Goal: Task Accomplishment & Management: Manage account settings

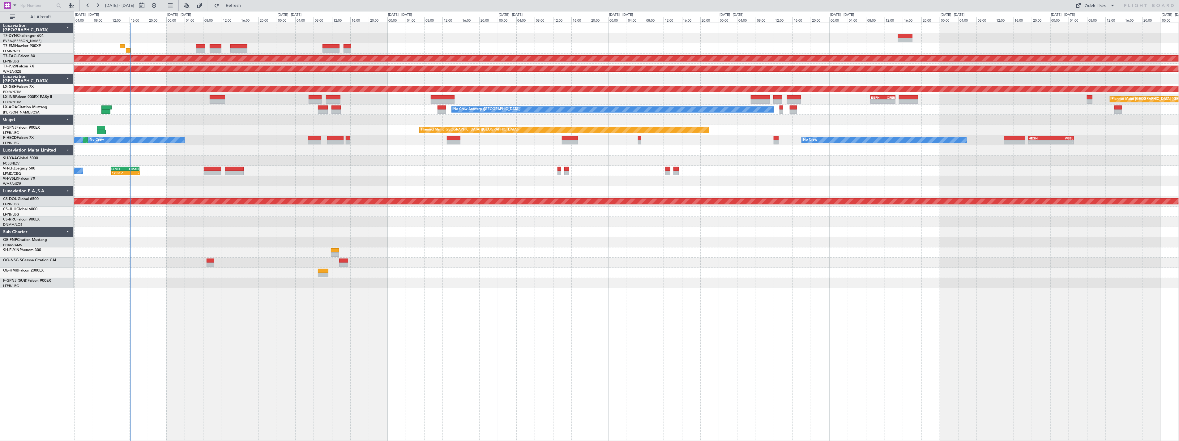
click at [314, 189] on div "Planned Maint Dubai (Al Maktoum Intl) Planned Maint [GEOGRAPHIC_DATA] (Sultan […" at bounding box center [626, 155] width 1105 height 265
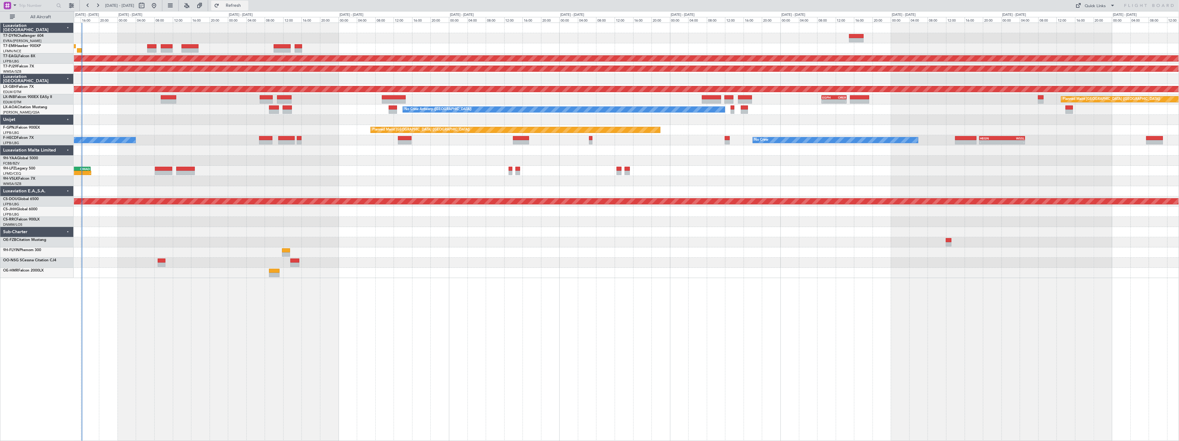
click at [239, 7] on button "Refresh" at bounding box center [229, 6] width 37 height 10
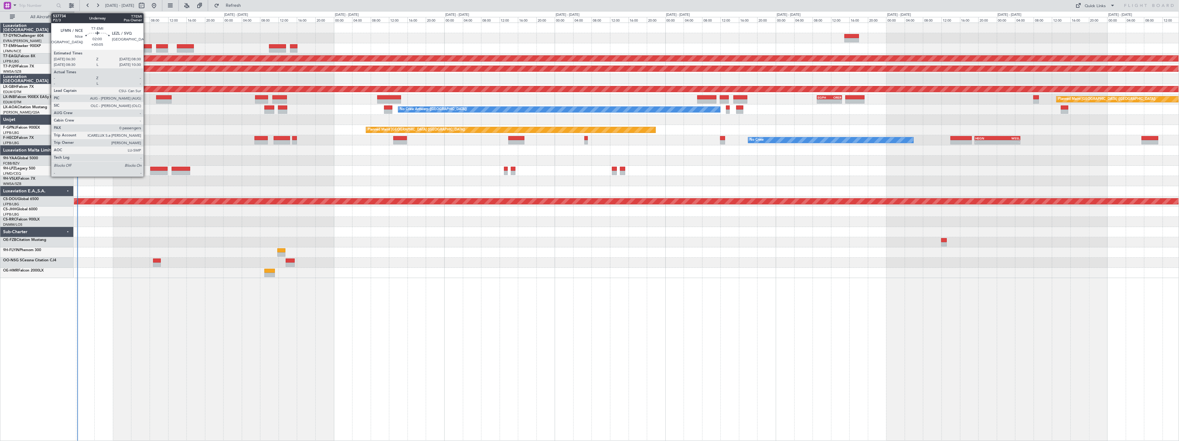
click at [147, 45] on div at bounding box center [147, 46] width 9 height 4
click at [146, 48] on div at bounding box center [147, 46] width 9 height 4
click at [146, 45] on div at bounding box center [147, 46] width 9 height 4
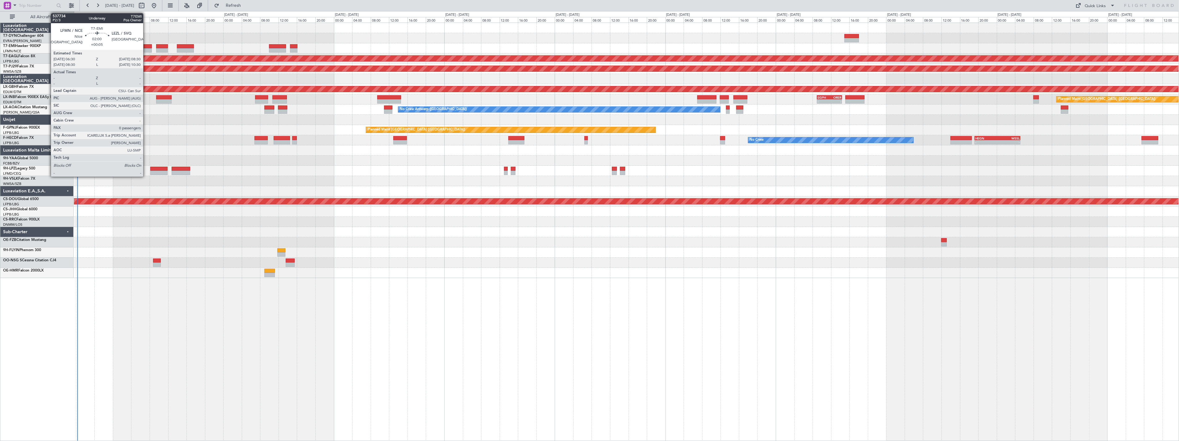
click at [146, 45] on div at bounding box center [147, 46] width 9 height 4
click at [148, 48] on div at bounding box center [147, 46] width 9 height 4
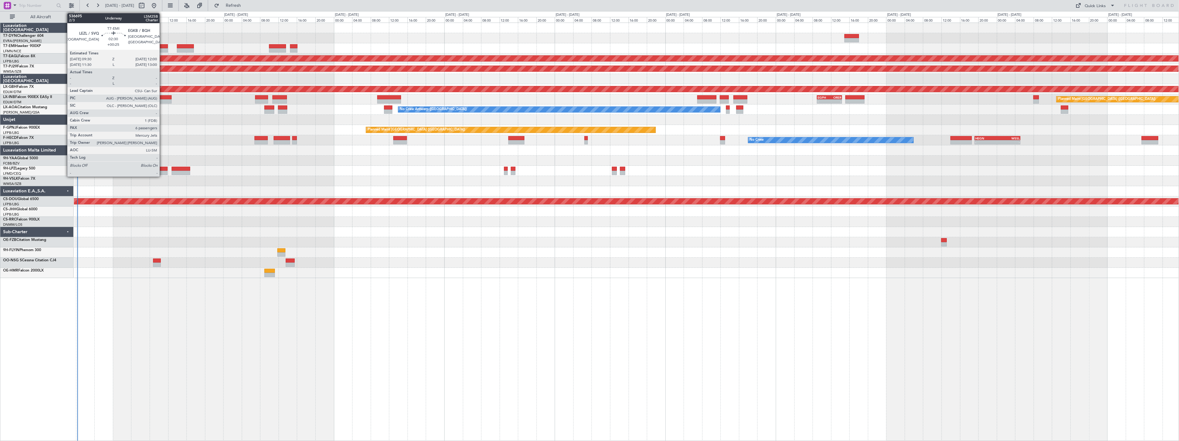
click at [163, 45] on div at bounding box center [162, 46] width 12 height 4
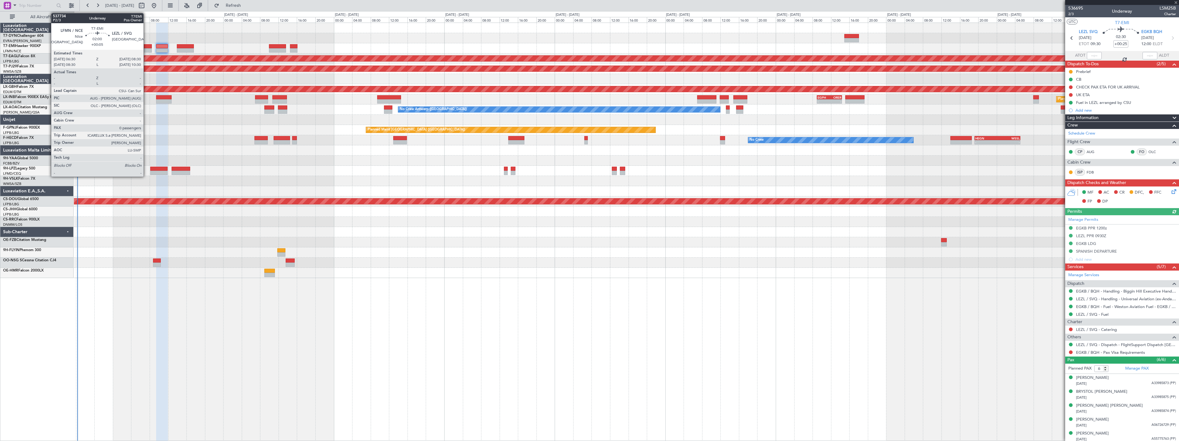
click at [147, 47] on div at bounding box center [147, 46] width 9 height 4
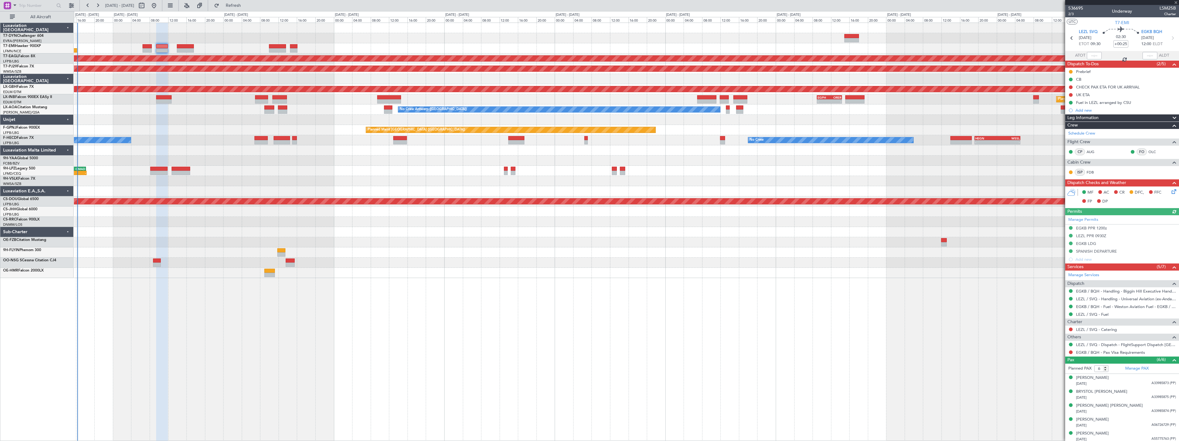
type input "+00:05"
type input "0"
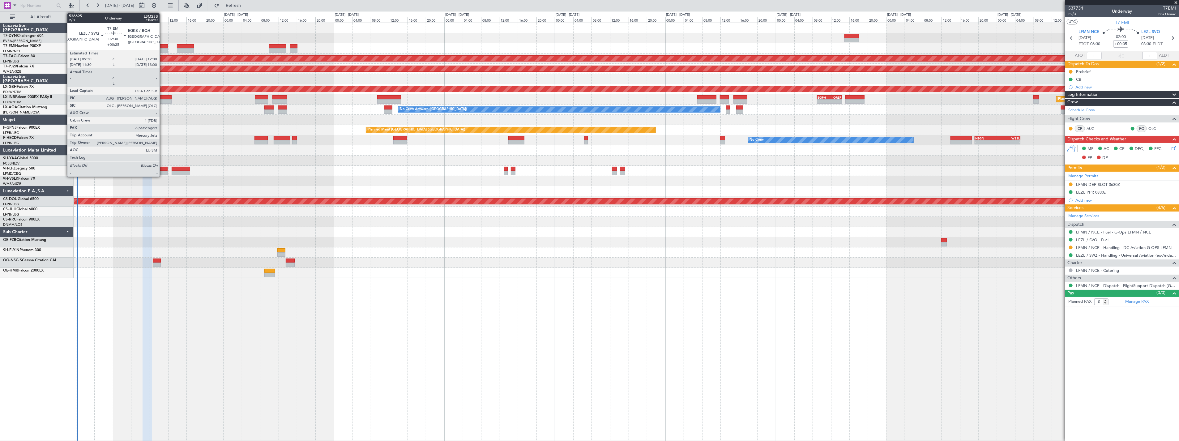
click at [163, 45] on div at bounding box center [162, 46] width 12 height 4
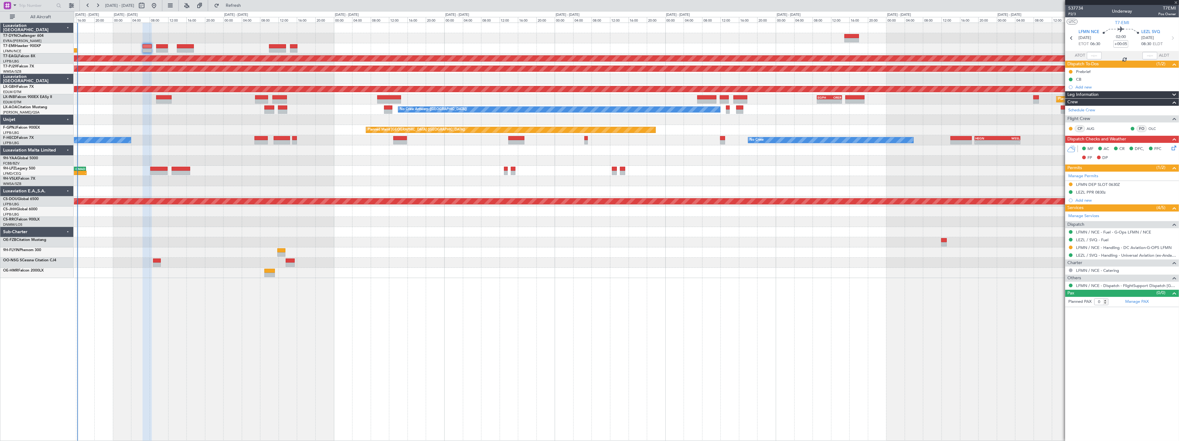
type input "+00:25"
type input "6"
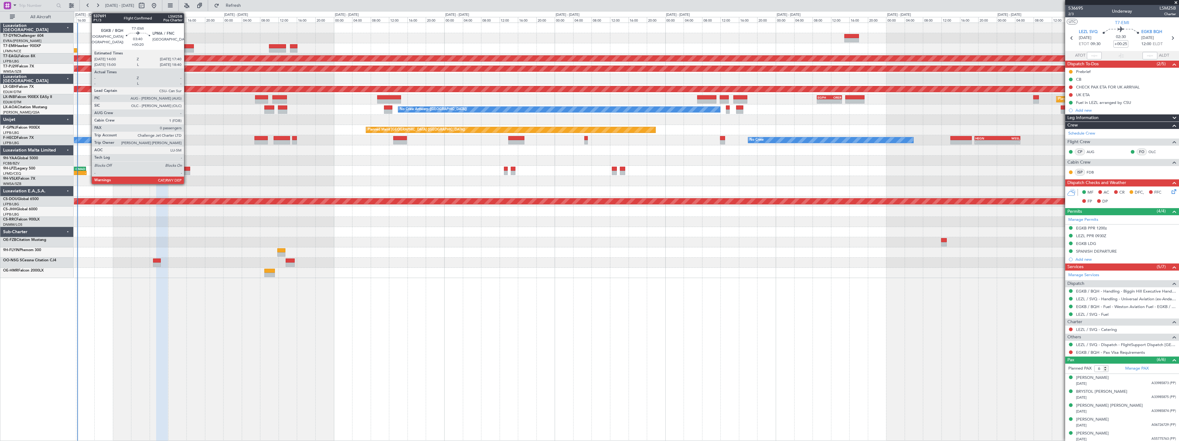
click at [187, 45] on div at bounding box center [185, 46] width 17 height 4
click at [186, 47] on div at bounding box center [185, 46] width 17 height 4
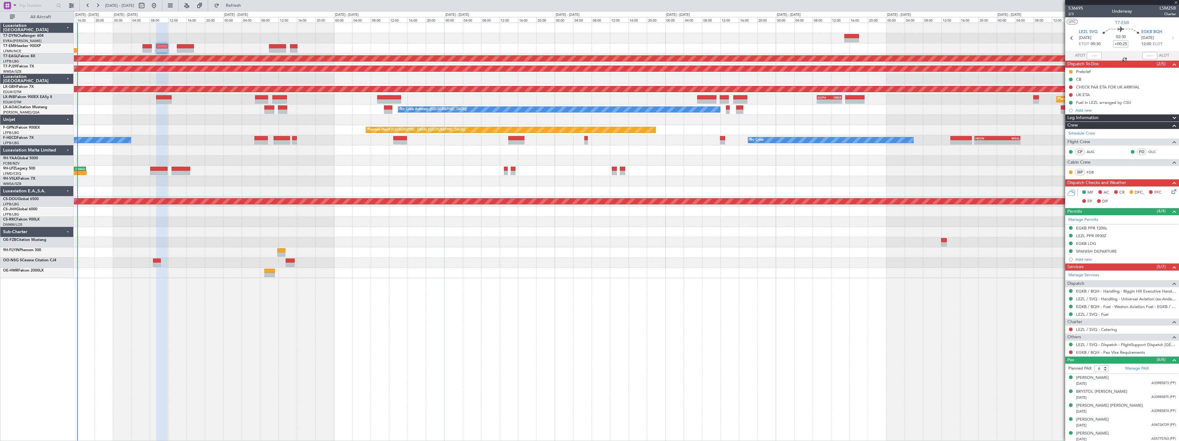
type input "+00:20"
type input "0"
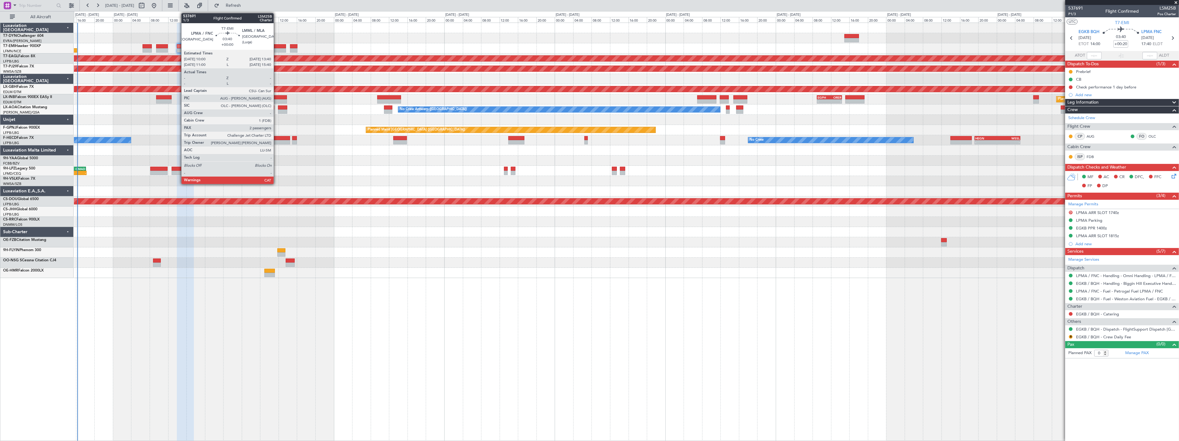
click at [277, 45] on div at bounding box center [277, 46] width 17 height 4
click at [276, 48] on div at bounding box center [277, 50] width 17 height 4
click at [279, 44] on div at bounding box center [277, 46] width 17 height 4
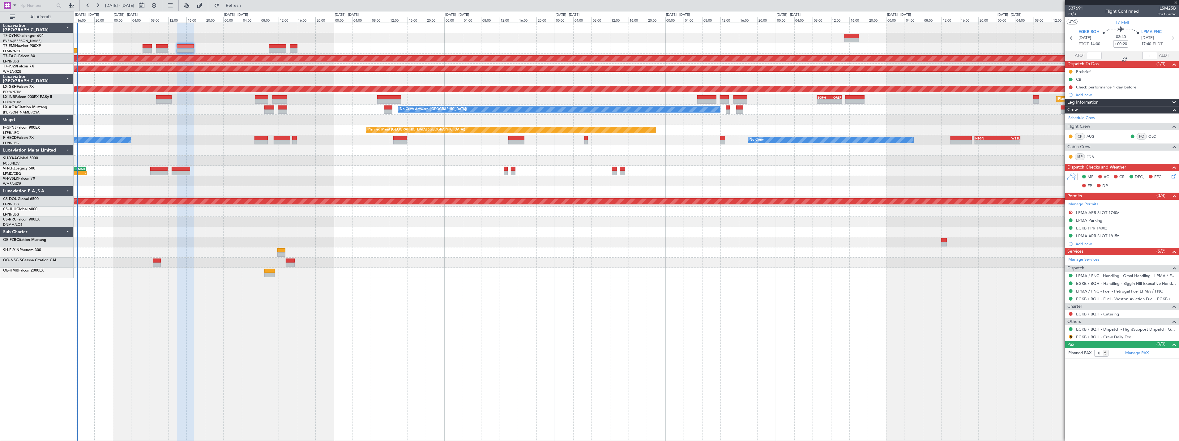
click at [279, 45] on div at bounding box center [277, 46] width 17 height 4
type input "2"
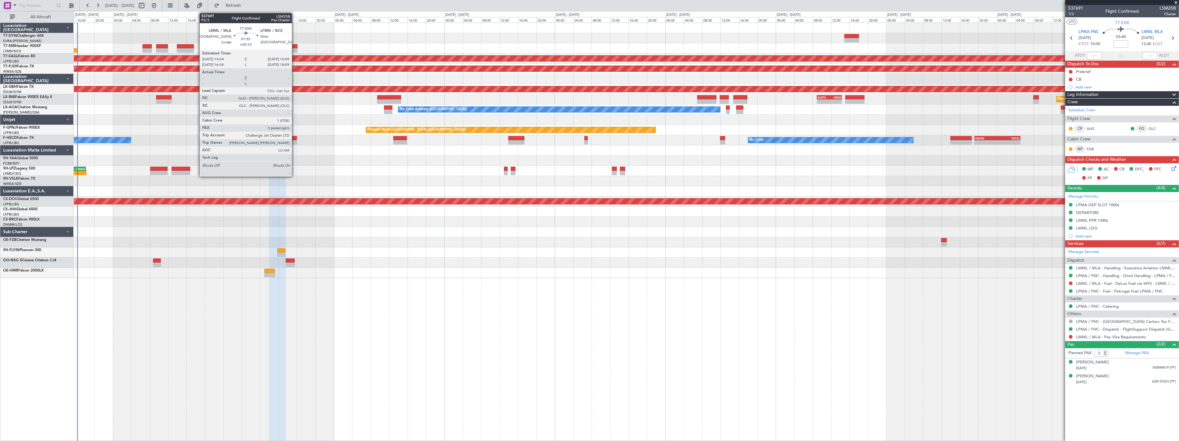
click at [295, 47] on div at bounding box center [293, 46] width 7 height 4
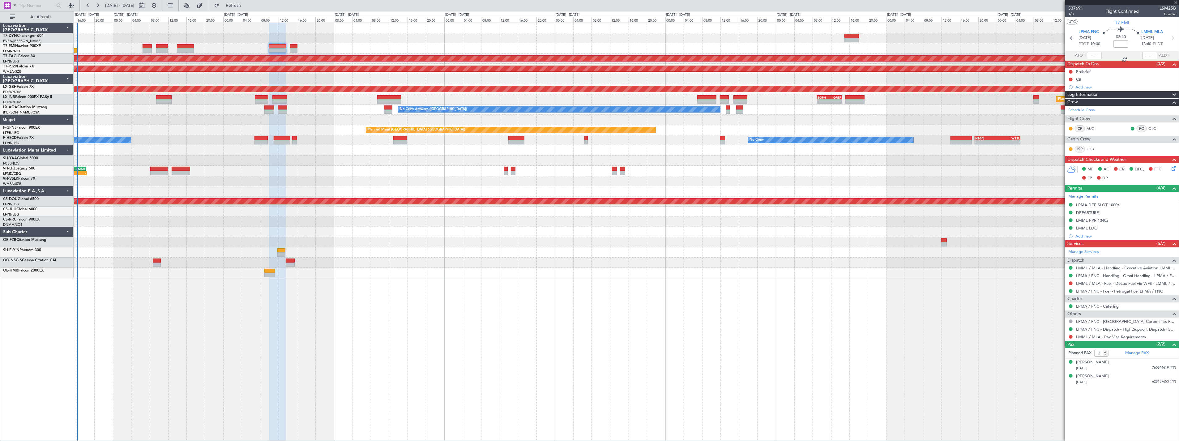
type input "+00:10"
type input "0"
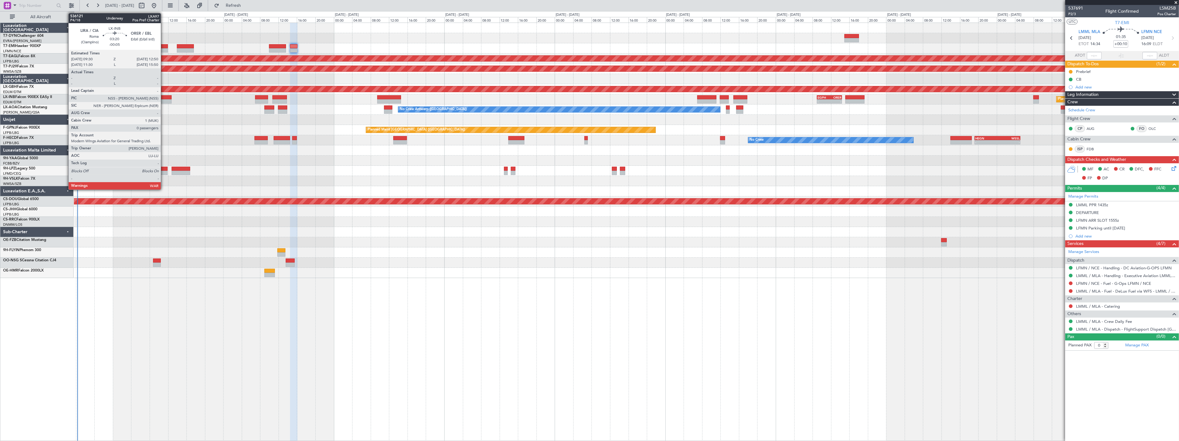
click at [164, 100] on div at bounding box center [163, 101] width 15 height 4
click at [162, 97] on div at bounding box center [163, 97] width 15 height 4
click at [163, 95] on div at bounding box center [163, 97] width 15 height 4
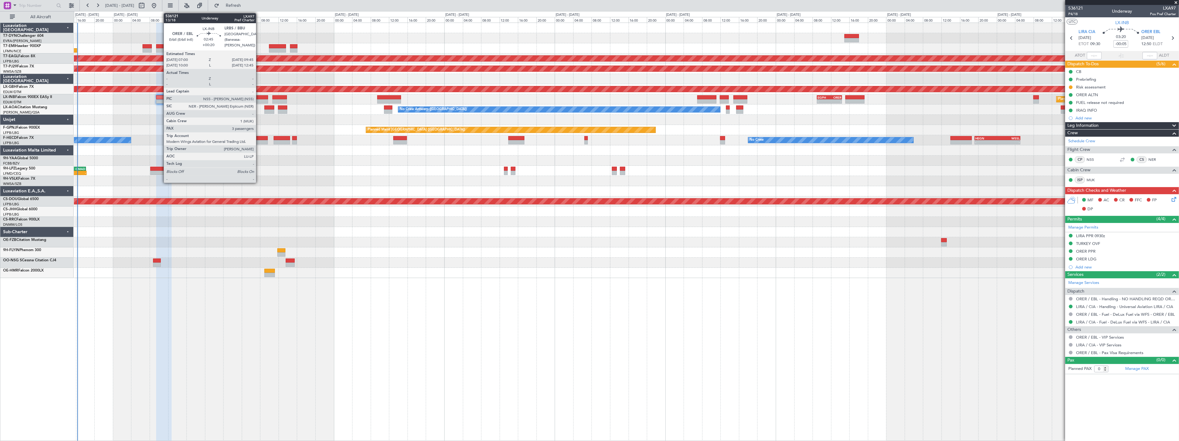
click at [259, 97] on div at bounding box center [261, 97] width 13 height 4
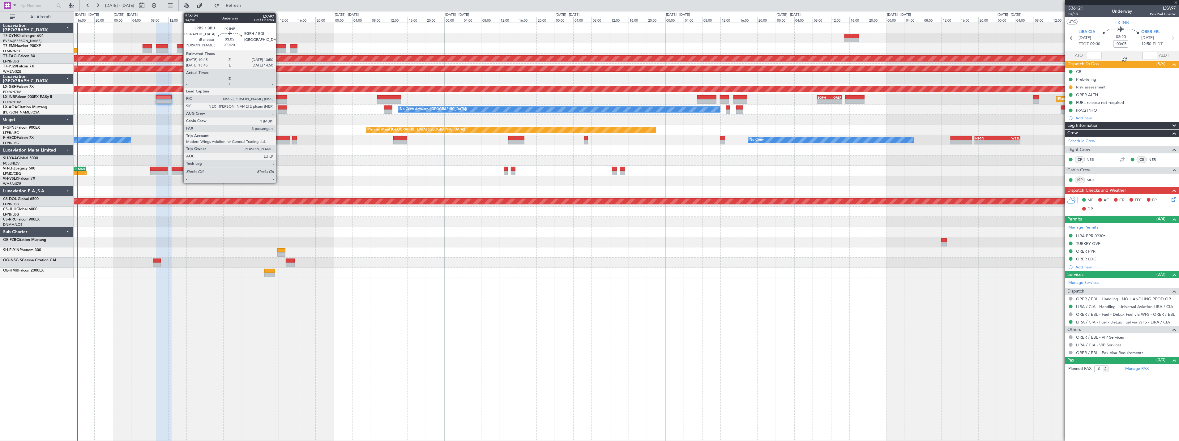
type input "+00:20"
type input "3"
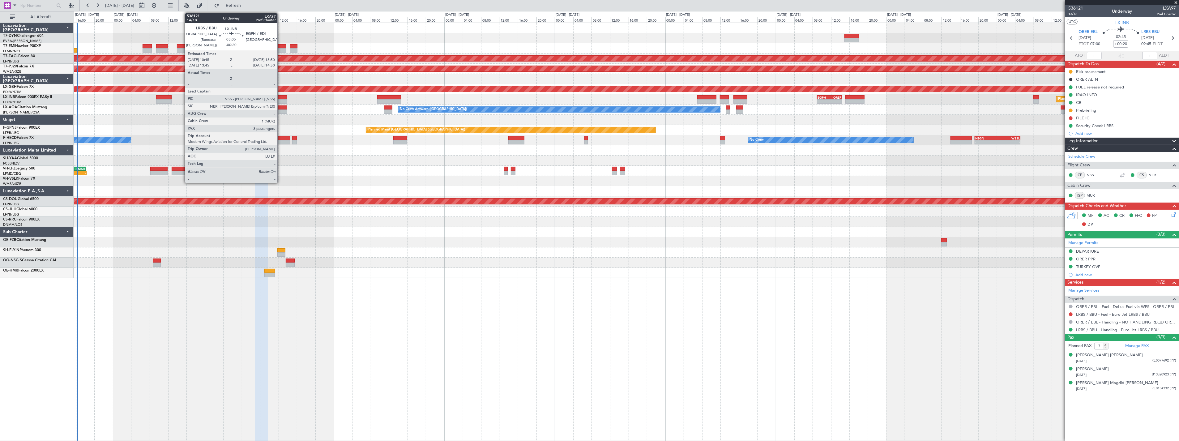
click at [281, 96] on div at bounding box center [280, 97] width 14 height 4
click at [279, 96] on div at bounding box center [280, 97] width 14 height 4
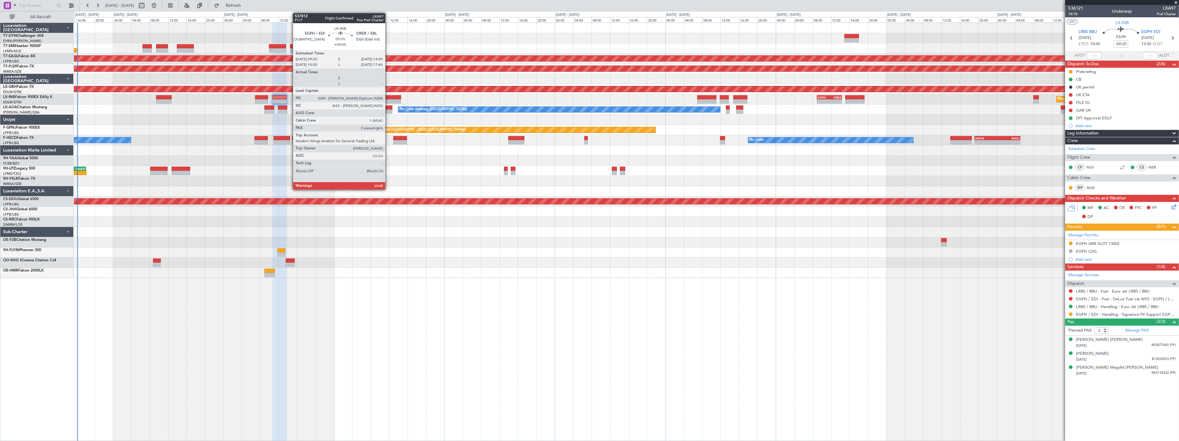
click at [389, 95] on div at bounding box center [389, 97] width 24 height 4
click at [387, 97] on div at bounding box center [389, 97] width 24 height 4
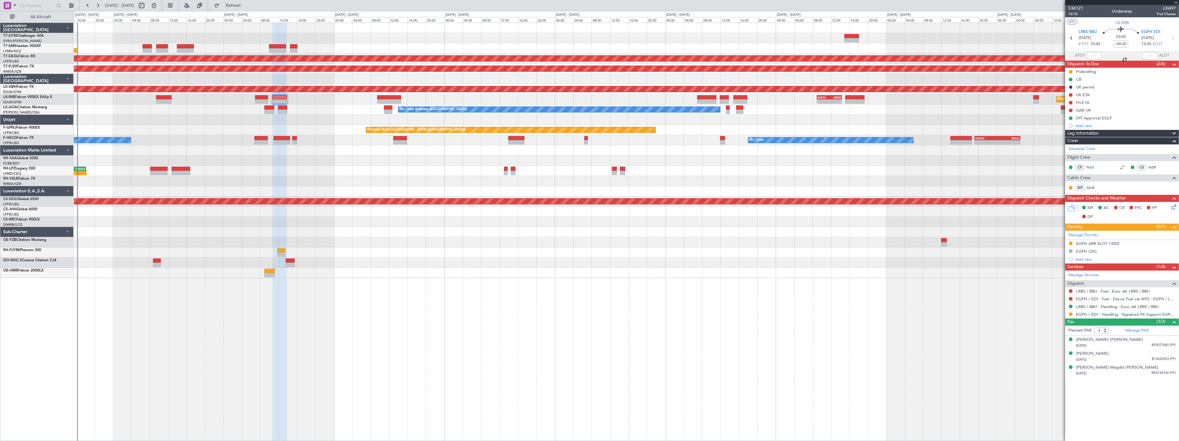
type input "+00:05"
type input "0"
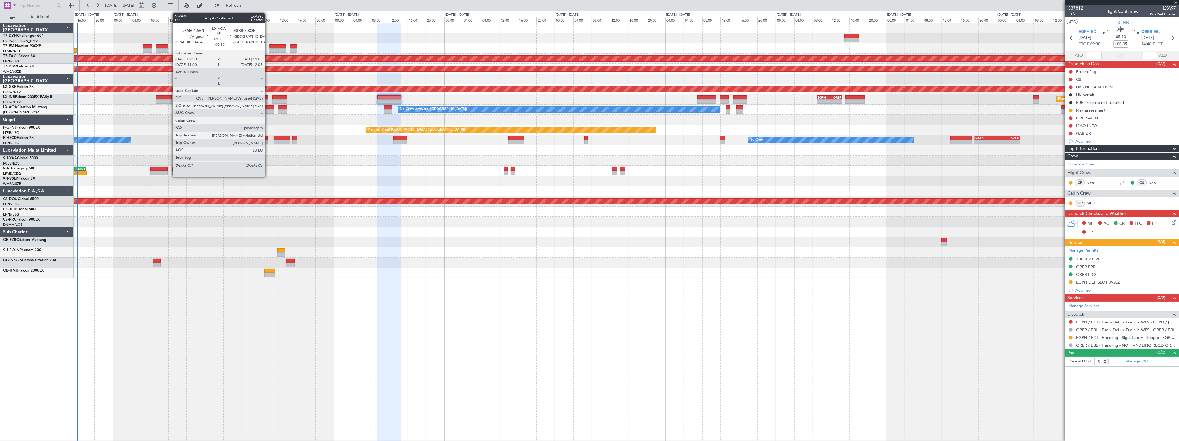
click at [268, 108] on div at bounding box center [269, 107] width 10 height 4
click at [270, 107] on div at bounding box center [269, 107] width 10 height 4
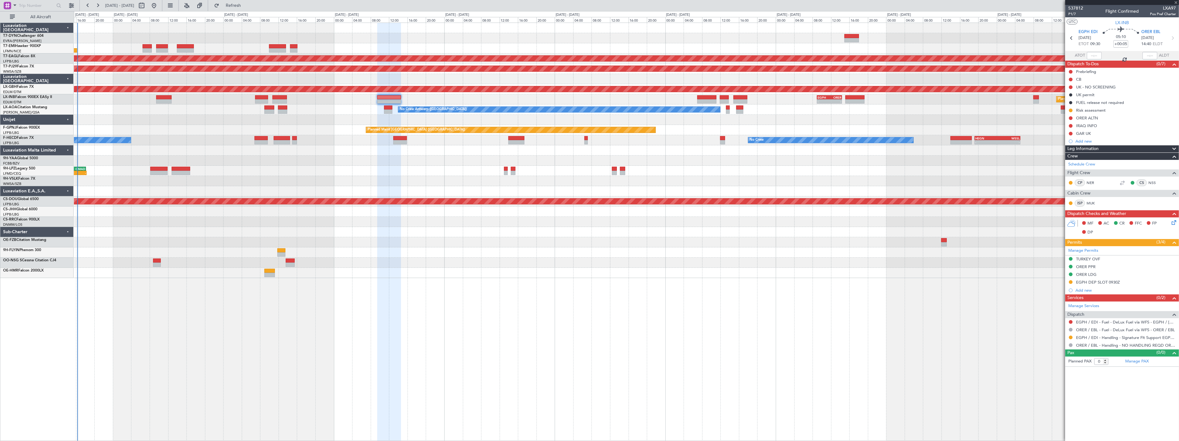
type input "+00:10"
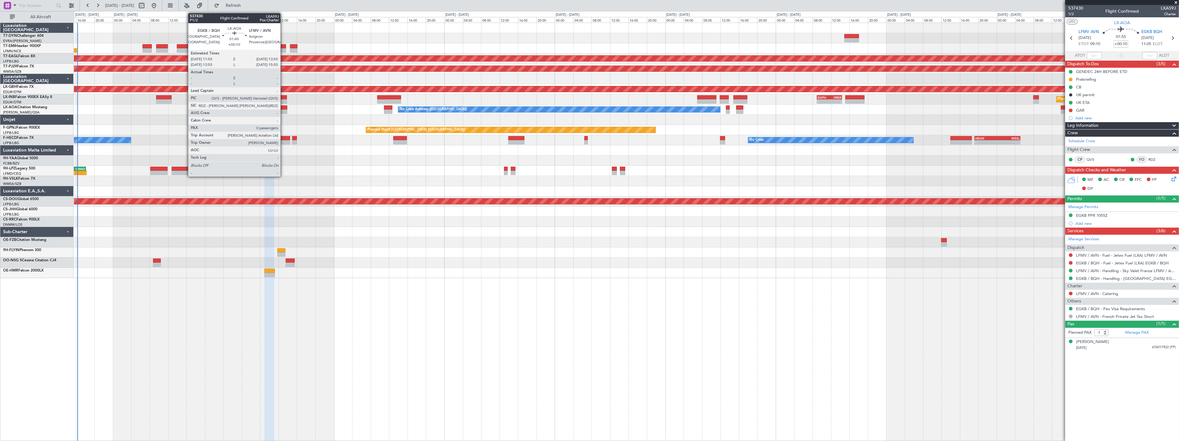
click at [284, 107] on div at bounding box center [282, 107] width 9 height 4
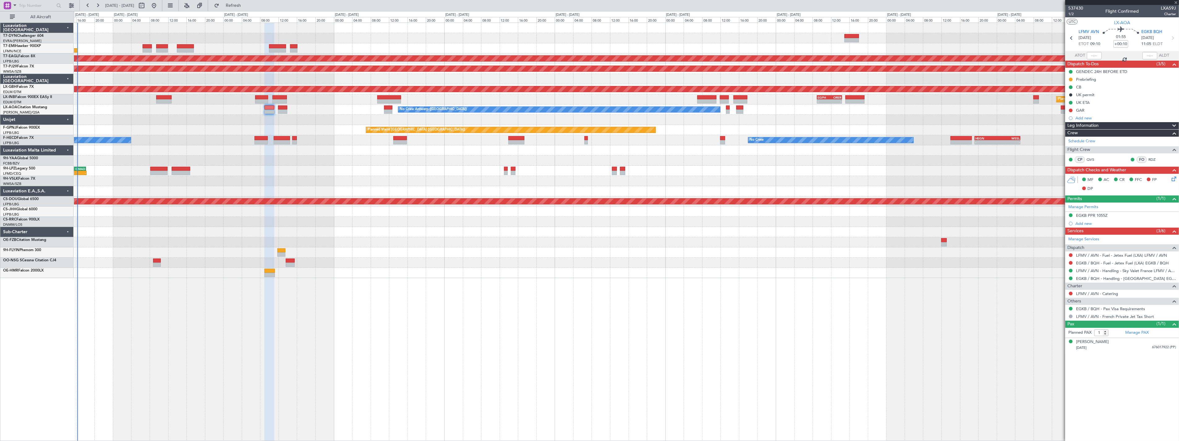
type input "0"
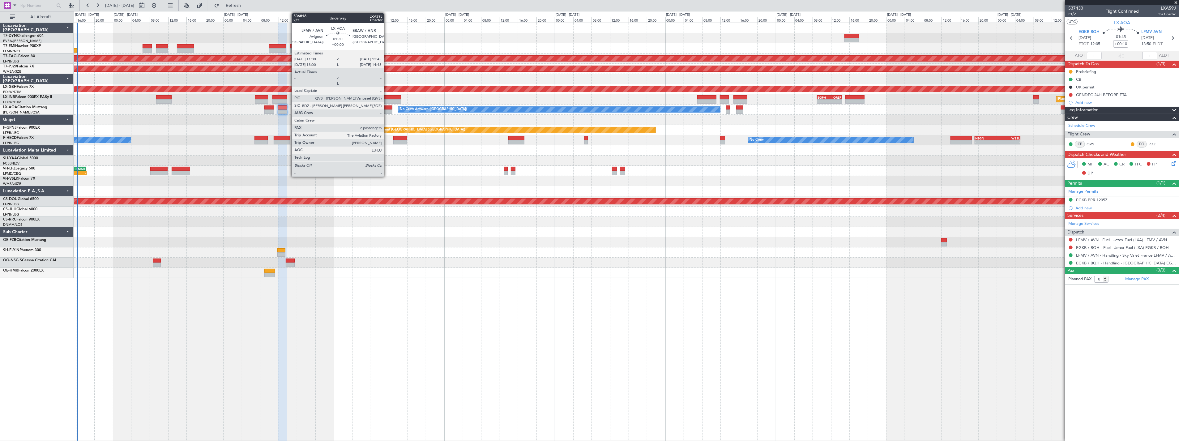
click at [387, 106] on div at bounding box center [388, 107] width 8 height 4
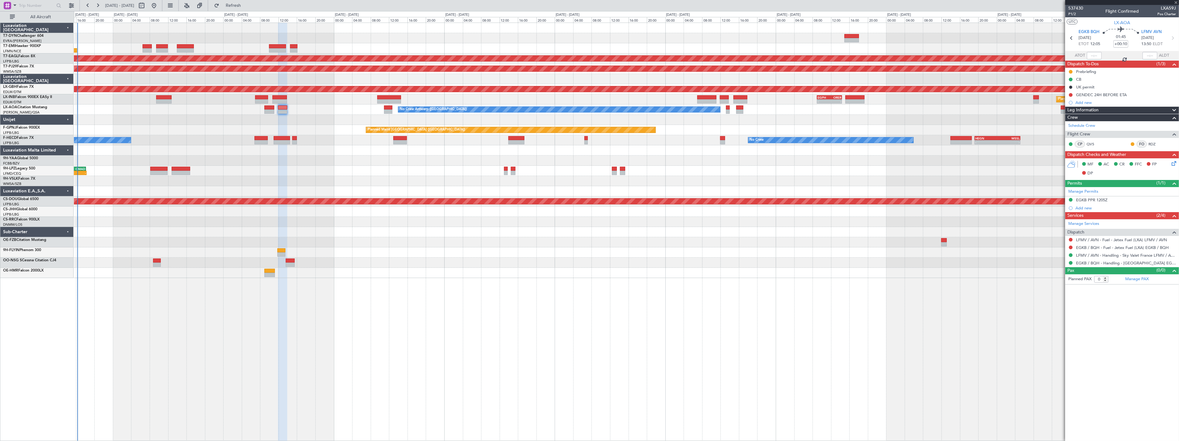
type input "2"
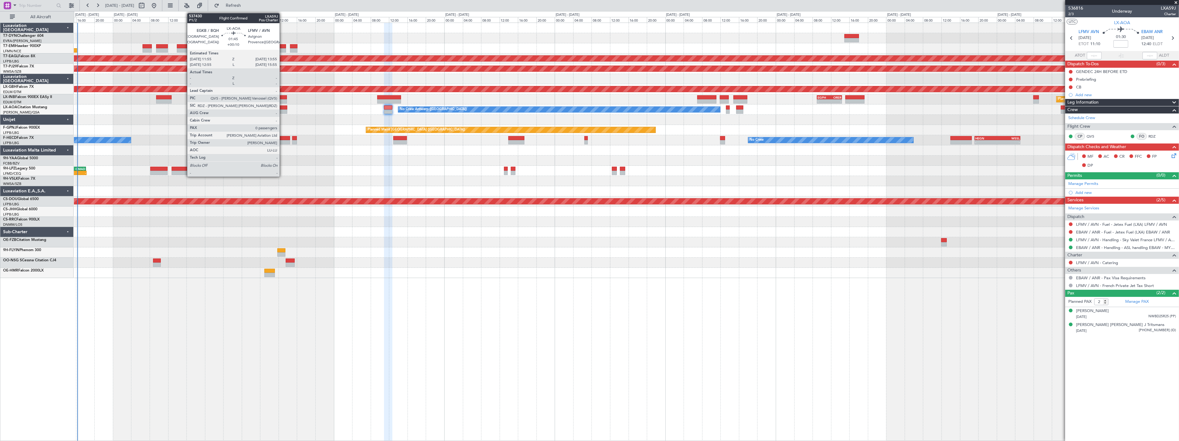
click at [283, 107] on div at bounding box center [282, 107] width 9 height 4
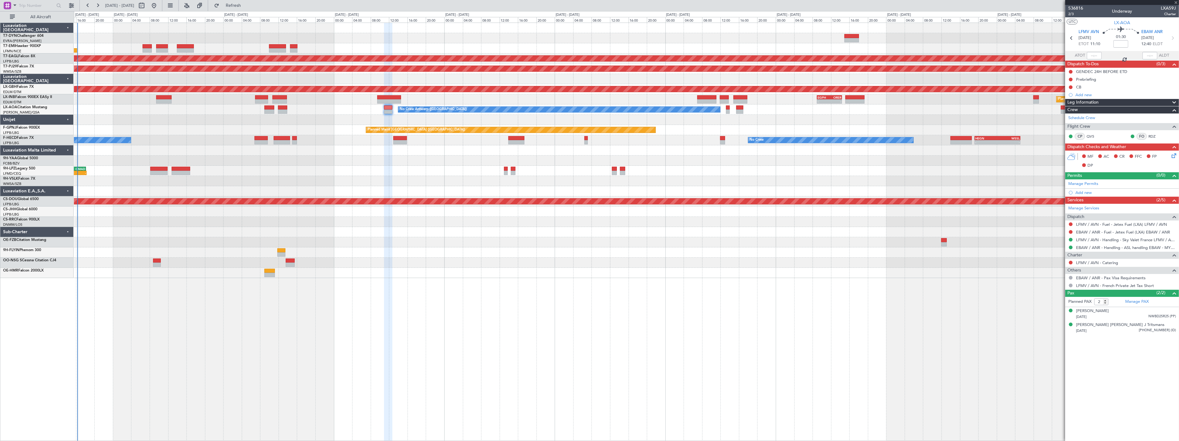
type input "+00:10"
type input "0"
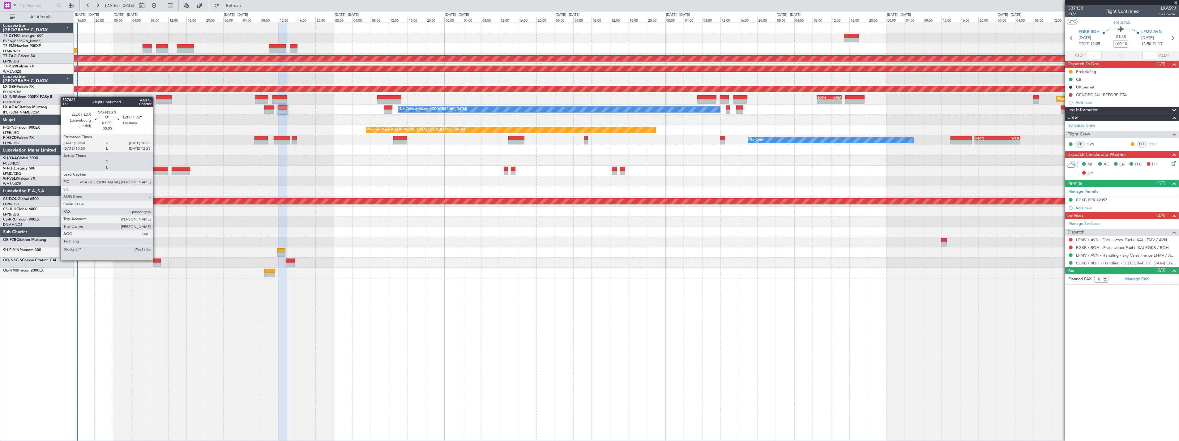
click at [156, 260] on div at bounding box center [156, 261] width 7 height 4
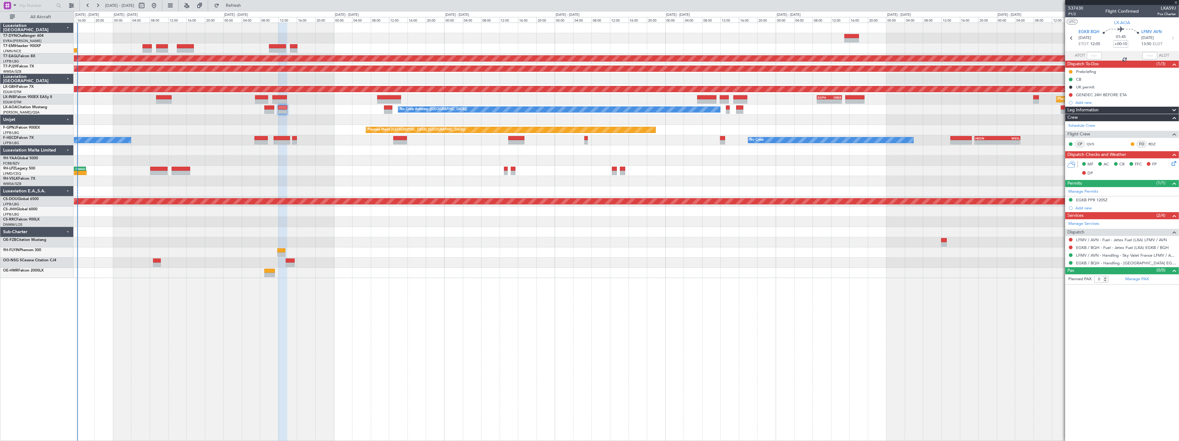
click at [156, 260] on div at bounding box center [156, 261] width 7 height 4
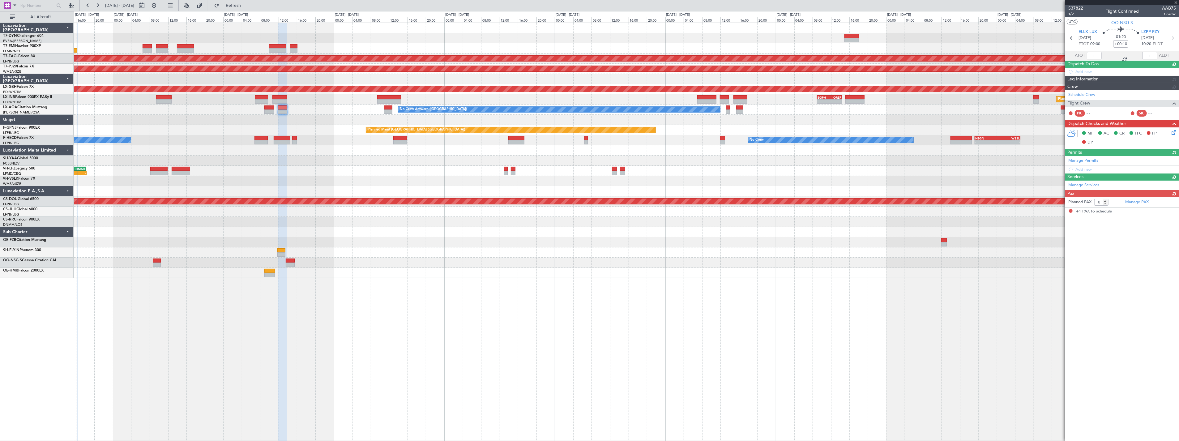
type input "-00:05"
type input "1"
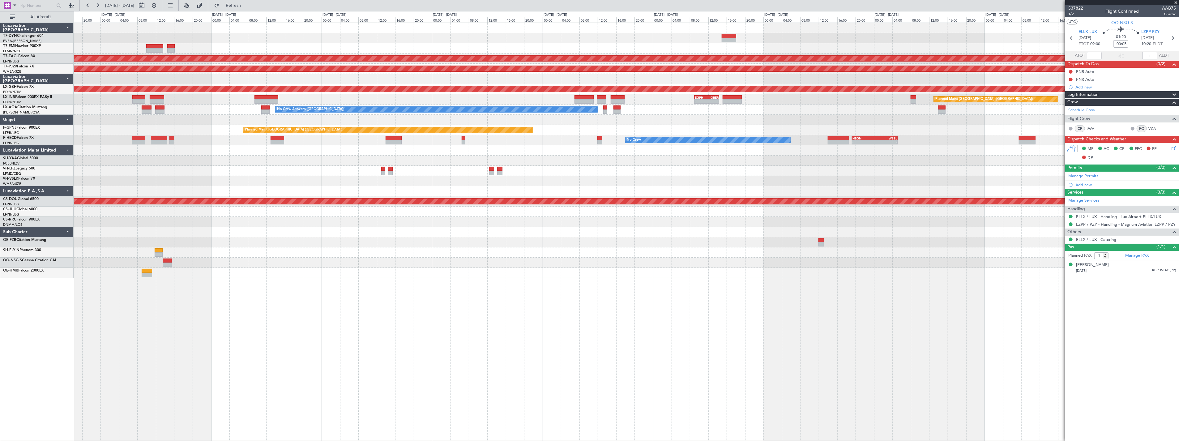
click at [393, 120] on div "Planned Maint Dubai (Al Maktoum Intl) Planned Maint Kuala Lumpur (Sultan Abdul …" at bounding box center [626, 150] width 1105 height 255
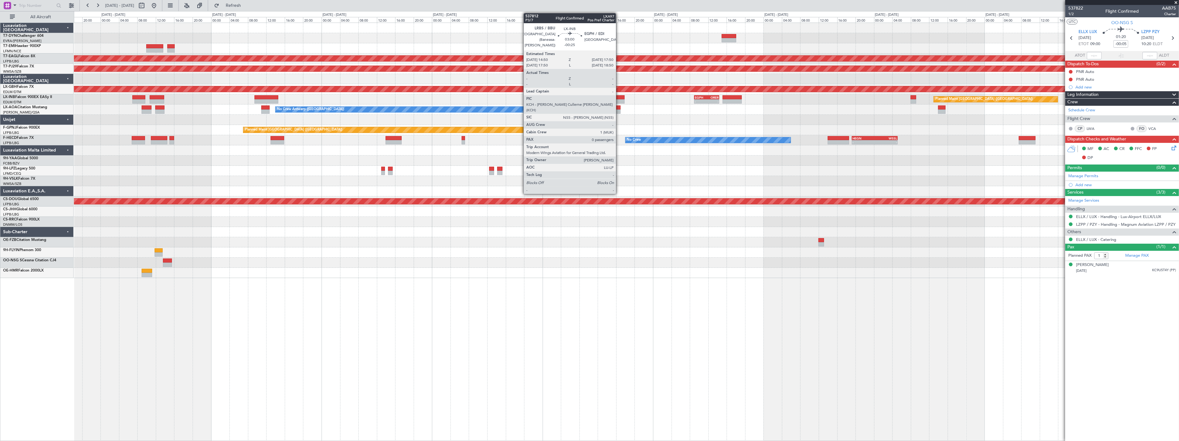
click at [619, 97] on div at bounding box center [618, 97] width 14 height 4
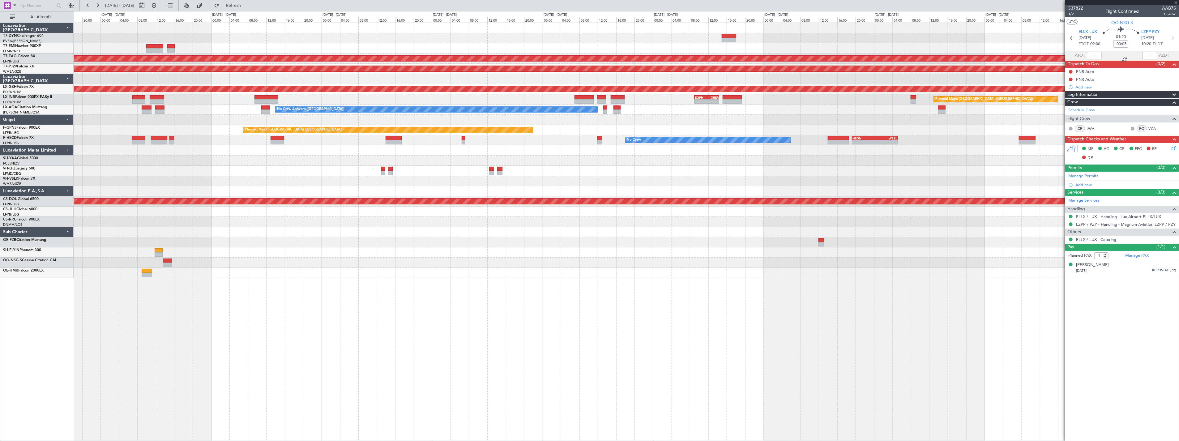
type input "-00:25"
type input "0"
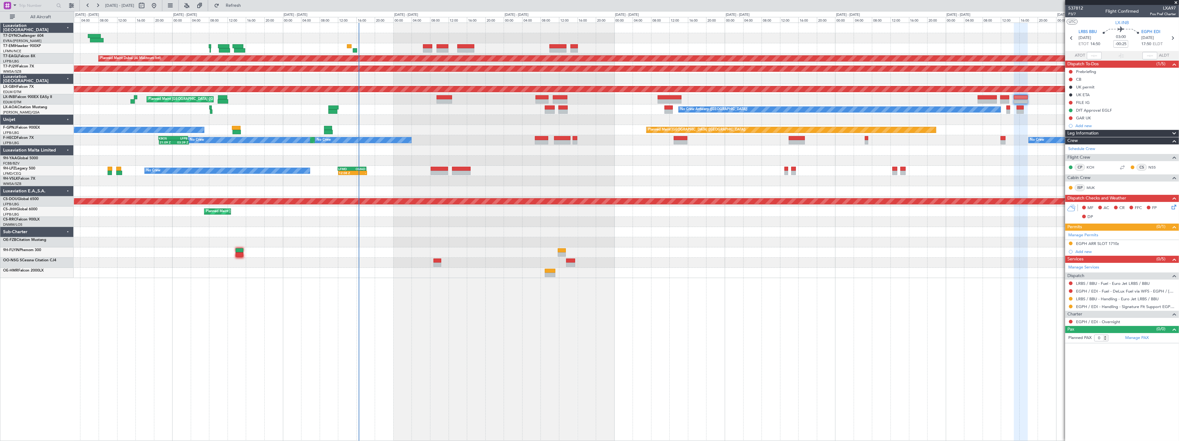
click at [745, 277] on div "Planned Maint Zurich Planned Maint Dubai (Al Maktoum Intl) LFPB 07:20 Z OMDW 14…" at bounding box center [627, 232] width 1106 height 419
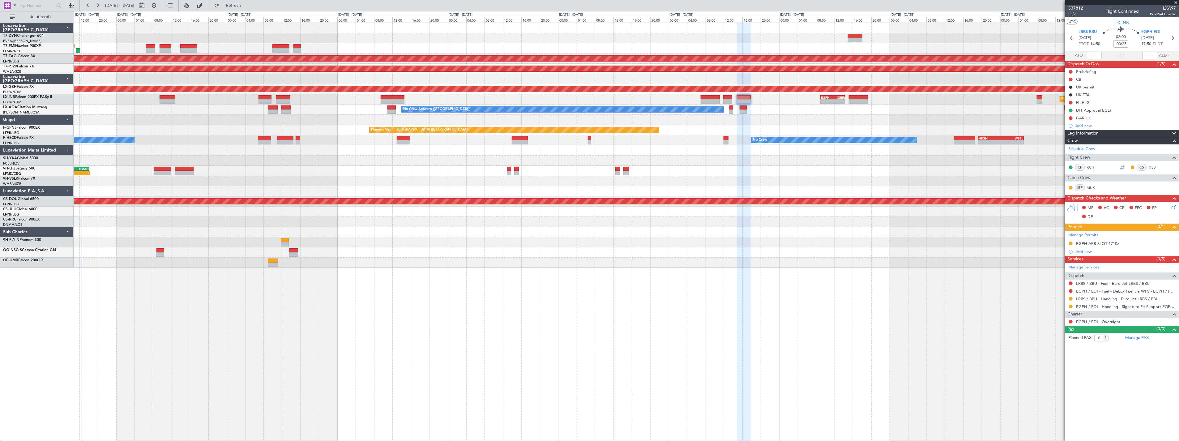
click at [333, 333] on div "Planned Maint Dubai (Al Maktoum Intl) Planned Maint Kuala Lumpur (Sultan Abdul …" at bounding box center [627, 232] width 1106 height 419
click at [395, 39] on div at bounding box center [626, 38] width 1105 height 10
click at [453, 36] on div at bounding box center [626, 38] width 1105 height 10
click at [395, 39] on div at bounding box center [626, 38] width 1105 height 10
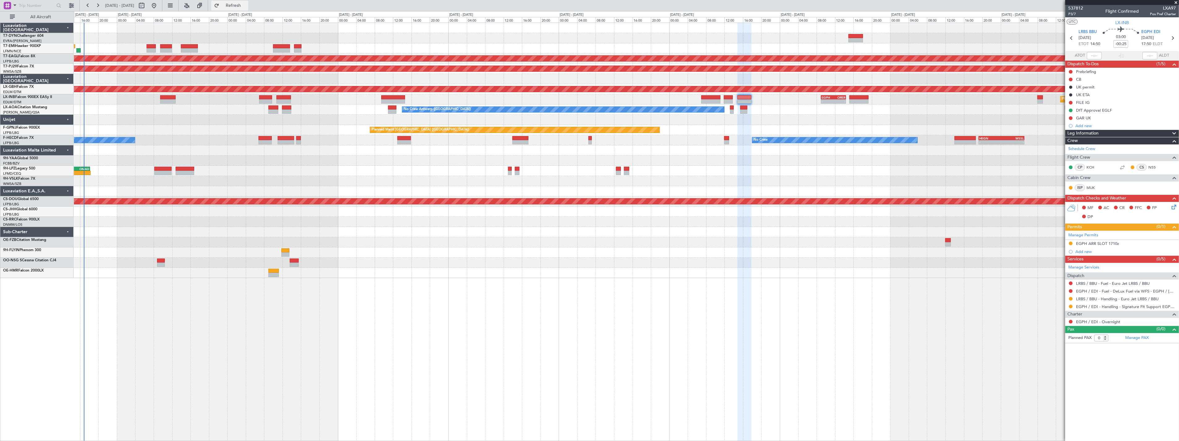
click at [235, 4] on button "Refresh" at bounding box center [229, 6] width 37 height 10
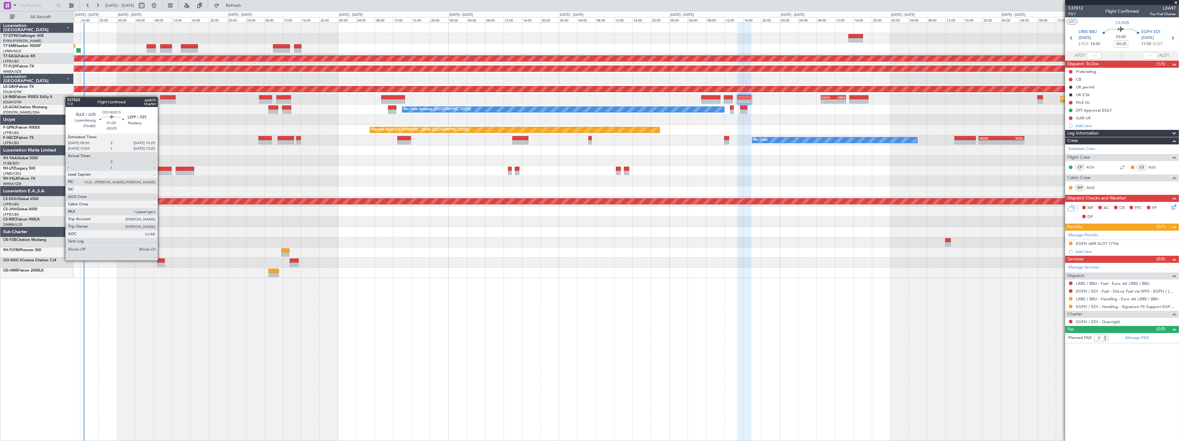
click at [161, 260] on div at bounding box center [160, 261] width 7 height 4
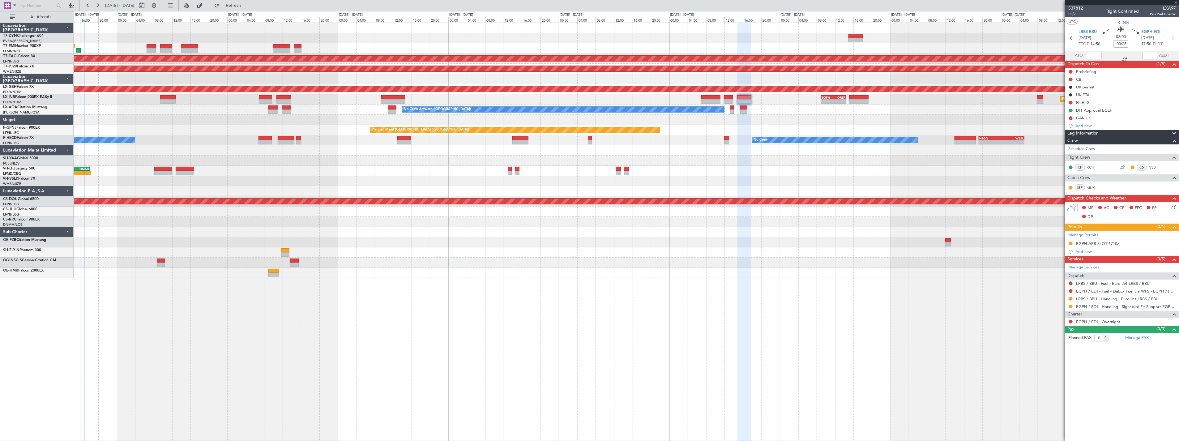
type input "-00:05"
type input "1"
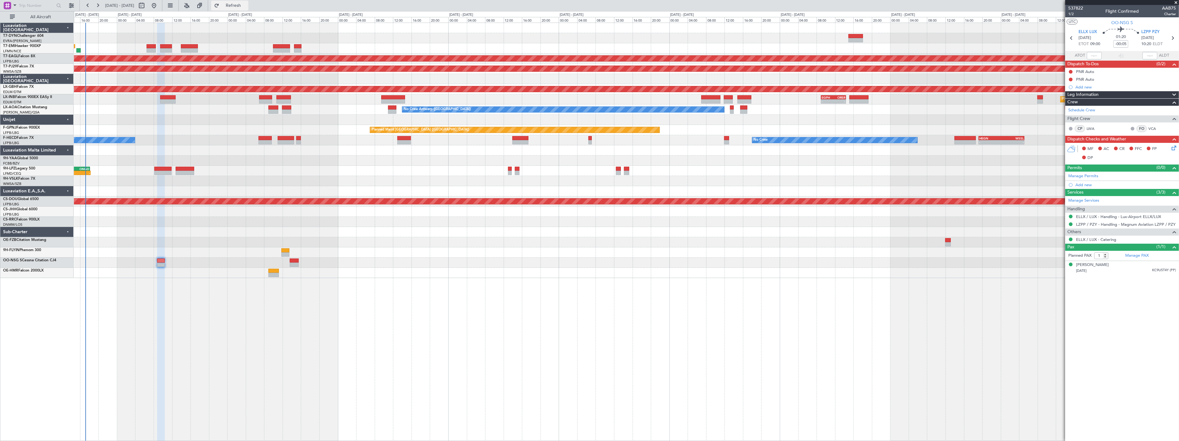
click at [246, 6] on span "Refresh" at bounding box center [234, 5] width 26 height 4
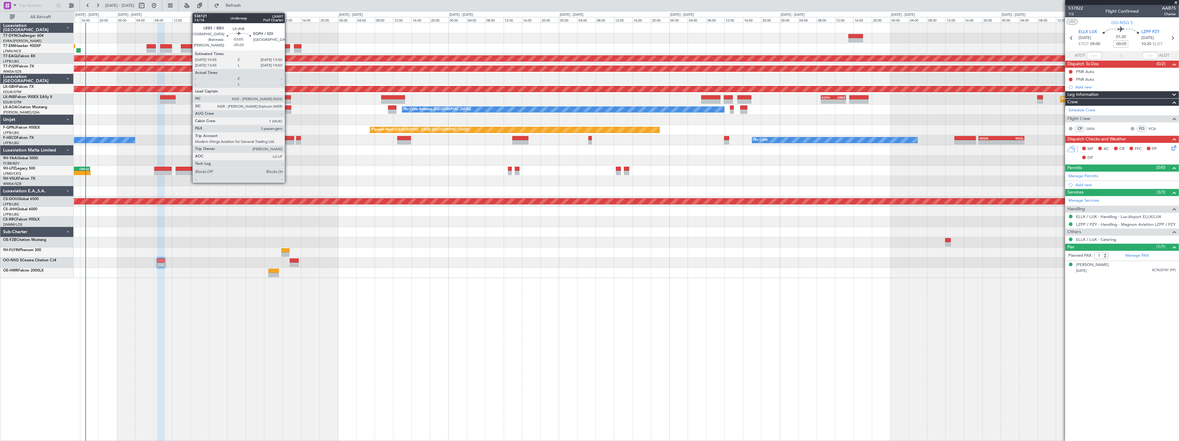
click at [288, 99] on div at bounding box center [284, 101] width 14 height 4
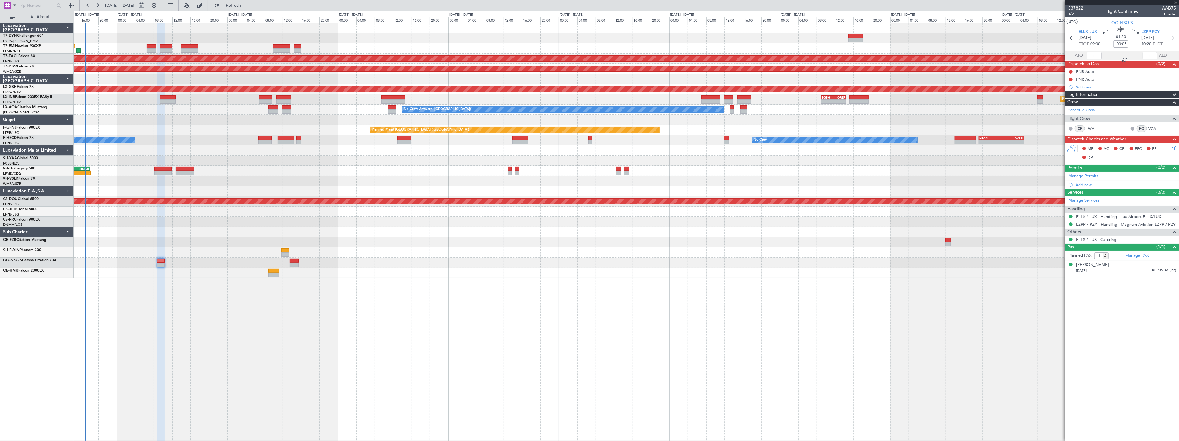
type input "-00:20"
type input "3"
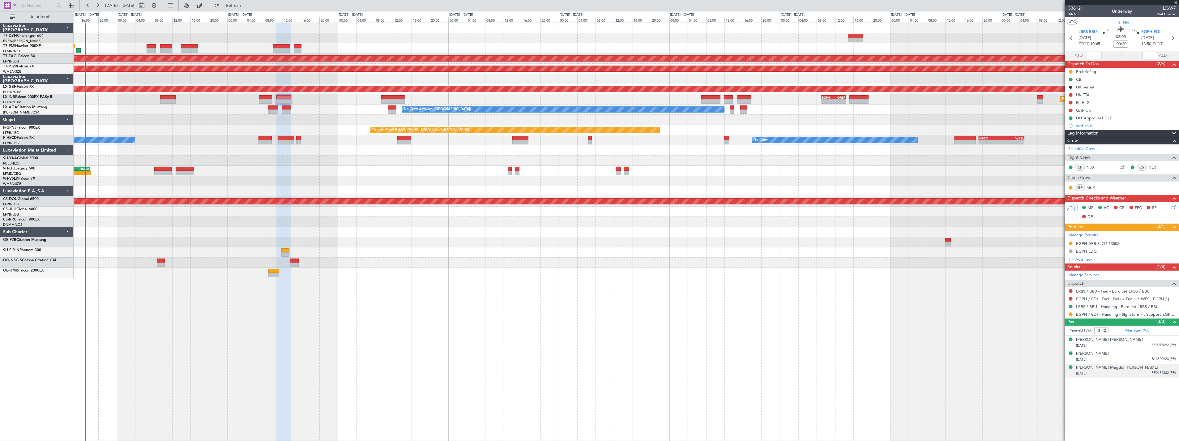
click at [1145, 370] on div "Sirwan Magdid Ahmad Ahmad 25/04/1979 RE0134332 (PP)" at bounding box center [1126, 371] width 100 height 12
click at [1123, 369] on div "Sirwan Magdid Ahmad Ahmad" at bounding box center [1117, 368] width 82 height 6
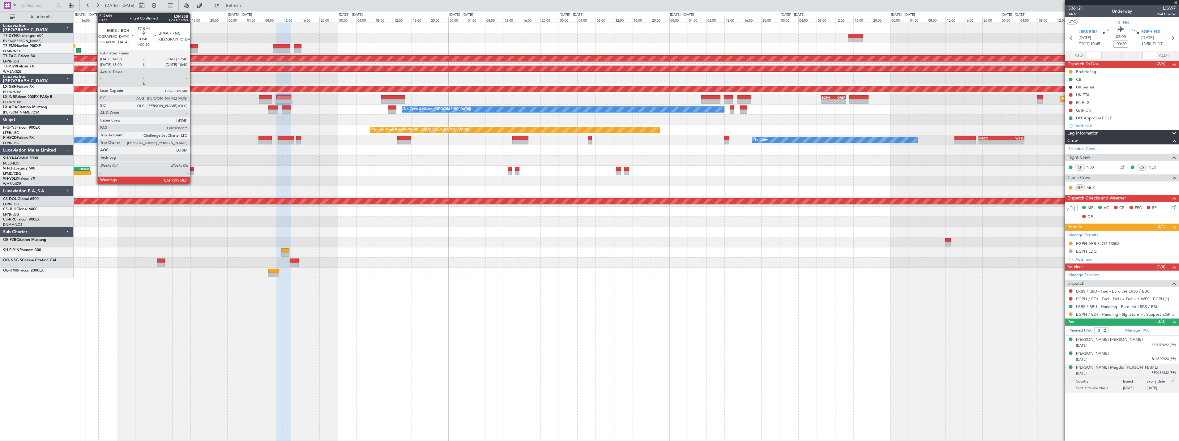
click at [193, 45] on div at bounding box center [189, 46] width 17 height 4
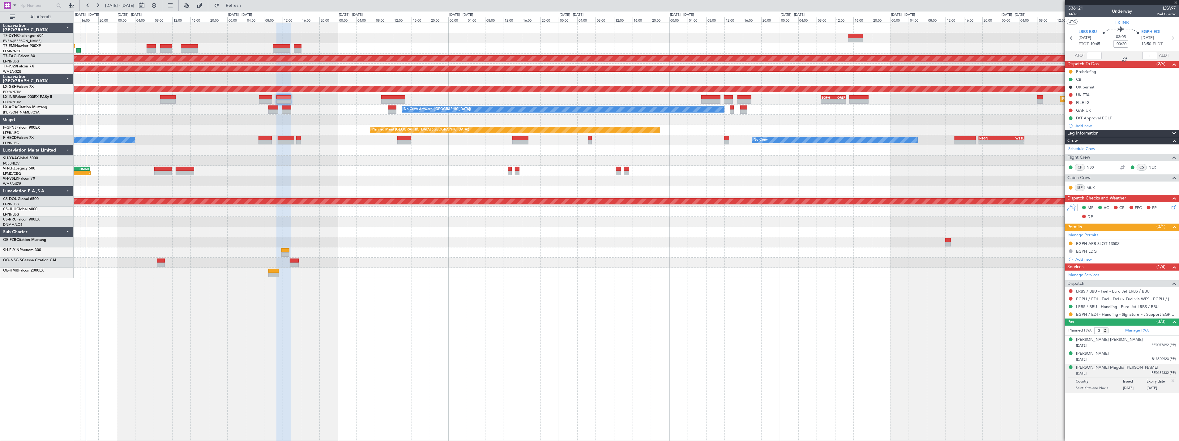
type input "+00:20"
type input "0"
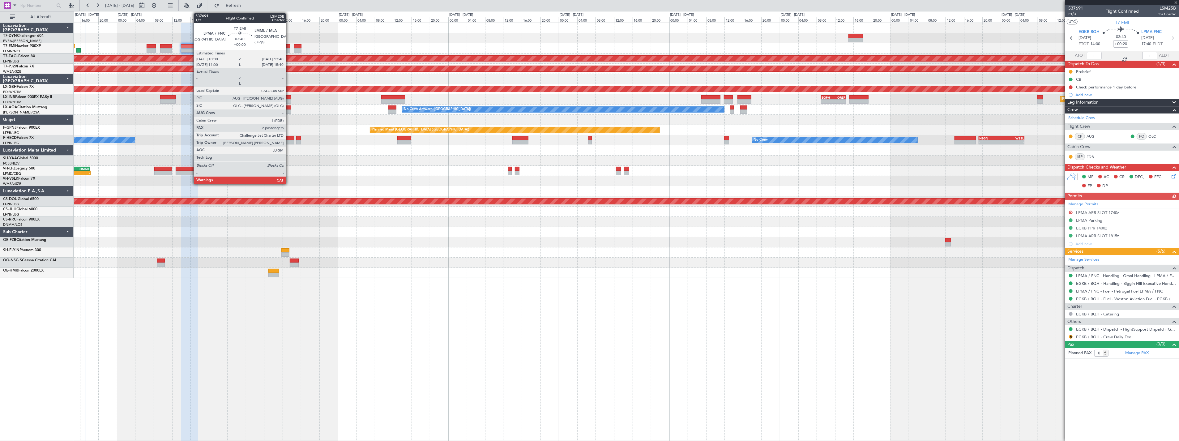
click at [287, 45] on div at bounding box center [281, 46] width 17 height 4
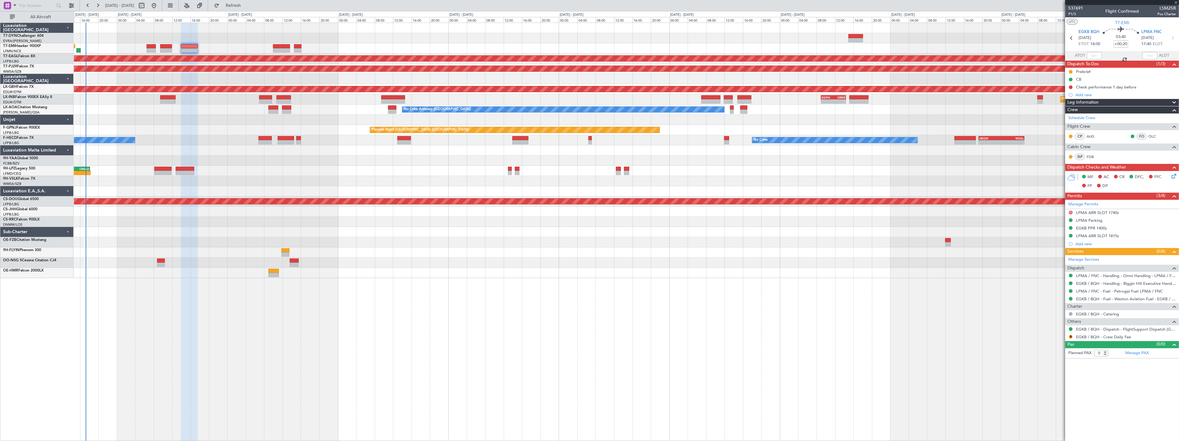
type input "2"
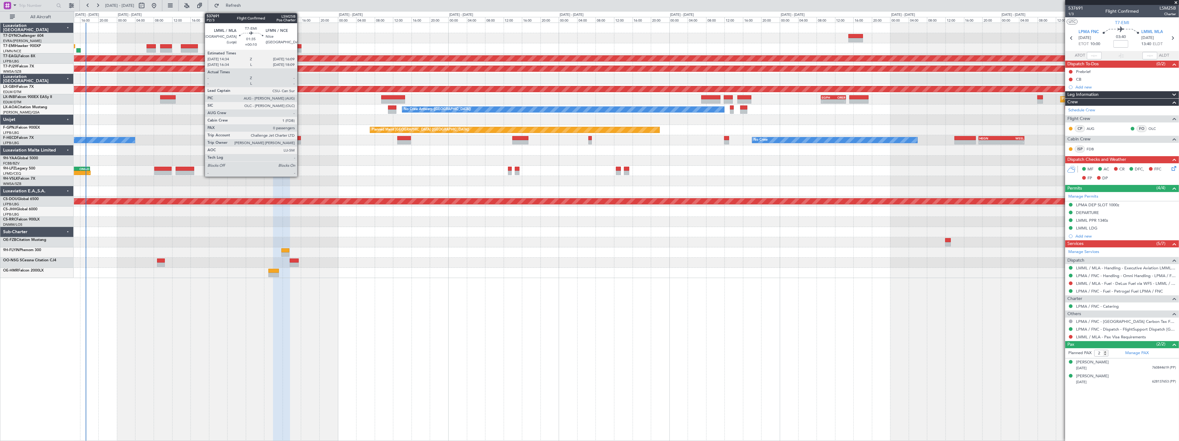
click at [300, 46] on div at bounding box center [297, 46] width 7 height 4
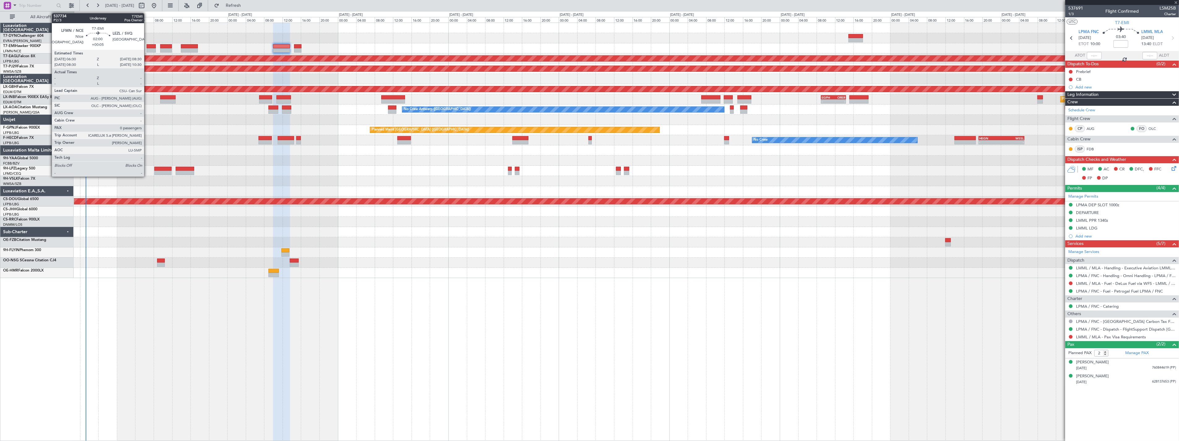
type input "+00:10"
type input "0"
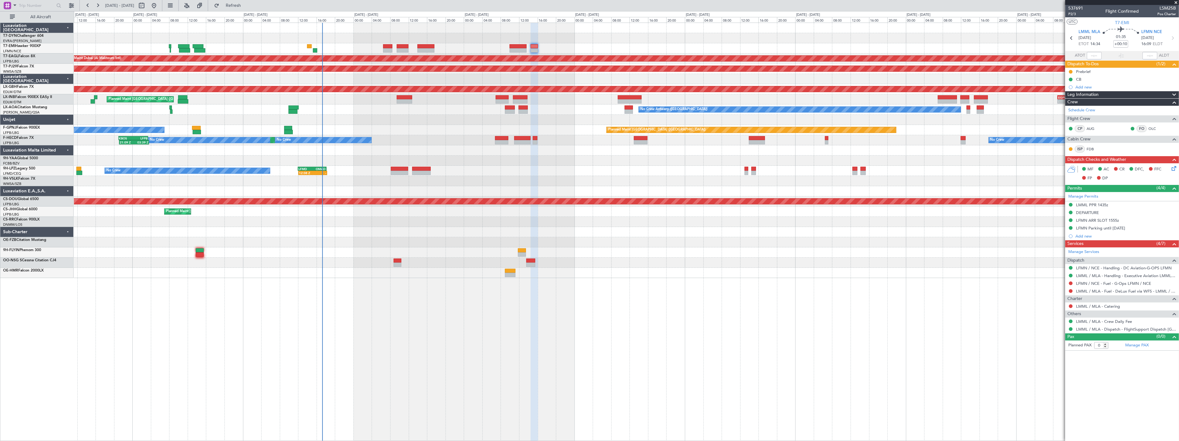
click at [567, 90] on div "Planned Maint Zurich Planned Maint Dubai (Al Maktoum Intl) LFPB 07:20 Z OMDW 14…" at bounding box center [626, 150] width 1105 height 255
click at [567, 90] on div "Planned Maint Nurnberg" at bounding box center [833, 89] width 2902 height 6
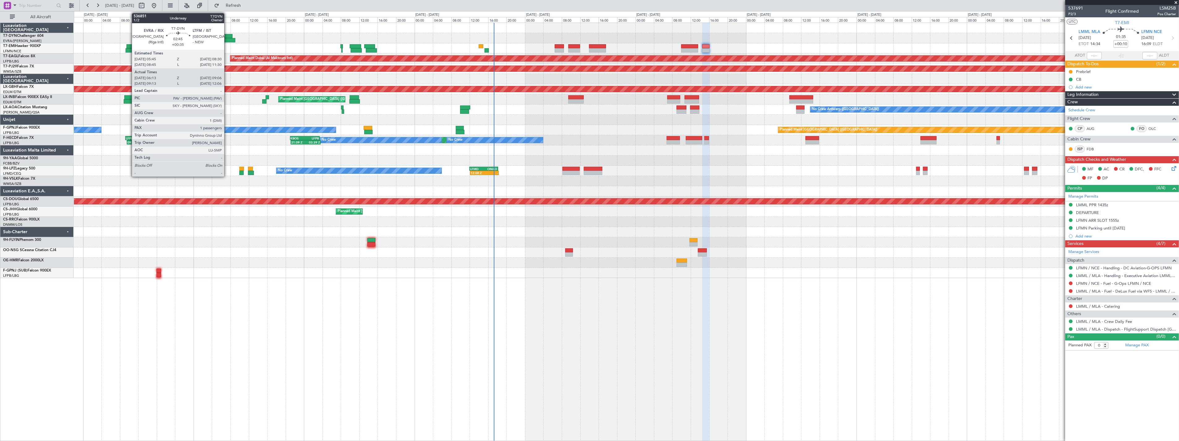
click at [227, 36] on div at bounding box center [226, 36] width 13 height 4
click at [227, 35] on div at bounding box center [226, 36] width 13 height 4
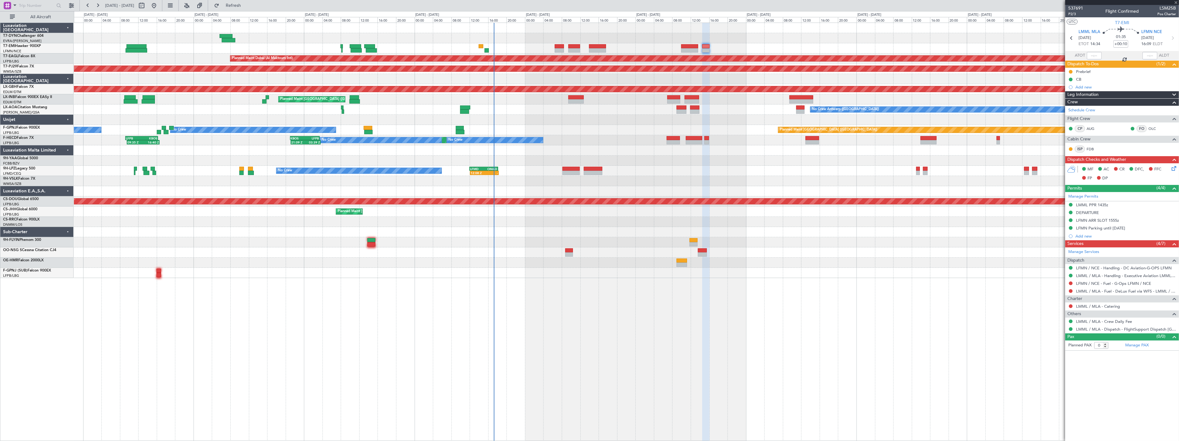
type input "+00:35"
type input "06:13"
type input "09:06"
type input "1"
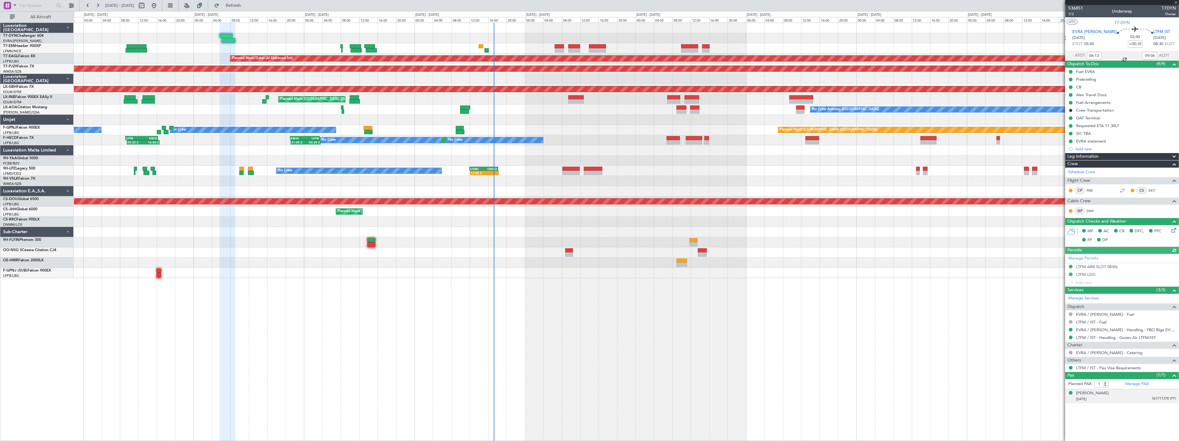
click at [1125, 395] on div "Alex Weinstein 24/02/1975 561717378 (PP)" at bounding box center [1126, 396] width 100 height 12
click at [1103, 392] on div "Alex Weinstein" at bounding box center [1092, 393] width 33 height 6
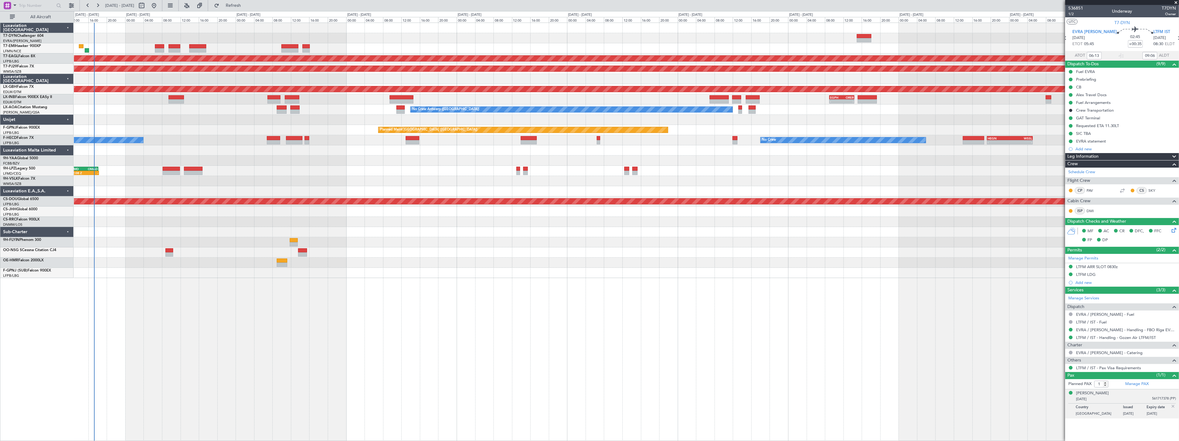
click at [217, 135] on div "No Crew No Crew - - HEGN 19:15 Z WSSL 05:10 Z Planned Maint Paris (Le Bourget) …" at bounding box center [626, 140] width 1105 height 10
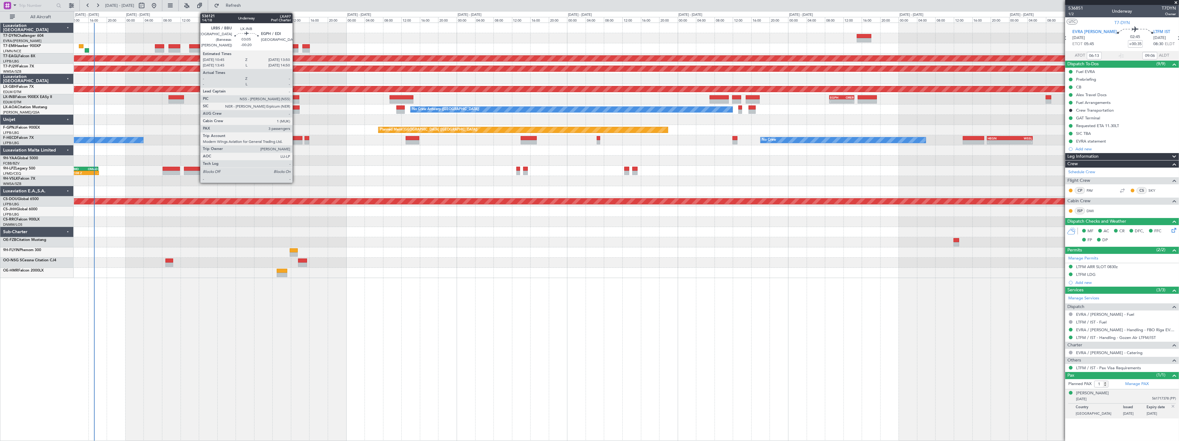
click at [296, 97] on div at bounding box center [292, 97] width 14 height 4
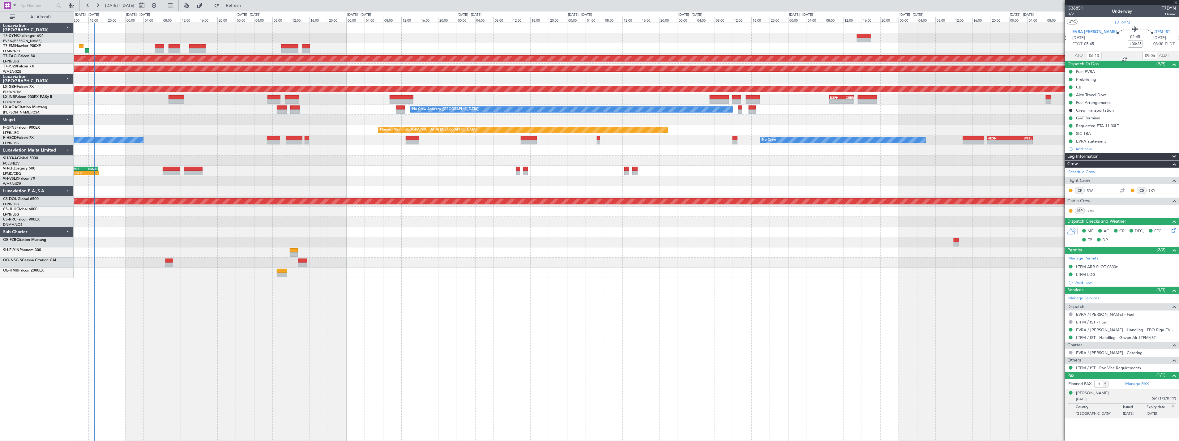
type input "-00:20"
type input "3"
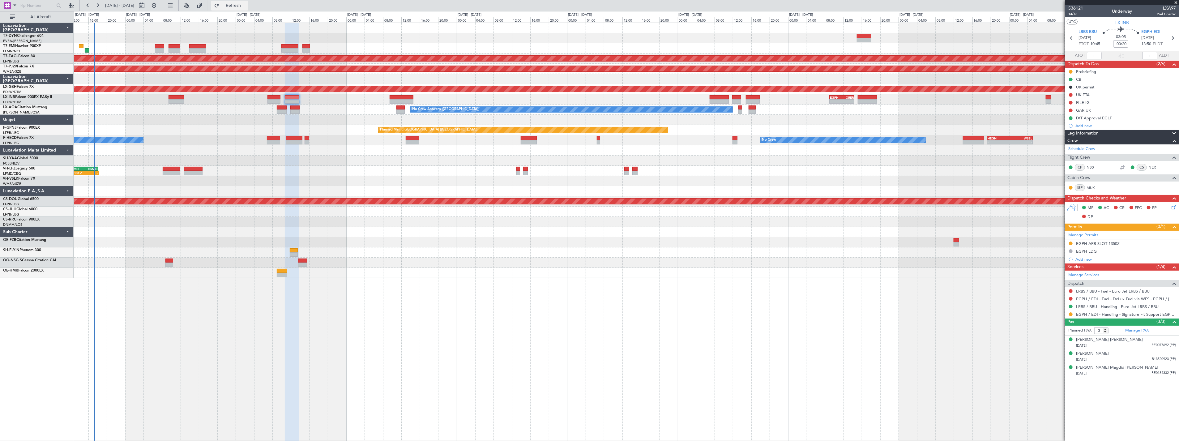
click at [244, 4] on span "Refresh" at bounding box center [234, 5] width 26 height 4
click at [1143, 371] on div "25/04/1979 RE0134332 (PP)" at bounding box center [1126, 374] width 100 height 6
click at [1121, 365] on div "Sirwan Magdid Ahmad Ahmad" at bounding box center [1117, 368] width 82 height 6
click at [248, 9] on button "Refresh" at bounding box center [229, 6] width 37 height 10
click at [248, 9] on button "Refreshing..." at bounding box center [229, 6] width 37 height 10
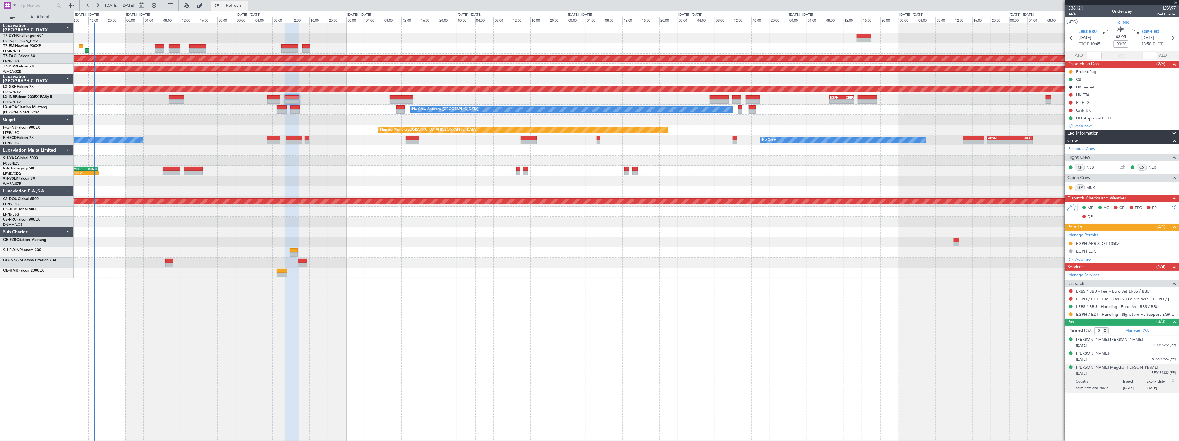
click at [247, 5] on span "Refresh" at bounding box center [234, 5] width 26 height 4
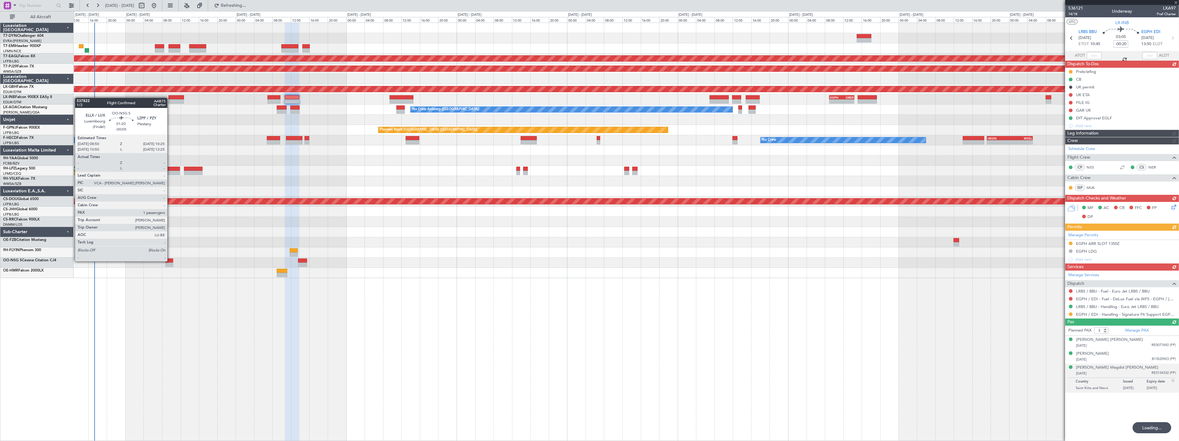
click at [170, 261] on div at bounding box center [168, 261] width 7 height 4
type input "-00:05"
type input "1"
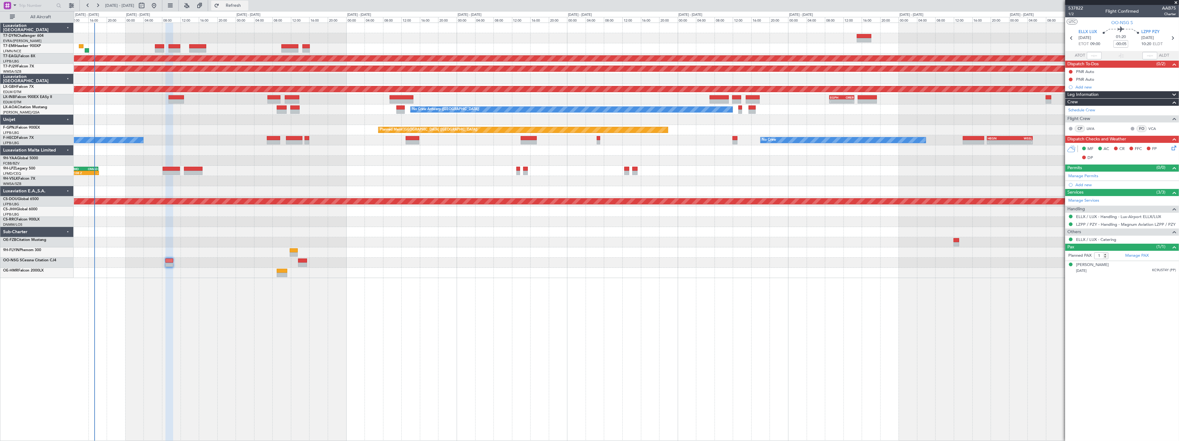
click at [247, 3] on span "Refresh" at bounding box center [234, 5] width 26 height 4
click at [277, 94] on div "Planned Maint [GEOGRAPHIC_DATA] ([GEOGRAPHIC_DATA]) - - EGPH 09:00 Z ORER 14:25…" at bounding box center [626, 99] width 1105 height 10
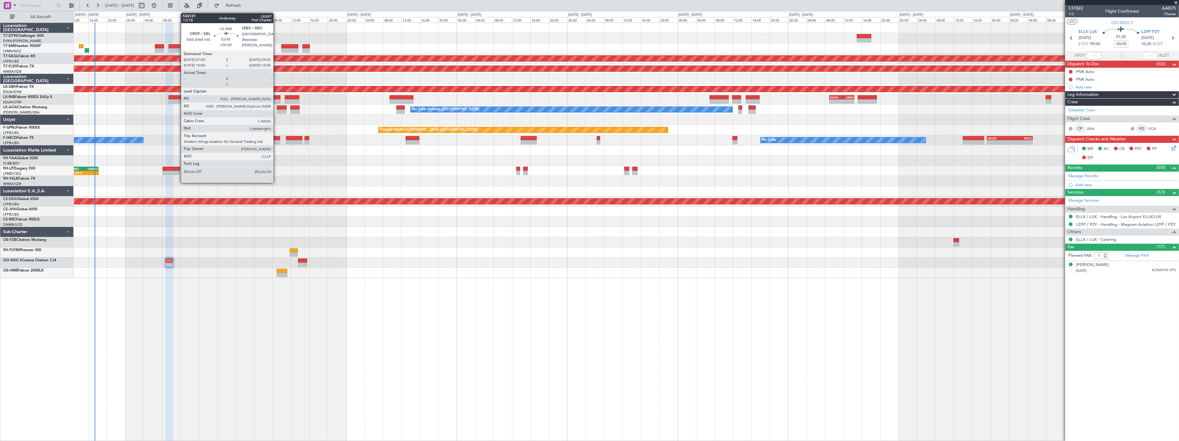
click at [277, 97] on div at bounding box center [274, 97] width 13 height 4
click at [275, 97] on div at bounding box center [274, 97] width 13 height 4
click at [275, 96] on div at bounding box center [274, 97] width 13 height 4
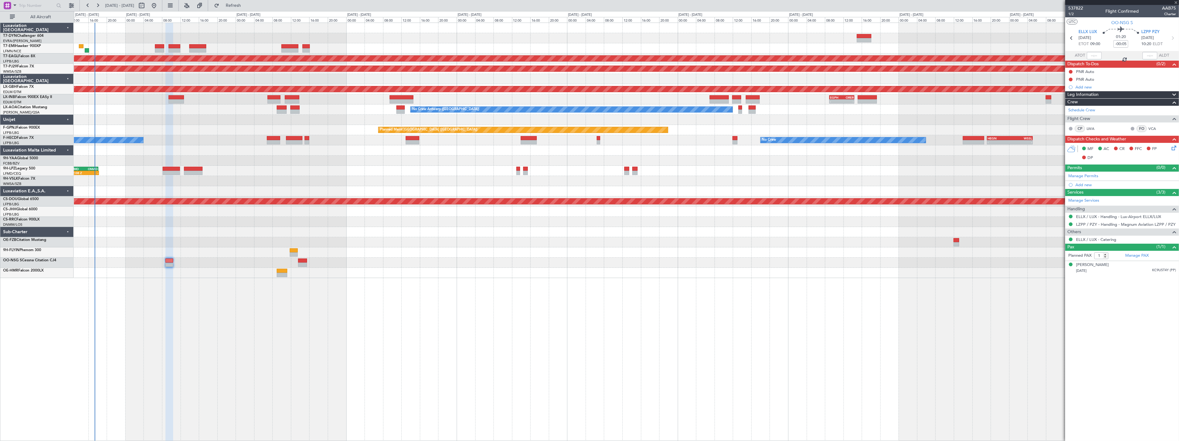
type input "+00:20"
type input "3"
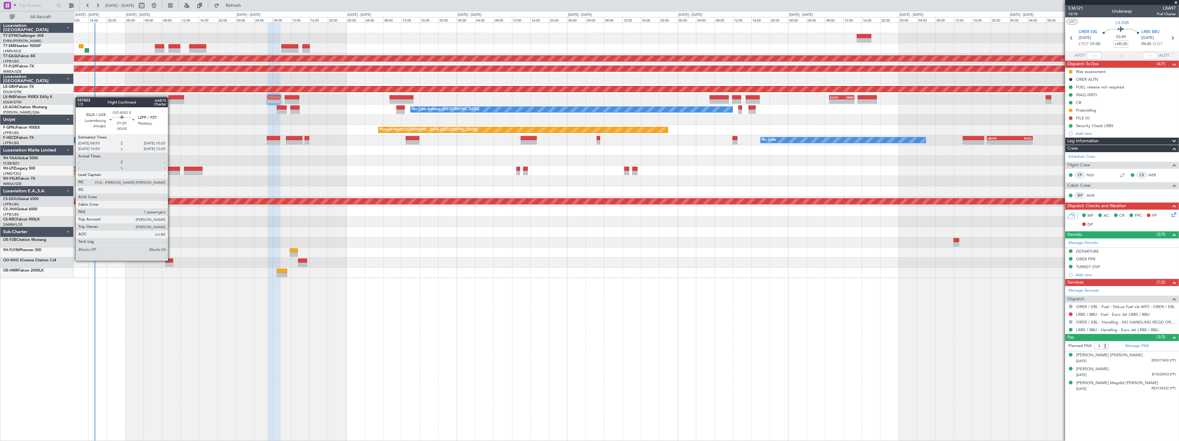
click at [171, 260] on div at bounding box center [168, 261] width 7 height 4
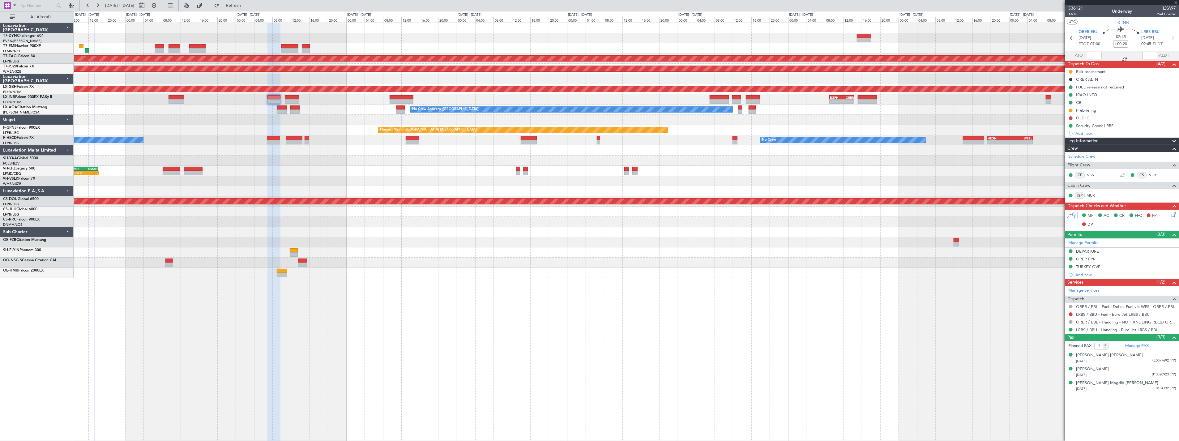
type input "-00:05"
type input "1"
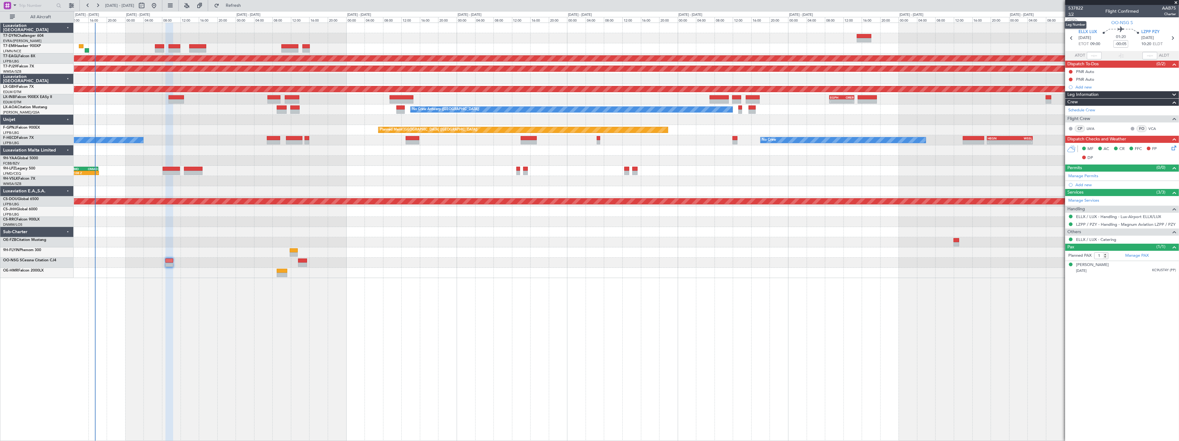
click at [1070, 14] on span "1/2" at bounding box center [1076, 13] width 15 height 5
click at [247, 5] on span "Refresh" at bounding box center [234, 5] width 26 height 4
click at [1074, 13] on span "1/2" at bounding box center [1076, 13] width 15 height 5
click at [1080, 6] on span "537822" at bounding box center [1076, 8] width 15 height 6
click at [1075, 8] on span "537822" at bounding box center [1076, 8] width 15 height 6
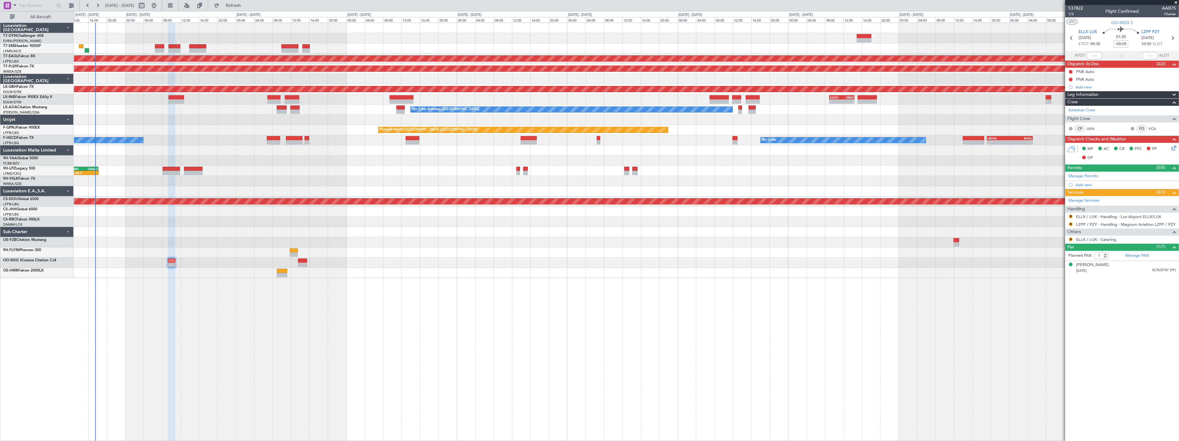
click at [1126, 38] on span "01:20" at bounding box center [1121, 37] width 10 height 6
click at [1126, 40] on mat-tooltip-component "Flight Time" at bounding box center [1121, 48] width 28 height 16
click at [1121, 41] on mat-tooltip-component "Flight Time" at bounding box center [1121, 48] width 28 height 16
click at [1124, 34] on span "01:20" at bounding box center [1121, 37] width 10 height 6
click at [1126, 36] on span "01:20" at bounding box center [1121, 37] width 10 height 6
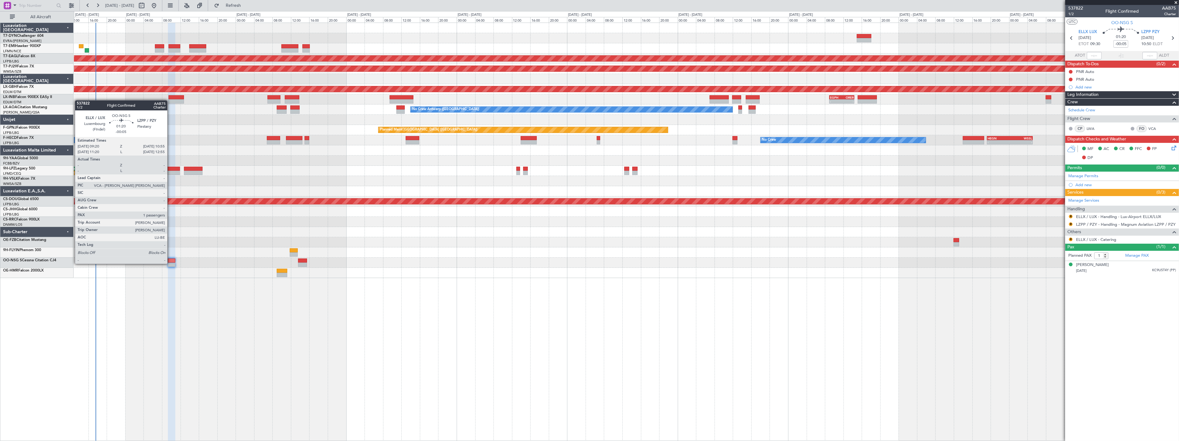
click at [170, 263] on div at bounding box center [171, 265] width 7 height 4
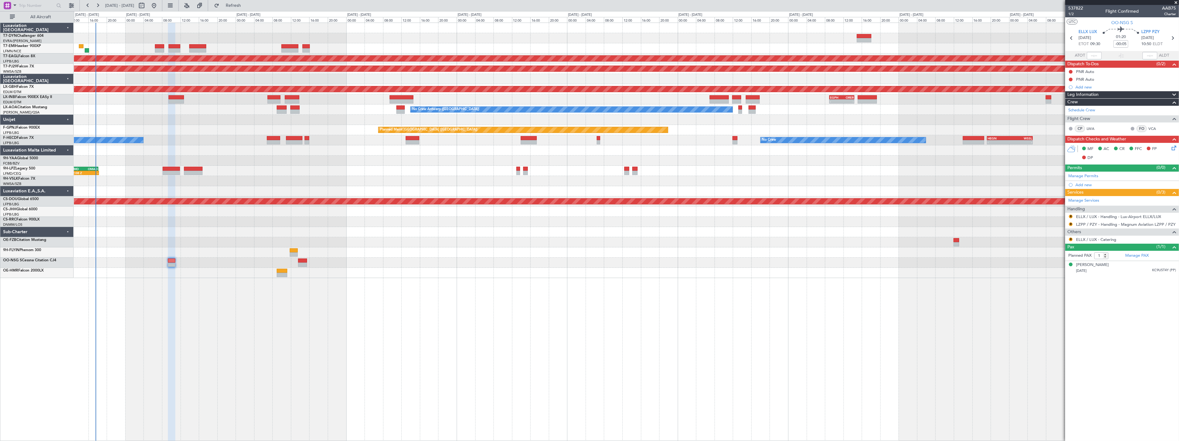
click at [1129, 42] on div "01:20 -00:05" at bounding box center [1121, 38] width 41 height 23
click at [1125, 45] on input "-00:05" at bounding box center [1121, 43] width 15 height 7
type input "-"
click at [1133, 38] on div "01:20 +10" at bounding box center [1121, 38] width 41 height 23
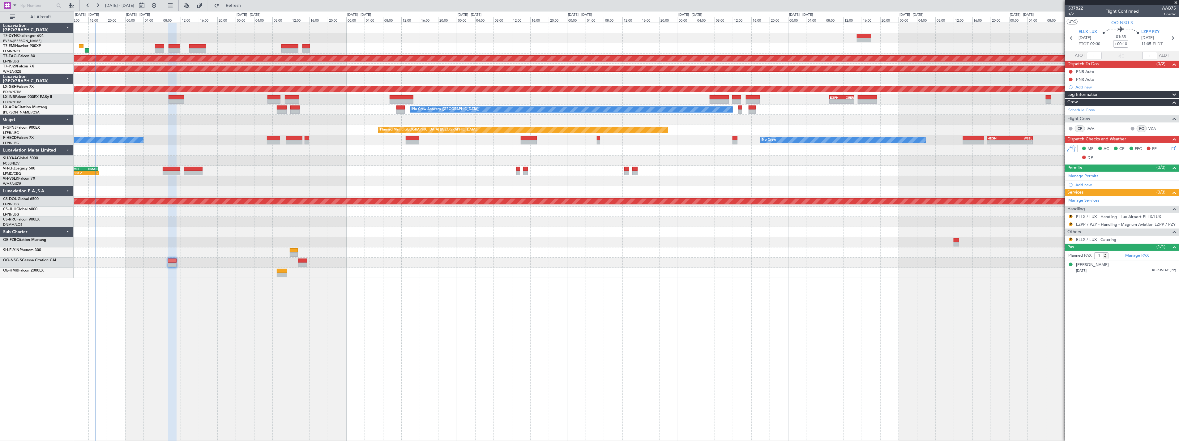
click at [1079, 7] on span "537822" at bounding box center [1076, 8] width 15 height 6
click at [1124, 45] on input "+00:10" at bounding box center [1121, 43] width 15 height 7
click at [1126, 44] on input "+00:10" at bounding box center [1121, 43] width 15 height 7
type input "+"
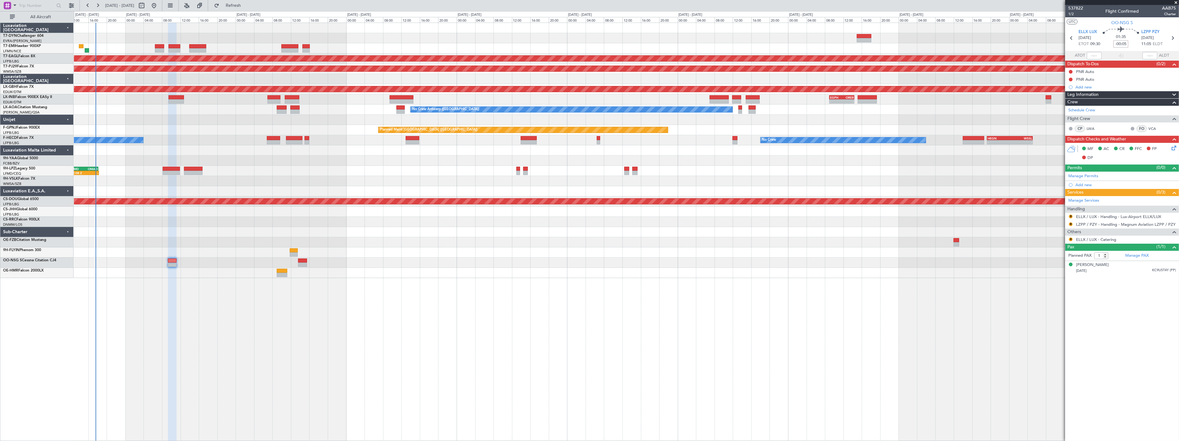
click at [1136, 38] on div "01:35 -00:05" at bounding box center [1121, 38] width 41 height 23
click at [1078, 5] on span "537822" at bounding box center [1076, 8] width 15 height 6
type input "+00:05"
click at [1097, 21] on section "UTC OO-NSG S" at bounding box center [1123, 21] width 114 height 9
click at [1081, 5] on span "537822" at bounding box center [1076, 8] width 15 height 6
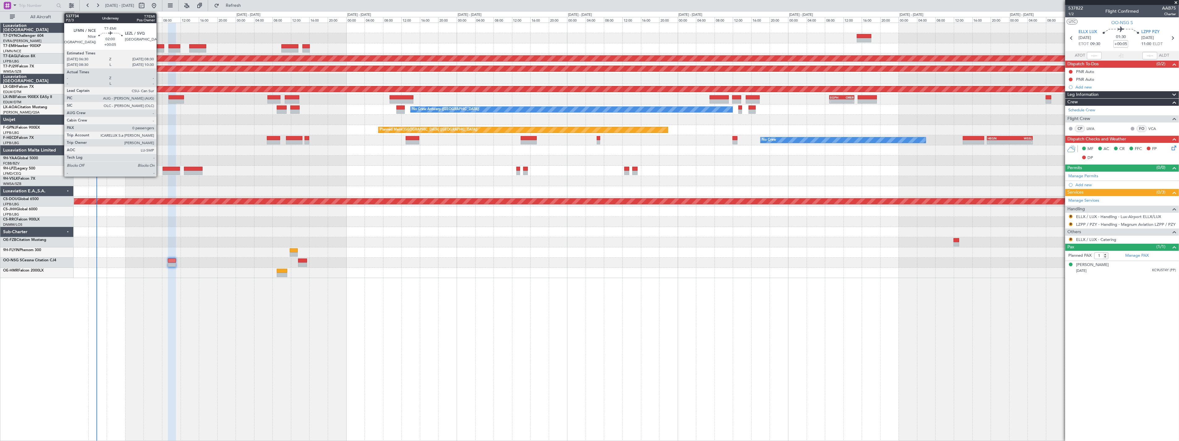
click at [160, 45] on div at bounding box center [159, 46] width 9 height 4
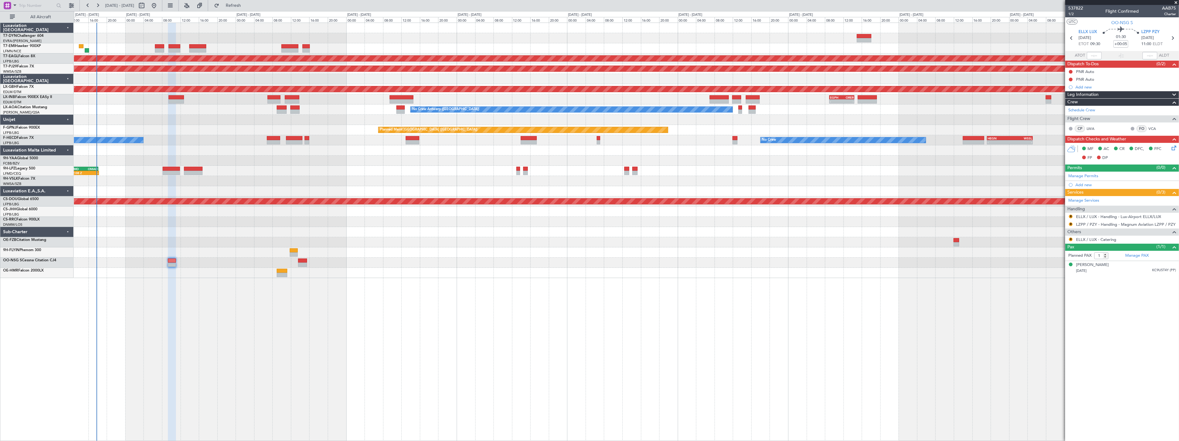
click at [123, 83] on div at bounding box center [626, 79] width 1105 height 10
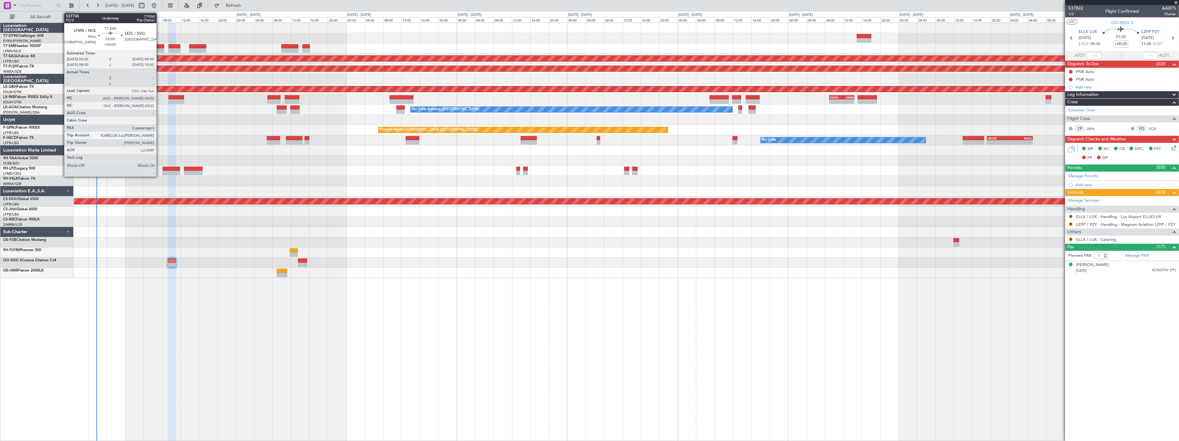
click at [160, 47] on div at bounding box center [159, 46] width 9 height 4
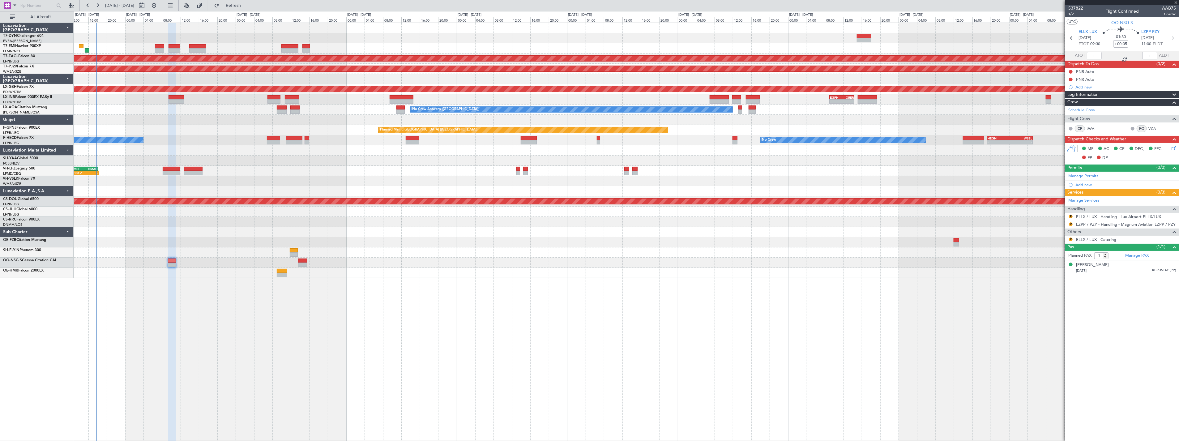
type input "0"
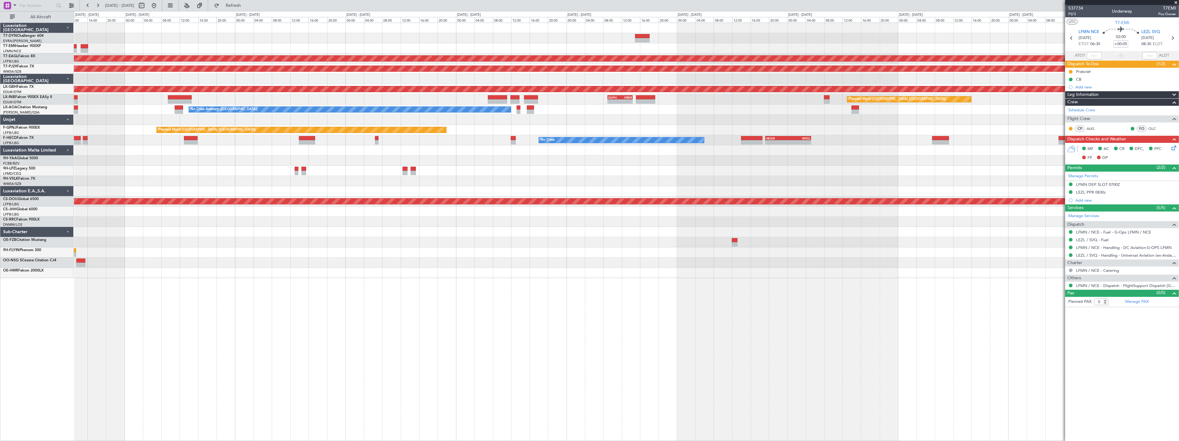
click at [497, 169] on div "Planned Maint Dubai (Al Maktoum Intl) Planned Maint Kuala Lumpur (Sultan Abdul …" at bounding box center [626, 150] width 1105 height 255
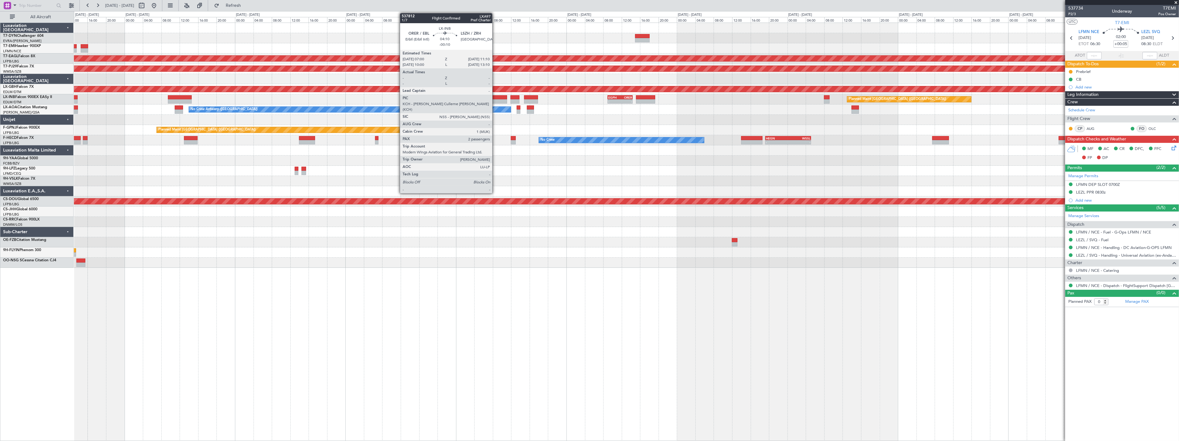
click at [496, 95] on div at bounding box center [497, 97] width 19 height 4
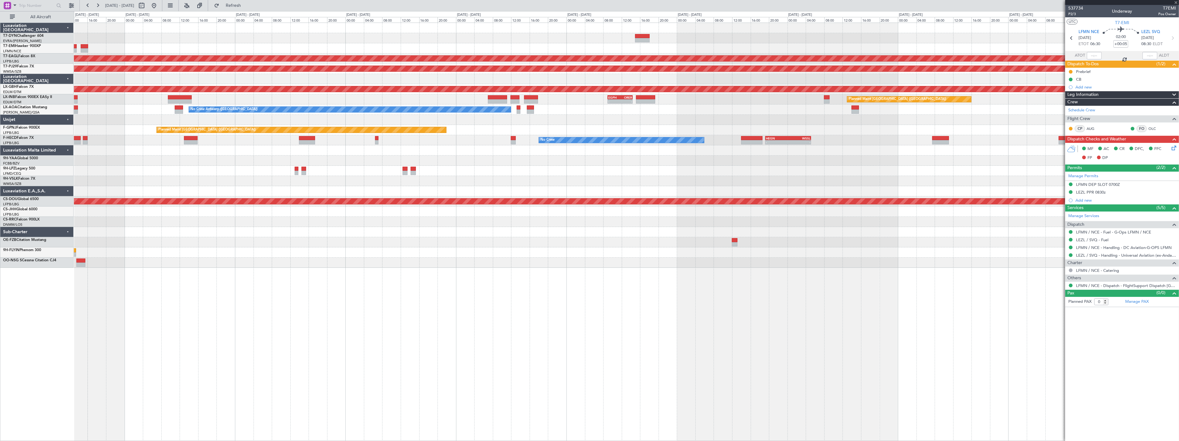
type input "-00:10"
type input "2"
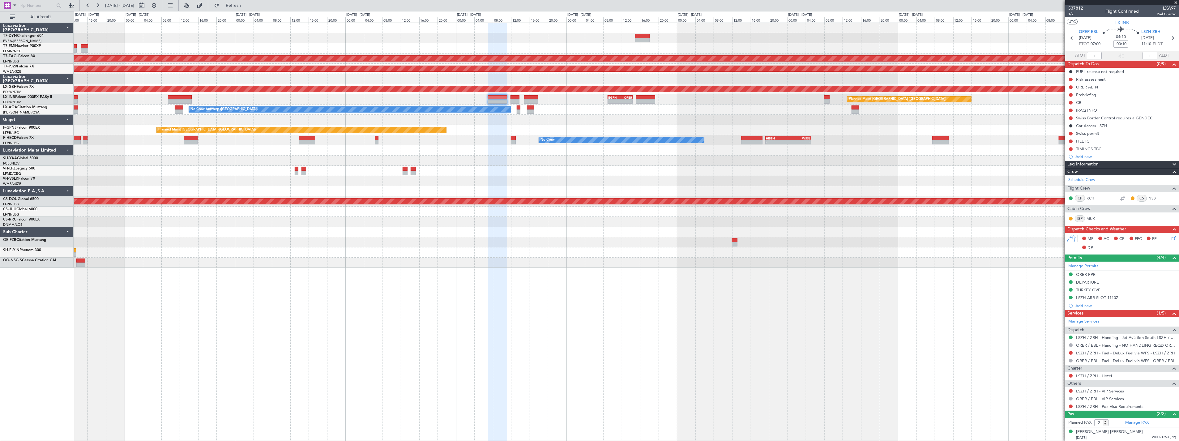
click at [539, 94] on div "Planned Maint London (Farnborough) - - EGPH 09:00 Z ORER 14:25 Z" at bounding box center [626, 99] width 1105 height 10
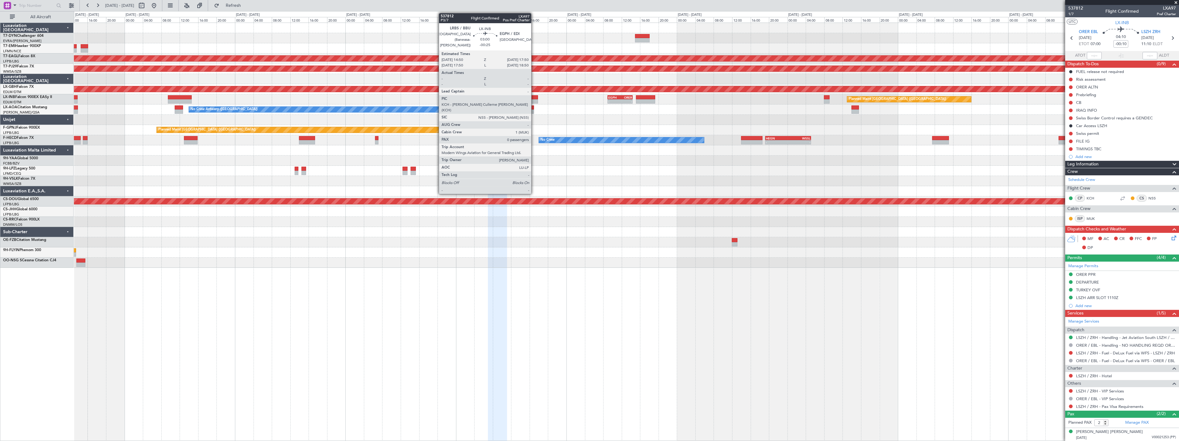
click at [535, 95] on div at bounding box center [531, 97] width 14 height 4
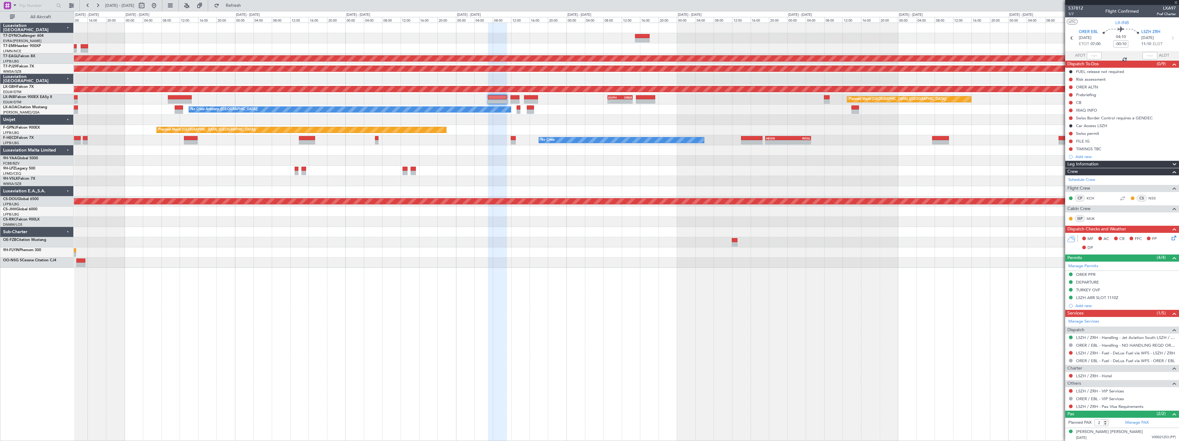
type input "-00:25"
type input "0"
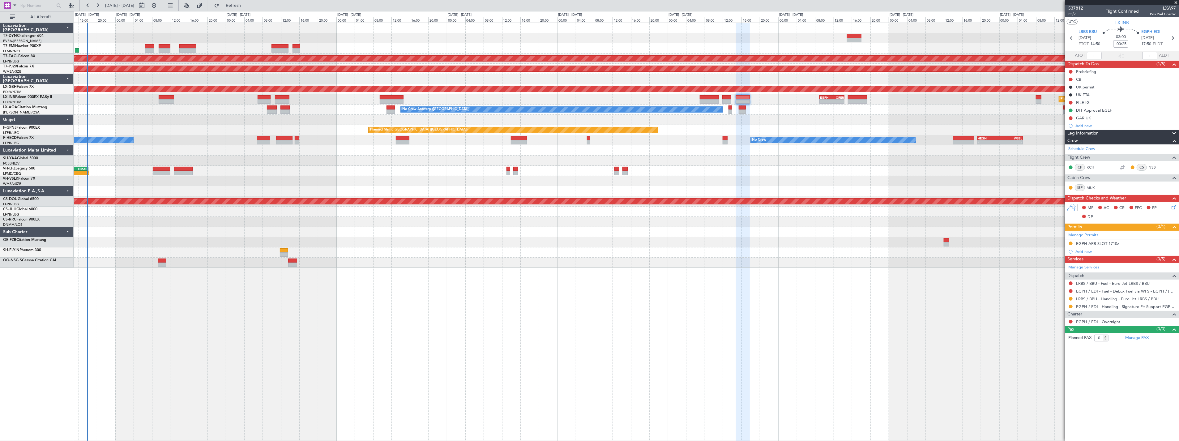
click at [467, 176] on div "Planned Maint Dubai (Al Maktoum Intl) Planned Maint Kuala Lumpur (Sultan Abdul …" at bounding box center [626, 145] width 1105 height 245
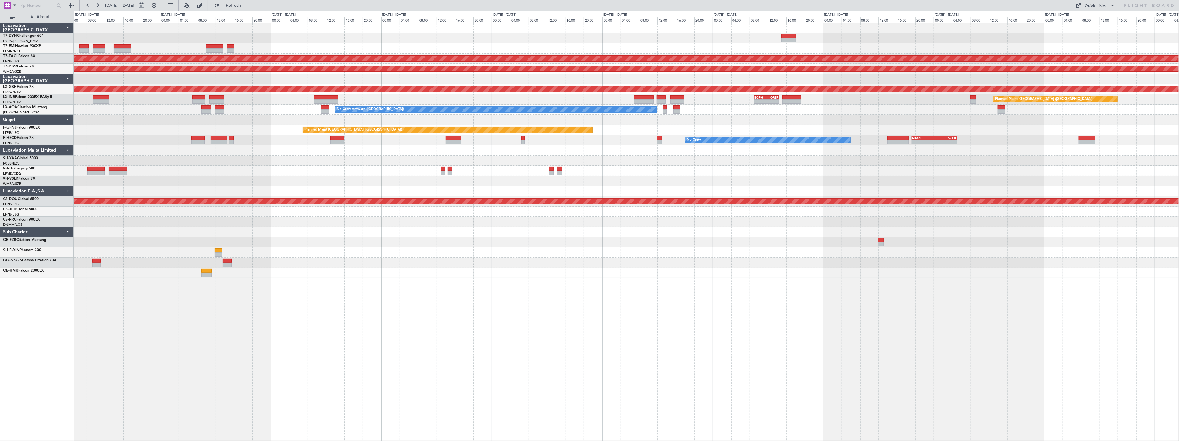
click at [641, 162] on div "Planned Maint Dubai (Al Maktoum Intl) Planned Maint [GEOGRAPHIC_DATA] (Sultan […" at bounding box center [626, 150] width 1105 height 255
click at [658, 159] on div at bounding box center [626, 161] width 1105 height 10
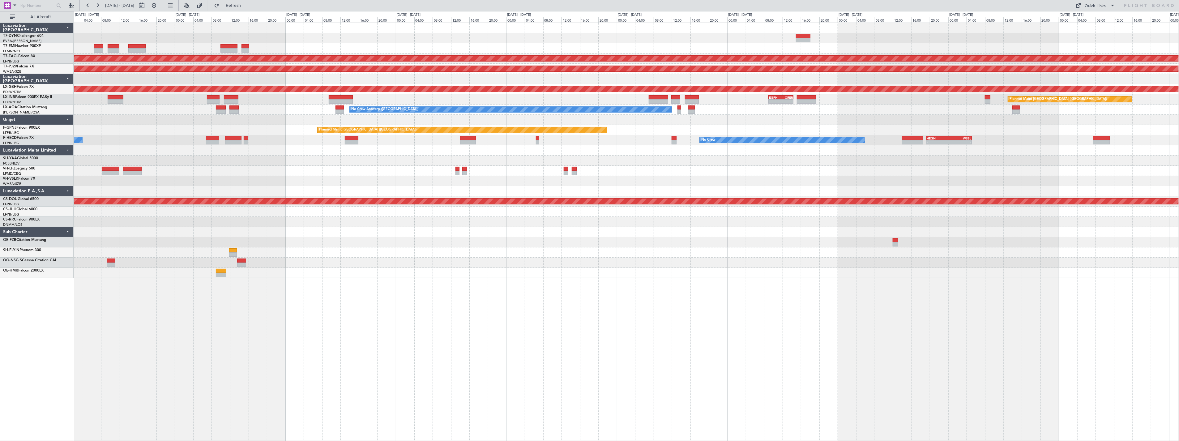
click at [669, 158] on div at bounding box center [626, 161] width 1105 height 10
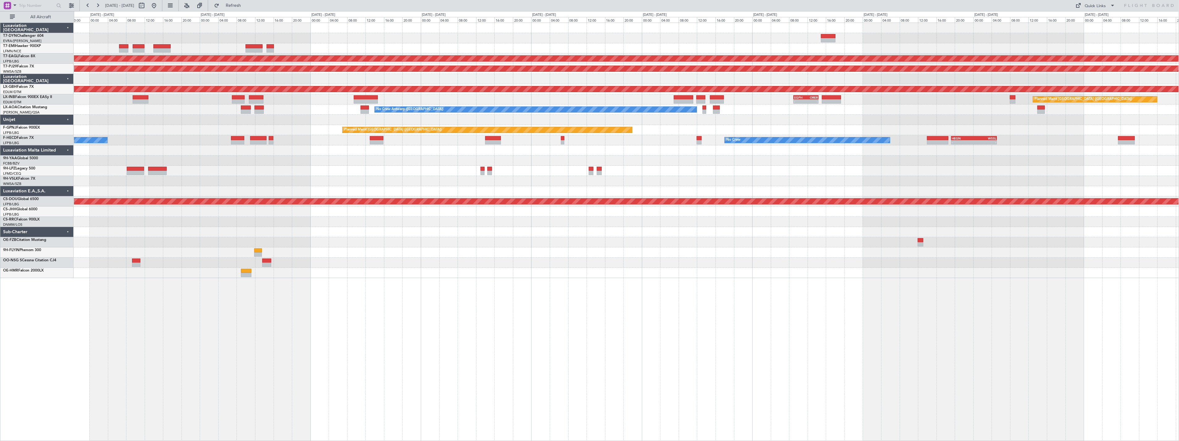
click at [691, 160] on div at bounding box center [626, 161] width 1105 height 10
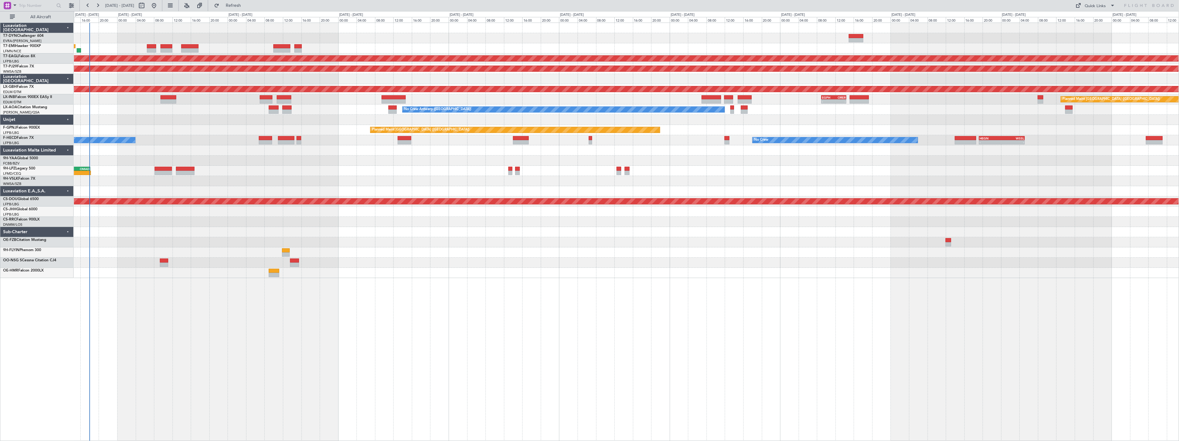
click at [703, 174] on div "Planned Maint Dubai (Al Maktoum Intl) Planned Maint [GEOGRAPHIC_DATA] (Sultan […" at bounding box center [626, 150] width 1105 height 255
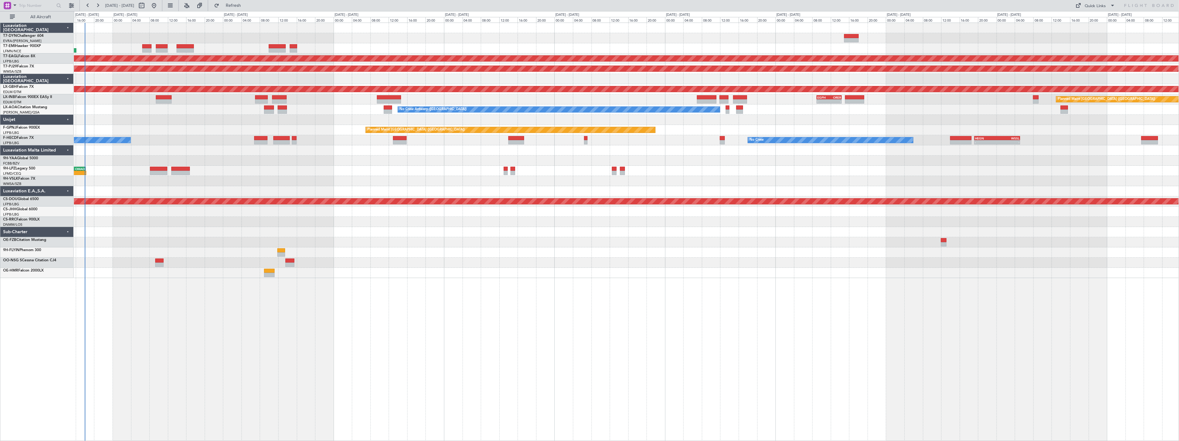
click at [325, 157] on div at bounding box center [626, 161] width 1105 height 10
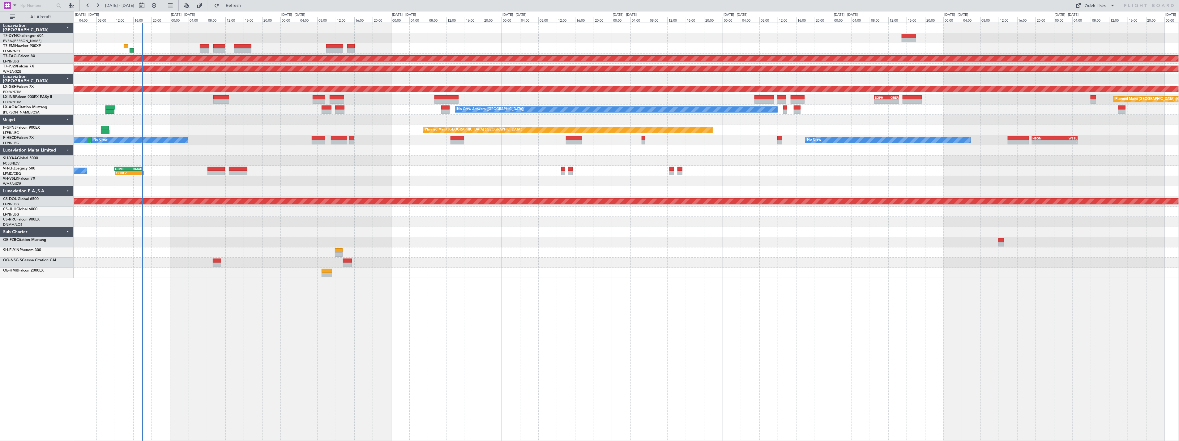
click at [890, 162] on div "Planned Maint Dubai (Al Maktoum Intl) Planned Maint [GEOGRAPHIC_DATA] (Sultan […" at bounding box center [626, 150] width 1105 height 255
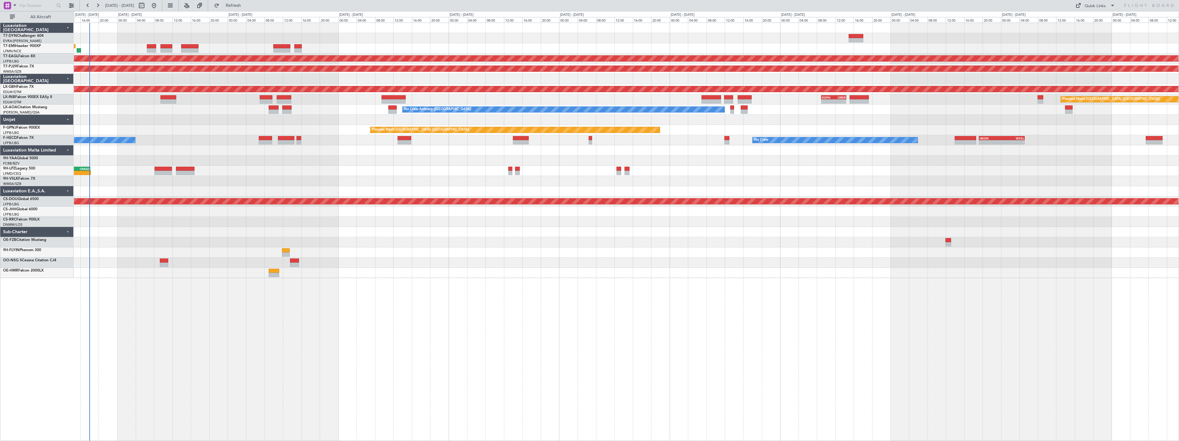
click at [349, 177] on div at bounding box center [626, 181] width 1105 height 10
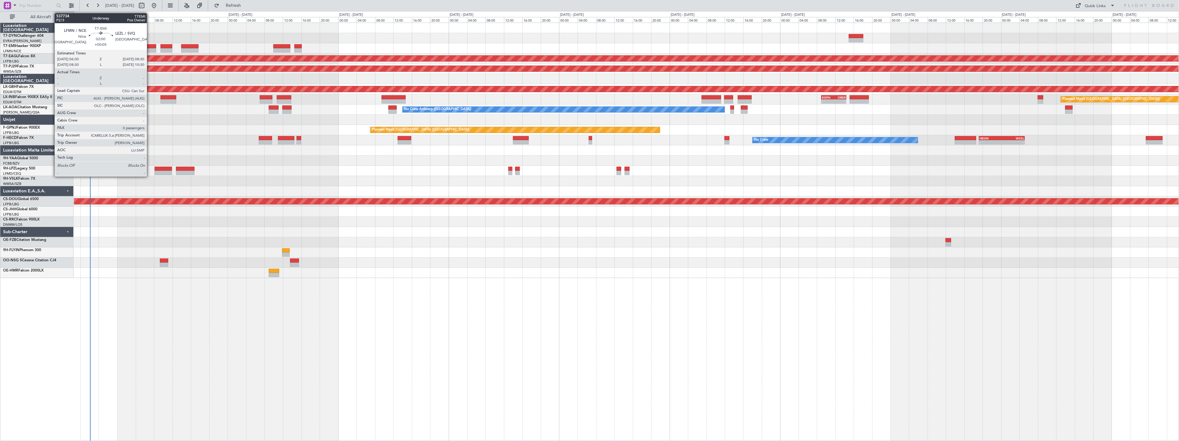
click at [150, 45] on div at bounding box center [151, 46] width 9 height 4
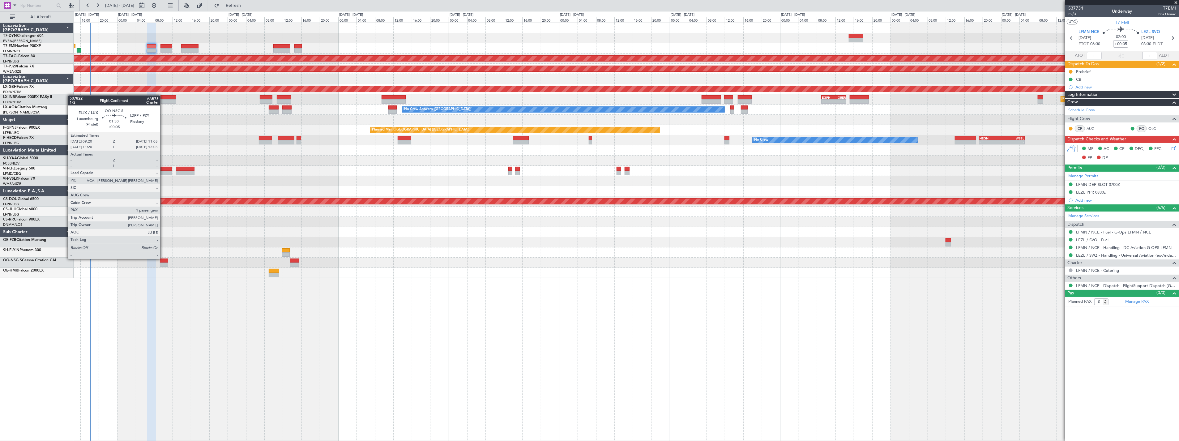
click at [163, 259] on div at bounding box center [164, 261] width 8 height 4
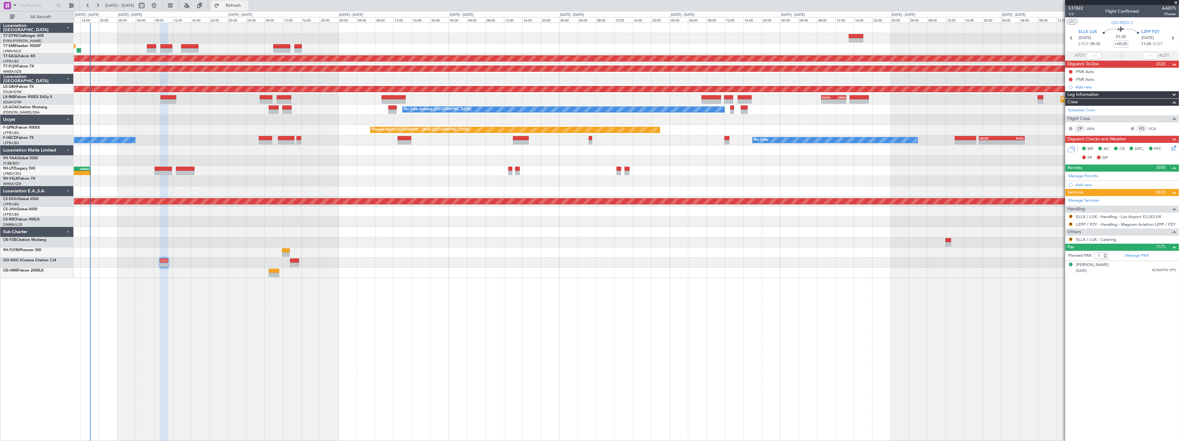
click at [247, 4] on span "Refresh" at bounding box center [234, 5] width 26 height 4
click at [247, 4] on span "Refreshing..." at bounding box center [234, 5] width 26 height 4
drag, startPoint x: 264, startPoint y: 6, endPoint x: 250, endPoint y: 7, distance: 14.9
click at [247, 6] on span "Refresh" at bounding box center [234, 5] width 26 height 4
click at [248, 10] on button "Refresh" at bounding box center [229, 6] width 37 height 10
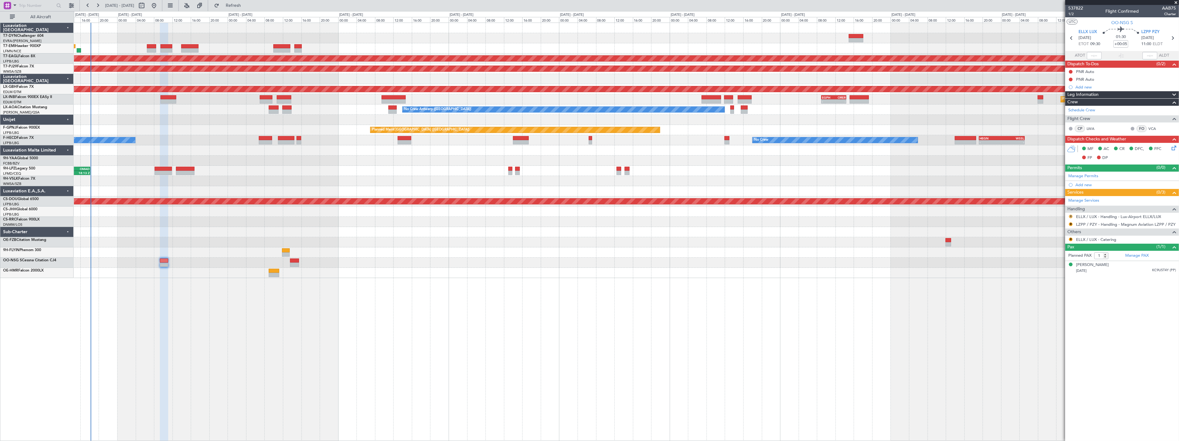
click at [1071, 215] on button "R" at bounding box center [1071, 217] width 4 height 4
click at [1063, 289] on li "Confirmed" at bounding box center [1071, 290] width 71 height 9
click at [1072, 225] on button "R" at bounding box center [1071, 224] width 4 height 4
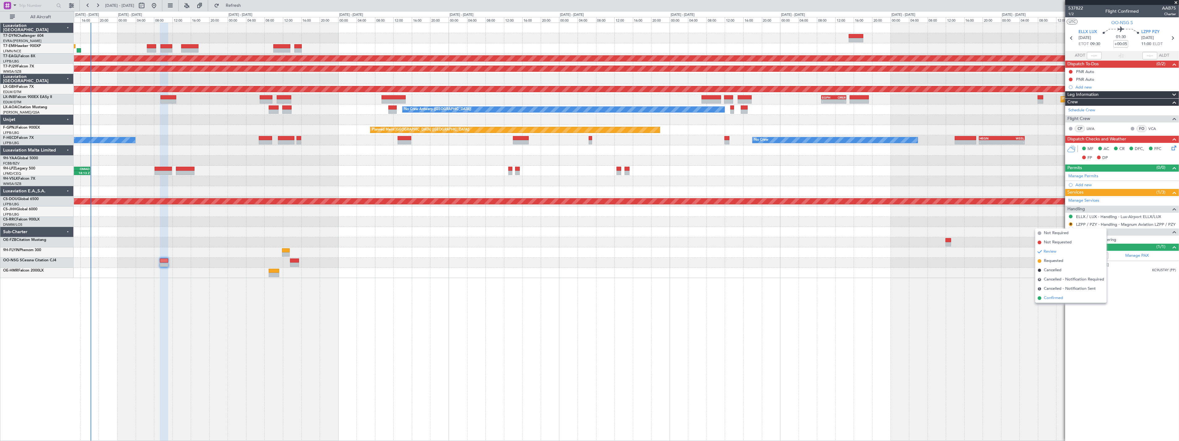
click at [1060, 299] on span "Confirmed" at bounding box center [1053, 298] width 19 height 6
click at [1060, 299] on div "Planned Maint Dubai (Al Maktoum Intl) Planned Maint Kuala Lumpur (Sultan Abdul …" at bounding box center [627, 232] width 1106 height 419
click at [1072, 239] on button "R" at bounding box center [1071, 240] width 4 height 4
click at [1055, 315] on span "Confirmed" at bounding box center [1053, 314] width 19 height 6
click at [1055, 315] on div "Planned Maint Dubai (Al Maktoum Intl) Planned Maint Kuala Lumpur (Sultan Abdul …" at bounding box center [627, 232] width 1106 height 419
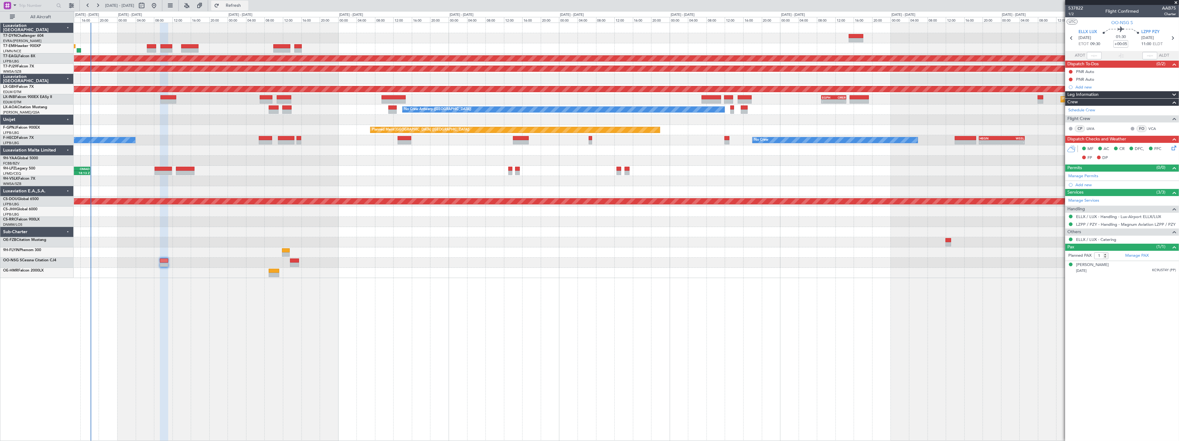
click at [247, 7] on span "Refresh" at bounding box center [234, 5] width 26 height 4
click at [1077, 6] on span "537822" at bounding box center [1076, 8] width 15 height 6
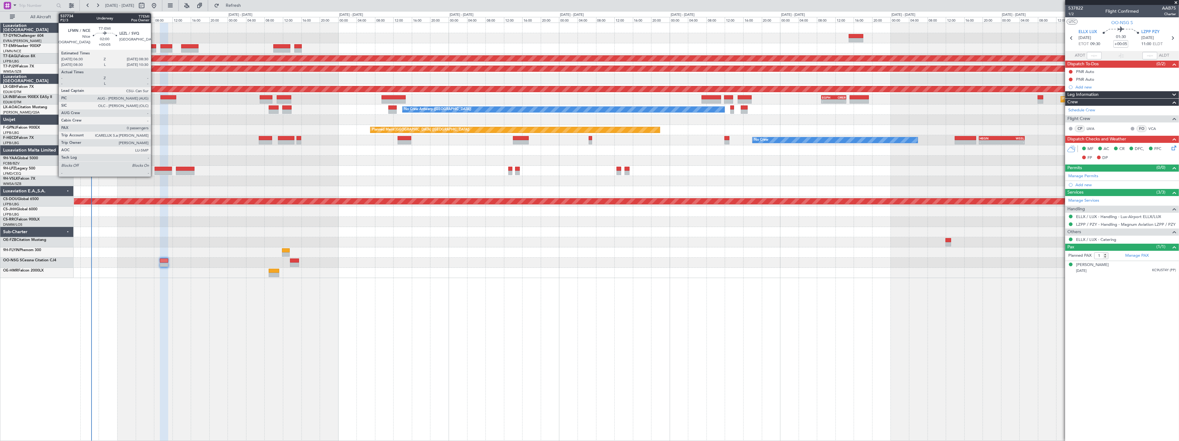
click at [154, 47] on div at bounding box center [151, 46] width 9 height 4
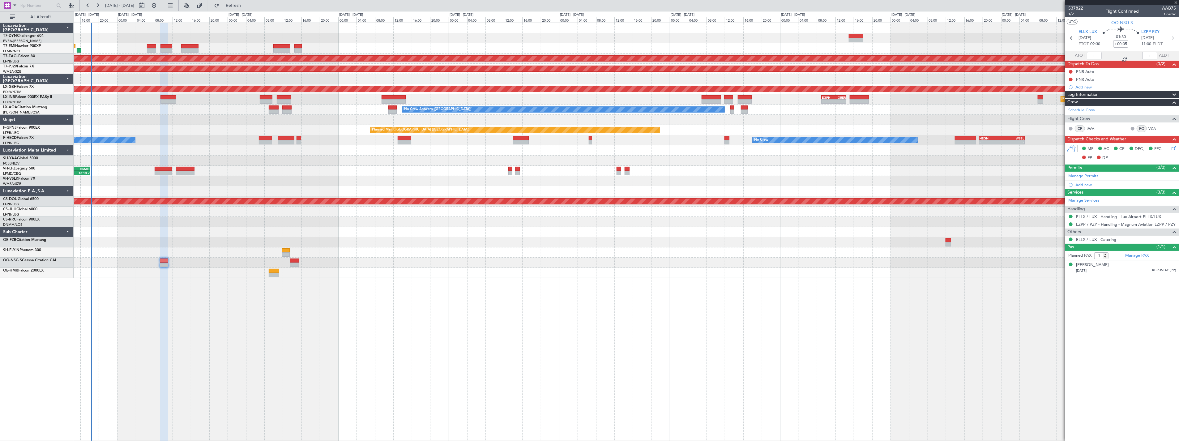
type input "0"
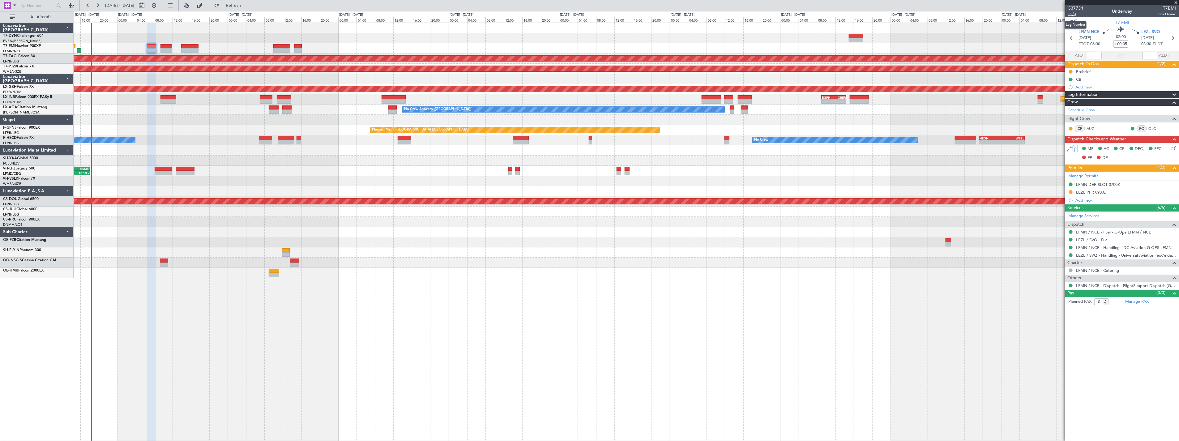
click at [1074, 12] on span "P2/3" at bounding box center [1076, 13] width 15 height 5
click at [242, 5] on span "Refresh" at bounding box center [234, 5] width 26 height 4
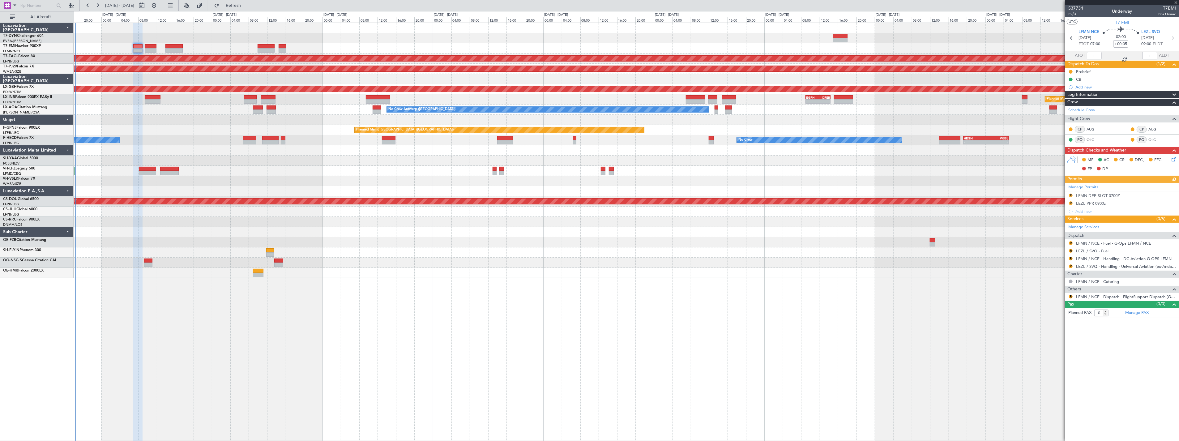
click at [392, 40] on div at bounding box center [626, 38] width 1105 height 10
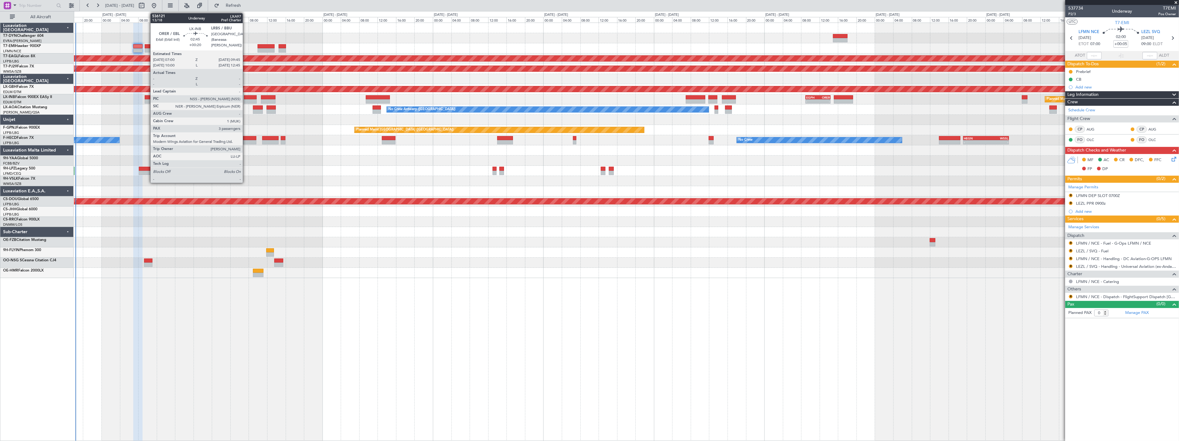
click at [246, 97] on div at bounding box center [250, 97] width 13 height 4
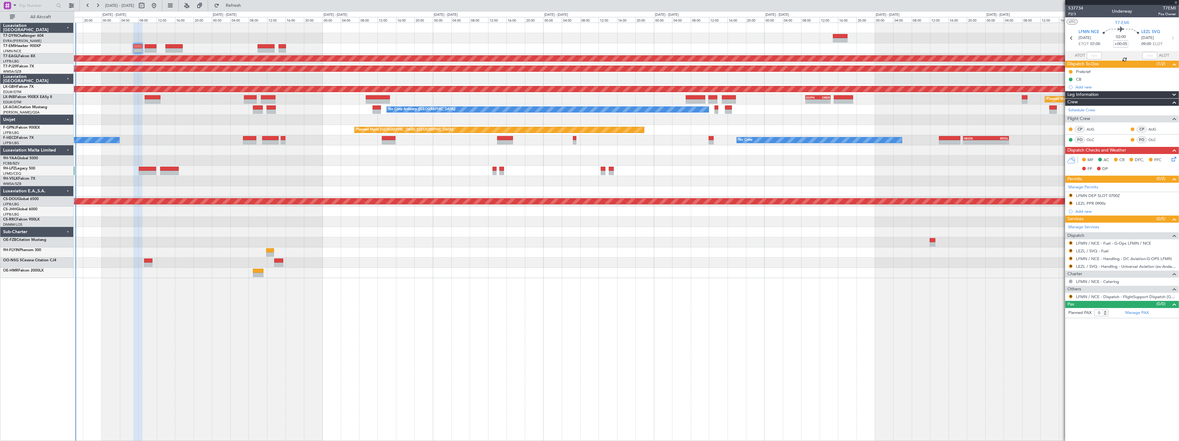
type input "+00:20"
type input "3"
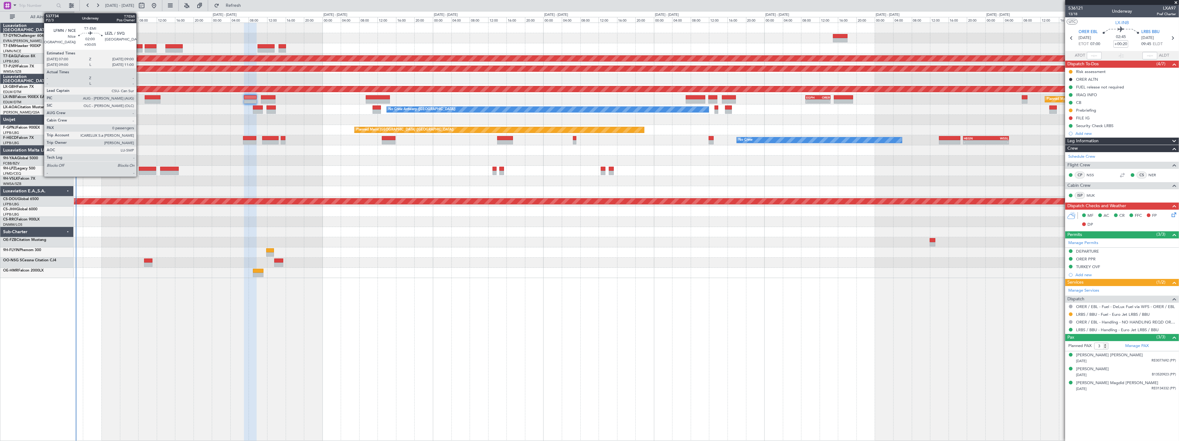
click at [139, 48] on div at bounding box center [137, 46] width 9 height 4
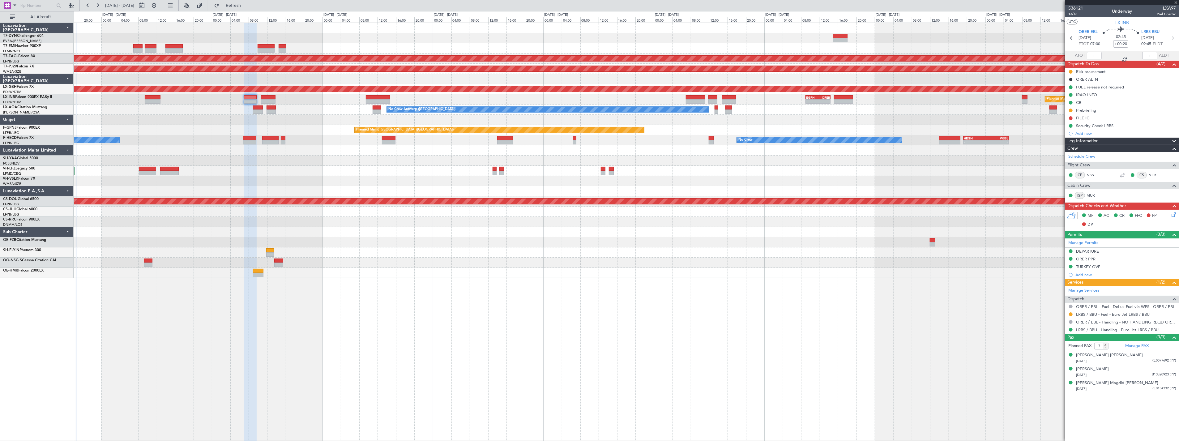
type input "+00:05"
type input "0"
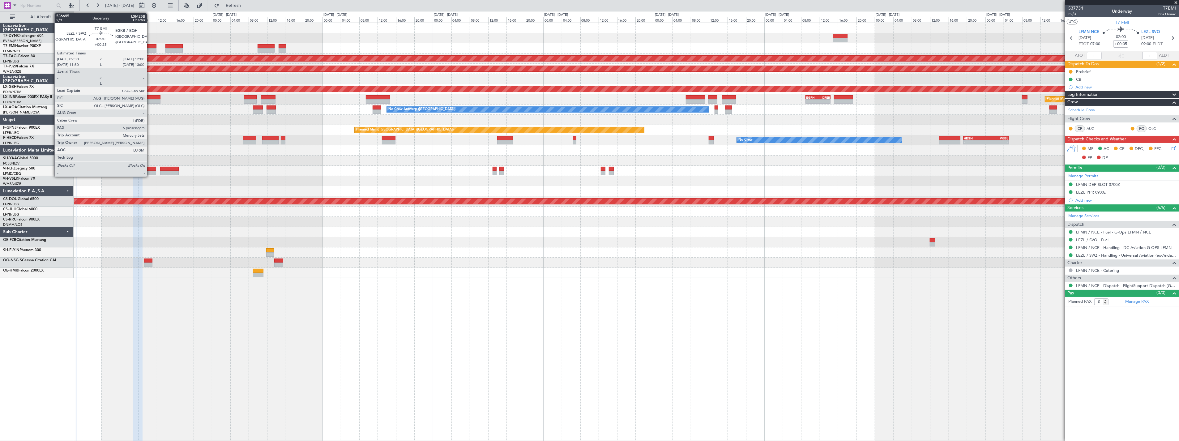
click at [150, 47] on div at bounding box center [151, 46] width 12 height 4
type input "+00:25"
type input "6"
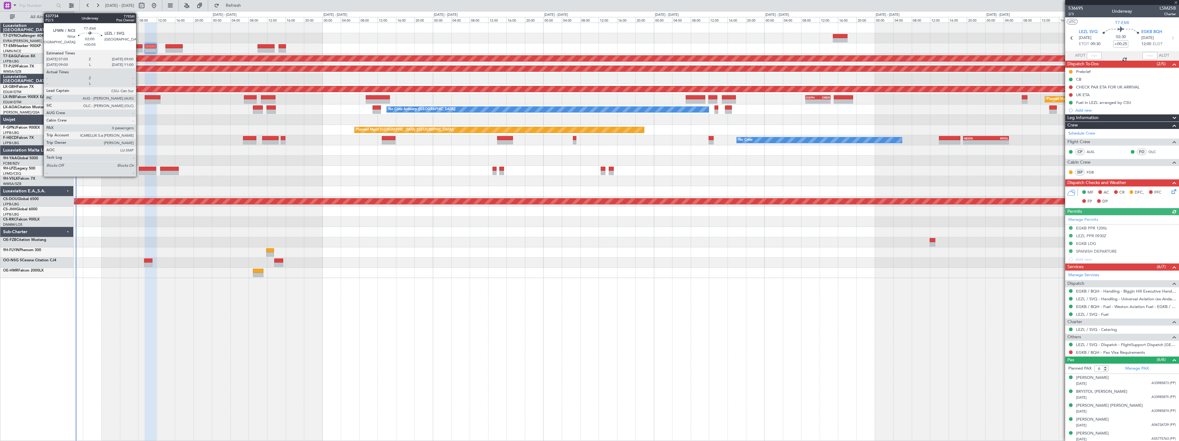
click at [139, 46] on div at bounding box center [137, 46] width 9 height 4
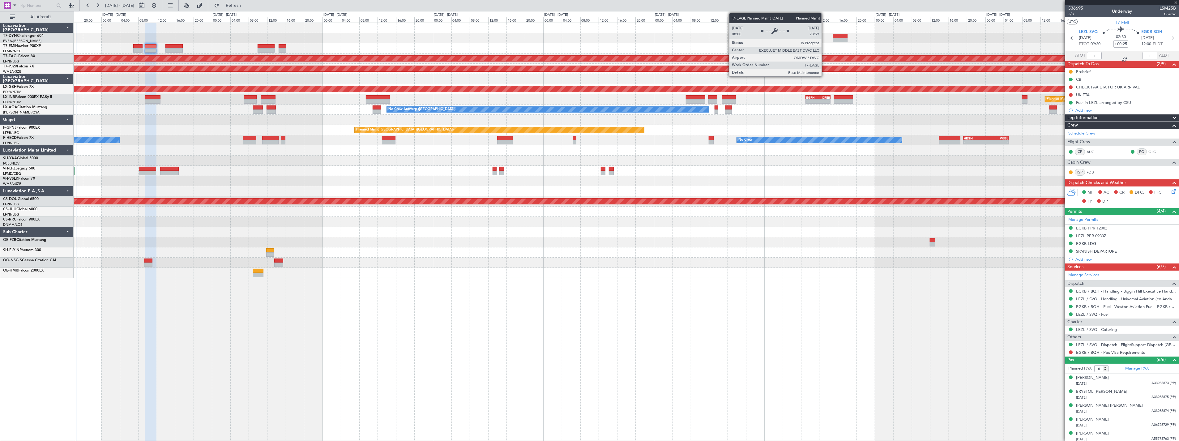
type input "+00:05"
type input "0"
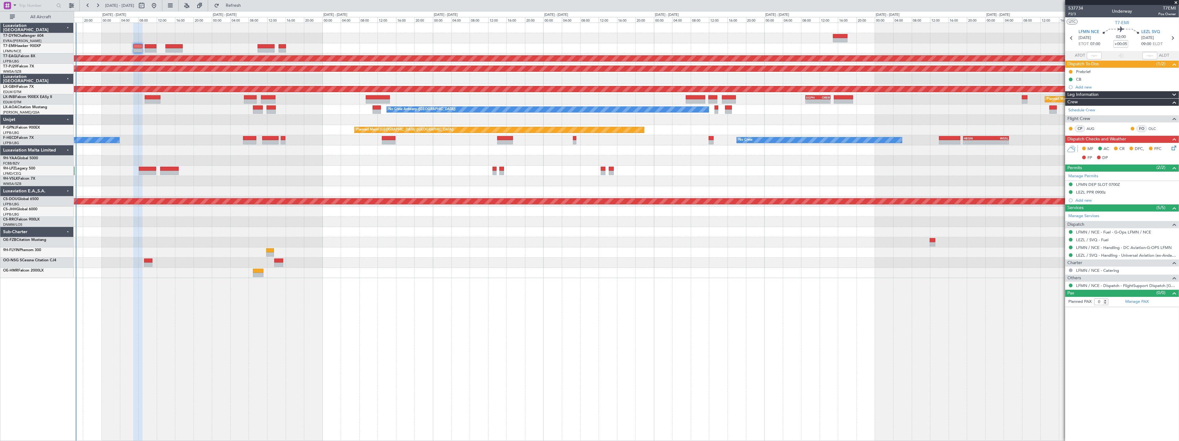
click at [1175, 144] on icon at bounding box center [1173, 146] width 5 height 5
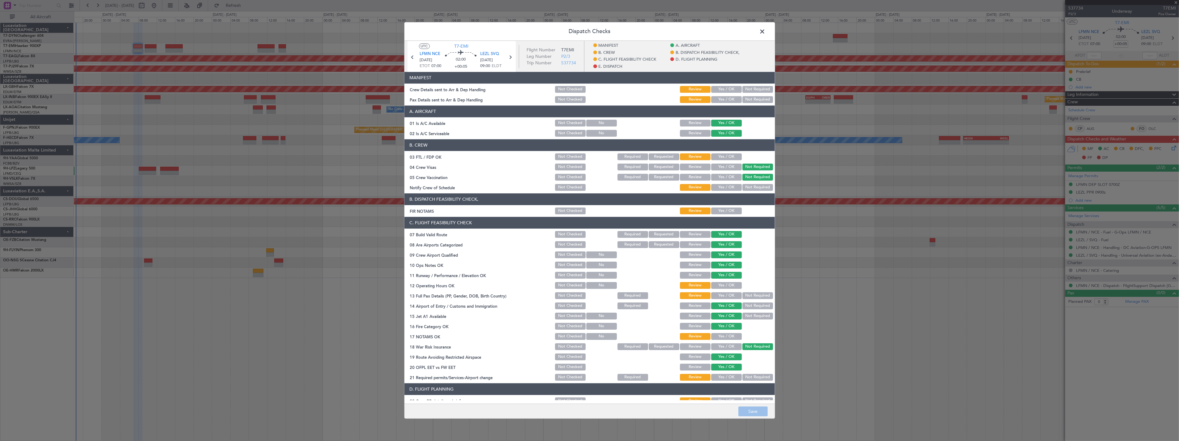
click at [719, 90] on button "Yes / OK" at bounding box center [726, 89] width 31 height 7
click at [724, 101] on button "Yes / OK" at bounding box center [726, 99] width 31 height 7
click at [750, 412] on button "Save" at bounding box center [753, 412] width 29 height 10
click at [766, 32] on span at bounding box center [766, 33] width 0 height 12
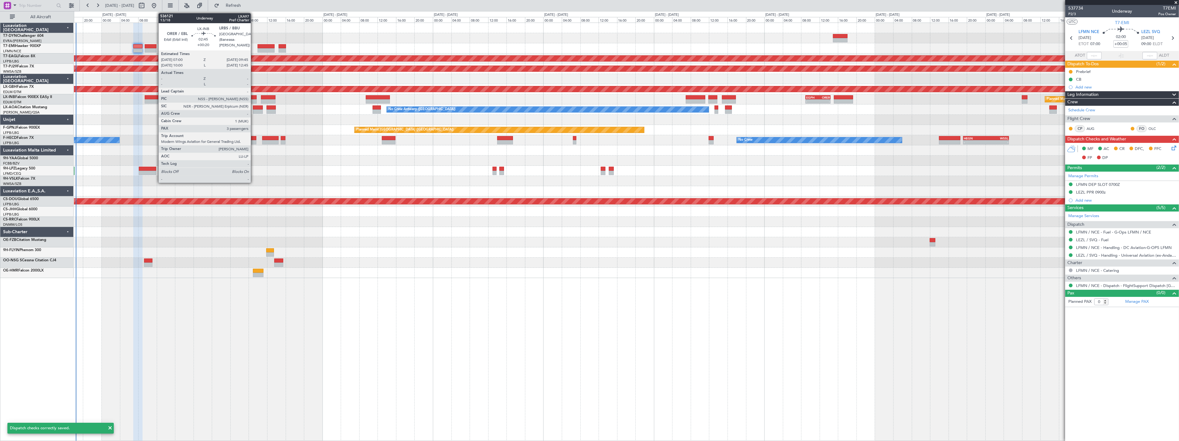
click at [254, 97] on div at bounding box center [250, 97] width 13 height 4
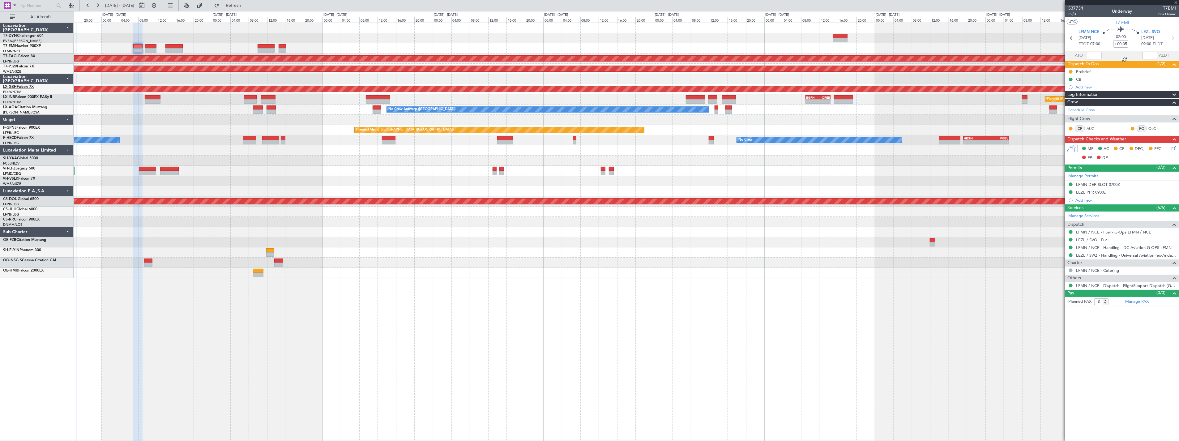
type input "+00:20"
type input "3"
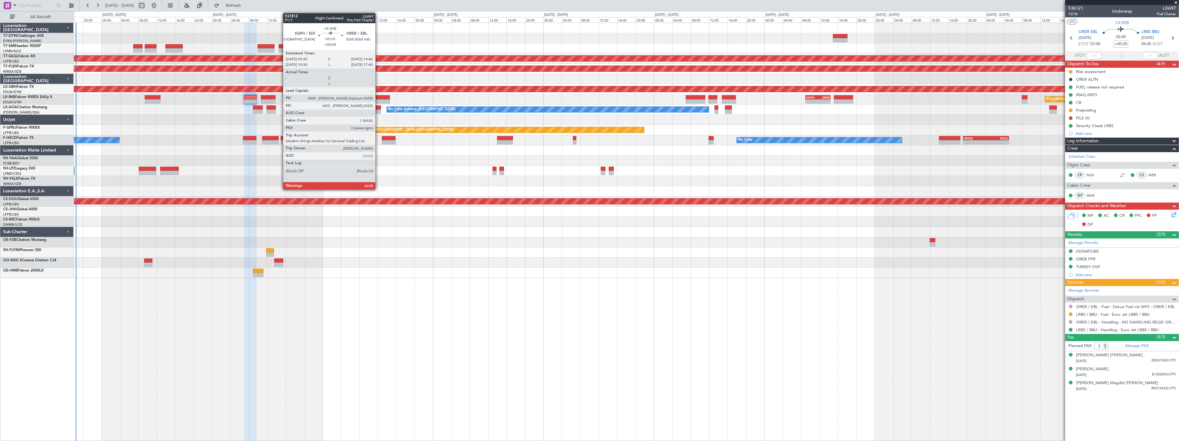
click at [379, 96] on div at bounding box center [378, 97] width 24 height 4
type input "+00:05"
type input "0"
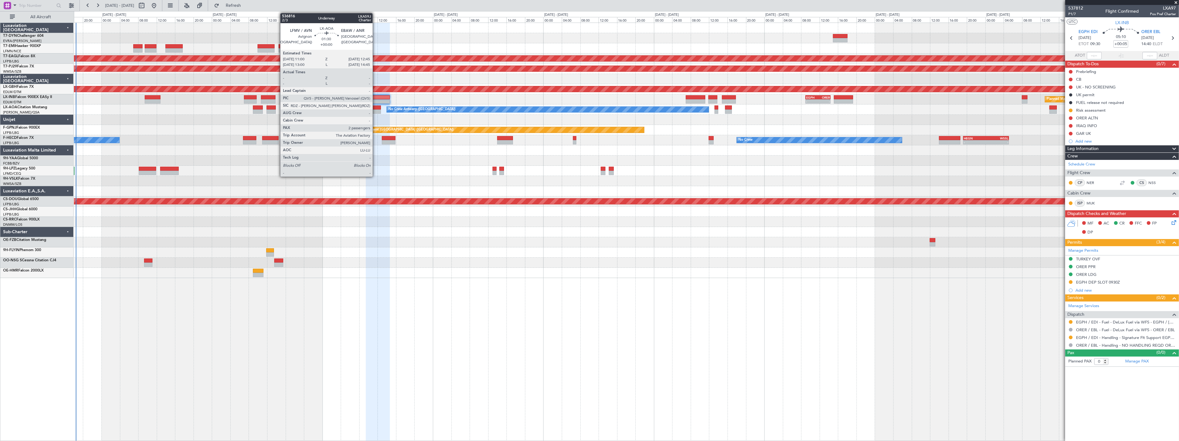
click at [376, 108] on div at bounding box center [377, 107] width 8 height 4
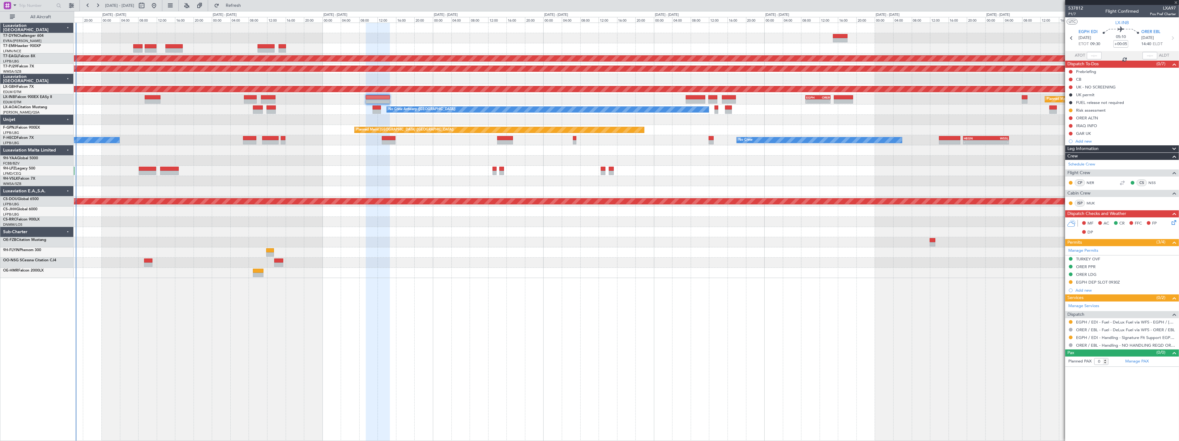
type input "2"
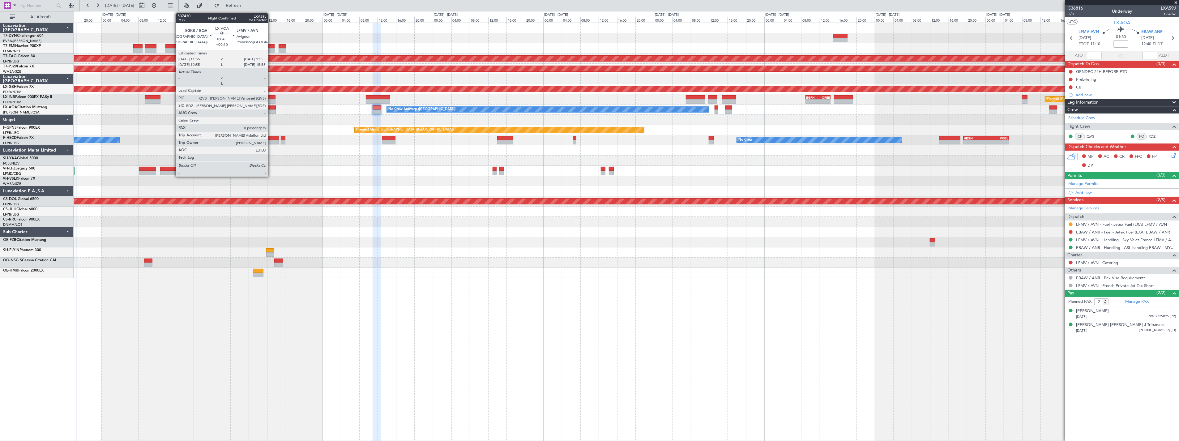
click at [271, 108] on div at bounding box center [271, 107] width 9 height 4
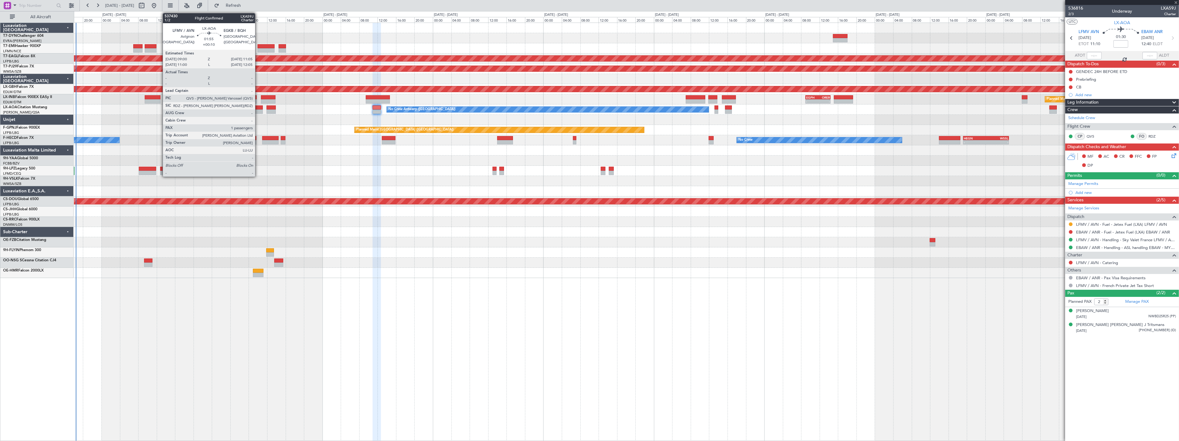
type input "+00:10"
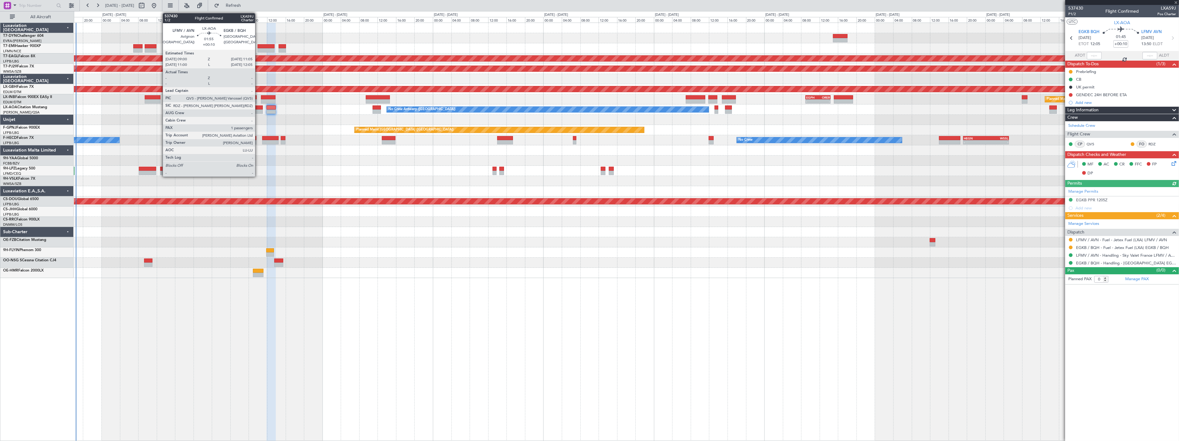
click at [258, 107] on div at bounding box center [258, 107] width 10 height 4
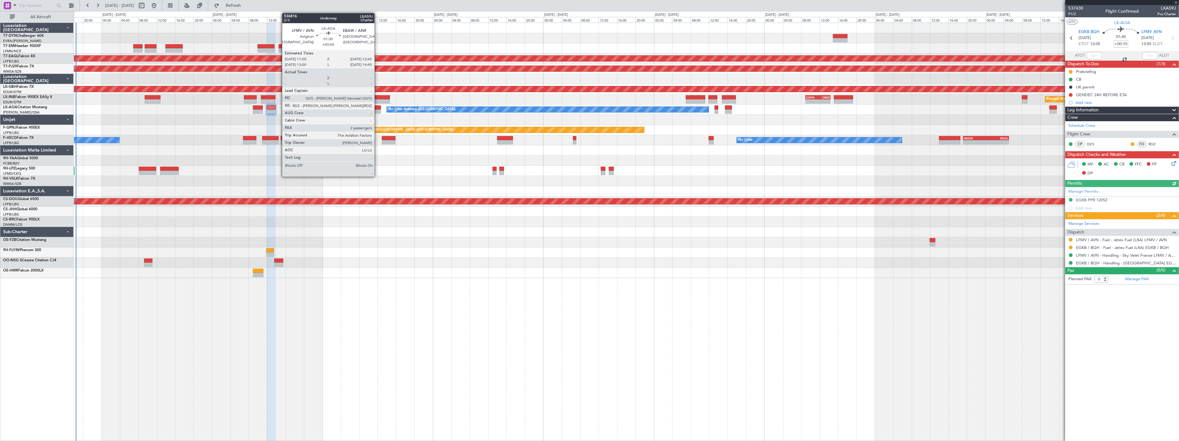
click at [378, 110] on div at bounding box center [377, 112] width 8 height 4
type input "1"
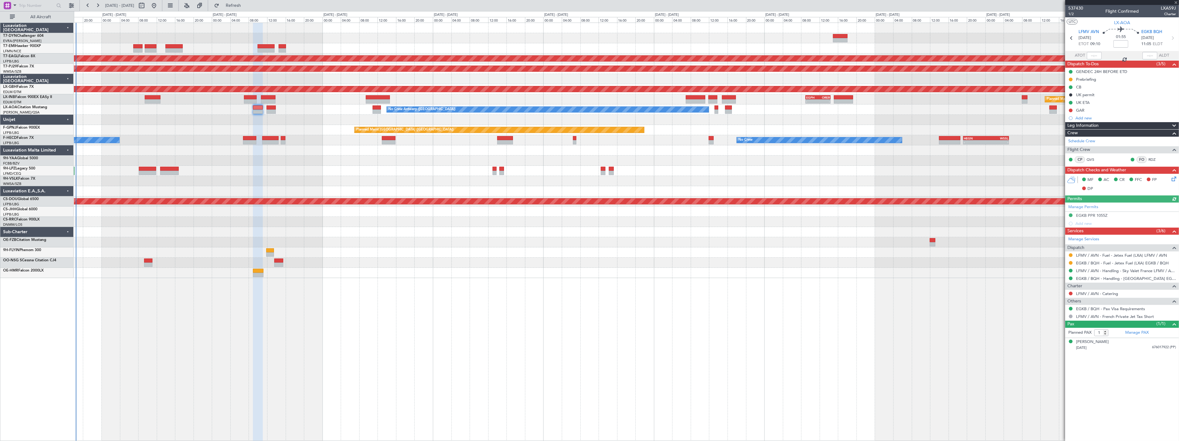
type input "2"
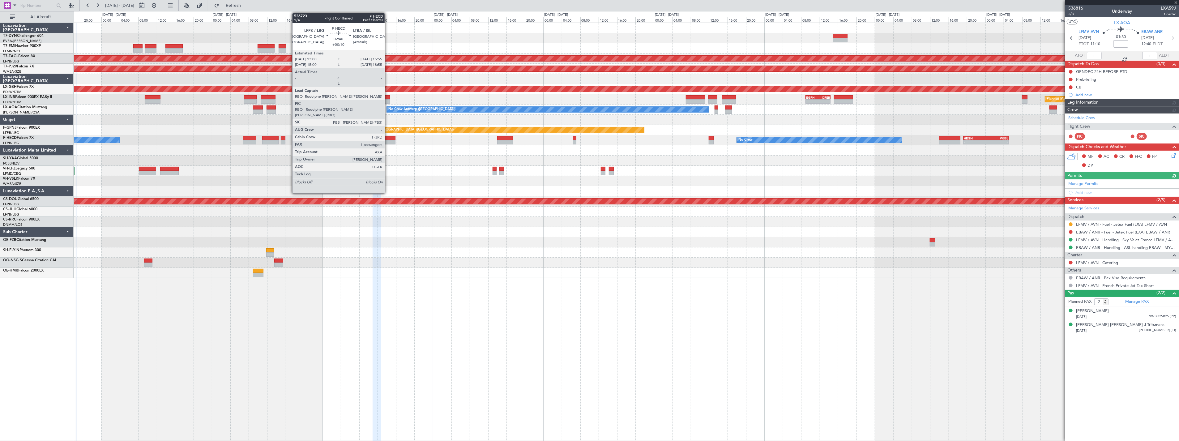
click at [388, 137] on div at bounding box center [389, 138] width 14 height 4
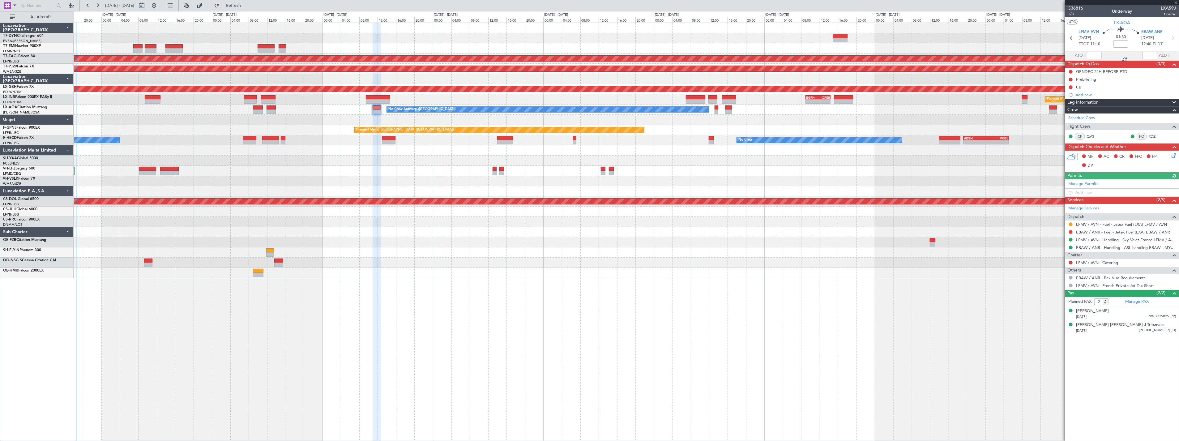
type input "+00:10"
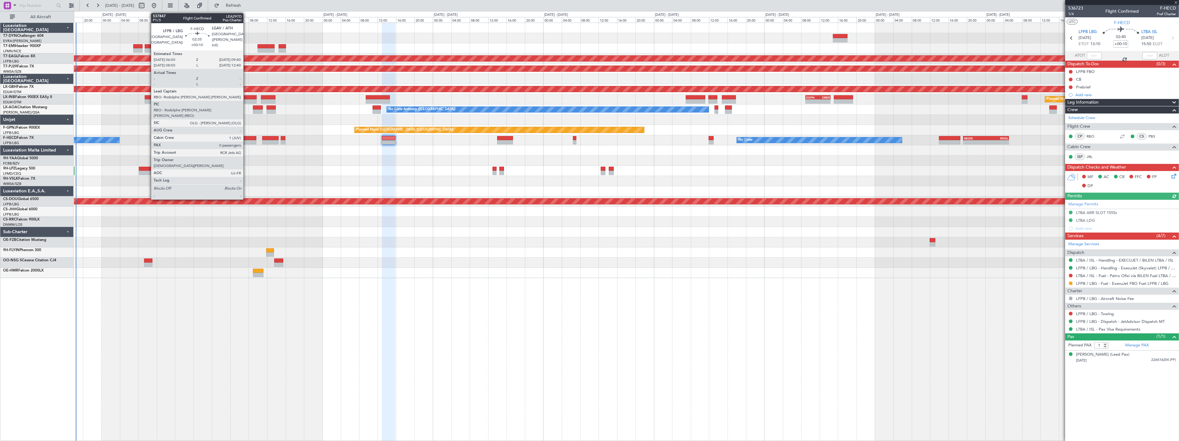
click at [247, 137] on div at bounding box center [249, 138] width 13 height 4
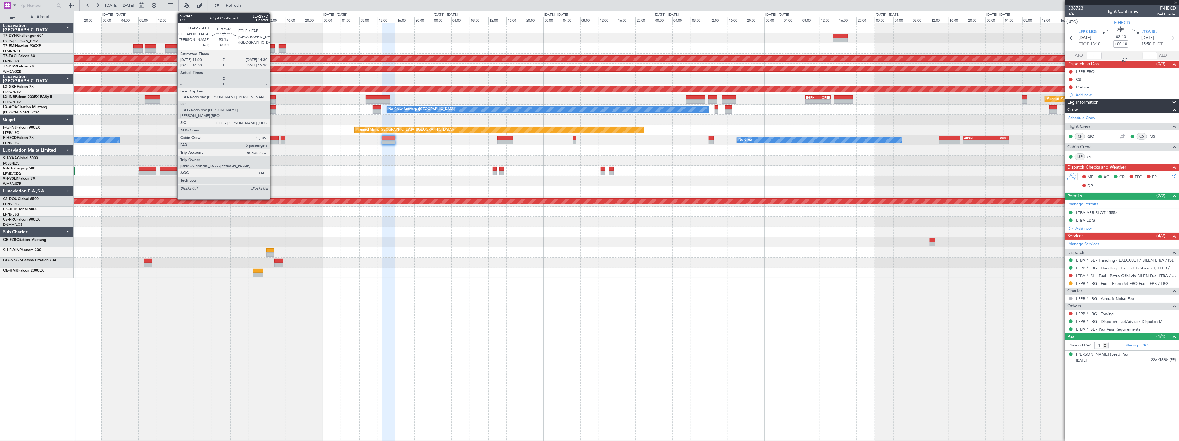
type input "0"
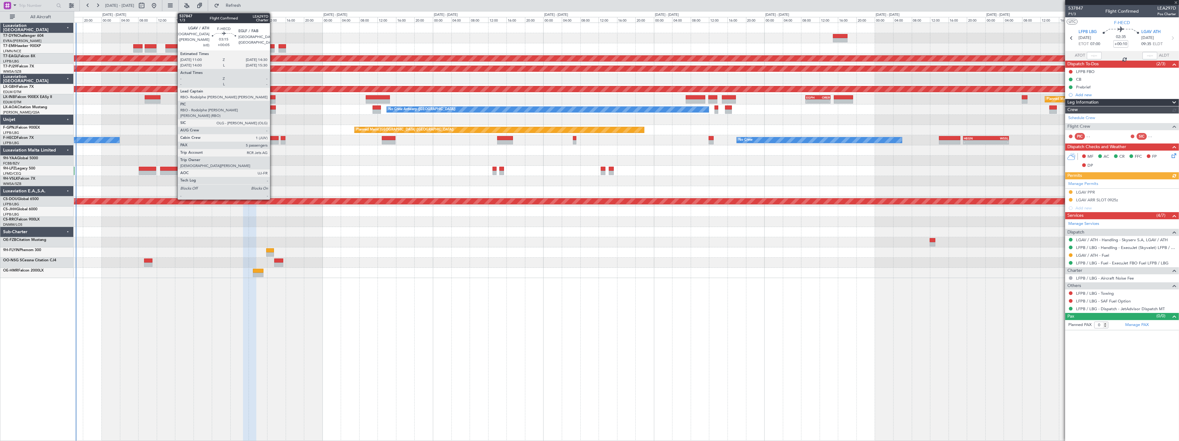
click at [273, 138] on div at bounding box center [270, 138] width 16 height 4
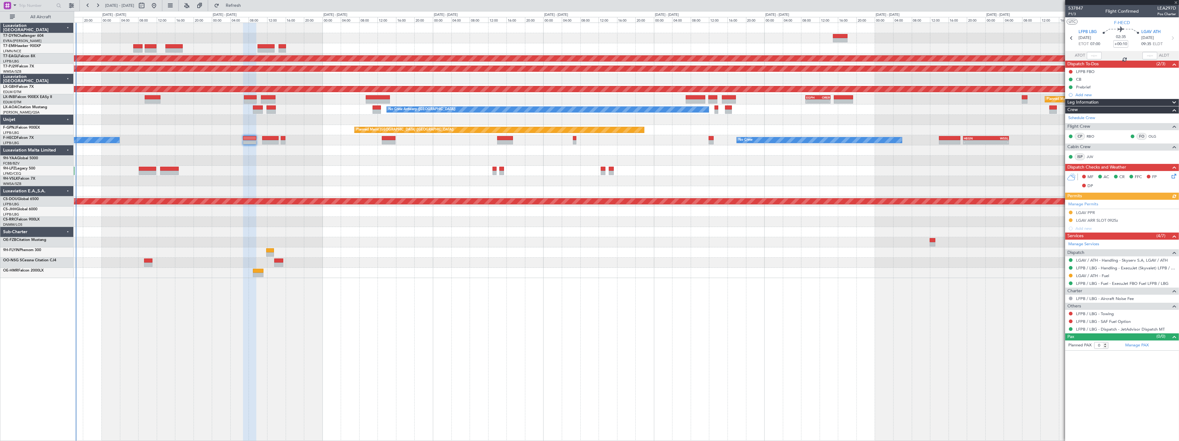
type input "+00:05"
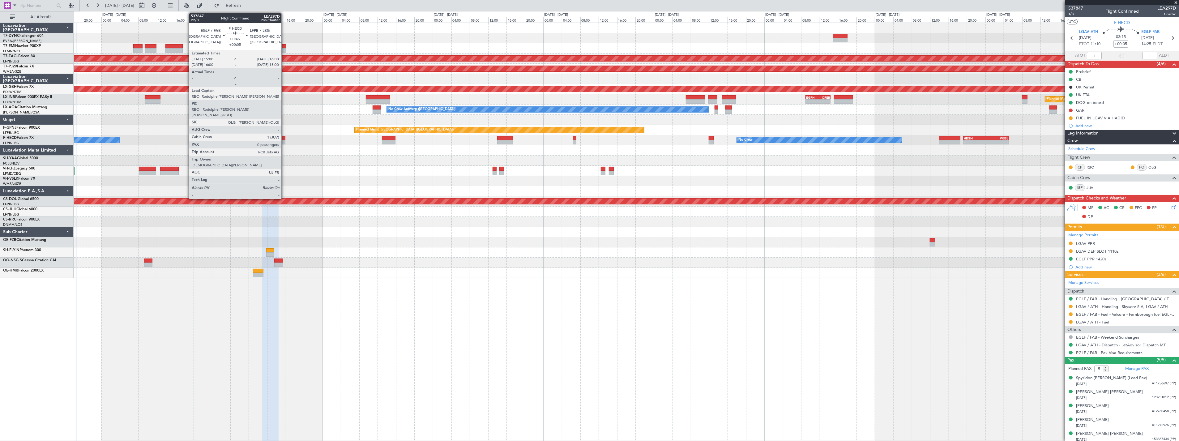
click at [285, 141] on div at bounding box center [283, 142] width 5 height 4
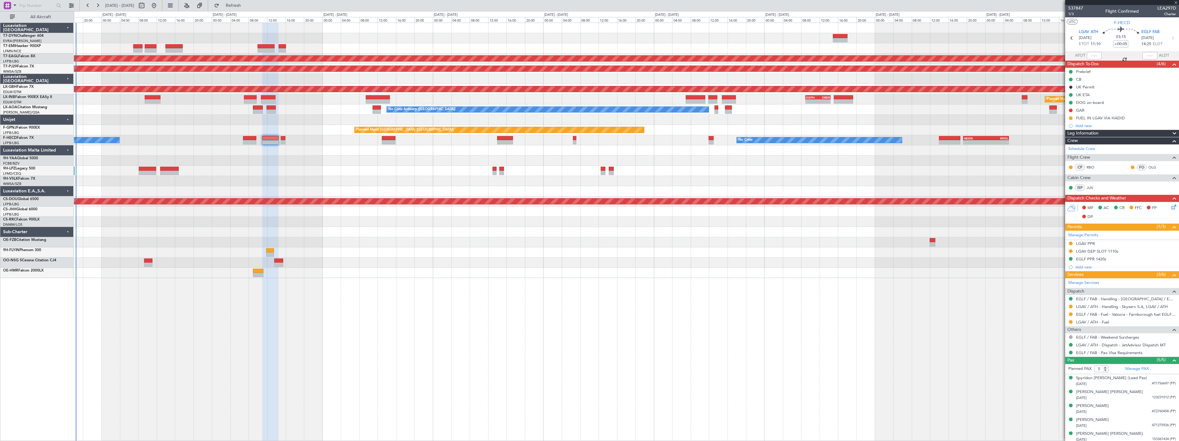
type input "0"
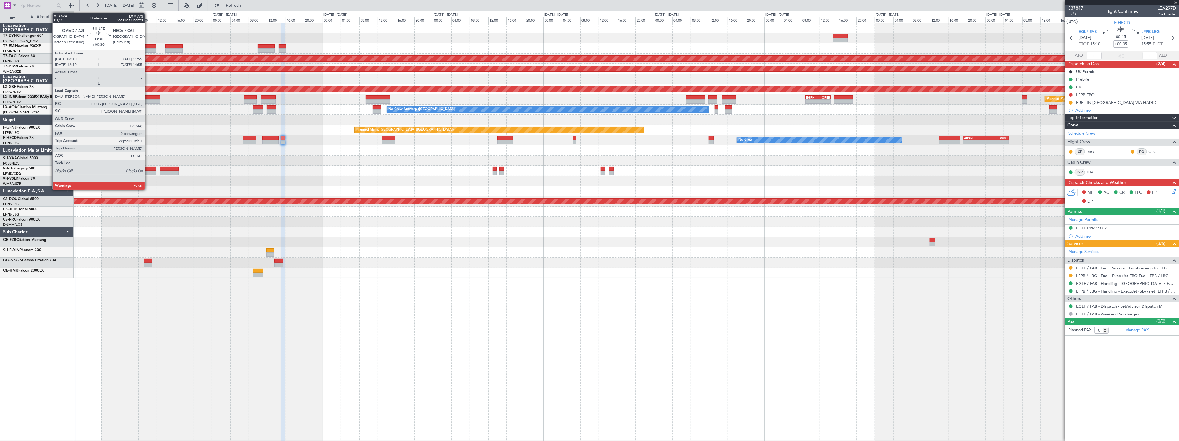
click at [148, 171] on div at bounding box center [147, 173] width 17 height 4
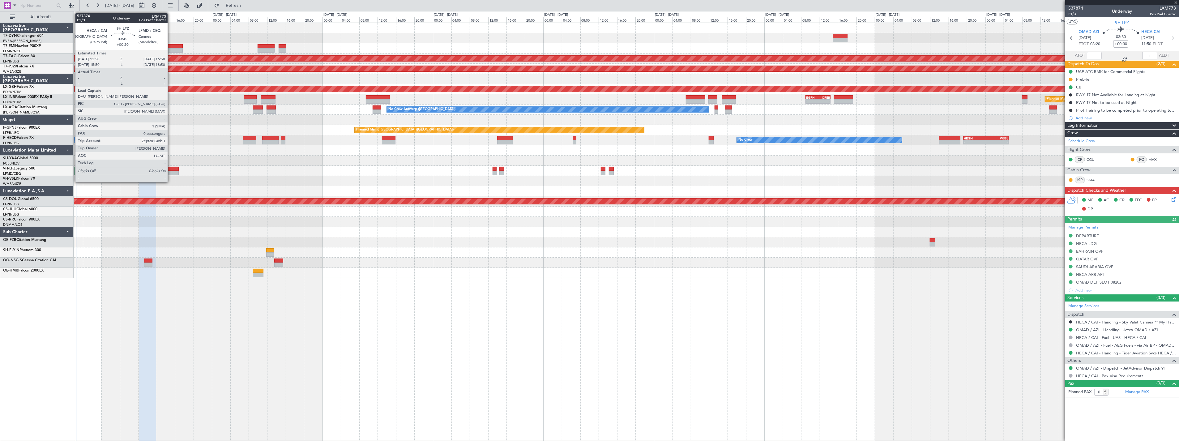
click at [171, 167] on div at bounding box center [169, 169] width 19 height 4
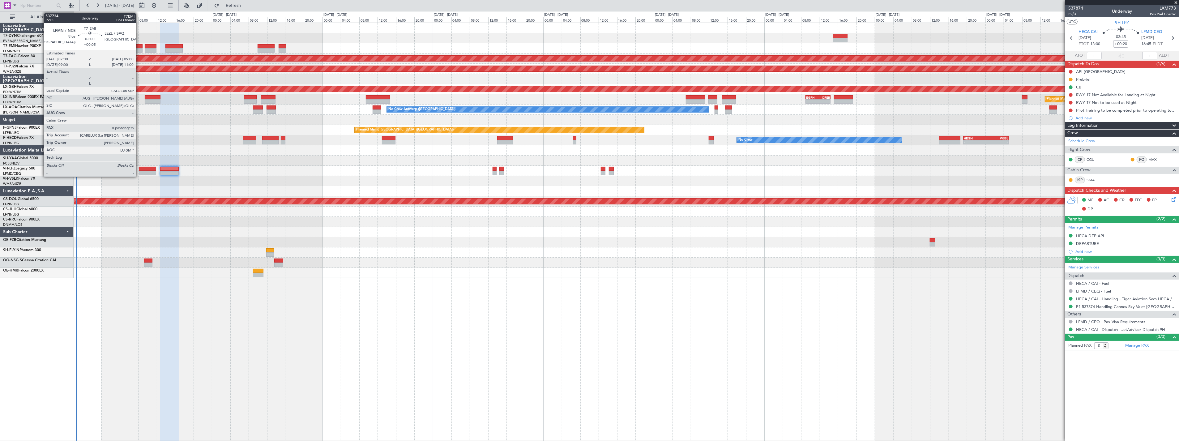
click at [139, 46] on div at bounding box center [137, 46] width 9 height 4
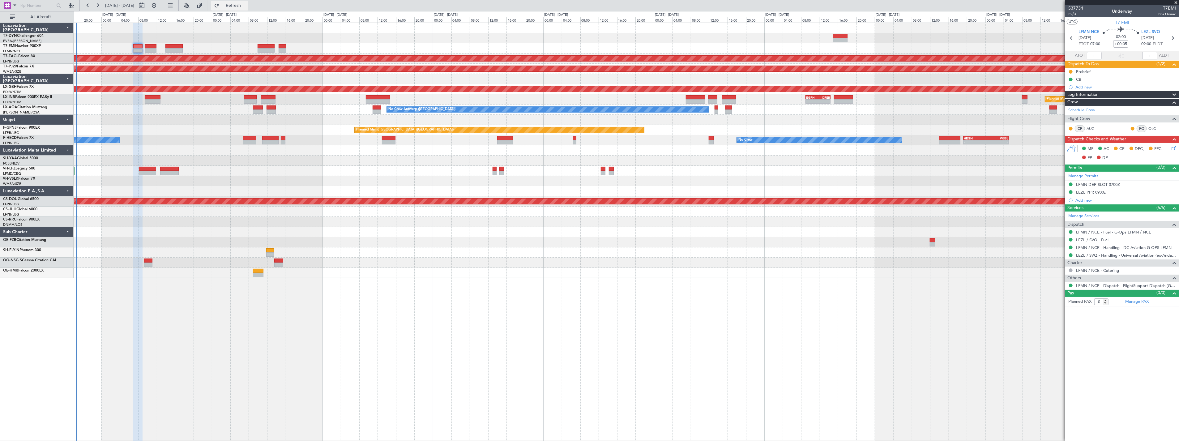
click at [247, 5] on span "Refresh" at bounding box center [234, 5] width 26 height 4
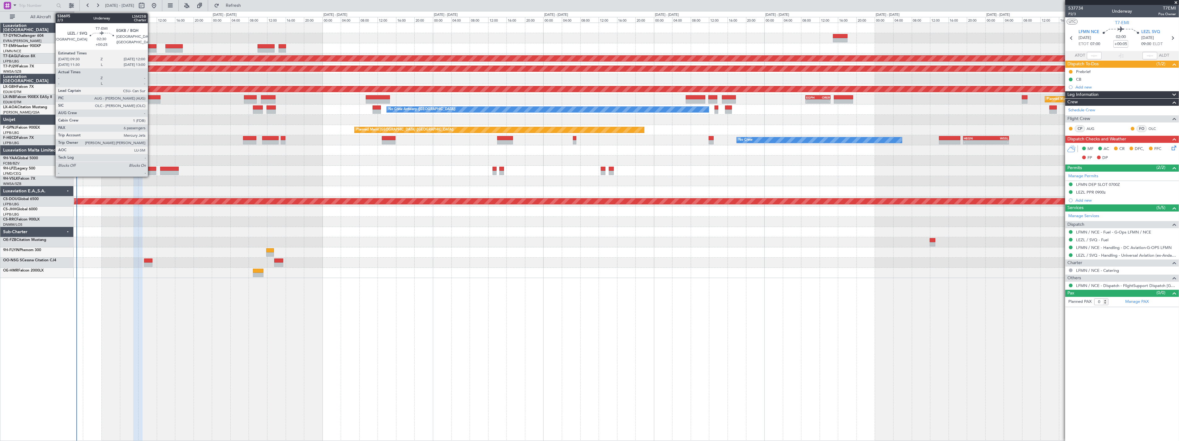
click at [151, 45] on div at bounding box center [151, 46] width 12 height 4
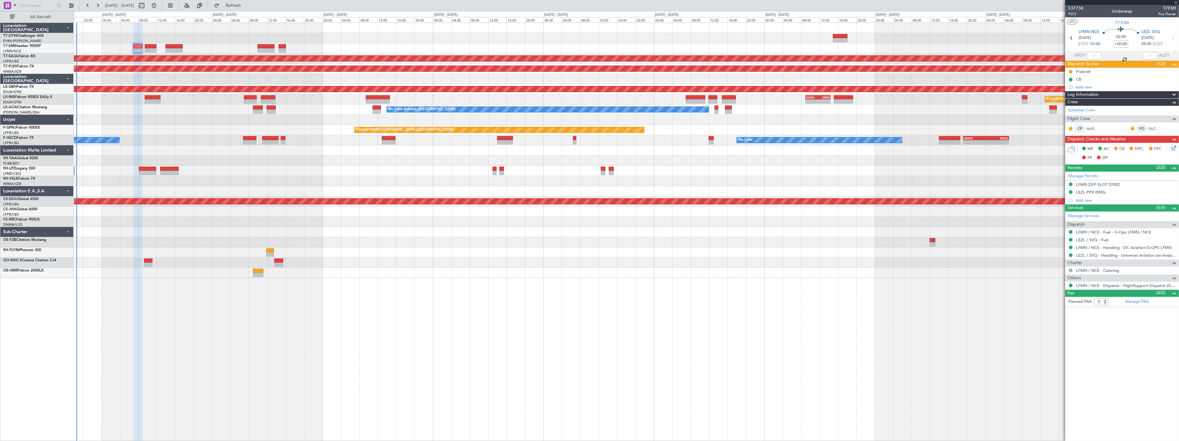
type input "+00:25"
type input "6"
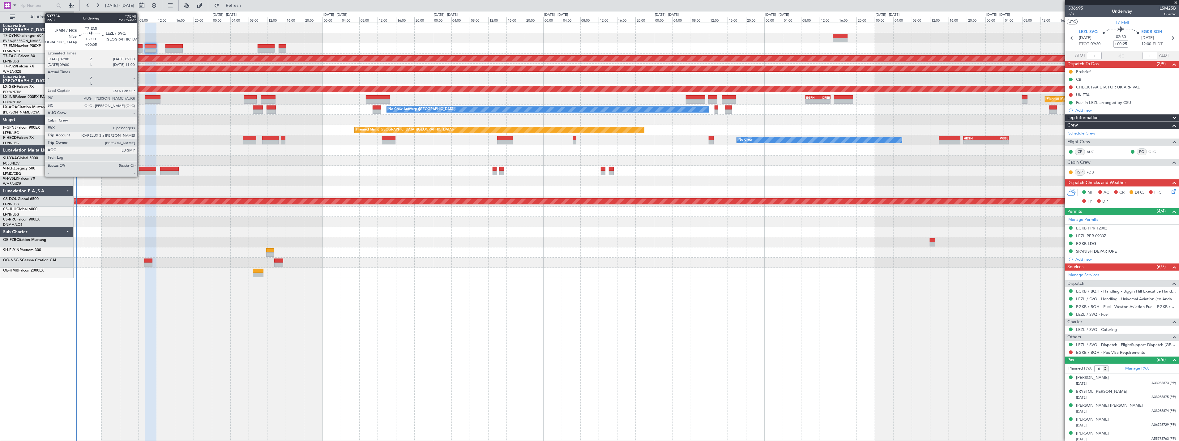
click at [140, 46] on div at bounding box center [137, 46] width 9 height 4
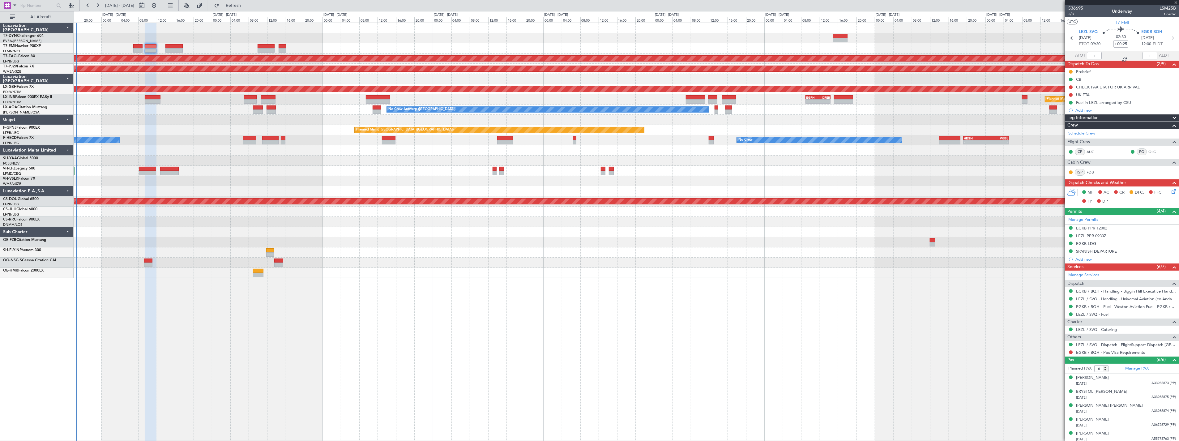
type input "+00:05"
type input "0"
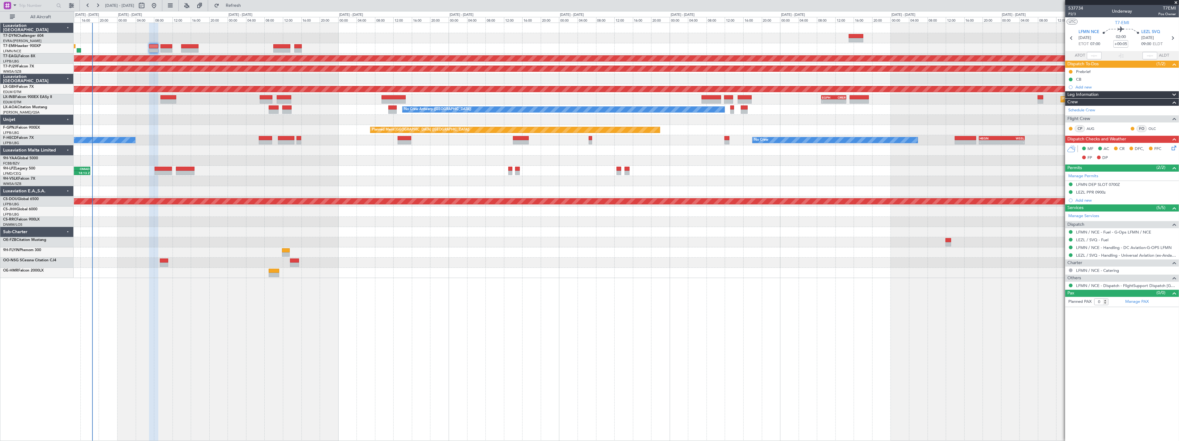
click at [168, 40] on div at bounding box center [626, 38] width 1105 height 10
click at [1174, 111] on span at bounding box center [1173, 108] width 7 height 5
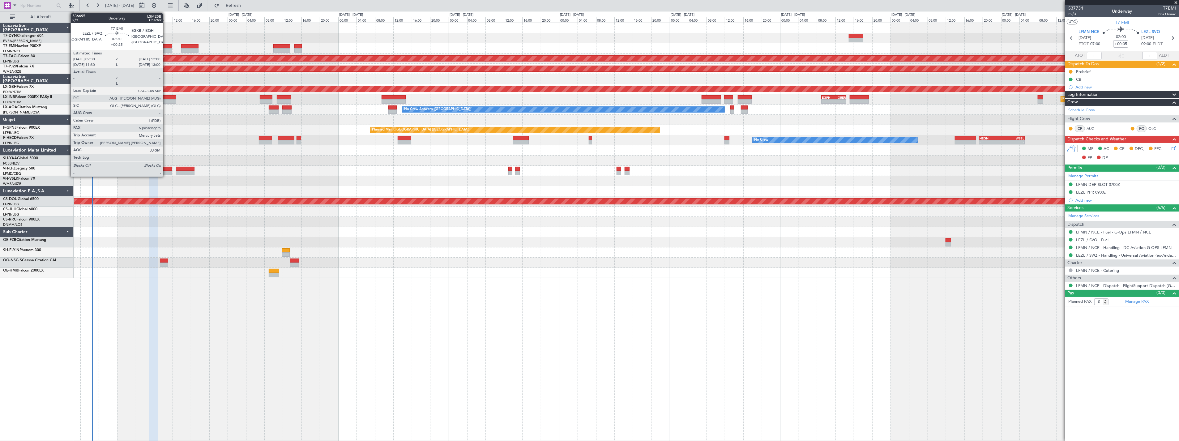
click at [166, 46] on div at bounding box center [167, 46] width 12 height 4
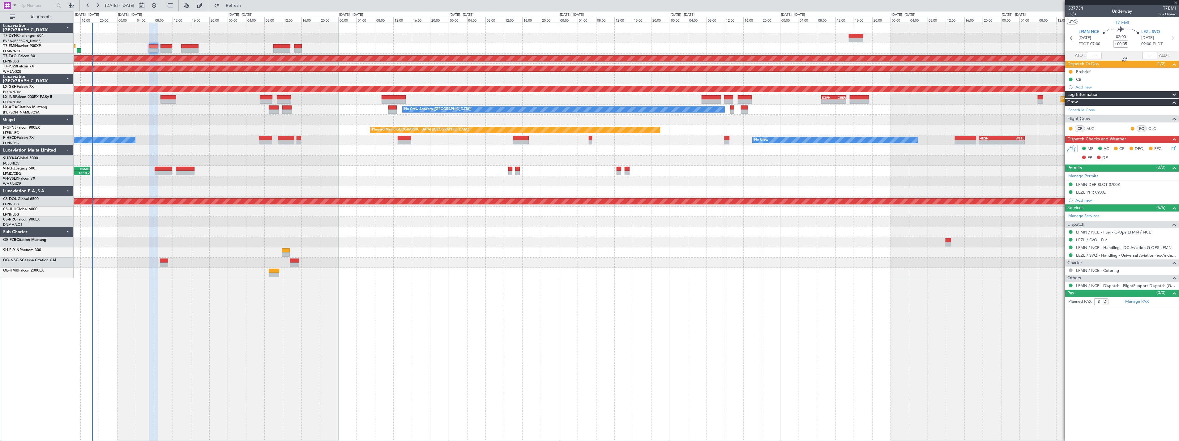
type input "+00:25"
type input "6"
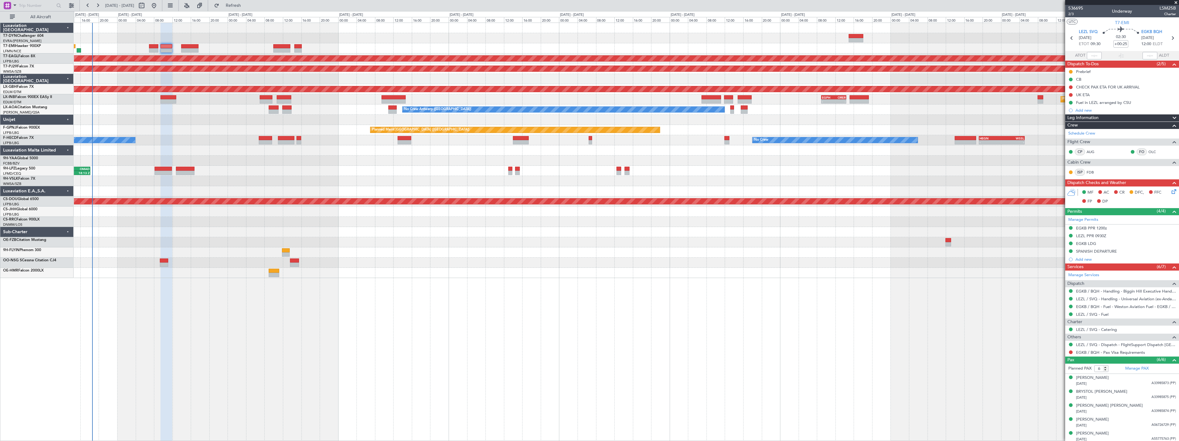
click at [121, 47] on div at bounding box center [626, 48] width 1105 height 10
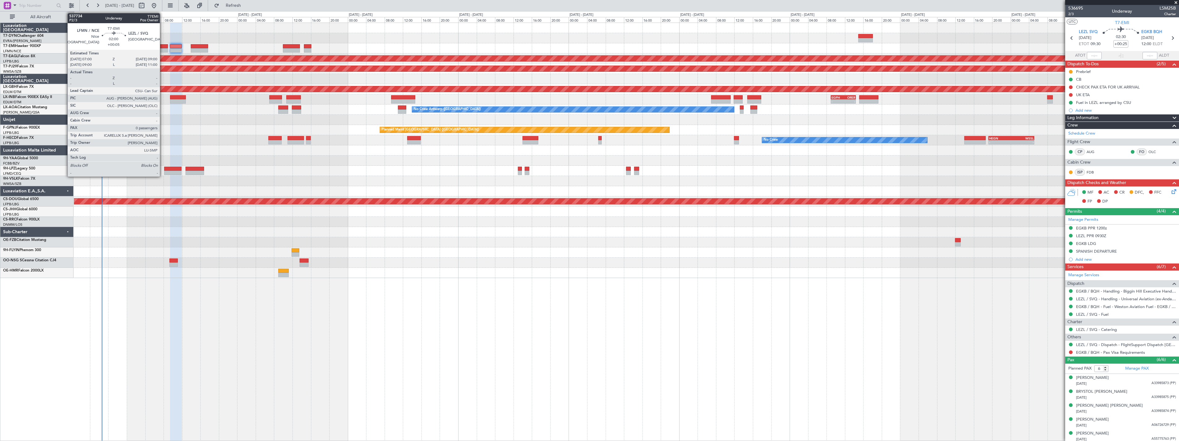
click at [163, 46] on div at bounding box center [163, 46] width 9 height 4
click at [161, 45] on div at bounding box center [163, 46] width 9 height 4
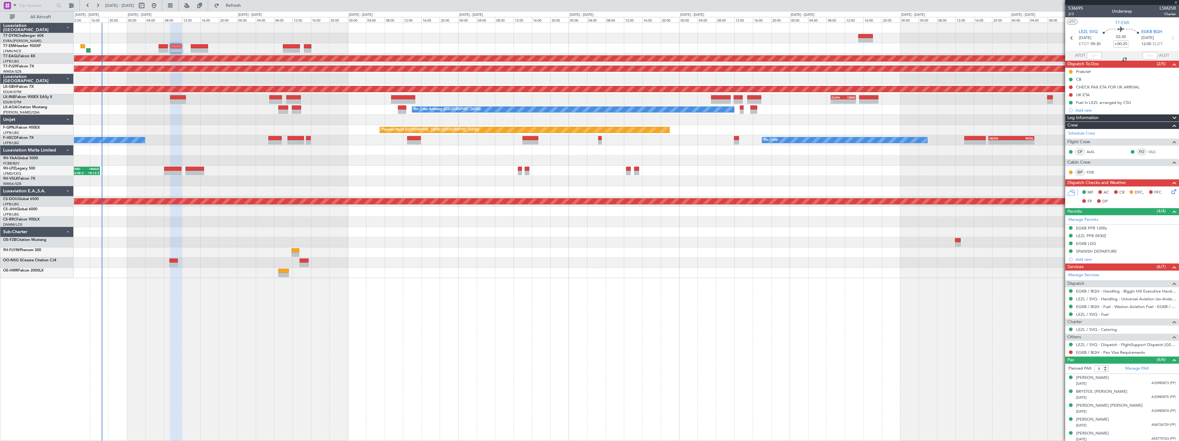
type input "+00:05"
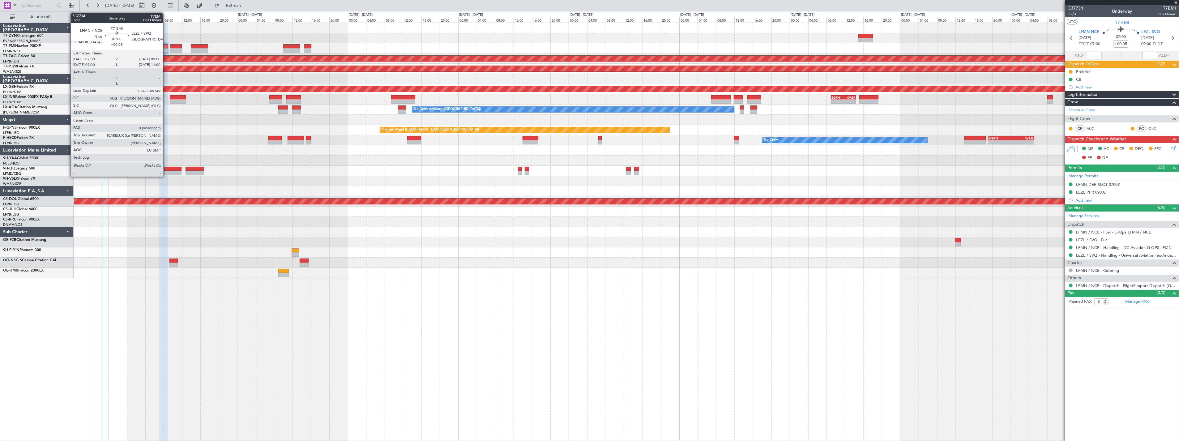
click at [166, 45] on div at bounding box center [163, 46] width 9 height 4
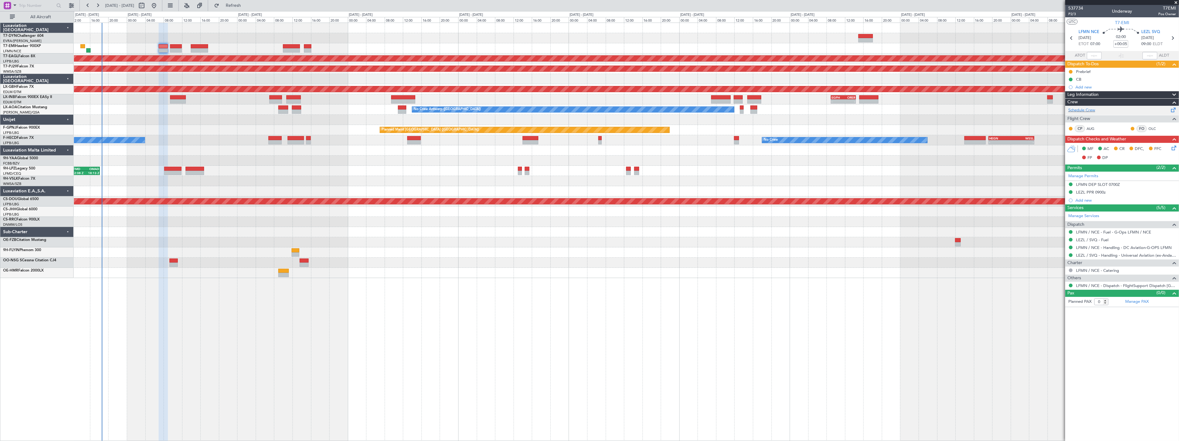
click at [1114, 109] on div "Schedule Crew" at bounding box center [1123, 110] width 114 height 9
click at [247, 5] on span "Refresh" at bounding box center [234, 5] width 26 height 4
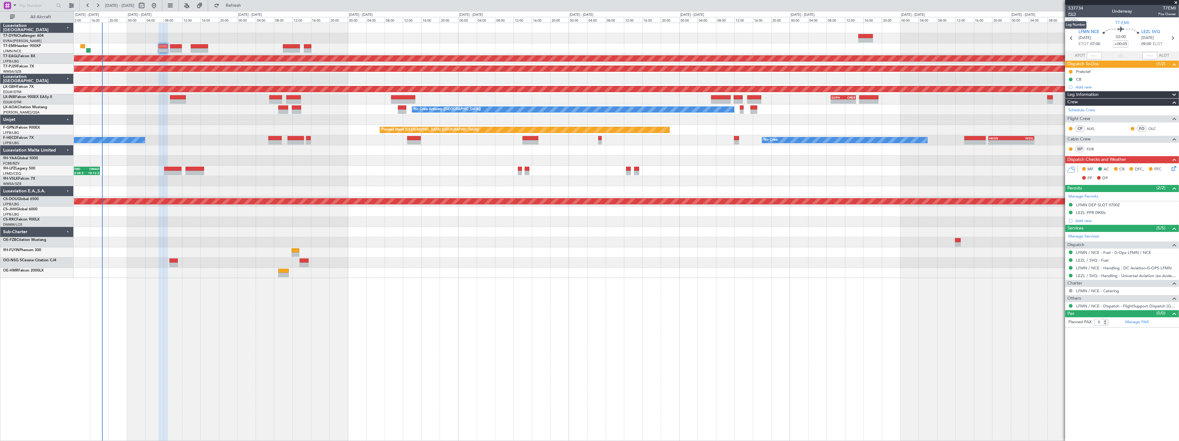
click at [1073, 12] on span "P2/3" at bounding box center [1076, 13] width 15 height 5
click at [1146, 267] on link "LFMN / NCE - Handling - DC Aviation-G-OPS LFMN" at bounding box center [1124, 267] width 96 height 5
click at [1123, 273] on link "LEZL / SVQ - Handling - Universal Aviation (ex-Andalucia Aviation) LEZL/SVQ" at bounding box center [1126, 275] width 100 height 5
click at [1176, 170] on icon at bounding box center [1173, 167] width 5 height 5
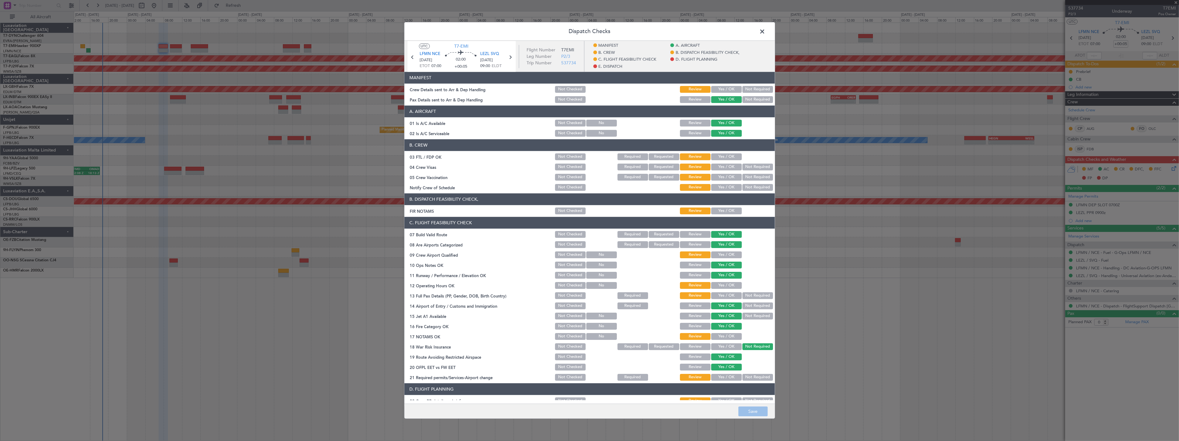
click at [728, 88] on button "Yes / OK" at bounding box center [726, 89] width 31 height 7
click at [753, 415] on button "Save" at bounding box center [753, 412] width 29 height 10
click at [766, 30] on span at bounding box center [766, 33] width 0 height 12
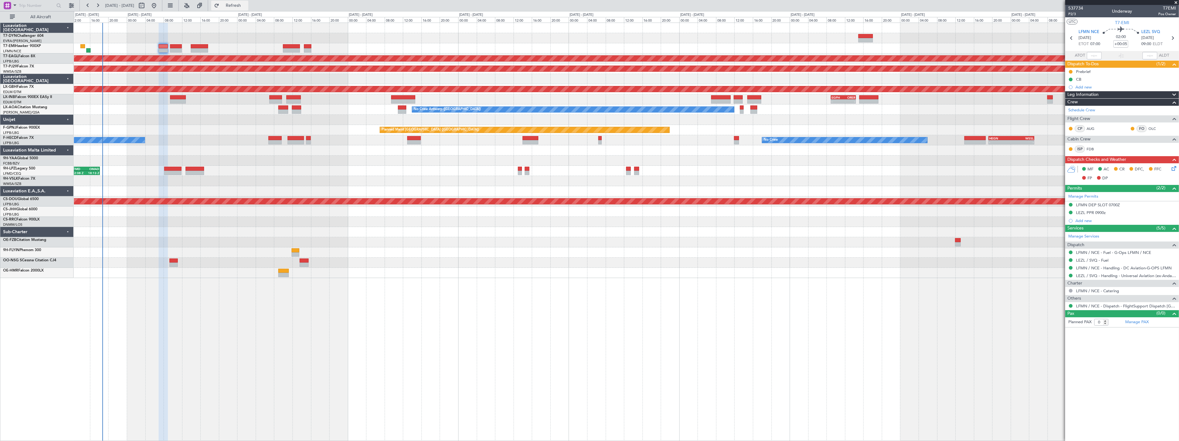
click at [238, 4] on button "Refresh" at bounding box center [229, 6] width 37 height 10
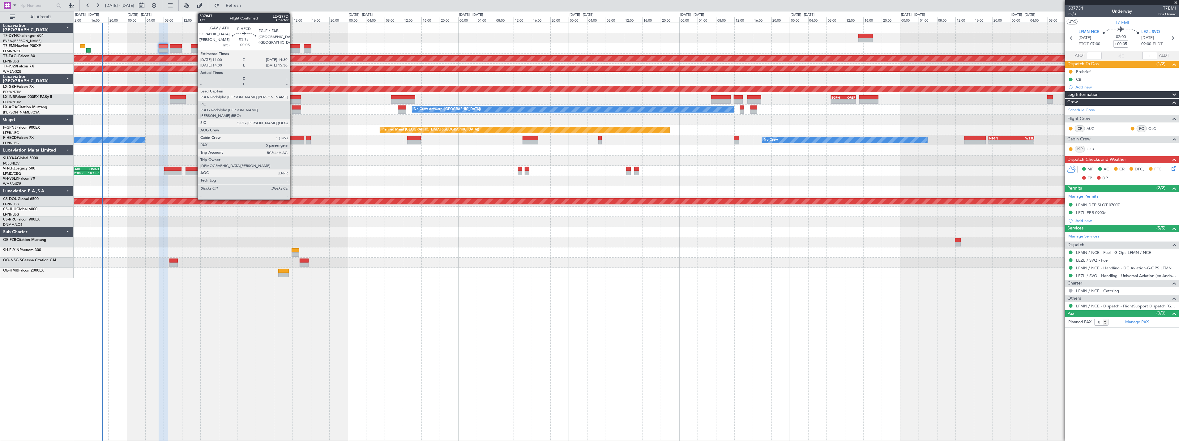
click at [293, 140] on div at bounding box center [296, 142] width 16 height 4
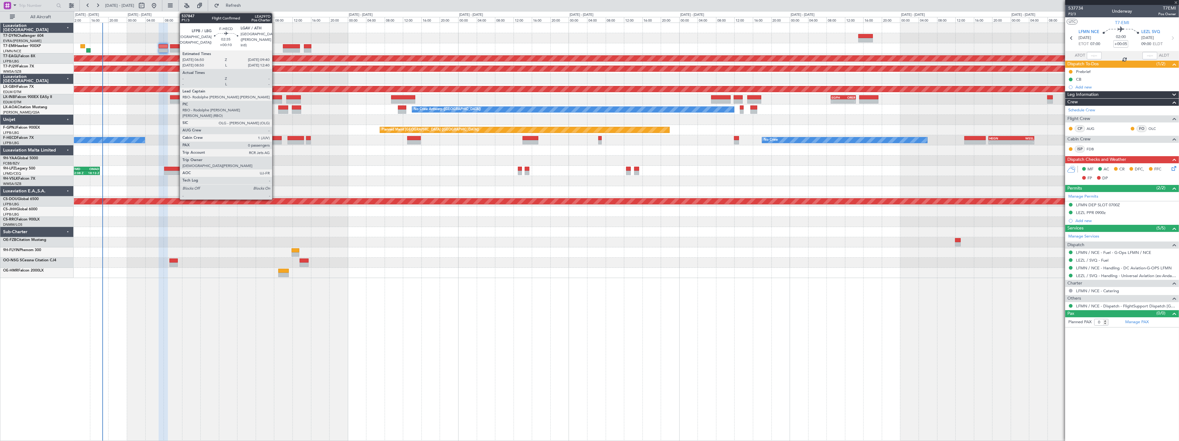
type input "5"
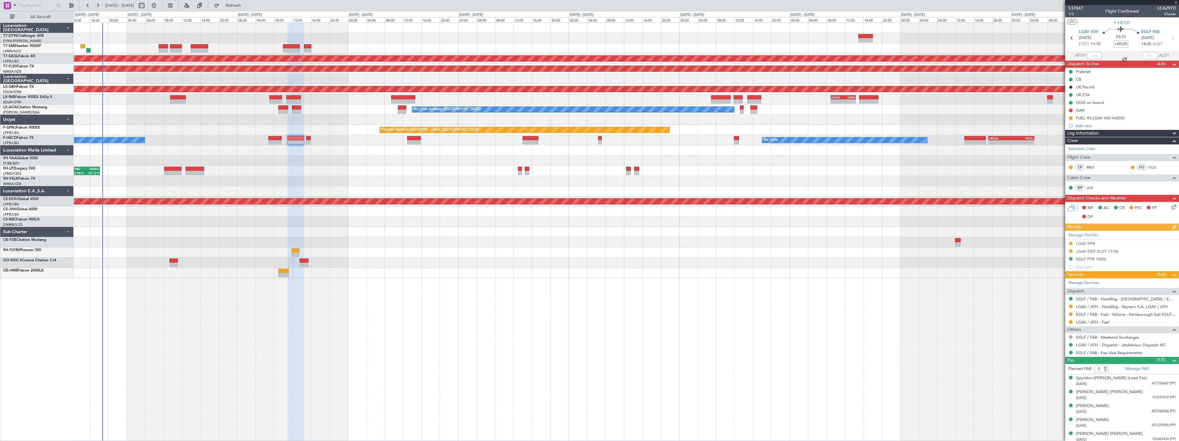
click at [296, 94] on div "Planned Maint London (Farnborough) - - EGPH 09:00 Z ORER 14:25 Z Planned Maint …" at bounding box center [626, 99] width 1105 height 10
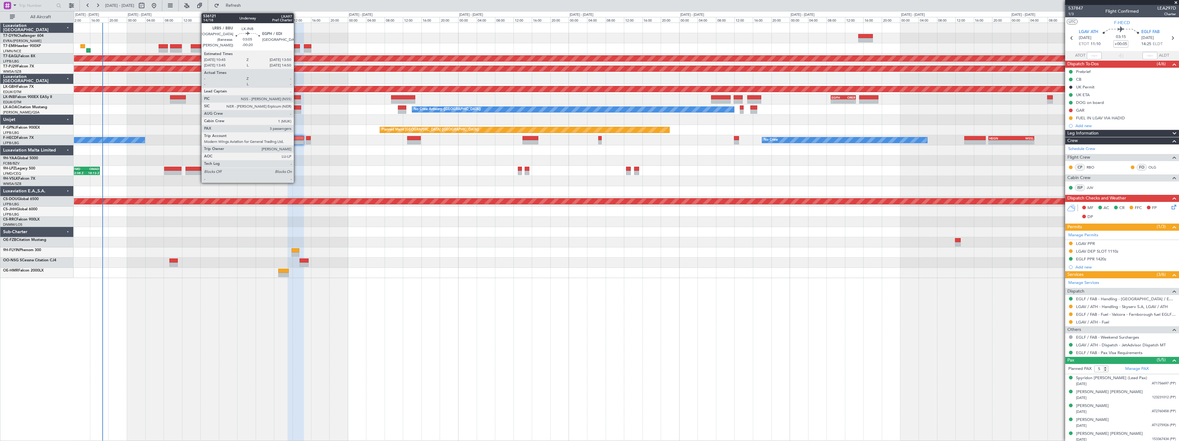
click at [297, 96] on div at bounding box center [293, 97] width 14 height 4
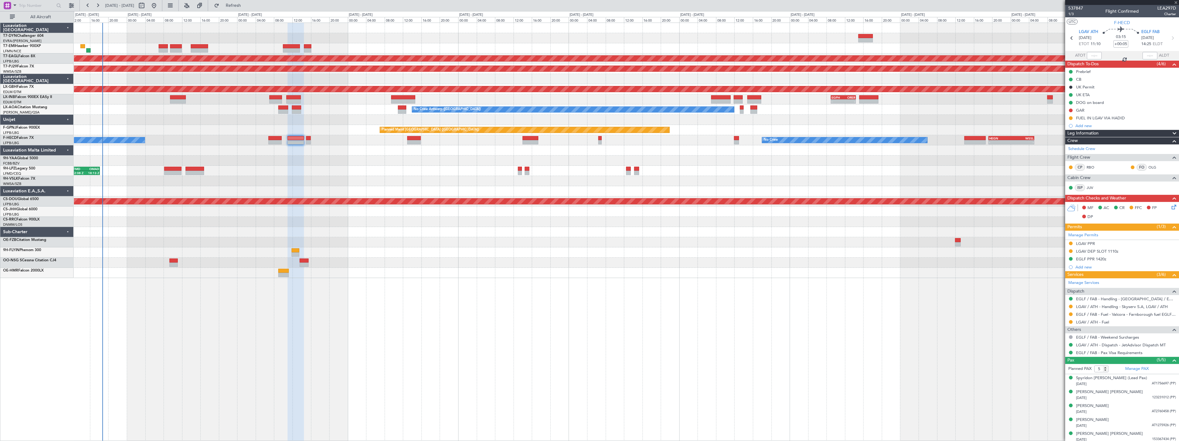
type input "-00:20"
type input "3"
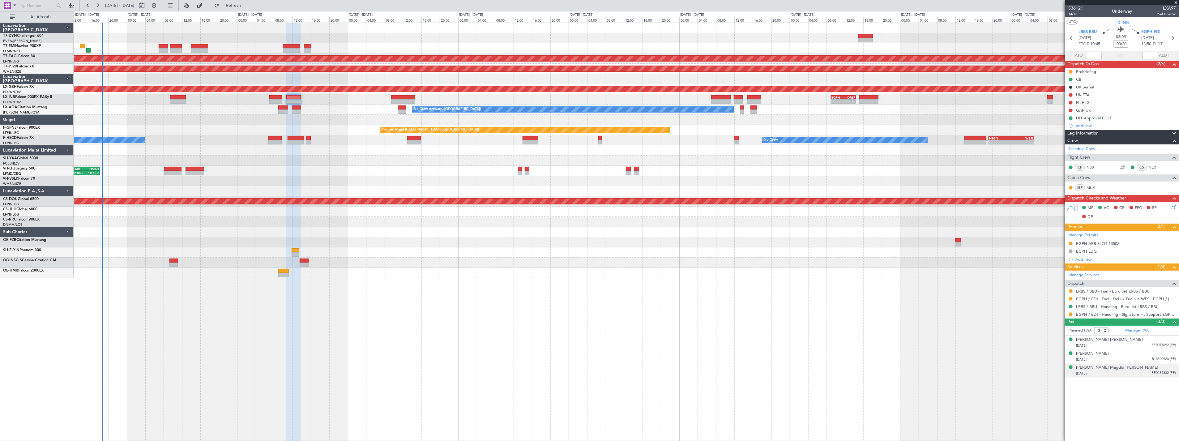
click at [1146, 371] on div "[DATE] RE0134332 (PP)" at bounding box center [1126, 374] width 100 height 6
click at [1105, 367] on div "[PERSON_NAME] Magdid [PERSON_NAME]" at bounding box center [1117, 368] width 82 height 6
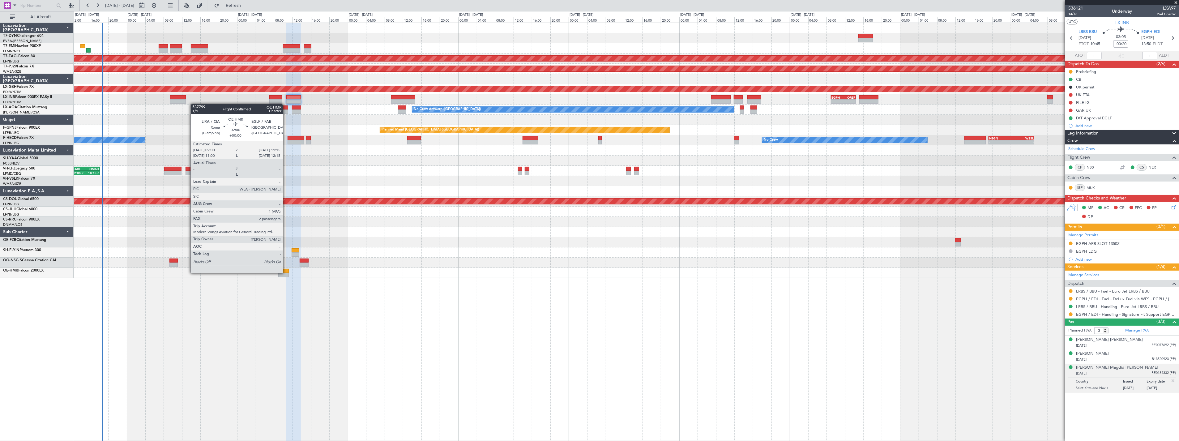
click at [286, 273] on div at bounding box center [283, 275] width 11 height 4
click at [282, 270] on div at bounding box center [283, 271] width 11 height 4
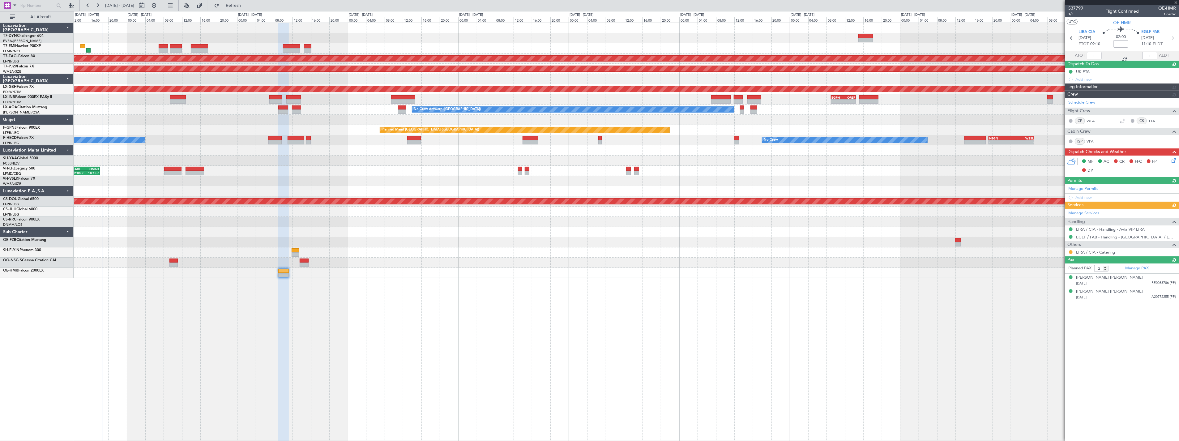
type input "3"
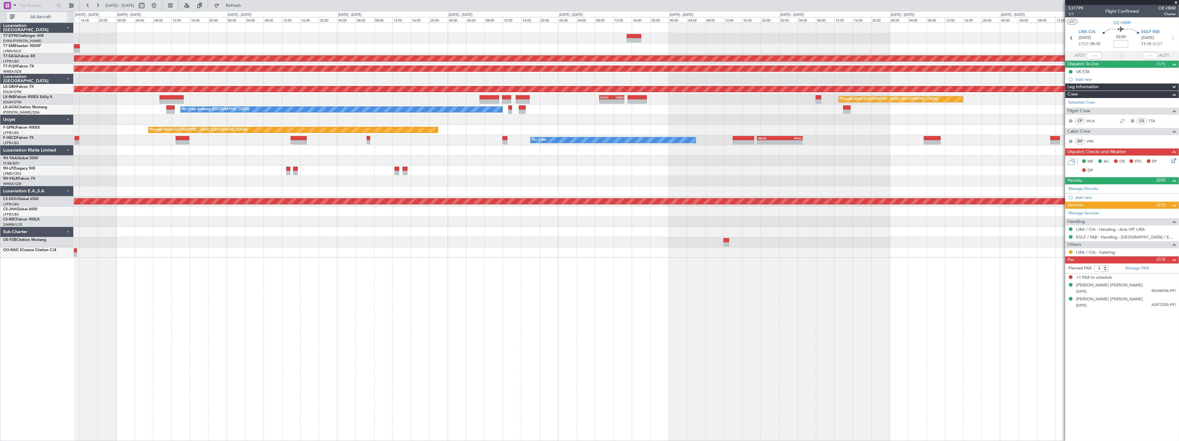
click at [53, 16] on span "All Aircraft" at bounding box center [40, 17] width 49 height 4
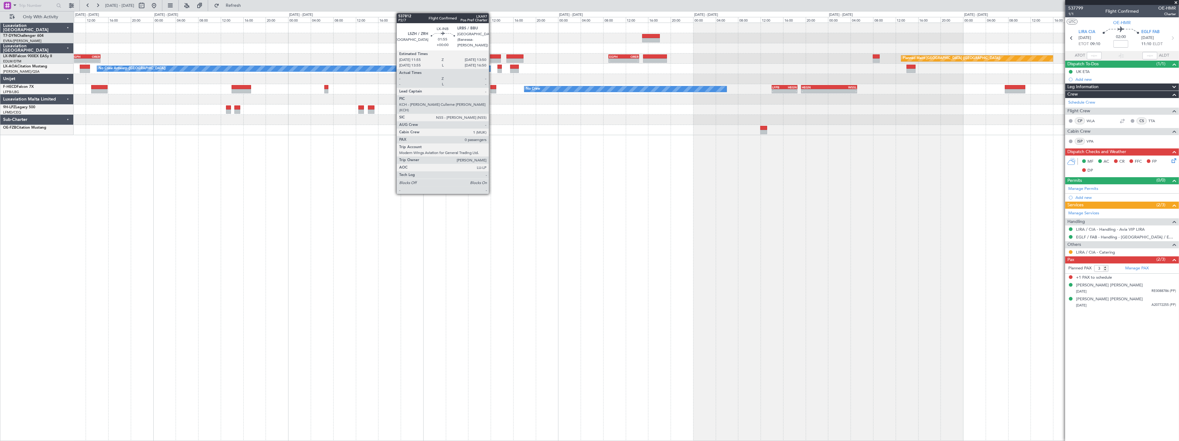
click at [492, 57] on div at bounding box center [495, 56] width 11 height 4
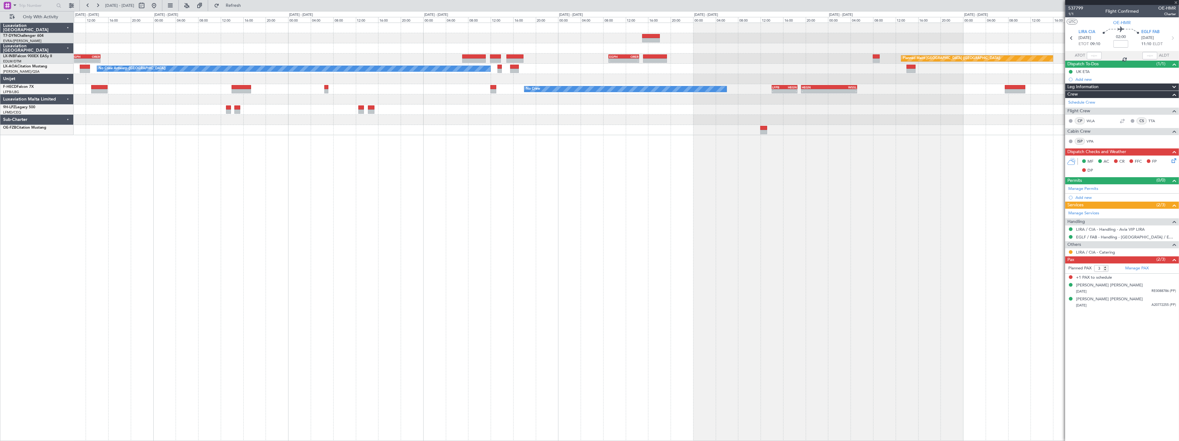
type input "0"
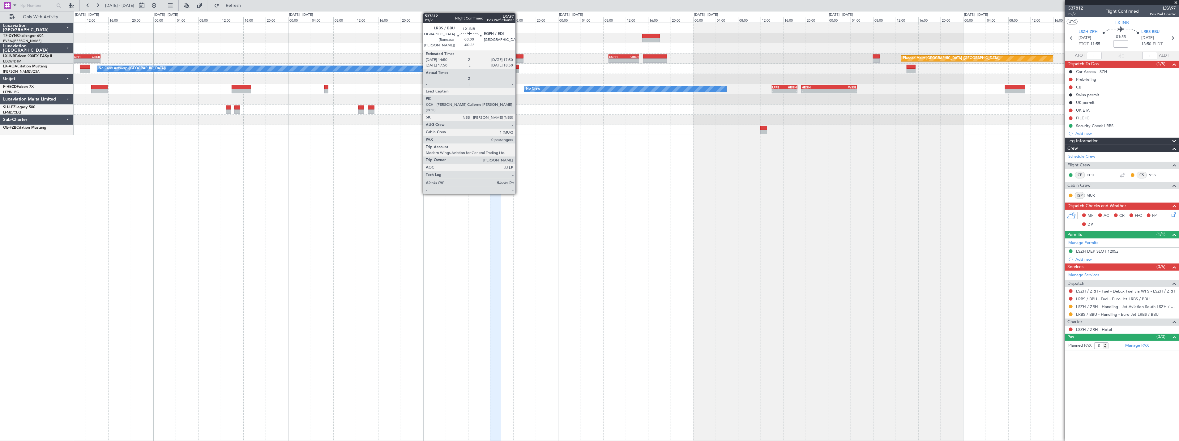
click at [519, 55] on div at bounding box center [515, 56] width 17 height 4
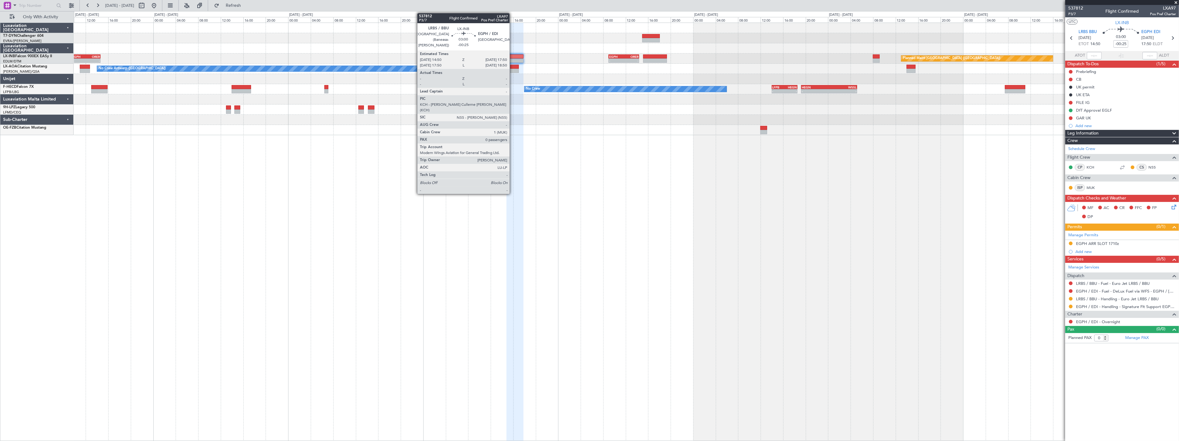
click at [513, 56] on div at bounding box center [515, 56] width 17 height 4
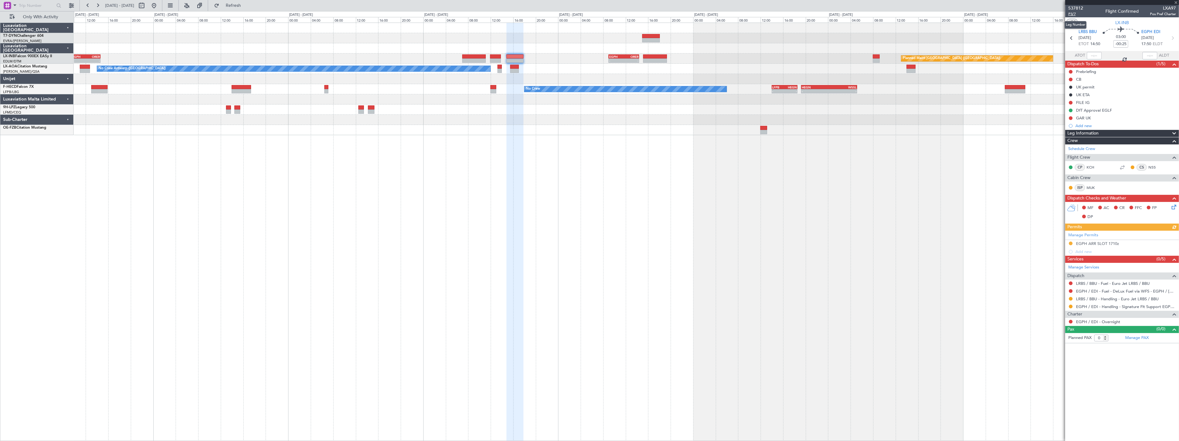
click at [1074, 13] on span "P3/7" at bounding box center [1076, 13] width 15 height 5
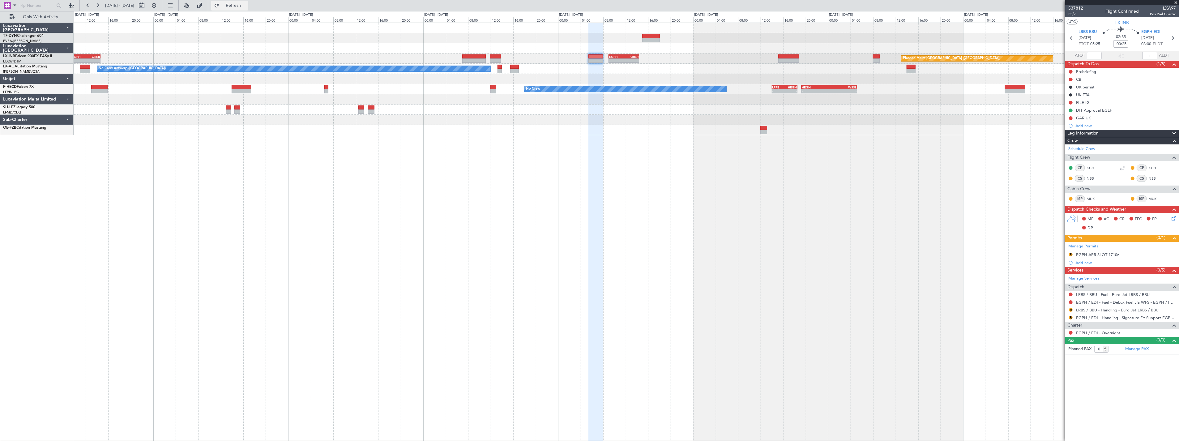
click at [237, 4] on button "Refresh" at bounding box center [229, 6] width 37 height 10
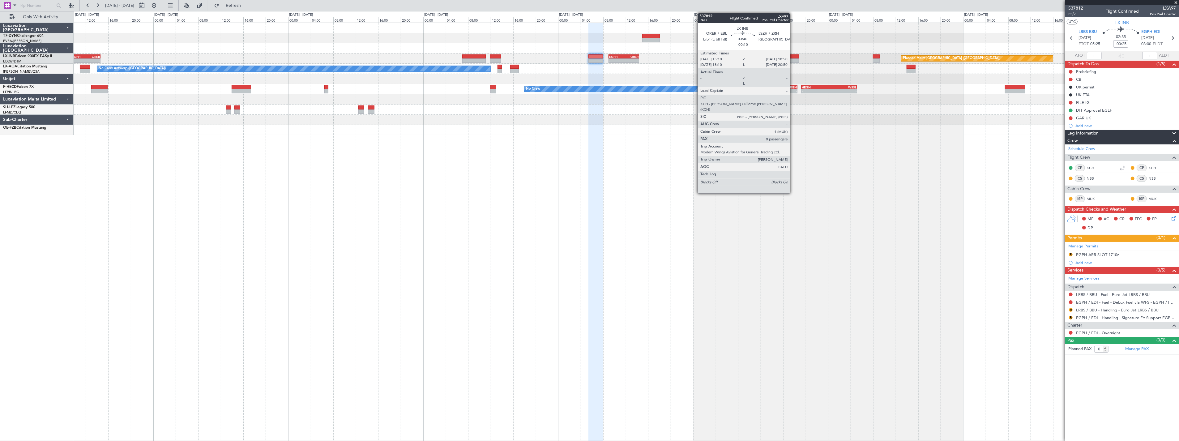
click at [793, 55] on div at bounding box center [789, 56] width 21 height 4
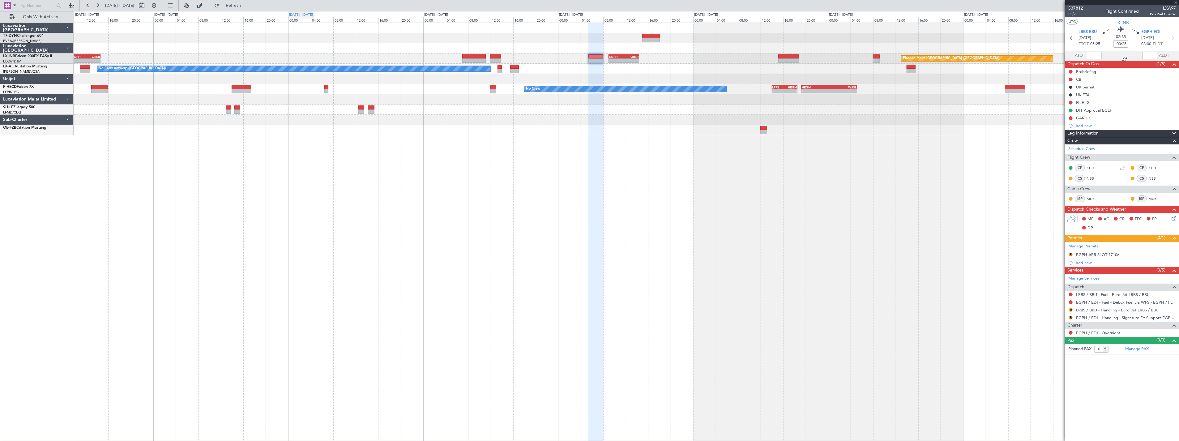
type input "-00:10"
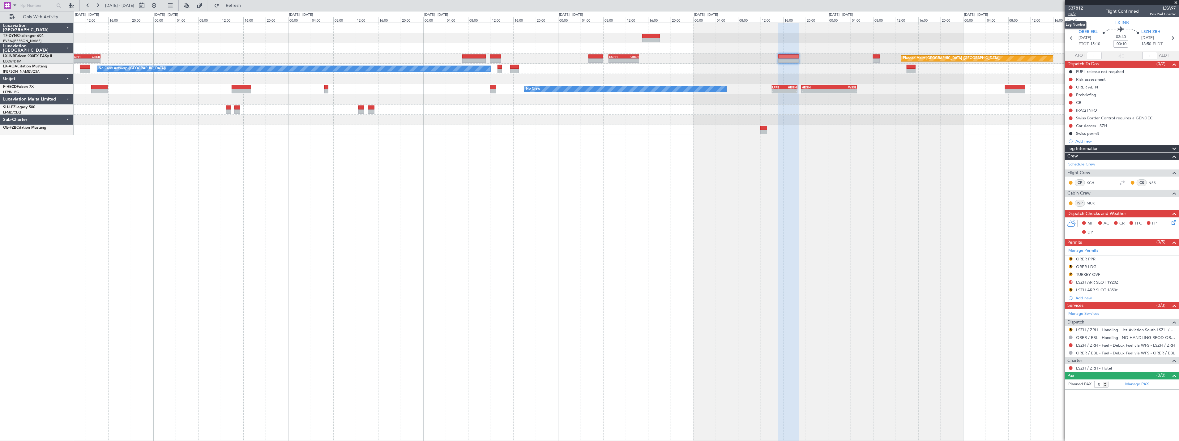
click at [1072, 13] on span "P4/7" at bounding box center [1076, 13] width 15 height 5
click at [247, 7] on span "Refresh" at bounding box center [234, 5] width 26 height 4
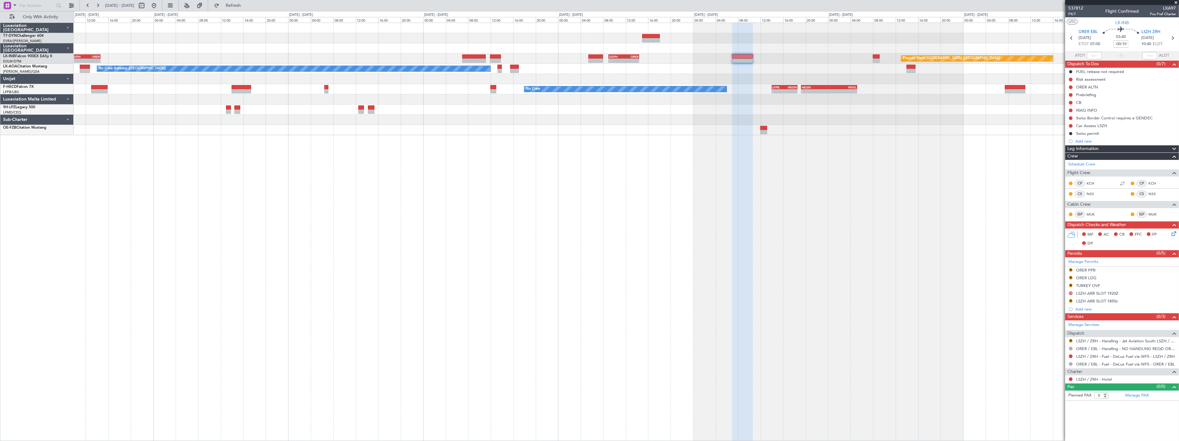
click at [271, 130] on div at bounding box center [626, 130] width 1105 height 10
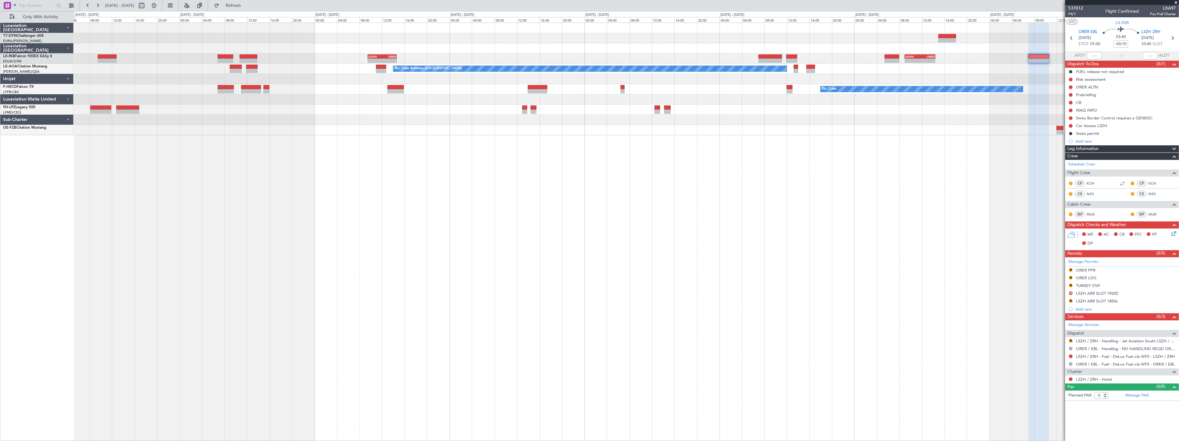
click at [512, 120] on div "- - EGPH 09:30 Z ORER 14:40 Z - - EGPH 09:00 Z ORER 14:25 Z Planned Maint Londo…" at bounding box center [626, 79] width 1105 height 112
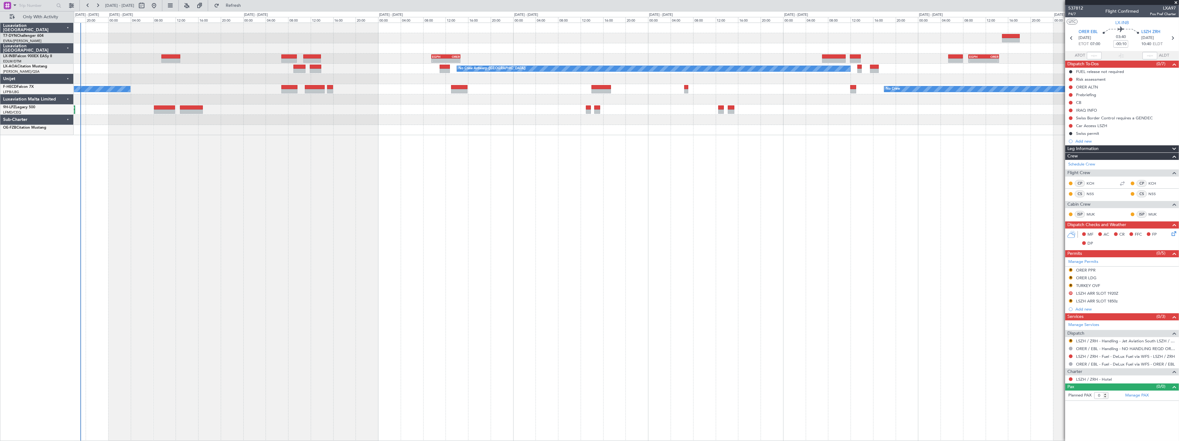
click at [342, 125] on div "- - EGPH 09:30 Z ORER 14:40 Z - - EGPH 09:00 Z ORER 14:25 Z Planned Maint Londo…" at bounding box center [627, 232] width 1106 height 419
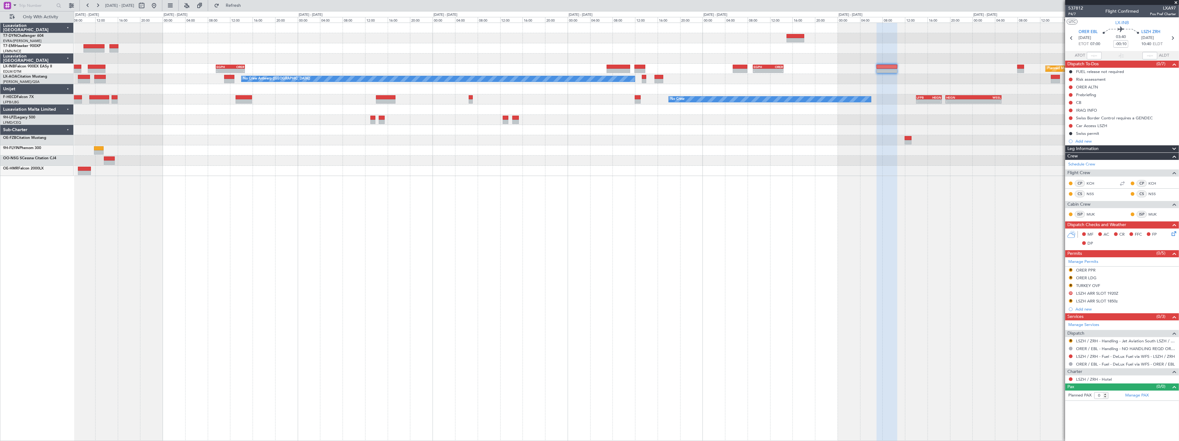
click at [701, 152] on div at bounding box center [626, 150] width 1105 height 10
click at [671, 151] on div at bounding box center [626, 150] width 1105 height 10
click at [617, 152] on div at bounding box center [626, 150] width 1105 height 10
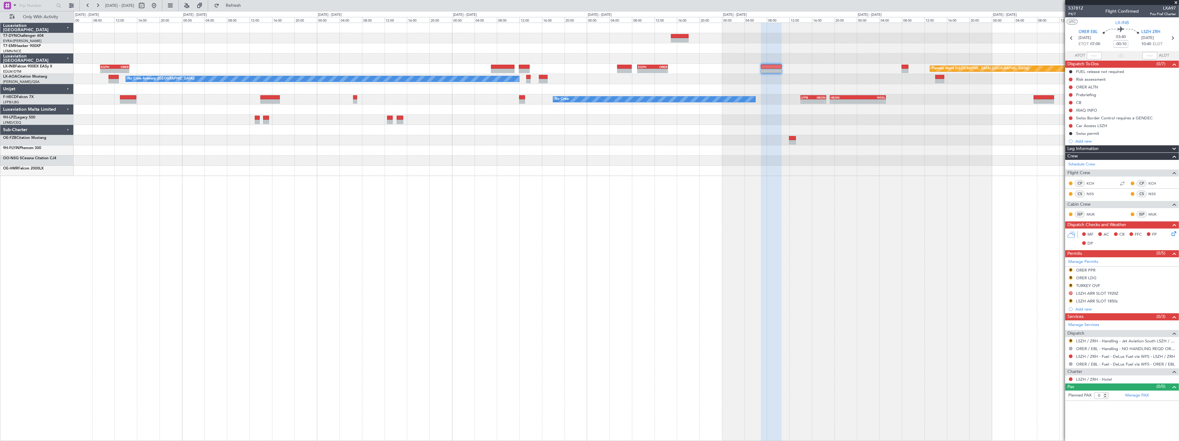
click at [541, 157] on div "- - EGPH 09:30 Z ORER 14:40 Z - - EGPH 09:00 Z ORER 14:25 Z Planned Maint Londo…" at bounding box center [626, 99] width 1105 height 153
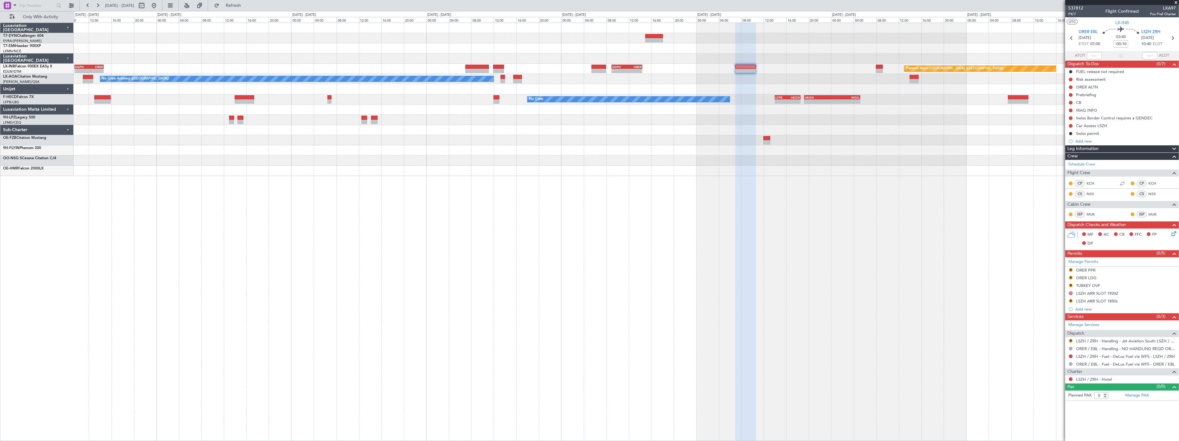
click at [541, 157] on div at bounding box center [626, 161] width 1105 height 10
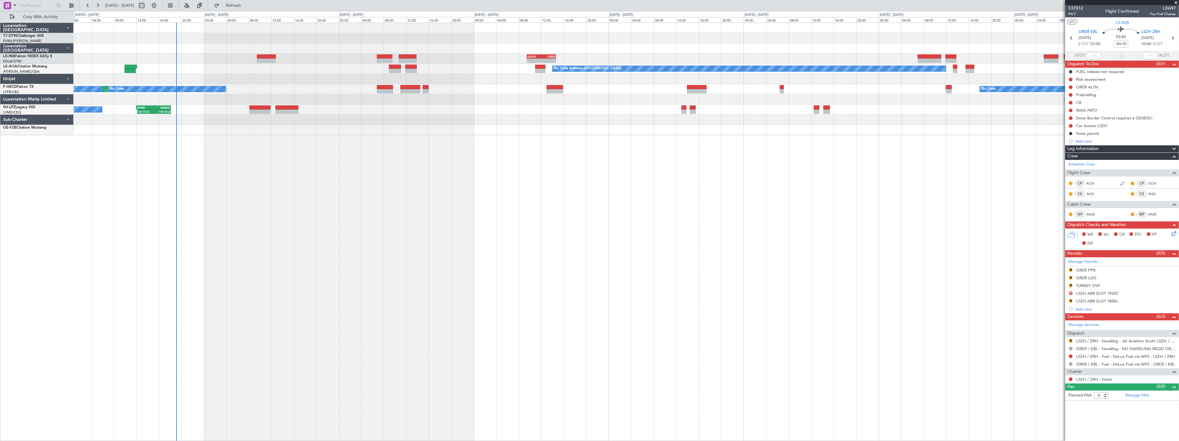
click at [666, 223] on div "- - EGPH 09:30 Z ORER 14:40 Z - - EGPH 09:00 Z ORER 14:25 Z Planned Maint Londo…" at bounding box center [627, 232] width 1106 height 419
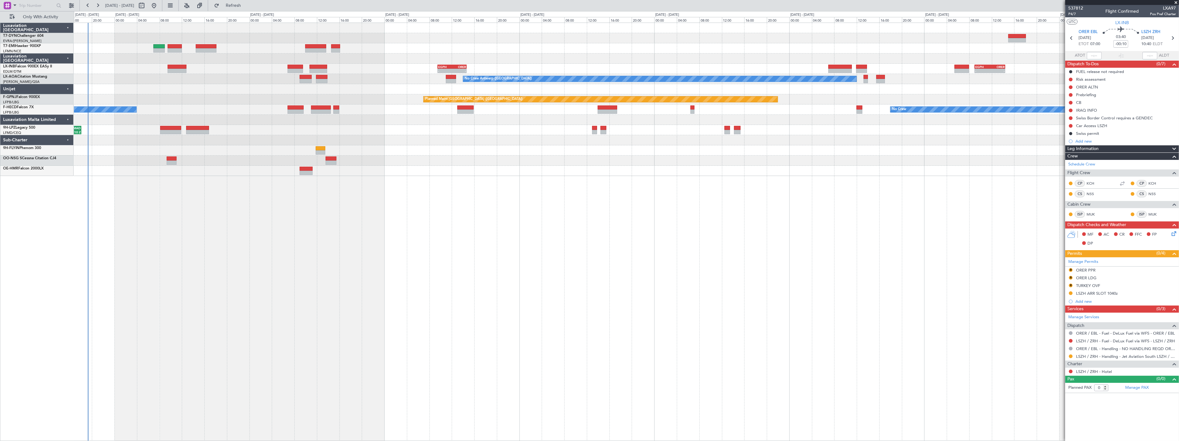
click at [229, 232] on div "- - EGPH 09:30 Z ORER 14:40 Z - - EGPH 09:00 Z ORER 14:25 Z Planned Maint Londo…" at bounding box center [627, 232] width 1106 height 419
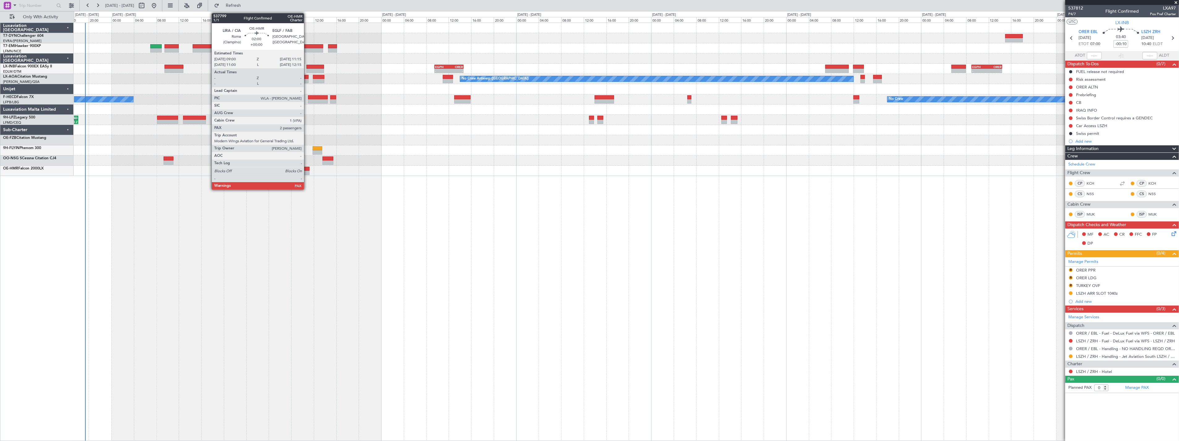
click at [307, 167] on div at bounding box center [303, 169] width 13 height 4
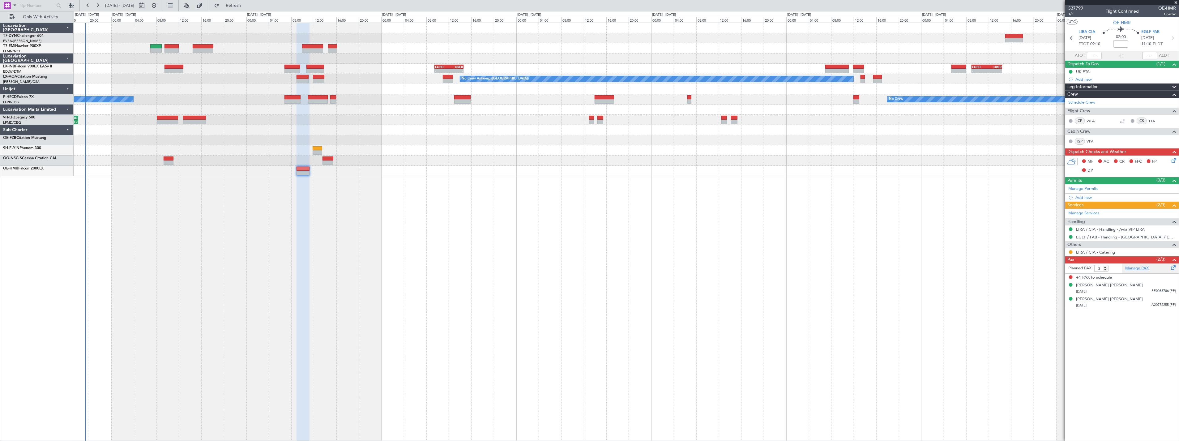
click at [1148, 268] on link "Manage PAX" at bounding box center [1138, 268] width 24 height 6
click at [247, 4] on span "Refresh" at bounding box center [234, 5] width 26 height 4
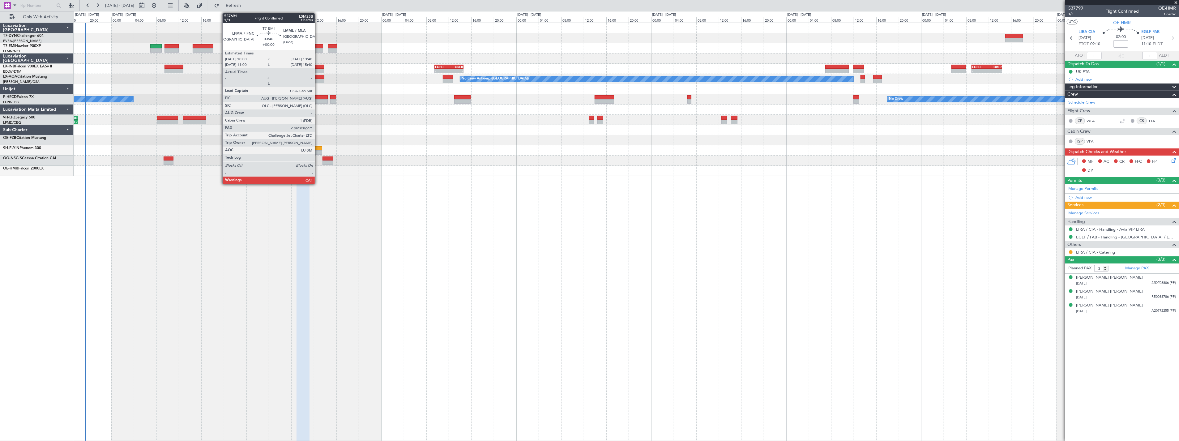
click at [318, 47] on div at bounding box center [312, 46] width 21 height 4
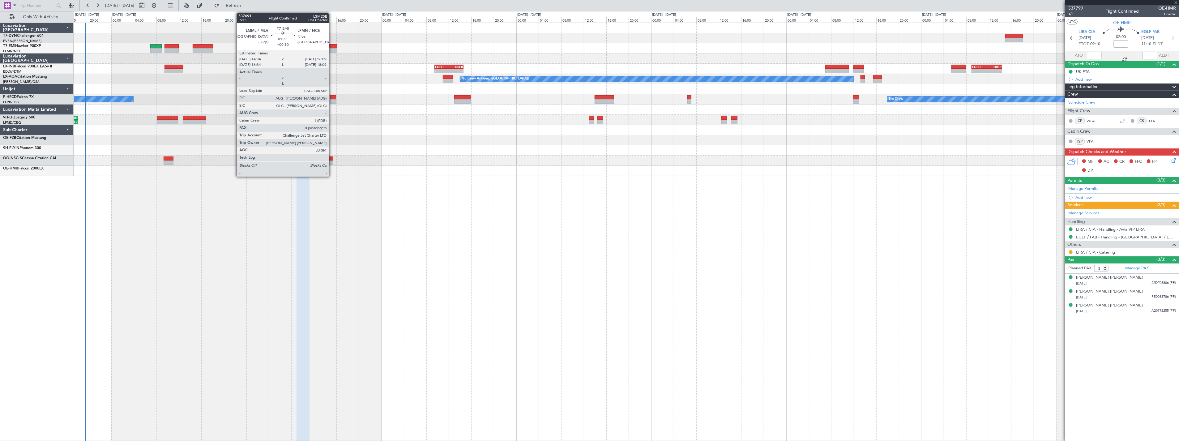
type input "2"
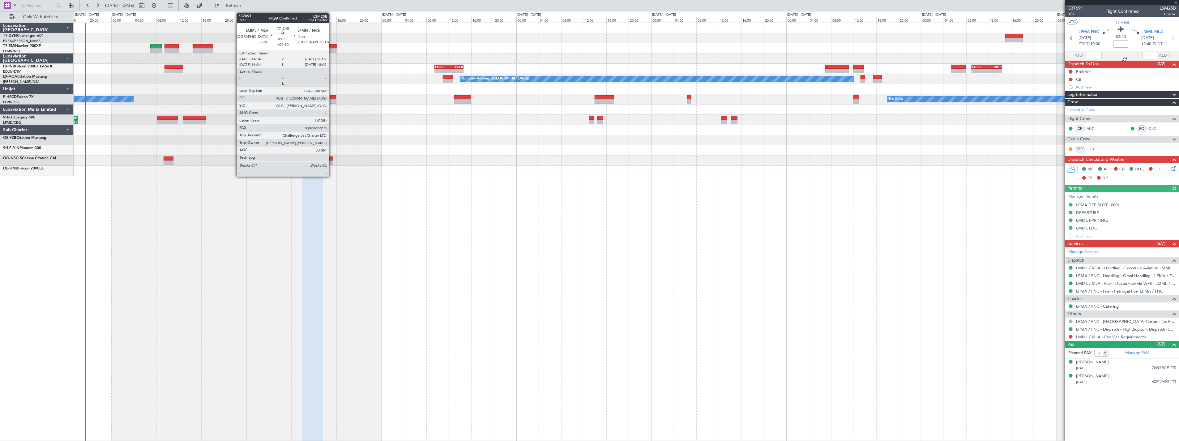
click at [332, 46] on div at bounding box center [332, 46] width 9 height 4
click at [333, 46] on div at bounding box center [332, 46] width 9 height 4
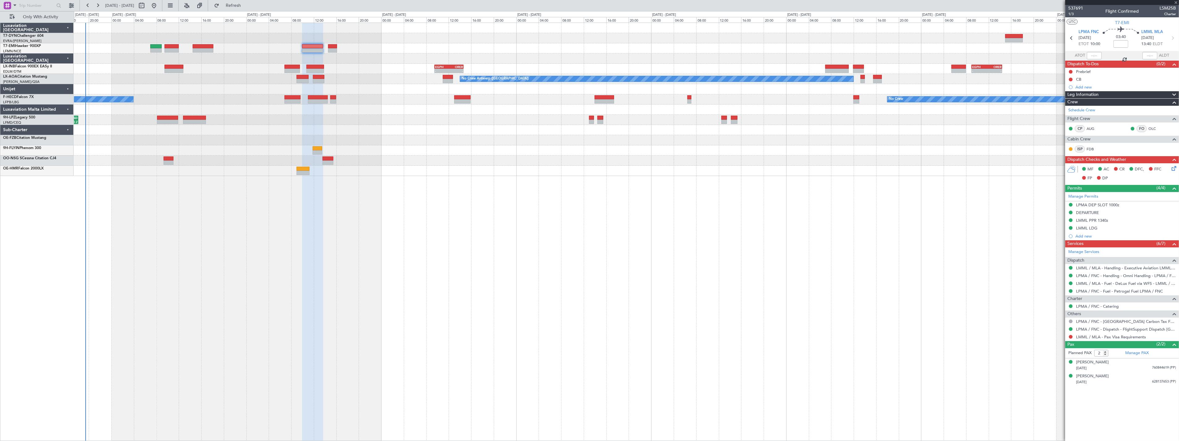
type input "+00:10"
type input "0"
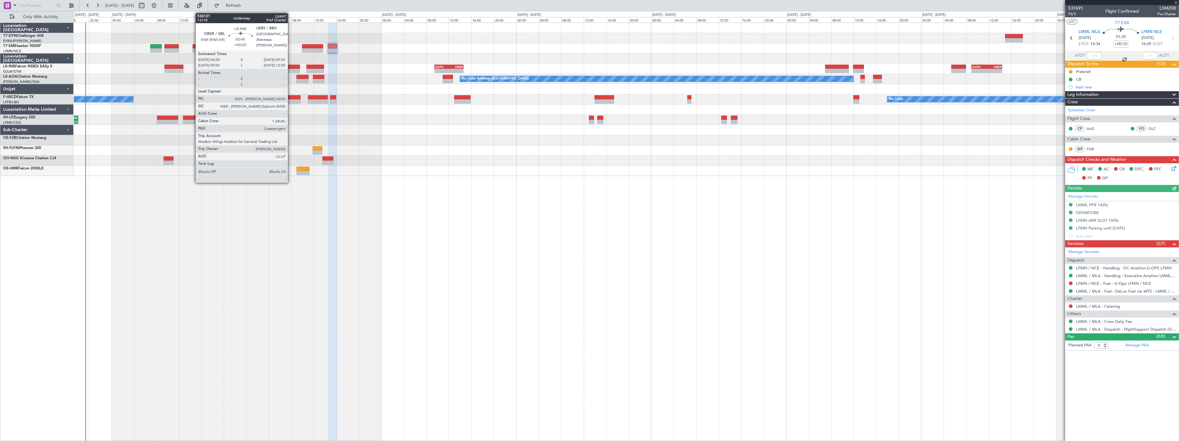
click at [292, 66] on div at bounding box center [293, 67] width 16 height 4
click at [293, 65] on div at bounding box center [293, 67] width 16 height 4
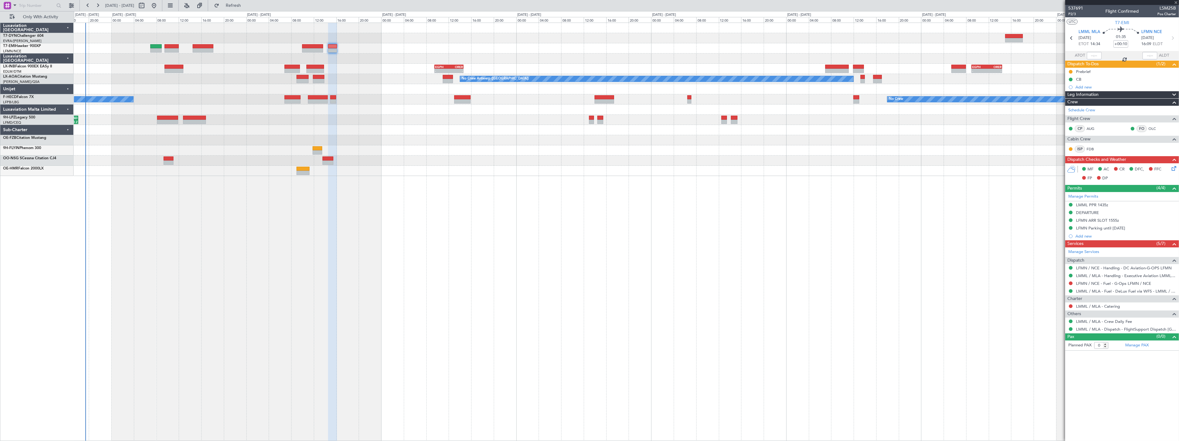
type input "+00:20"
type input "3"
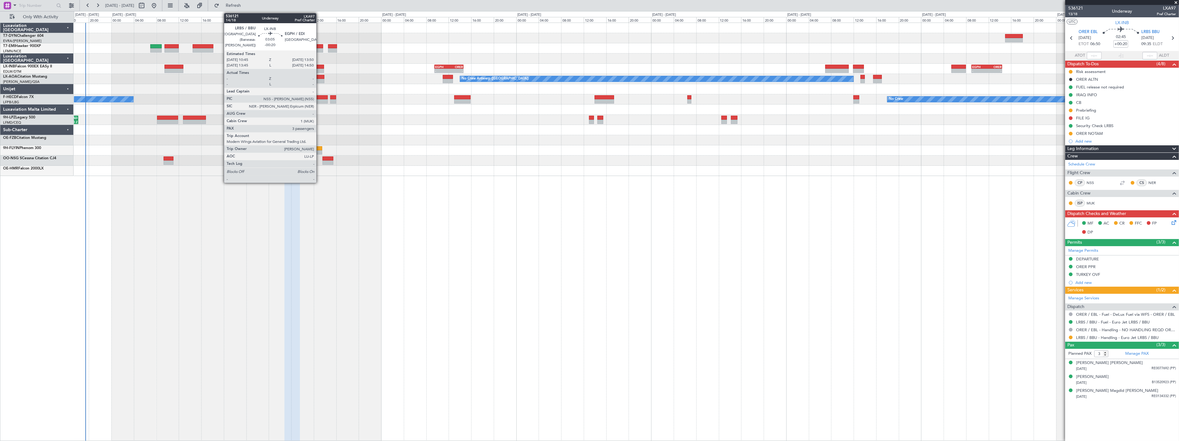
click at [320, 65] on div at bounding box center [316, 67] width 18 height 4
click at [318, 65] on div at bounding box center [316, 67] width 18 height 4
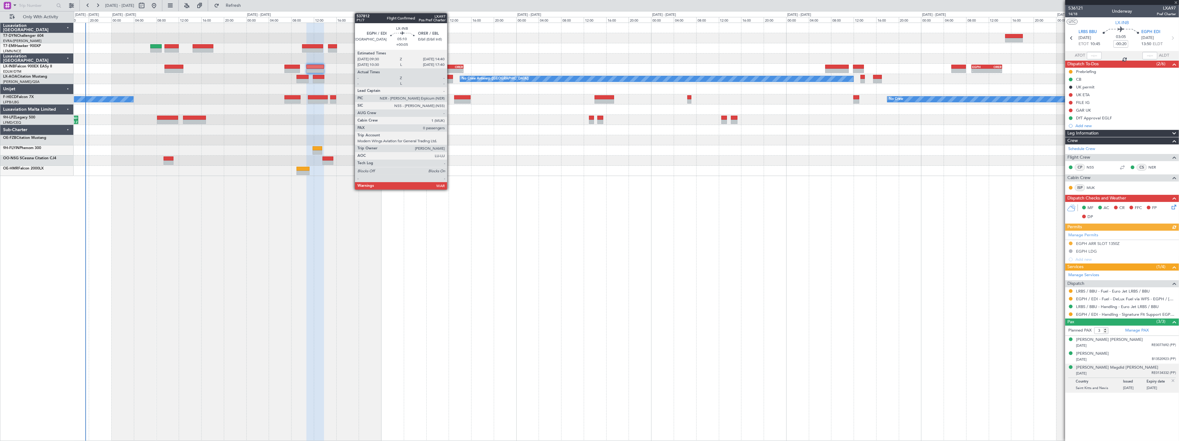
click at [450, 67] on div "ORER" at bounding box center [456, 67] width 14 height 4
click at [448, 66] on div "EGPH" at bounding box center [442, 67] width 14 height 4
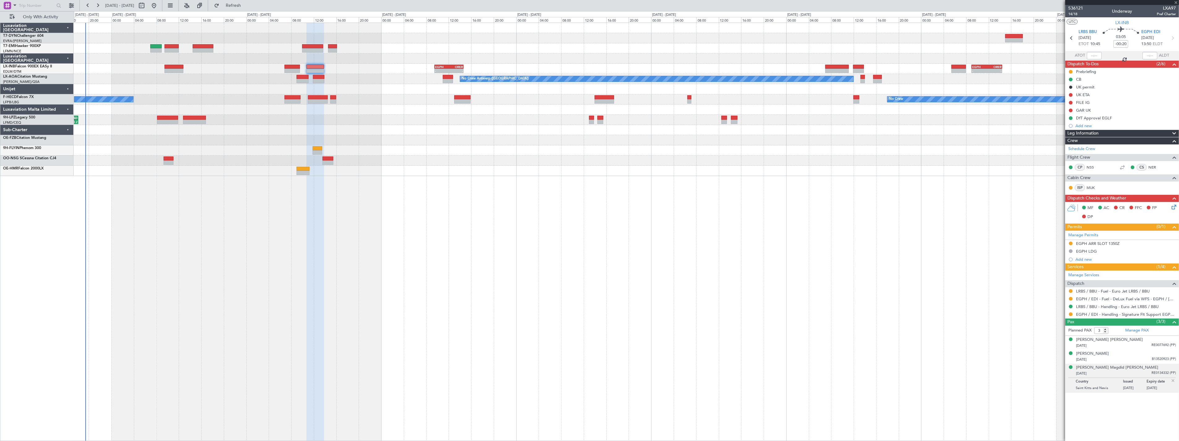
type input "+00:05"
type input "0"
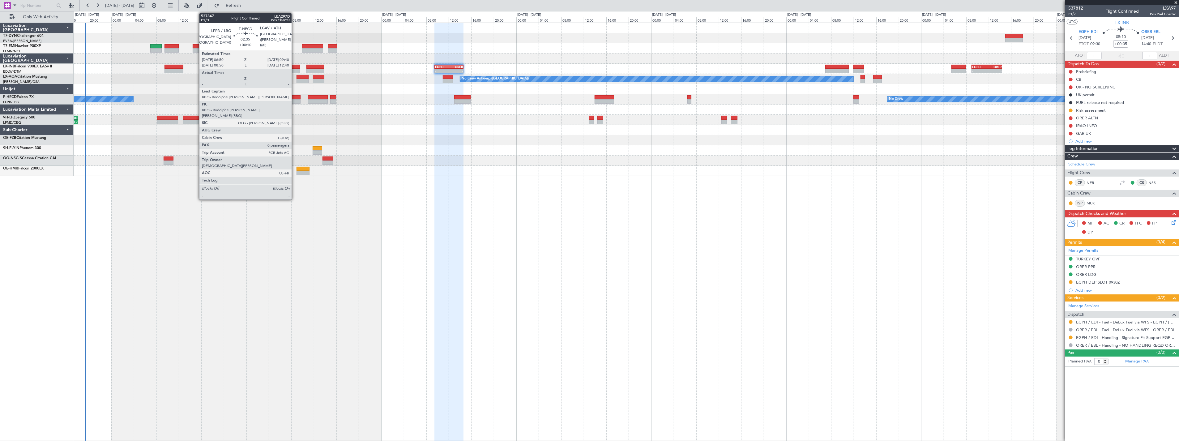
click at [295, 97] on div at bounding box center [293, 97] width 16 height 4
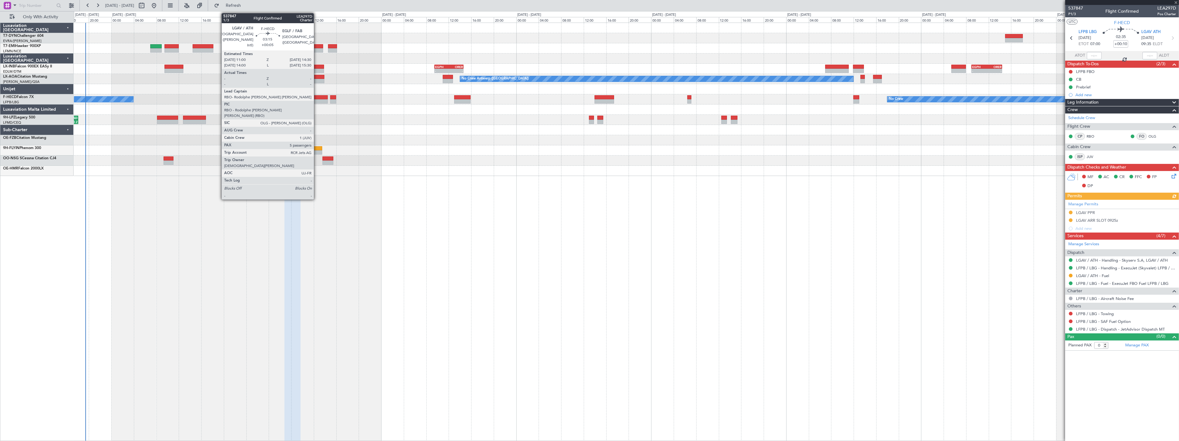
click at [317, 97] on div at bounding box center [318, 97] width 20 height 4
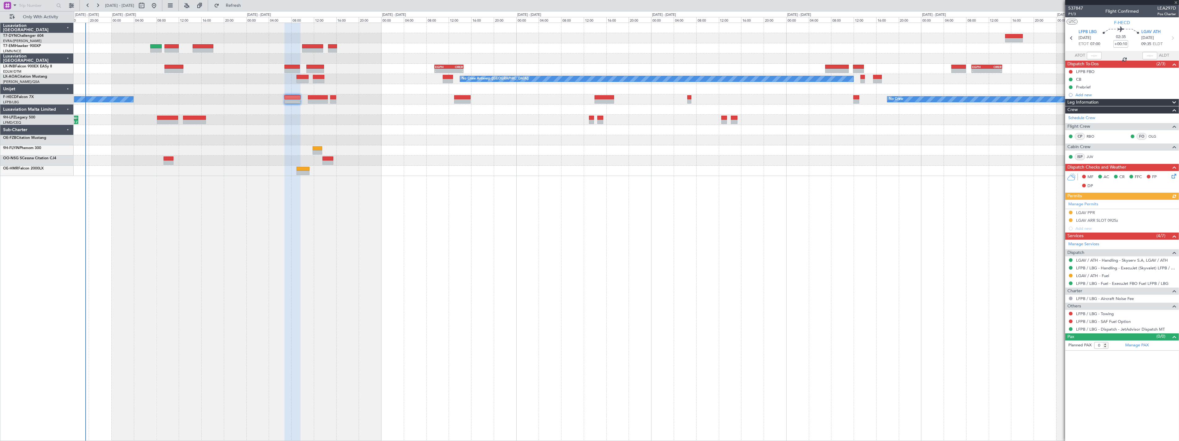
type input "+00:05"
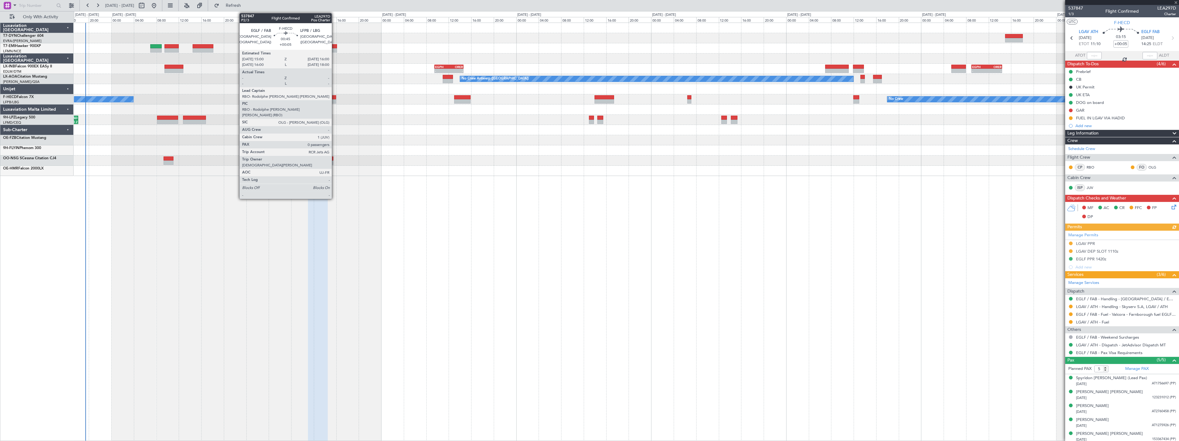
click at [335, 97] on div at bounding box center [333, 97] width 6 height 4
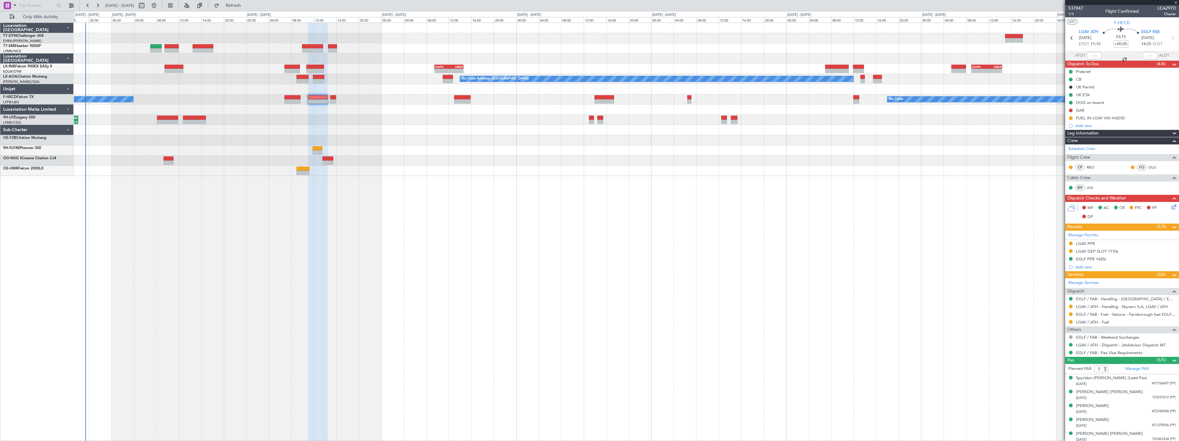
type input "0"
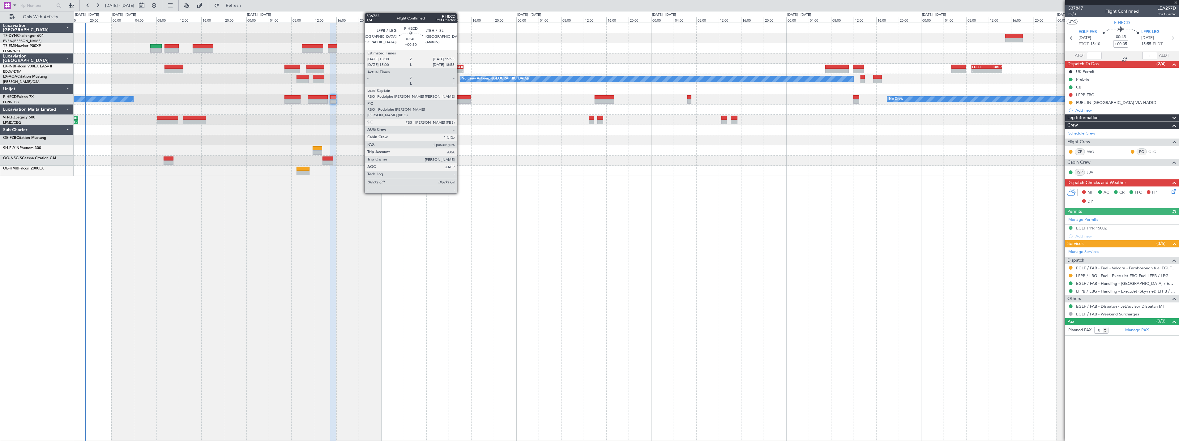
click at [460, 95] on div at bounding box center [462, 97] width 17 height 4
click at [463, 95] on div at bounding box center [462, 97] width 17 height 4
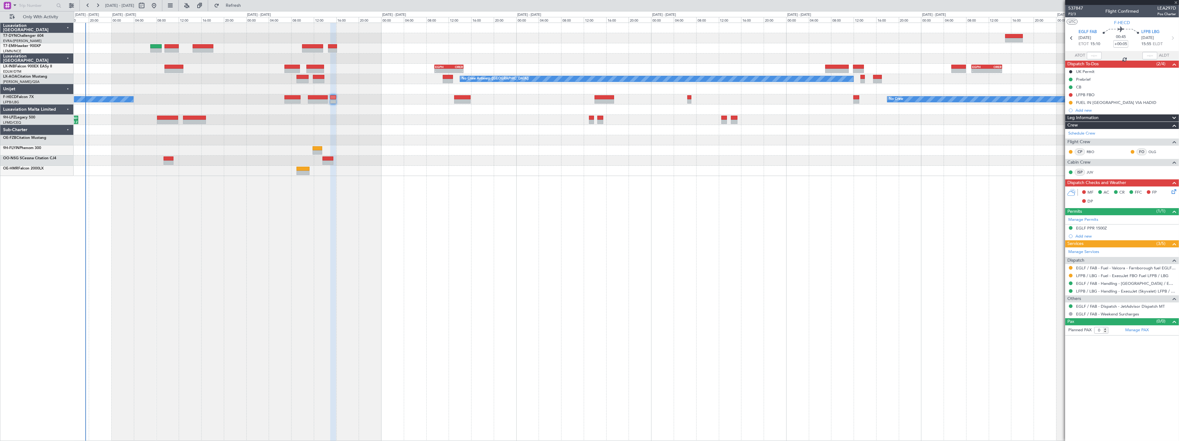
type input "+00:10"
type input "1"
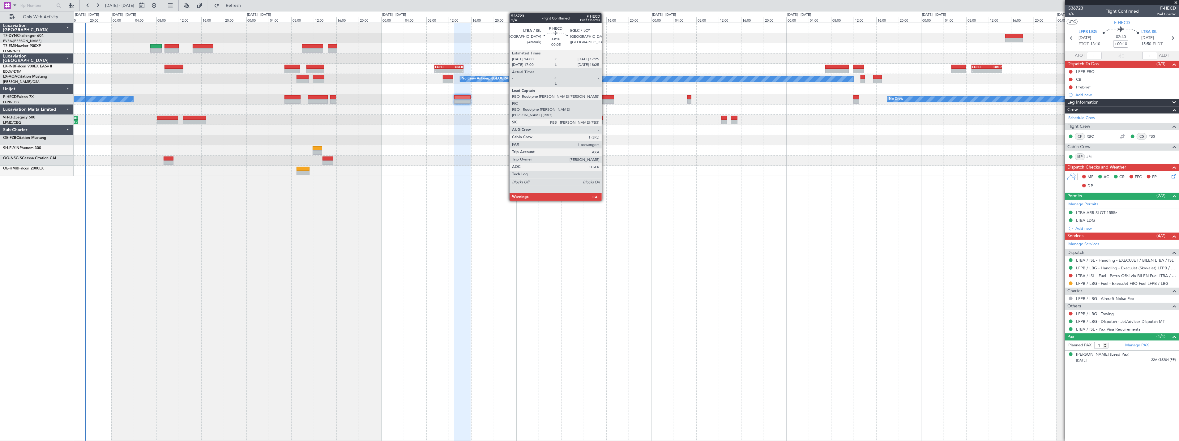
click at [605, 97] on div at bounding box center [604, 97] width 19 height 4
click at [607, 96] on div at bounding box center [604, 97] width 19 height 4
click at [608, 97] on div at bounding box center [604, 97] width 19 height 4
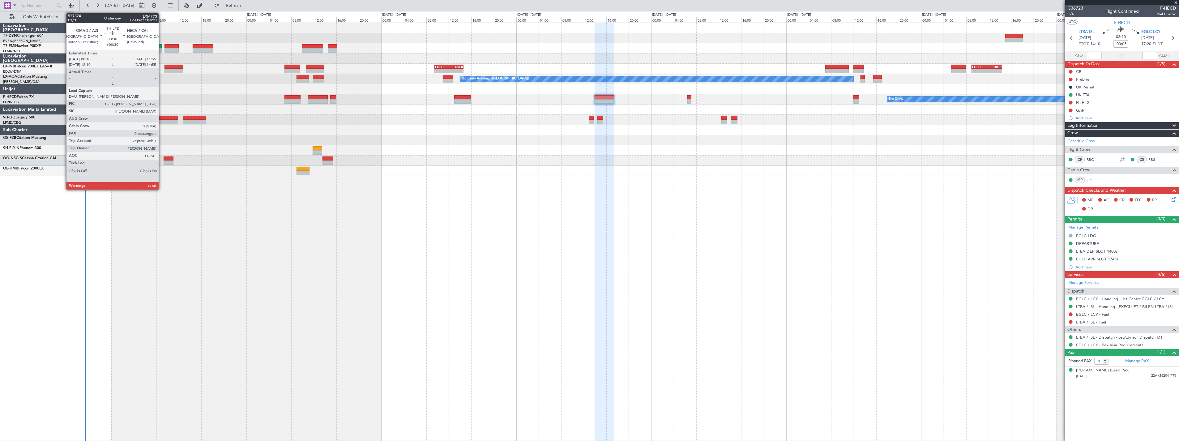
click at [162, 117] on div at bounding box center [167, 118] width 21 height 4
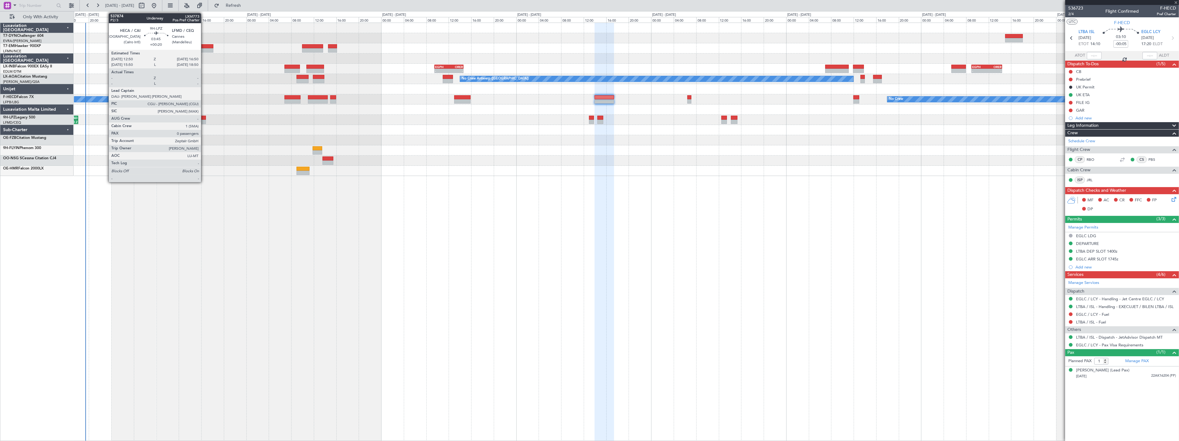
type input "+00:30"
type input "0"
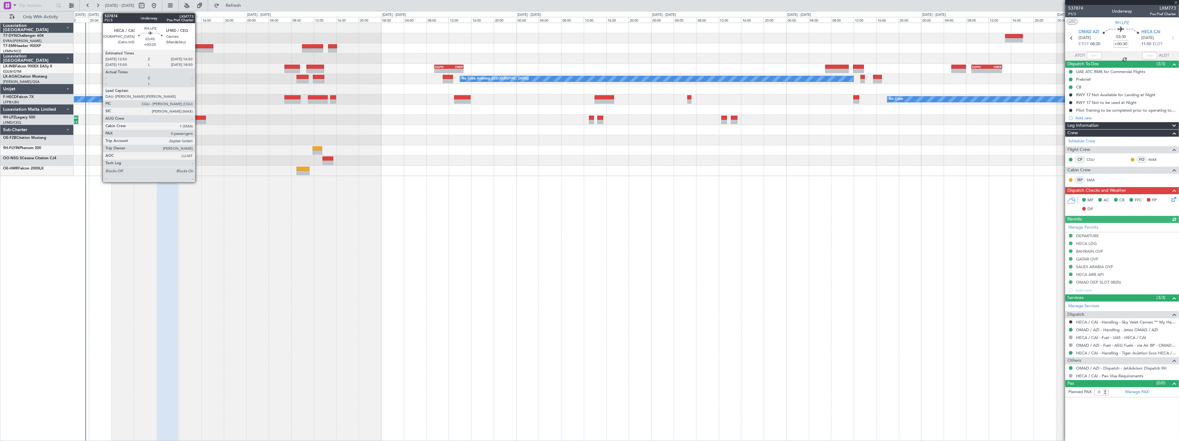
click at [198, 116] on div at bounding box center [194, 118] width 23 height 4
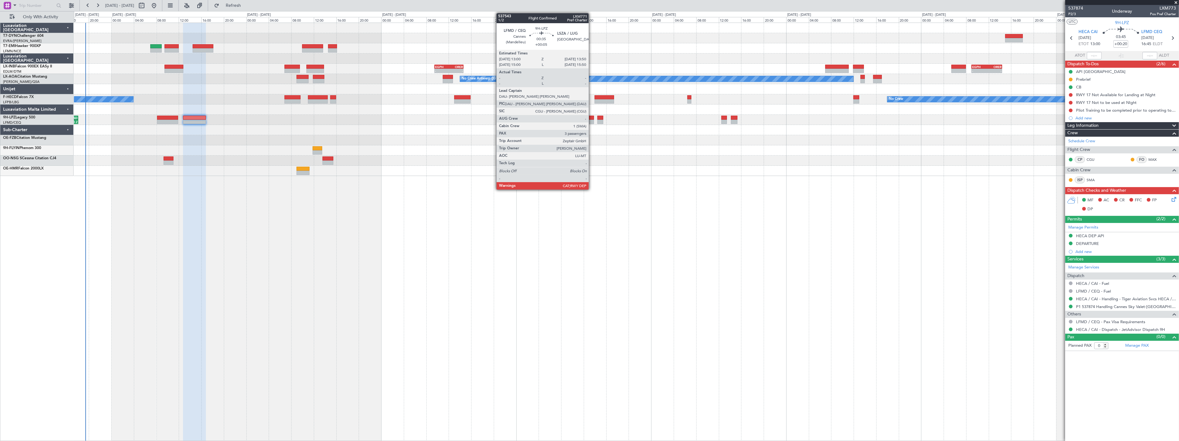
click at [592, 116] on div at bounding box center [591, 118] width 5 height 4
type input "+00:05"
type input "3"
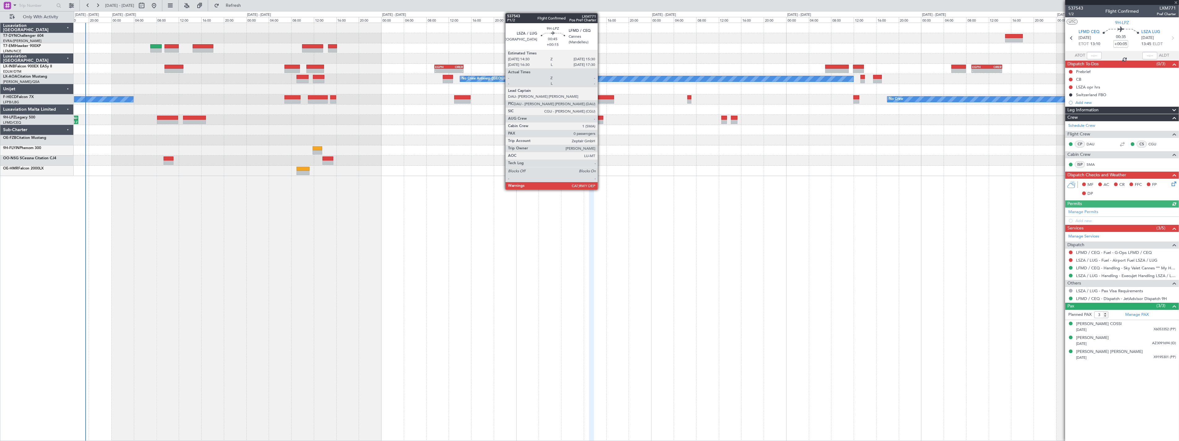
click at [601, 118] on div at bounding box center [601, 118] width 6 height 4
click at [600, 120] on div at bounding box center [601, 122] width 6 height 4
click at [601, 115] on div "12:15 Z 18:10 Z LFMD 12:00 Z OMAD 18:10 Z No Crew" at bounding box center [626, 120] width 1105 height 10
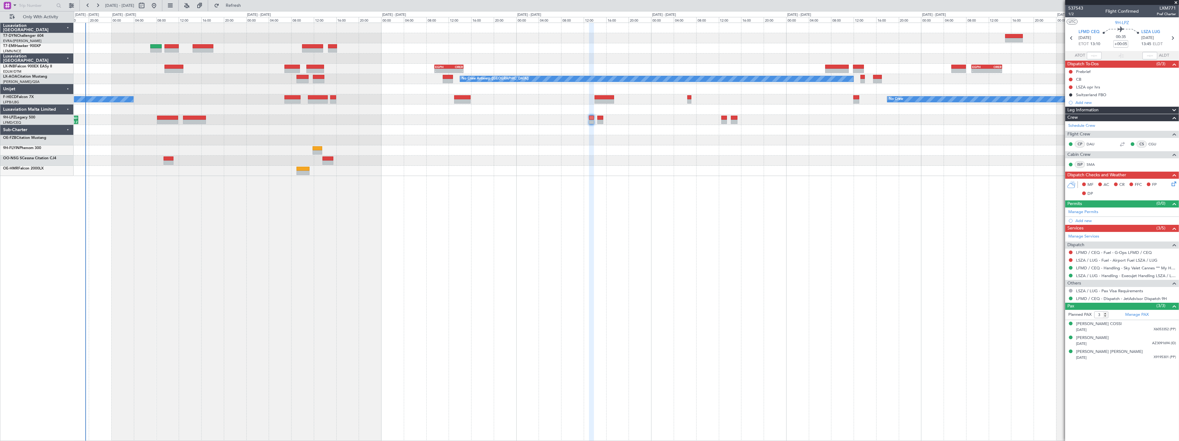
click at [601, 115] on div "12:15 Z 18:10 Z LFMD 12:00 Z OMAD 18:10 Z No Crew" at bounding box center [626, 120] width 1105 height 10
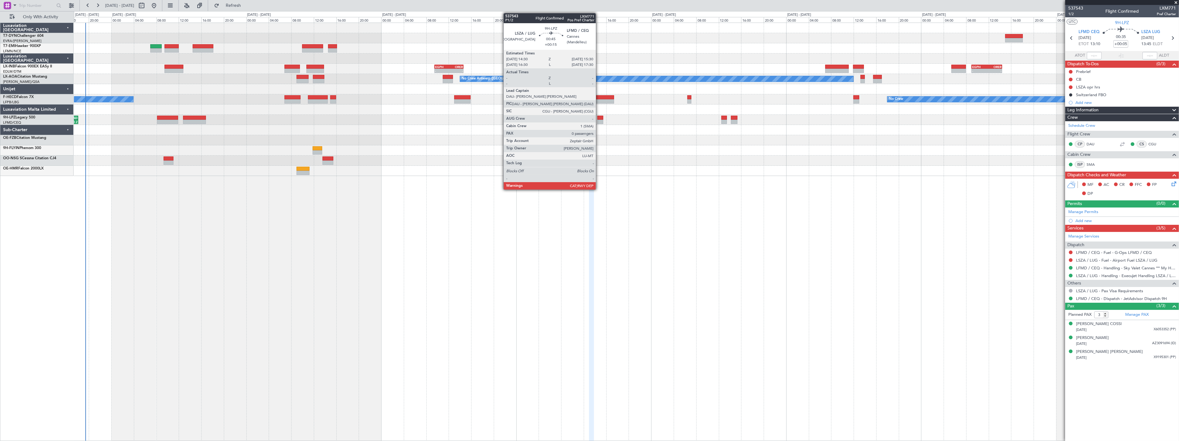
click at [599, 116] on div at bounding box center [601, 118] width 6 height 4
click at [601, 116] on div at bounding box center [601, 118] width 6 height 4
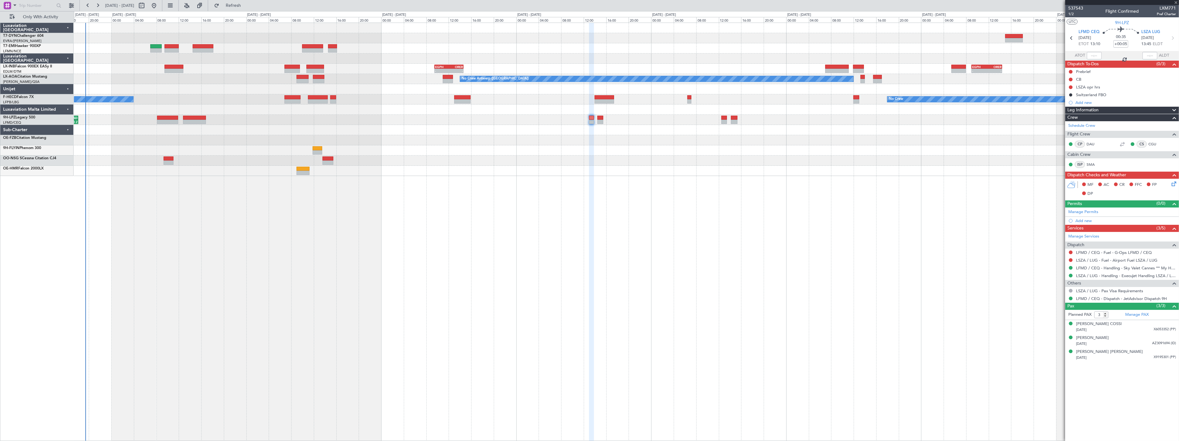
type input "+00:15"
type input "0"
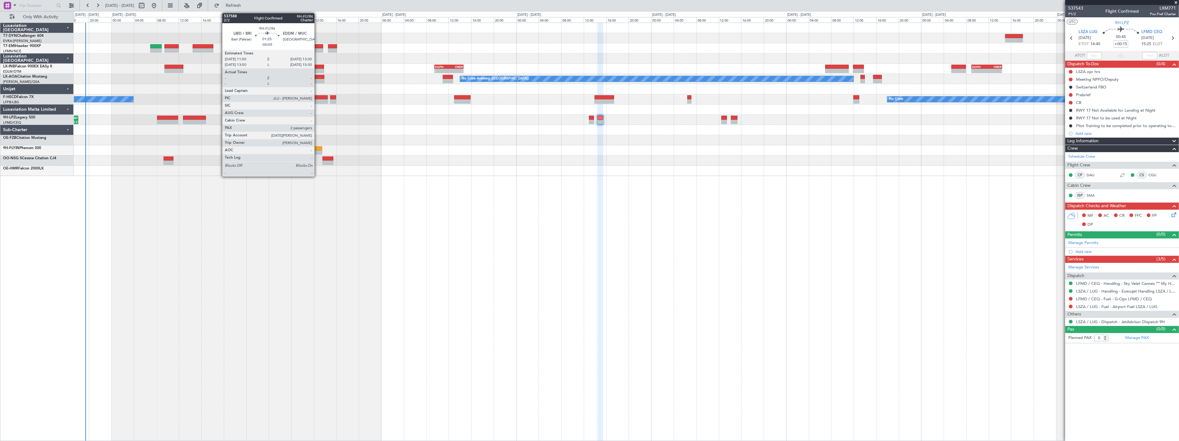
click at [318, 148] on div at bounding box center [318, 148] width 10 height 4
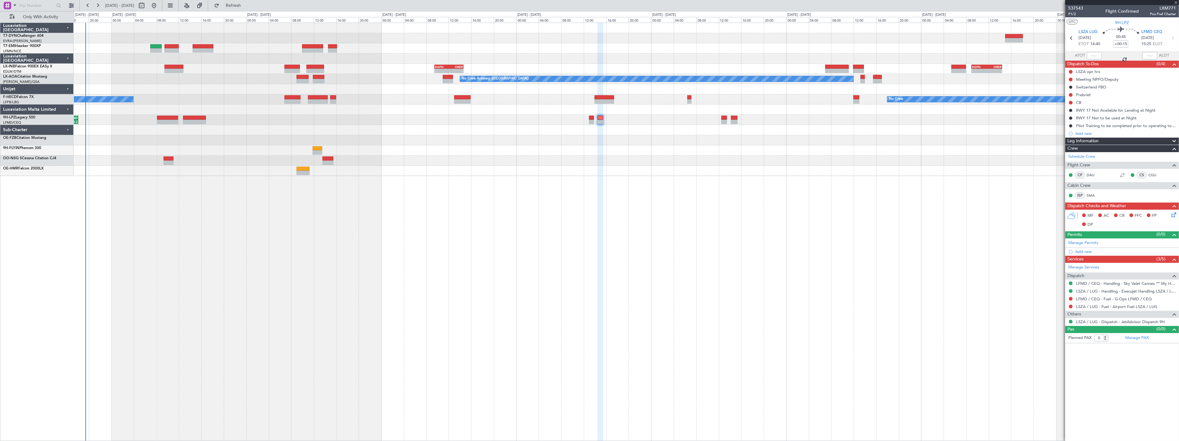
type input "-00:05"
type input "2"
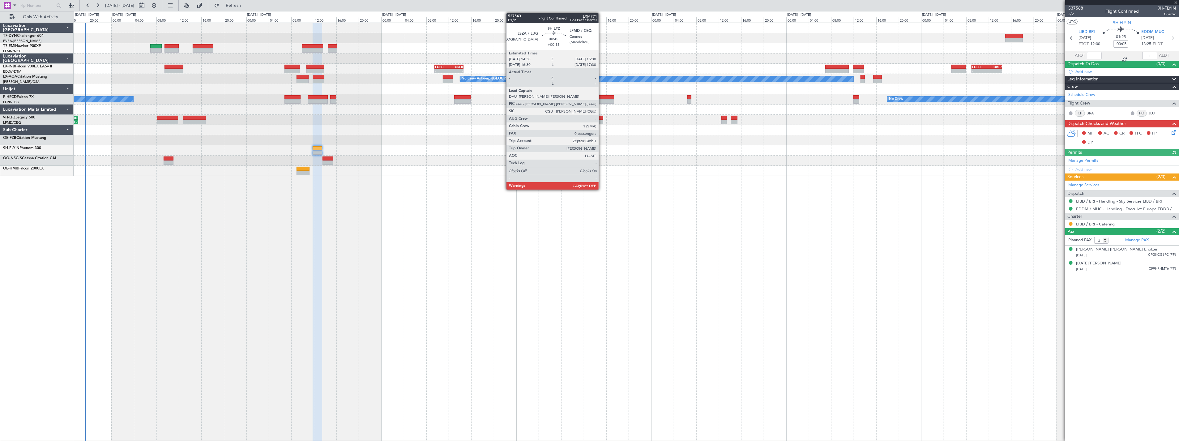
click at [602, 116] on div at bounding box center [601, 118] width 6 height 4
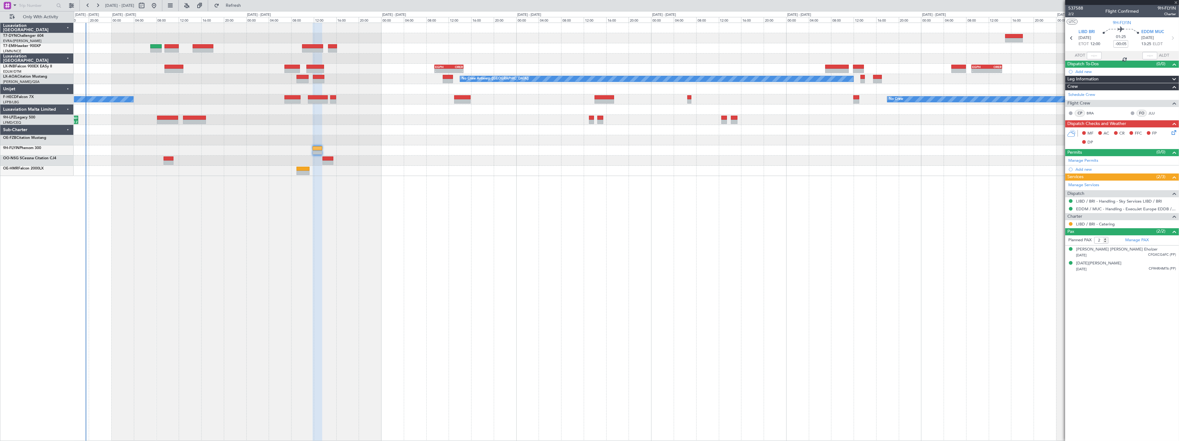
type input "+00:15"
type input "0"
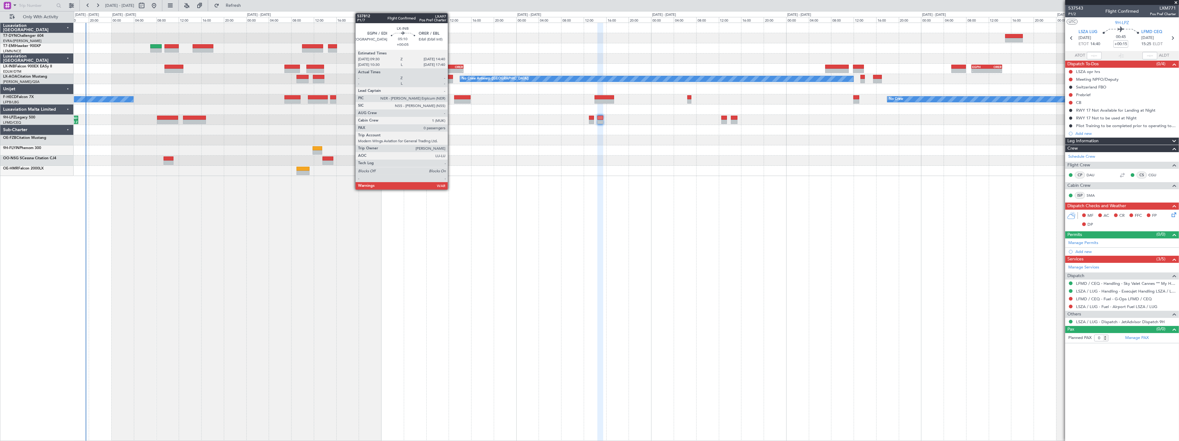
click at [451, 66] on div "ORER" at bounding box center [456, 67] width 14 height 4
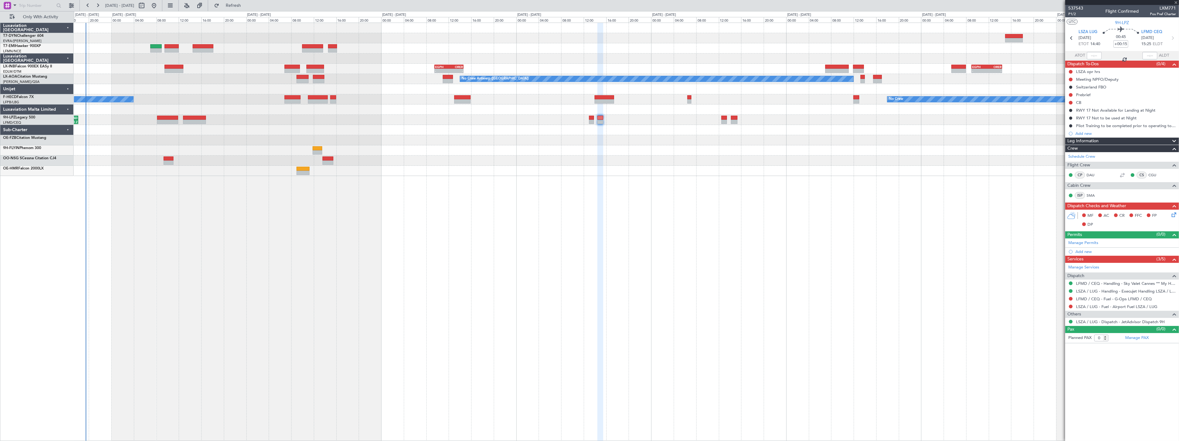
type input "+00:05"
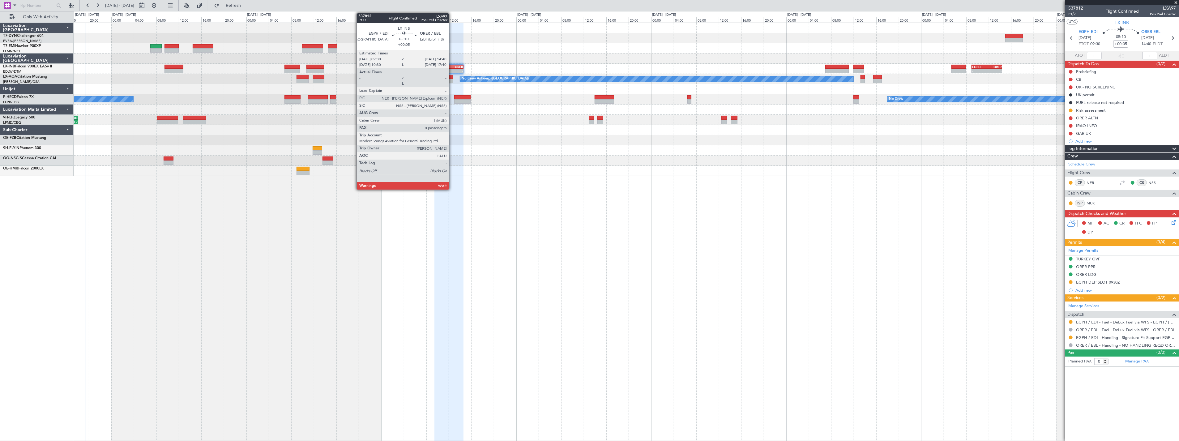
click at [452, 66] on div "ORER" at bounding box center [456, 67] width 14 height 4
click at [548, 37] on div at bounding box center [626, 38] width 1105 height 10
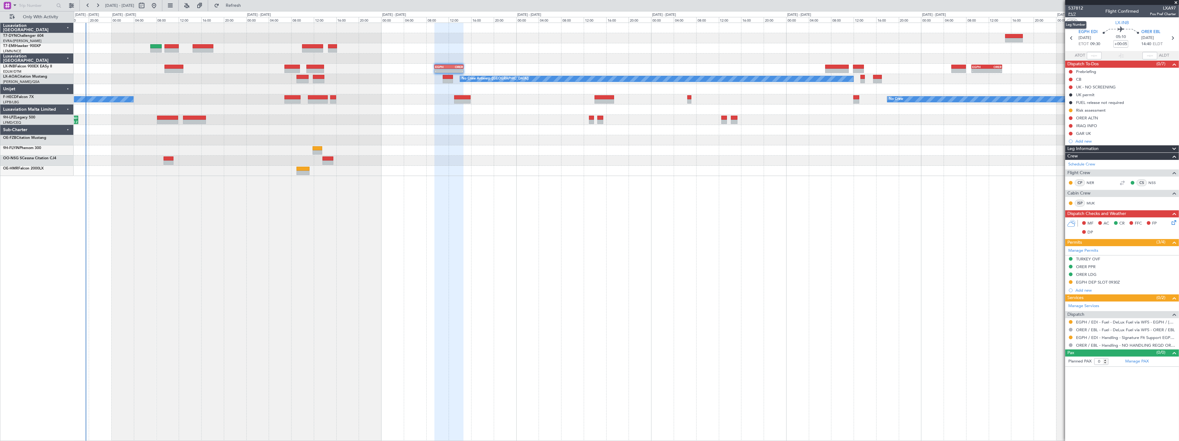
click at [1073, 16] on span "P1/7" at bounding box center [1076, 13] width 15 height 5
click at [1146, 320] on link "EGPH / EDI - Fuel - DeLux Fuel via WFS - EGPH / [GEOGRAPHIC_DATA]" at bounding box center [1126, 322] width 100 height 5
click at [1155, 338] on link "EGPH / EDI - Handling - Signature Flt Support EGPH / EDI" at bounding box center [1126, 337] width 100 height 5
click at [1176, 222] on icon at bounding box center [1173, 221] width 5 height 5
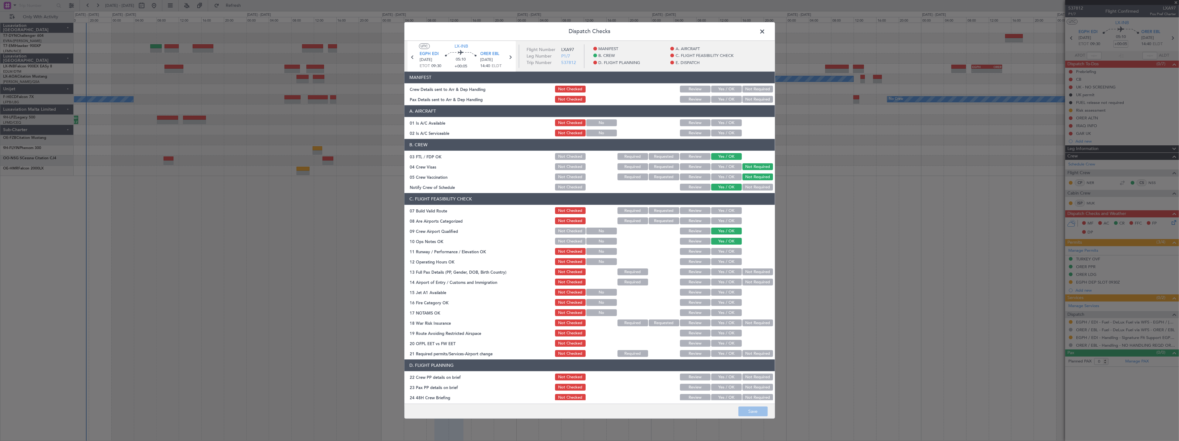
drag, startPoint x: 726, startPoint y: 88, endPoint x: 726, endPoint y: 91, distance: 3.5
click at [726, 88] on button "Yes / OK" at bounding box center [726, 89] width 31 height 7
click at [724, 100] on button "Yes / OK" at bounding box center [726, 99] width 31 height 7
click at [760, 413] on button "Save" at bounding box center [753, 412] width 29 height 10
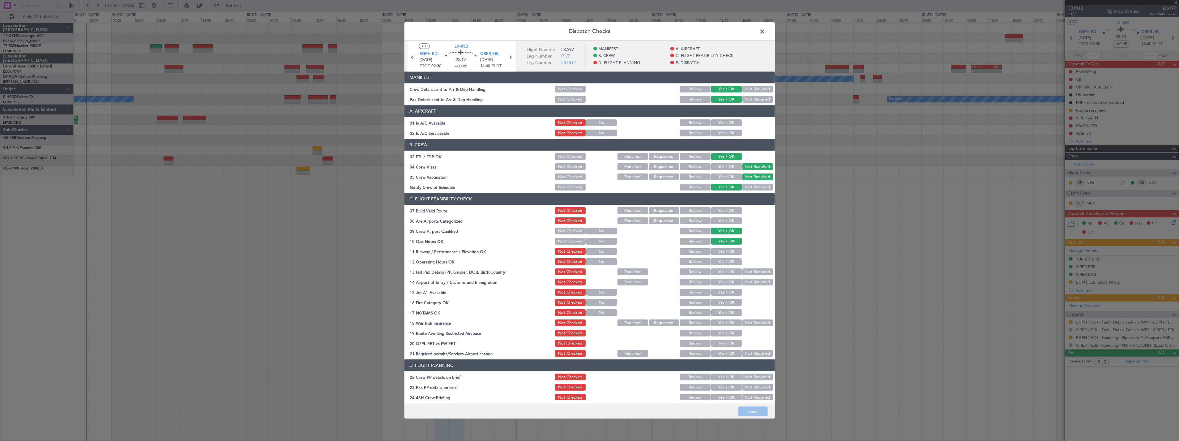
click at [766, 34] on span at bounding box center [766, 33] width 0 height 12
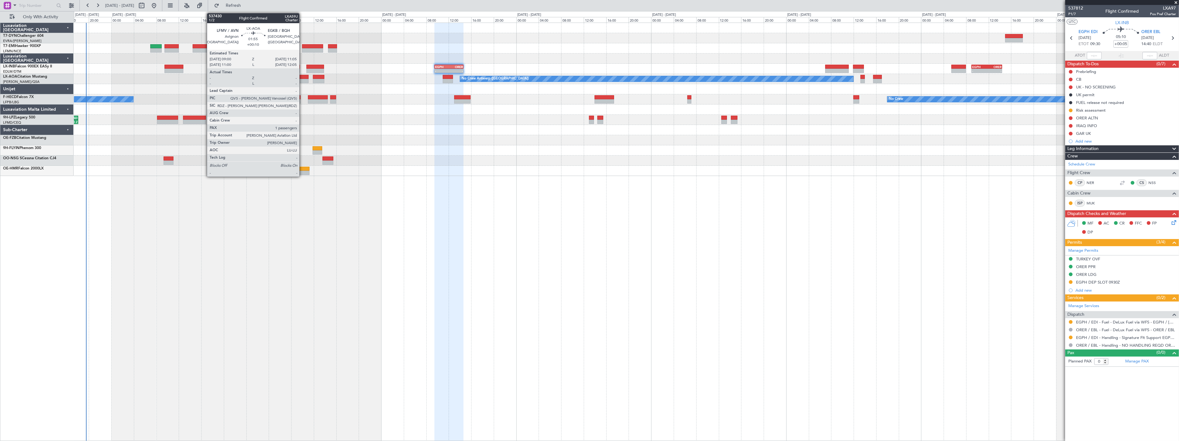
click at [303, 77] on div at bounding box center [303, 77] width 12 height 4
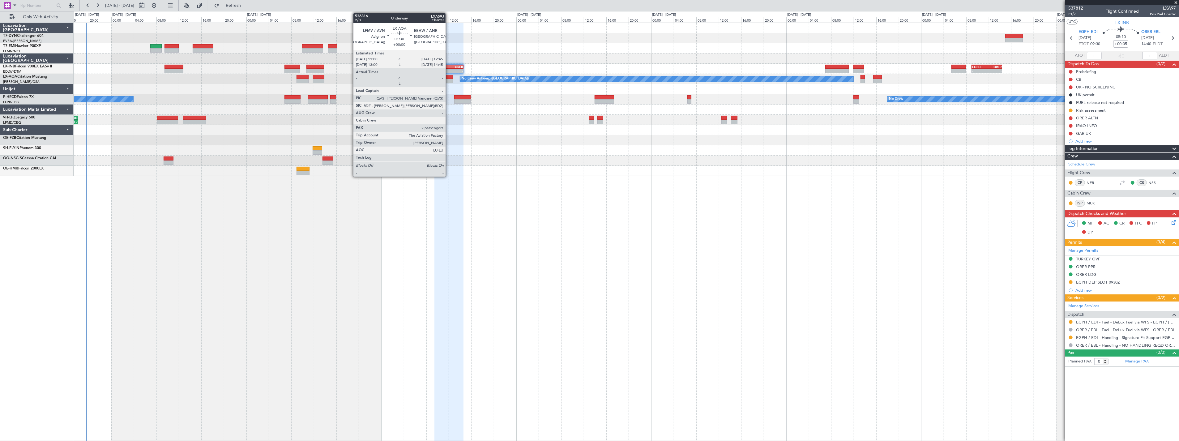
click at [449, 76] on div at bounding box center [448, 77] width 10 height 4
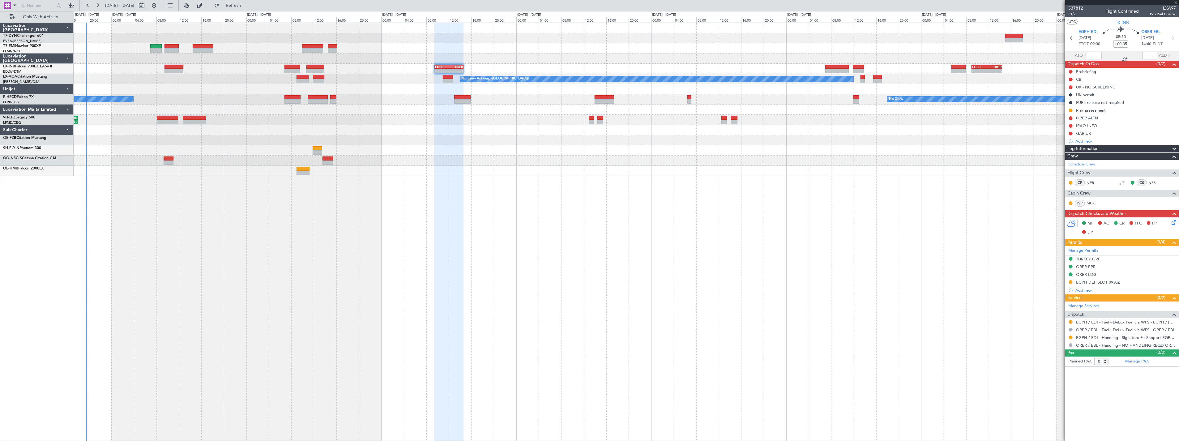
type input "2"
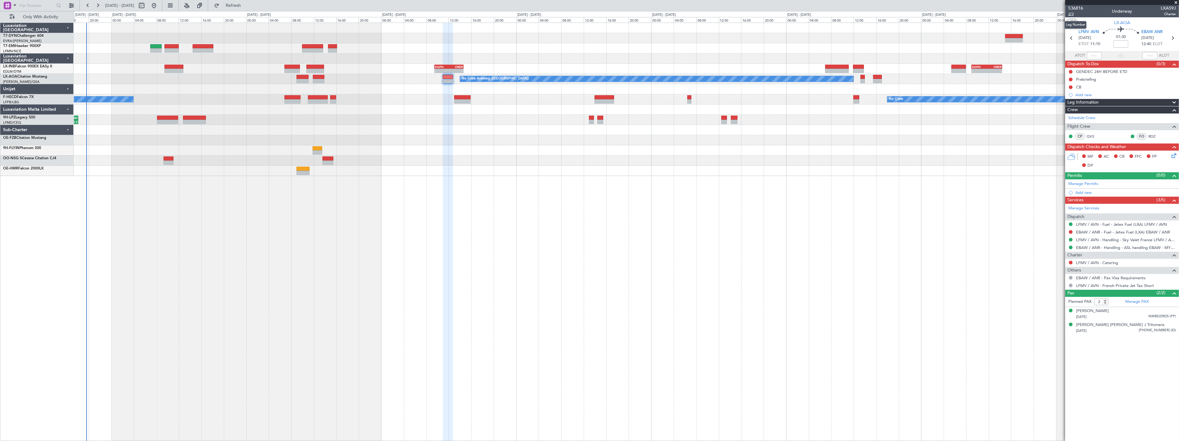
click at [1071, 13] on span "2/3" at bounding box center [1076, 13] width 15 height 5
click at [1172, 156] on icon at bounding box center [1173, 154] width 5 height 5
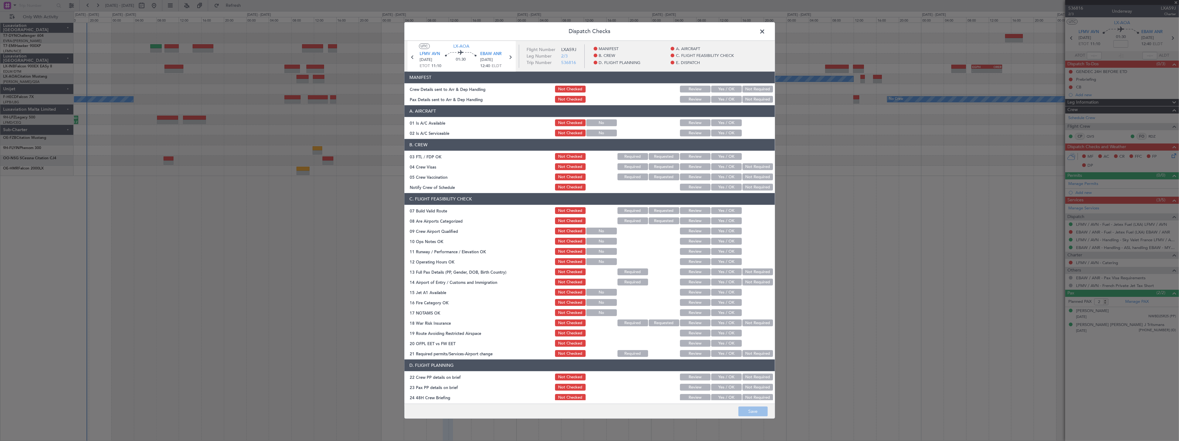
click at [720, 90] on button "Yes / OK" at bounding box center [726, 89] width 31 height 7
click at [724, 95] on div "Yes / OK" at bounding box center [726, 99] width 31 height 9
click at [724, 98] on button "Yes / OK" at bounding box center [726, 99] width 31 height 7
click at [758, 415] on button "Save" at bounding box center [753, 412] width 29 height 10
click at [758, 415] on footer "Save" at bounding box center [590, 411] width 371 height 15
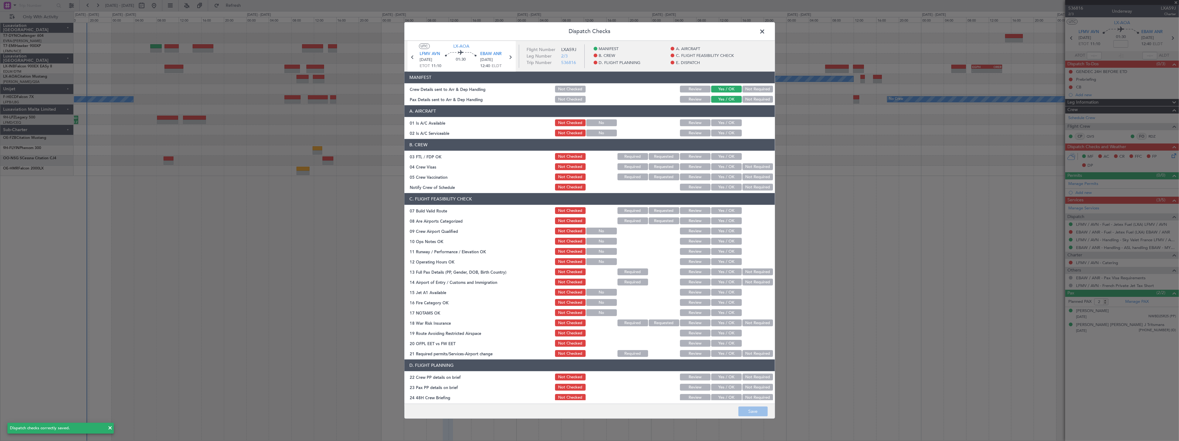
click at [766, 33] on span at bounding box center [766, 33] width 0 height 12
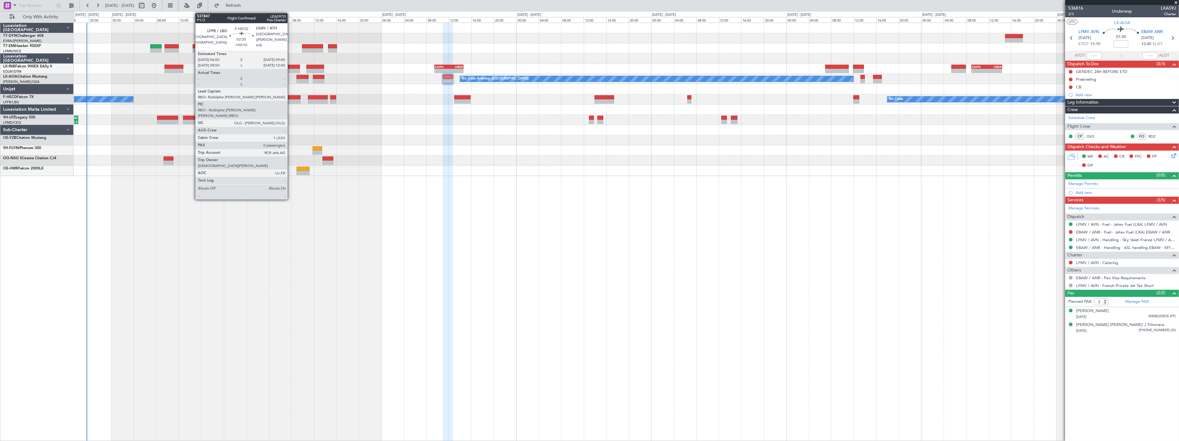
click at [291, 97] on div at bounding box center [293, 97] width 16 height 4
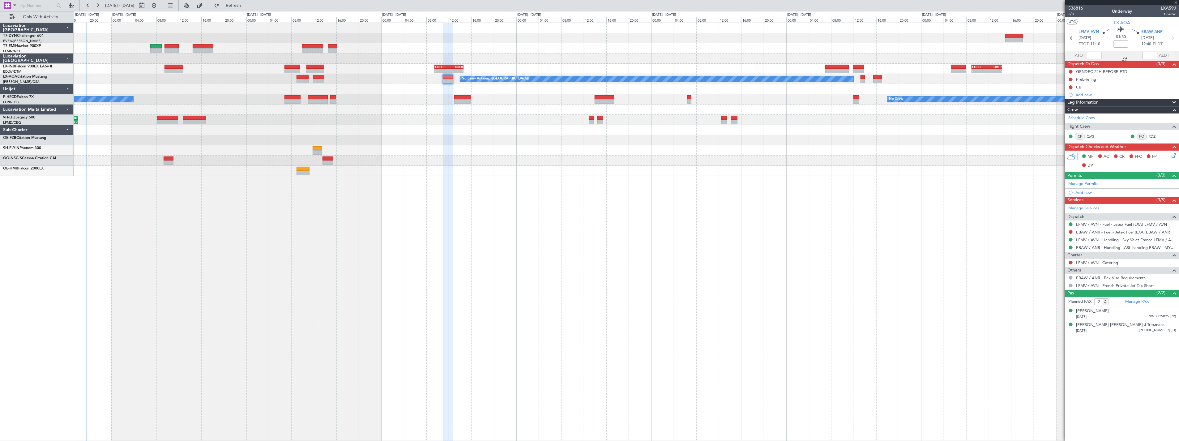
type input "+00:10"
type input "0"
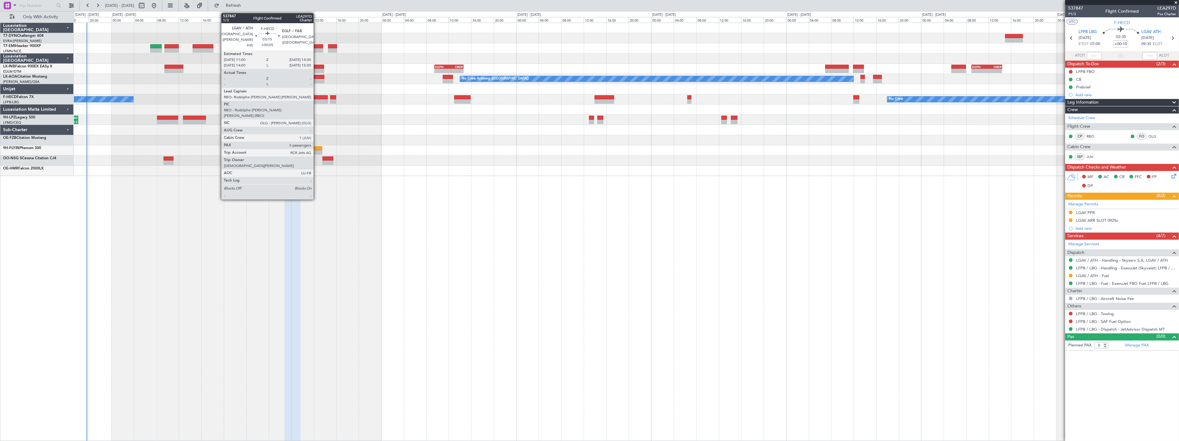
click at [317, 102] on div at bounding box center [318, 101] width 20 height 4
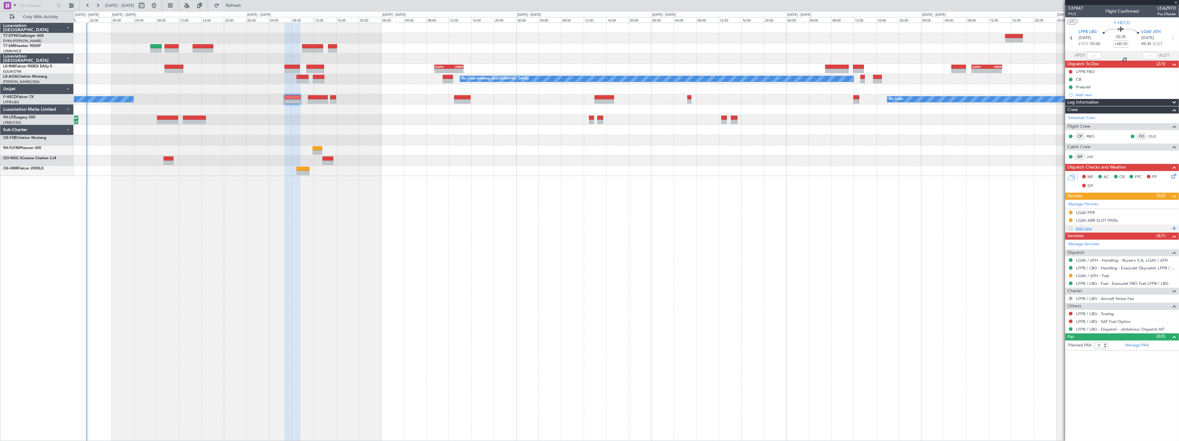
type input "+00:05"
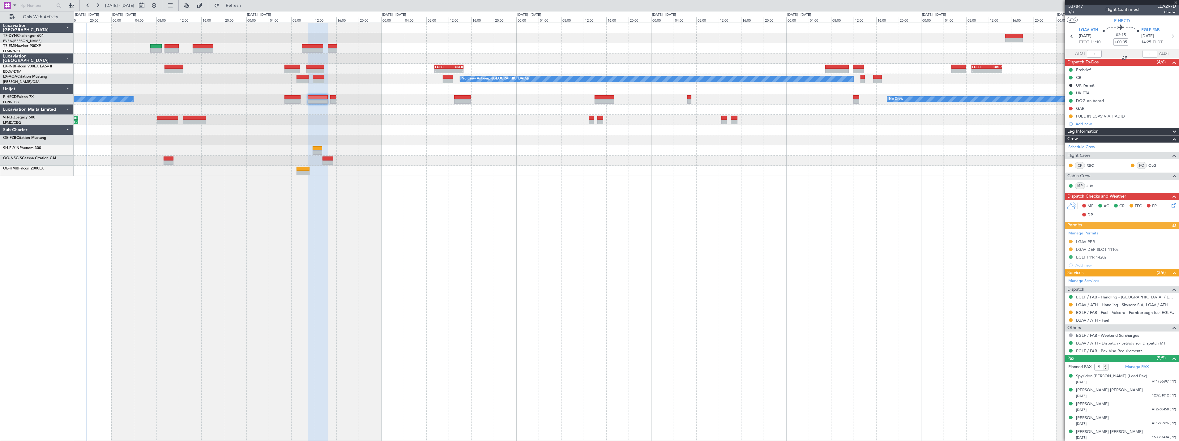
scroll to position [2, 0]
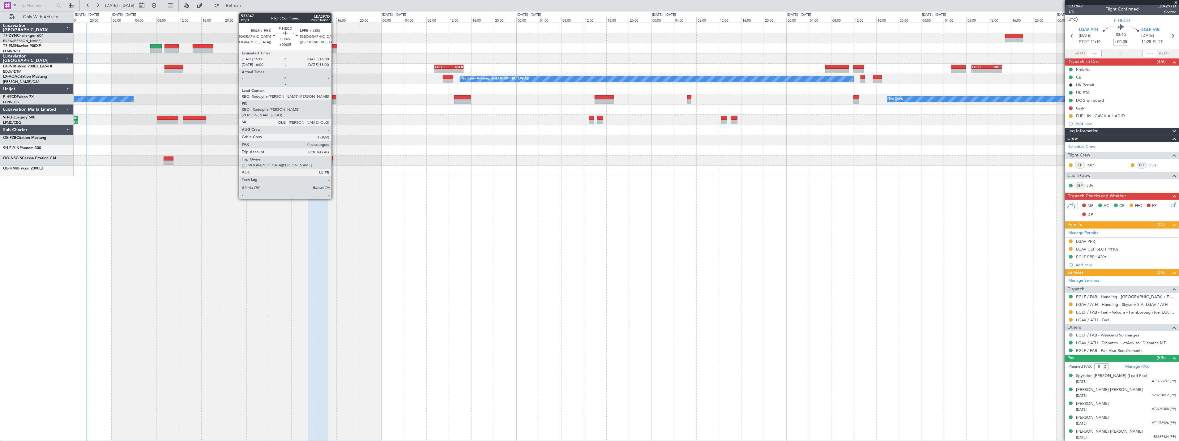
click at [335, 97] on div at bounding box center [333, 97] width 6 height 4
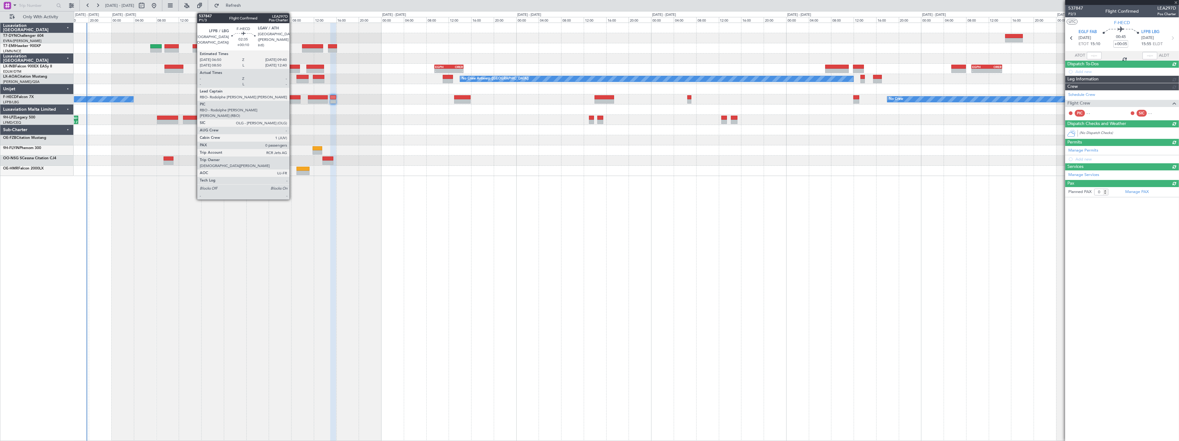
scroll to position [0, 0]
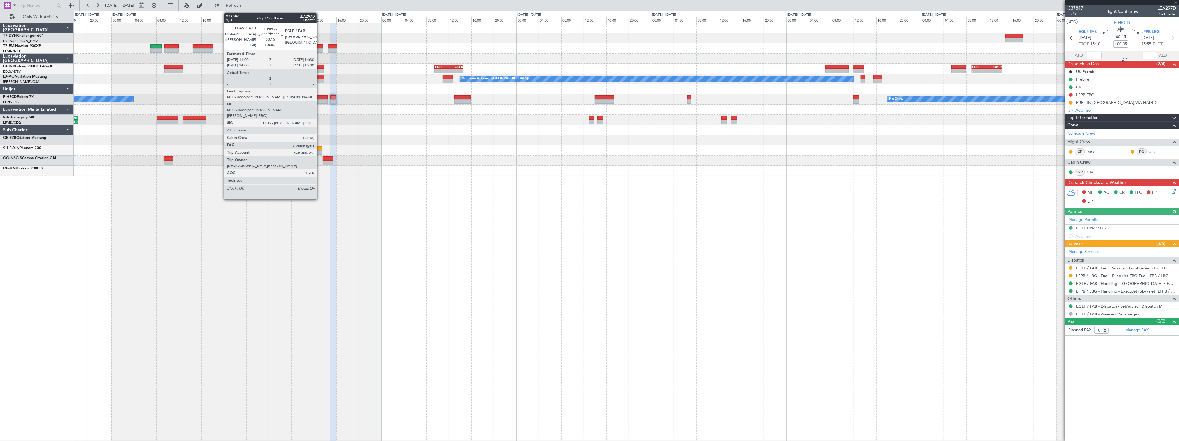
click at [320, 95] on div at bounding box center [318, 97] width 20 height 4
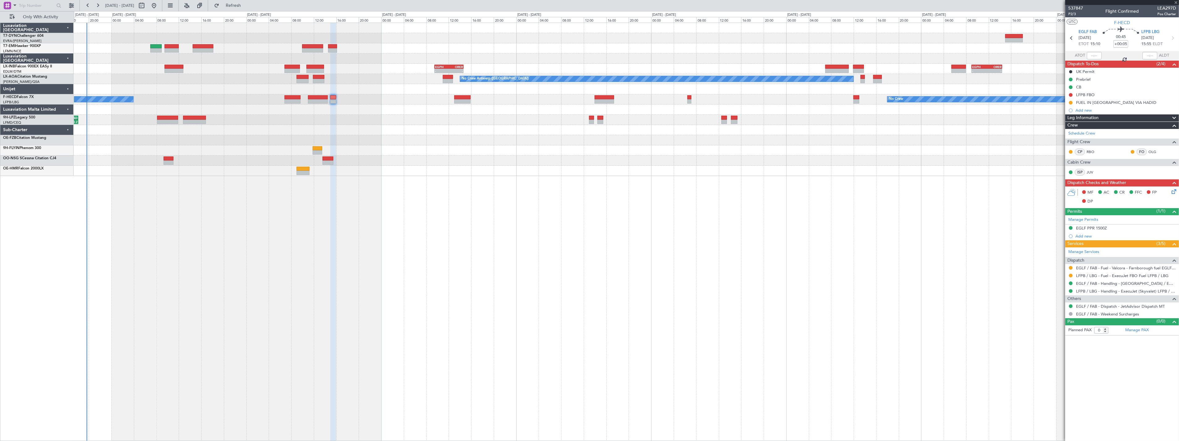
type input "5"
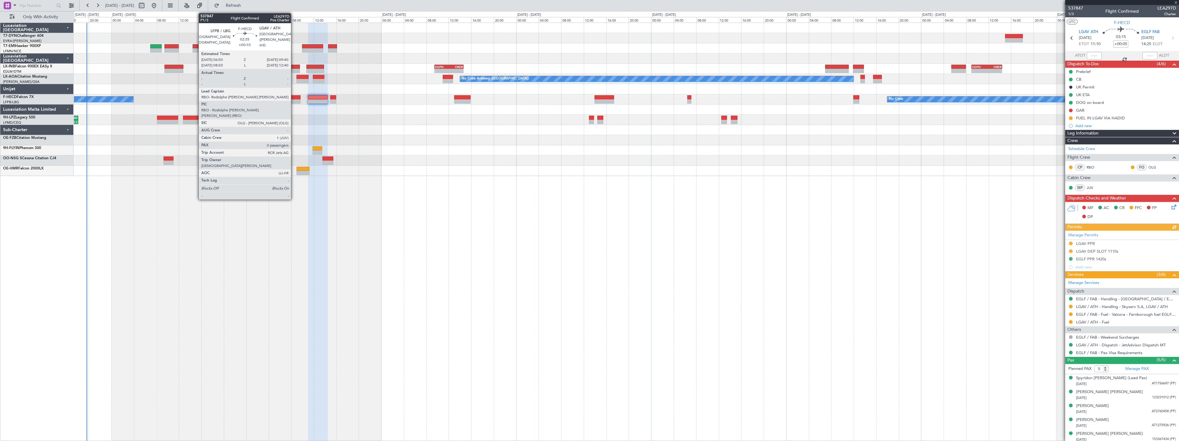
click at [294, 98] on div at bounding box center [293, 97] width 16 height 4
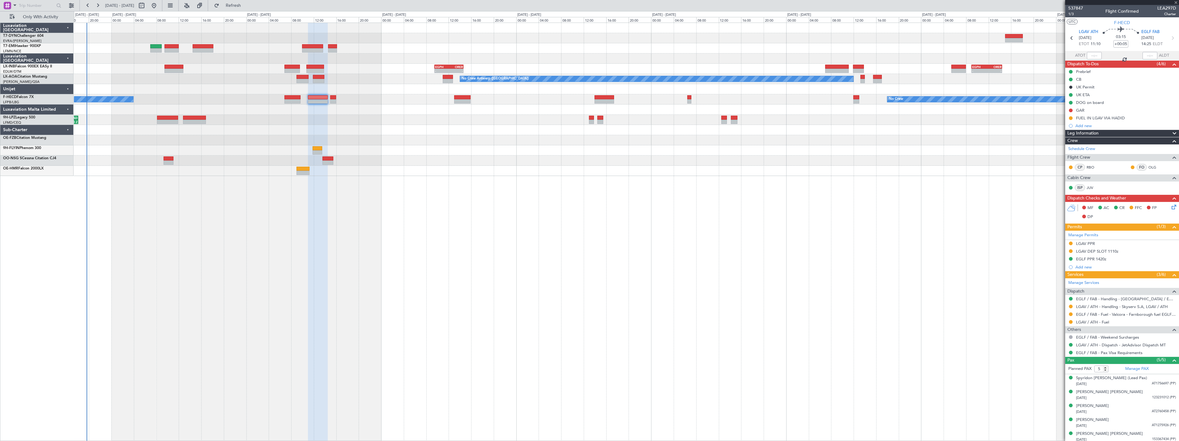
type input "+00:10"
type input "0"
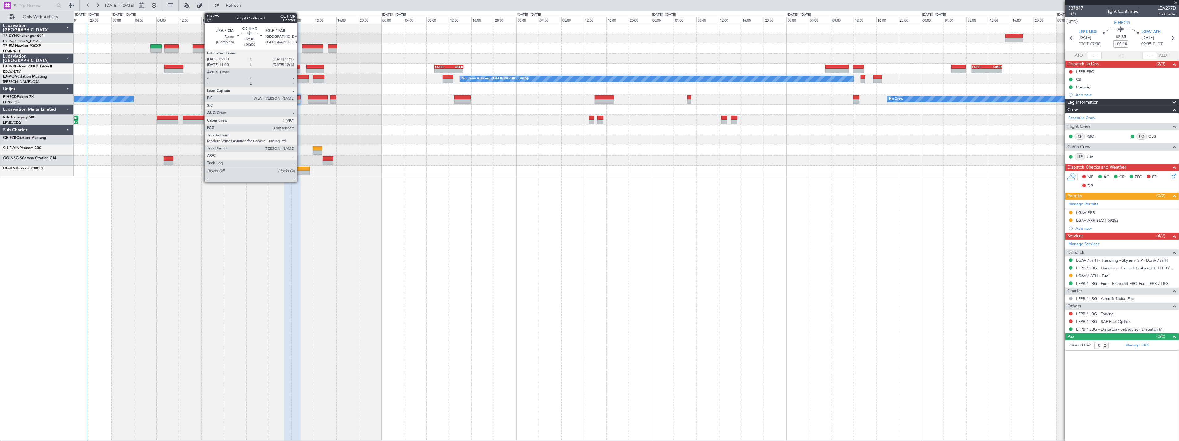
click at [300, 171] on div at bounding box center [303, 173] width 13 height 4
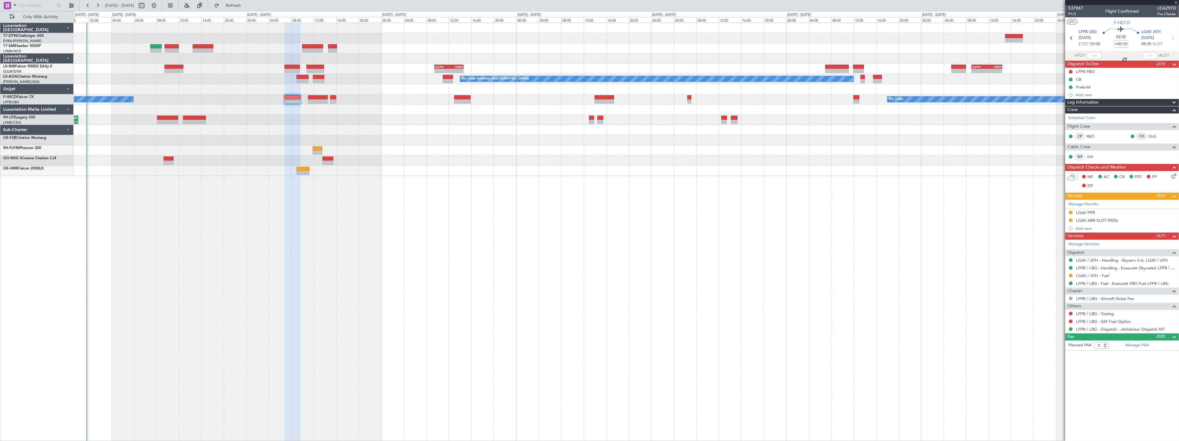
type input "3"
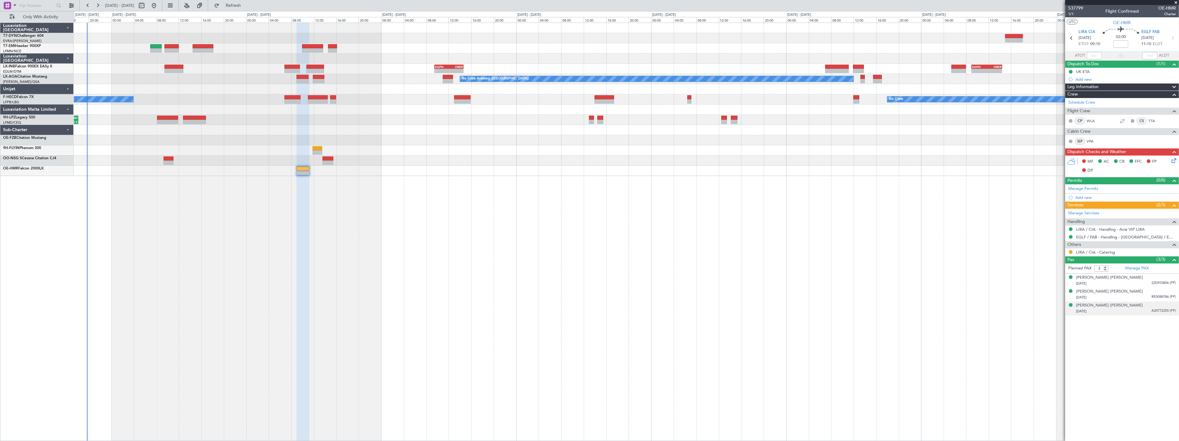
click at [1140, 307] on div "Saeed Hevi Kareem 28/04/2000 A20772255 (PP)" at bounding box center [1126, 309] width 100 height 12
click at [1152, 292] on div "Rania Nechervan Idris BARZANI 14/07/1999 RE0088786 (PP)" at bounding box center [1126, 295] width 100 height 12
click at [1146, 279] on div "Mathieu Pierre Raymond D'Hont 24/11/1988 22DF03806 (PP)" at bounding box center [1126, 281] width 100 height 12
click at [1071, 14] on span "1/1" at bounding box center [1076, 13] width 15 height 5
click at [1076, 7] on span "537799" at bounding box center [1076, 8] width 15 height 6
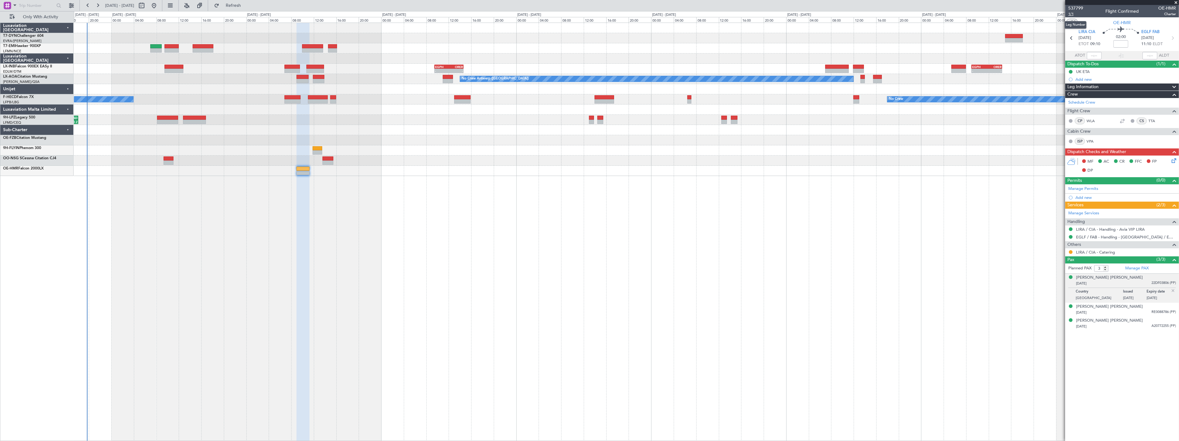
click at [1074, 13] on span "1/1" at bounding box center [1076, 13] width 15 height 5
click at [1123, 40] on input at bounding box center [1121, 43] width 15 height 7
type input "="
type input "+00:15"
click at [1070, 13] on span "1/1" at bounding box center [1076, 13] width 15 height 5
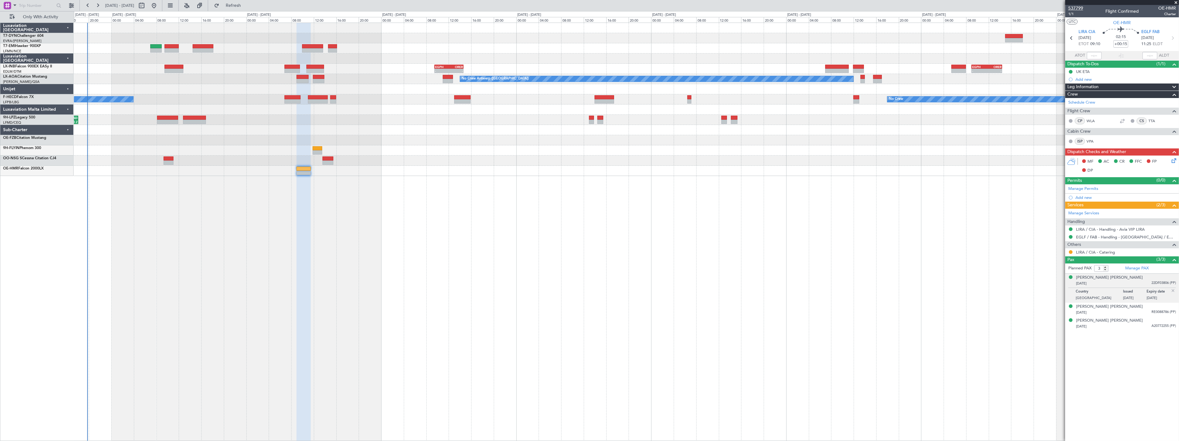
click at [1071, 6] on span "537799" at bounding box center [1076, 8] width 15 height 6
click at [252, 210] on div "- - EGPH 09:30 Z ORER 14:40 Z - - EGPH 09:00 Z ORER 14:25 Z Planned Maint [GEOG…" at bounding box center [627, 232] width 1106 height 419
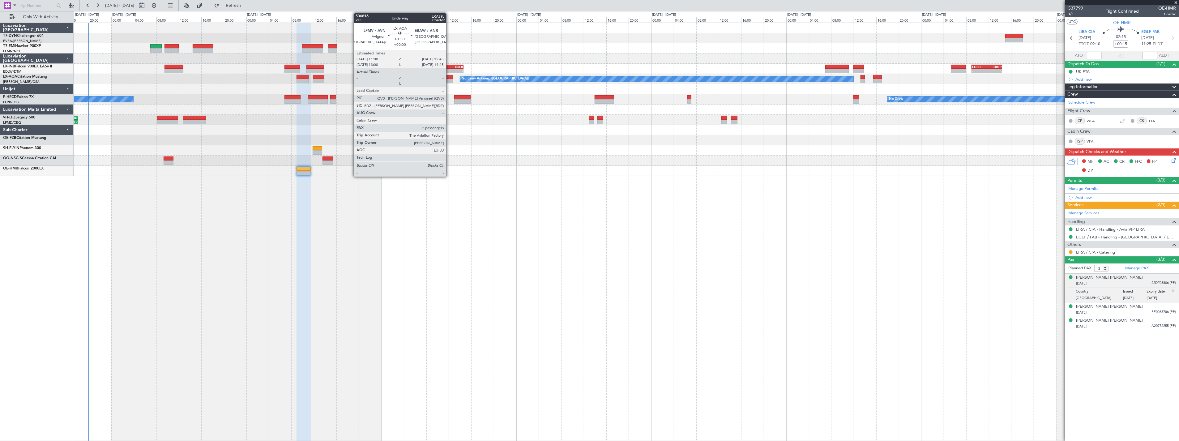
click at [449, 78] on div at bounding box center [448, 77] width 10 height 4
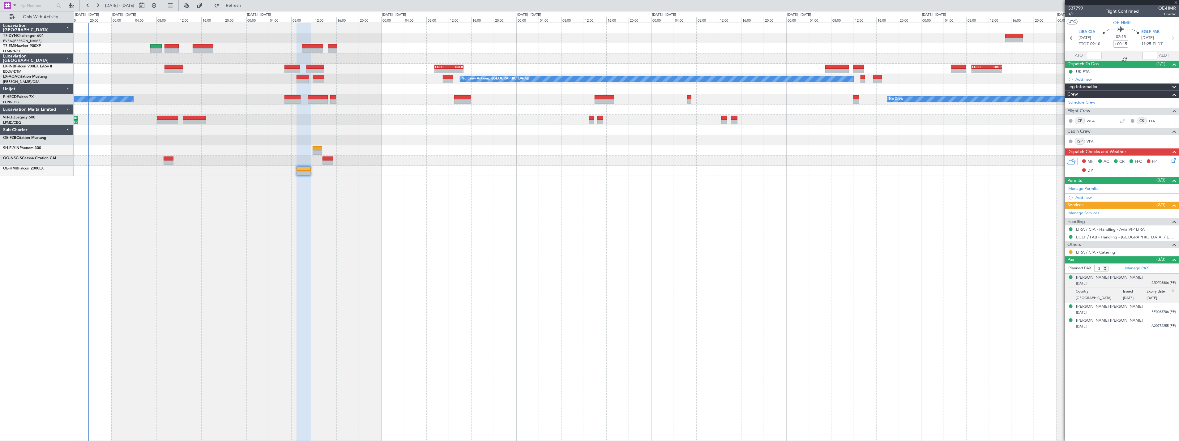
type input "2"
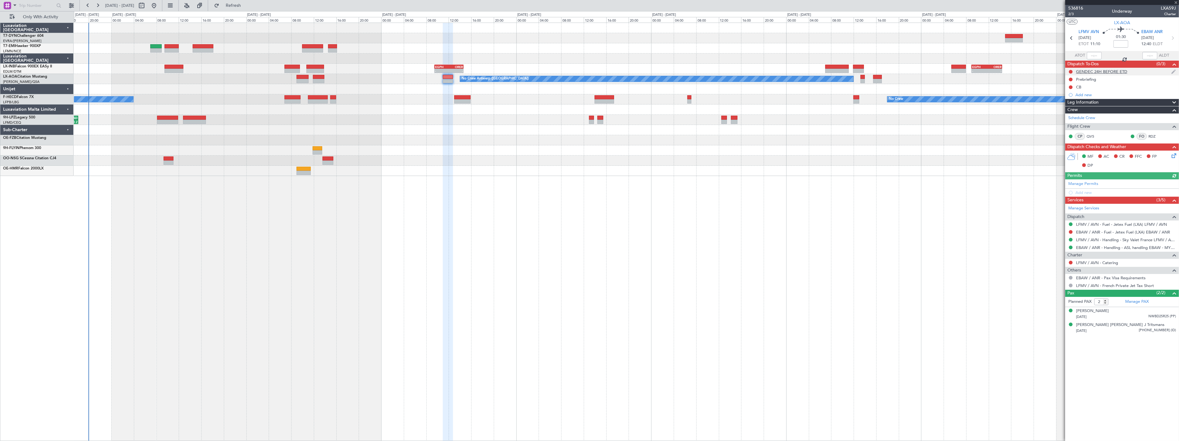
click at [1138, 70] on div "GENDEC 24H BEFORE ETD" at bounding box center [1123, 72] width 114 height 8
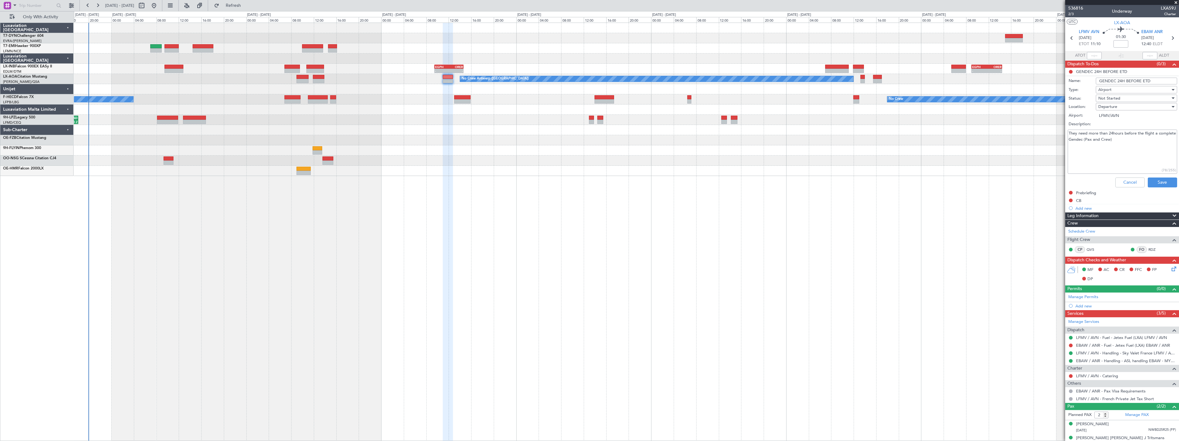
click at [1157, 100] on div "Not Started" at bounding box center [1135, 98] width 72 height 9
click at [1136, 131] on span "Completed" at bounding box center [1134, 129] width 72 height 9
click at [1162, 180] on button "Save" at bounding box center [1162, 183] width 29 height 10
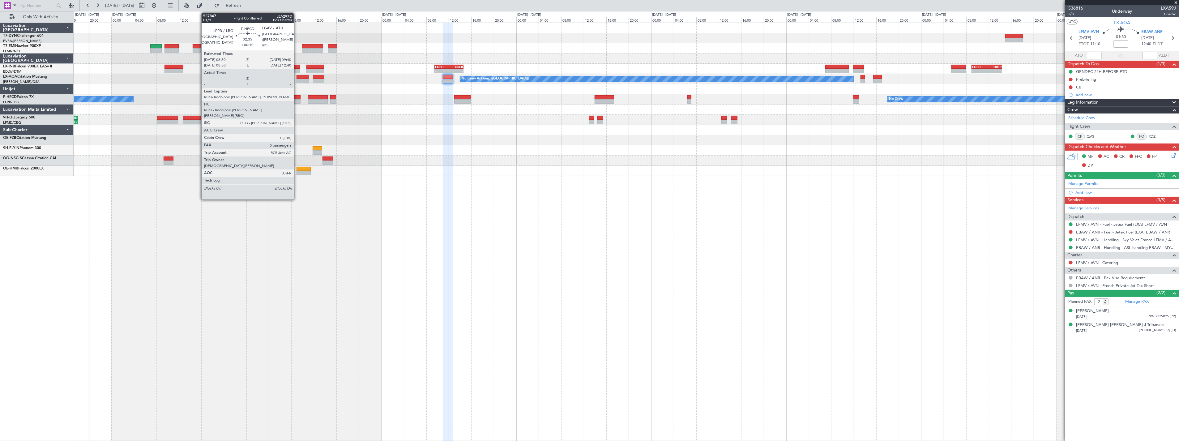
click at [295, 98] on div at bounding box center [293, 97] width 16 height 4
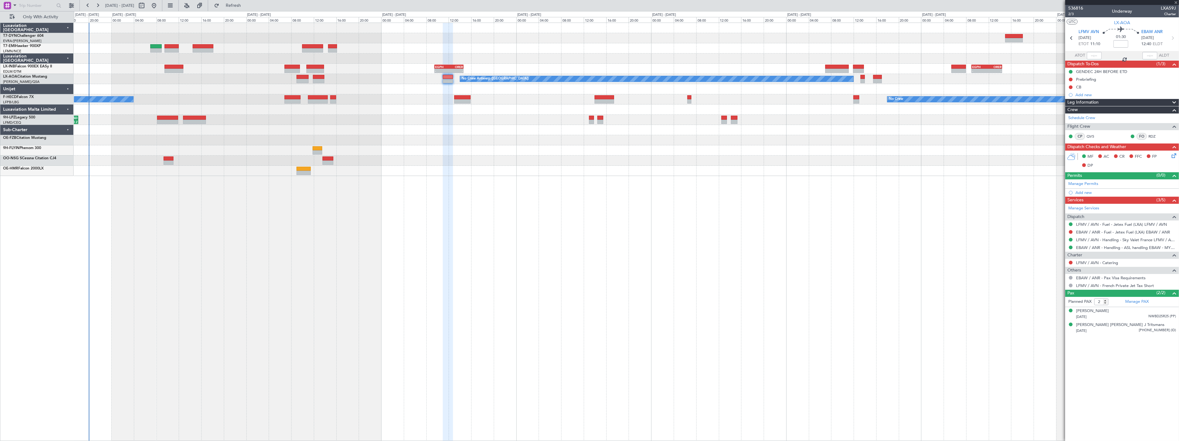
type input "+00:10"
type input "0"
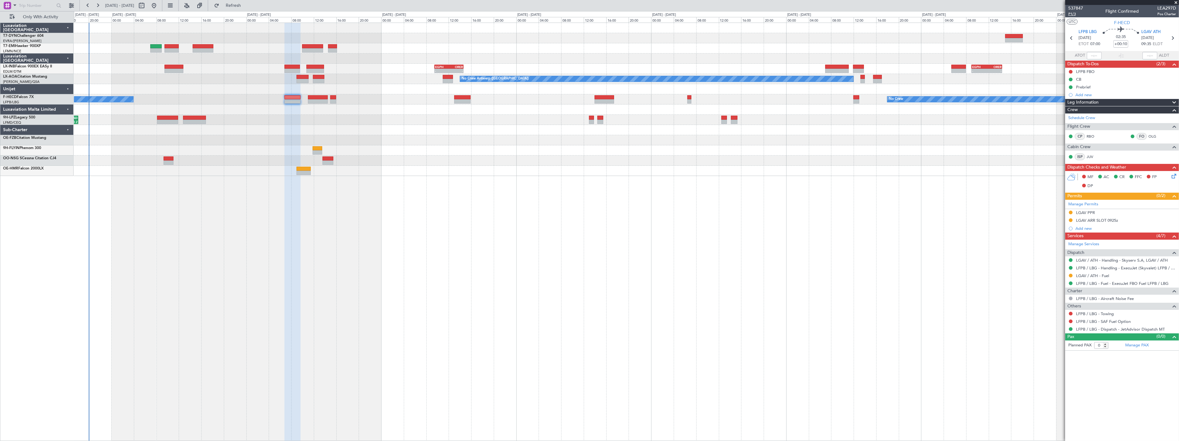
click at [1072, 13] on span "P1/3" at bounding box center [1076, 13] width 15 height 5
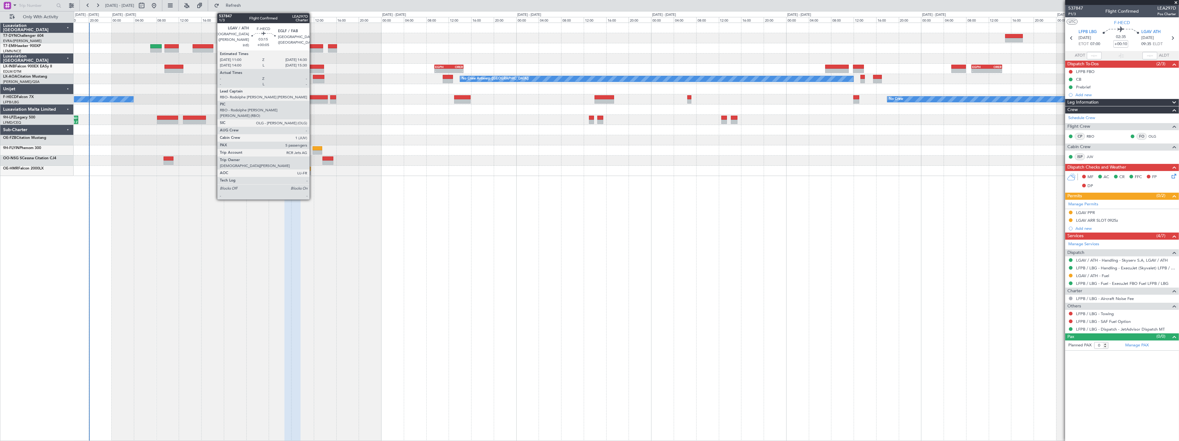
click at [313, 96] on div at bounding box center [318, 97] width 20 height 4
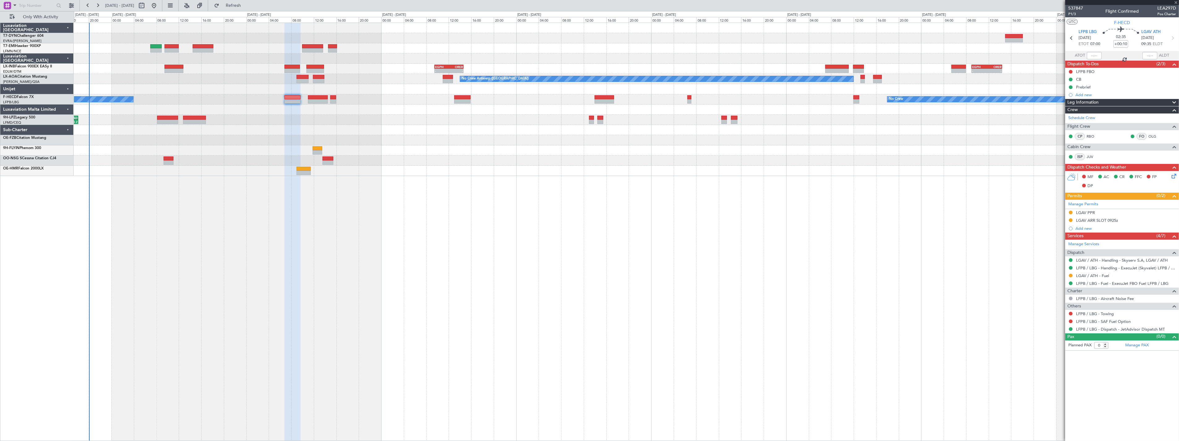
type input "+00:05"
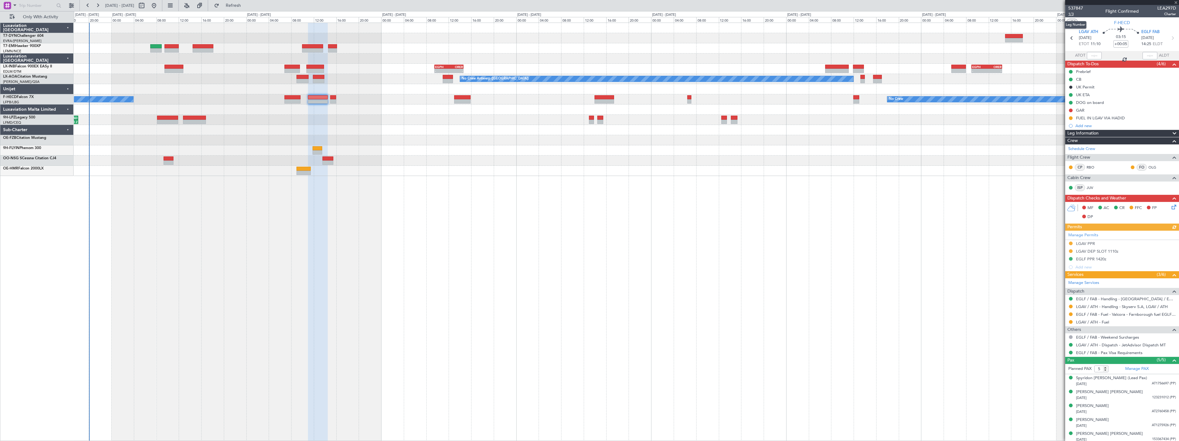
click at [1075, 14] on span "1/3" at bounding box center [1076, 13] width 15 height 5
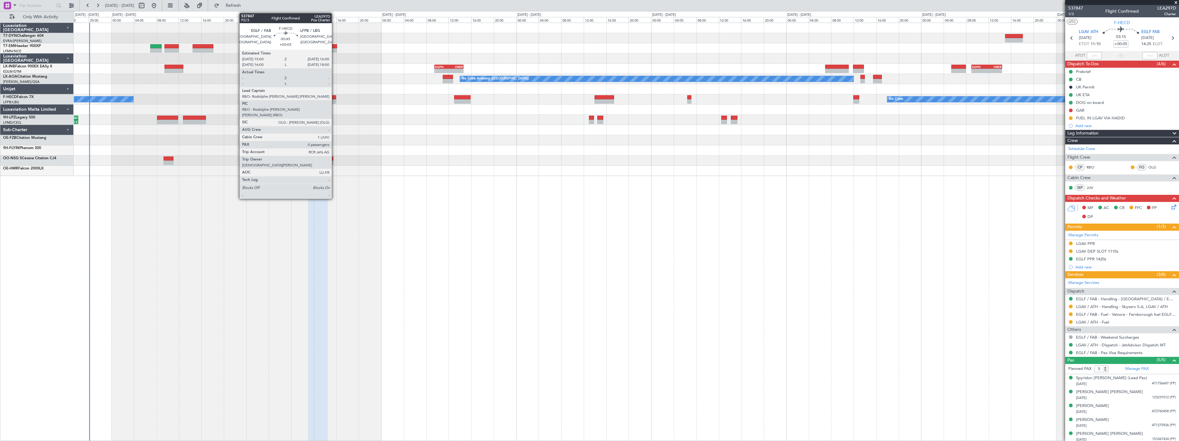
click at [335, 97] on div at bounding box center [333, 97] width 6 height 4
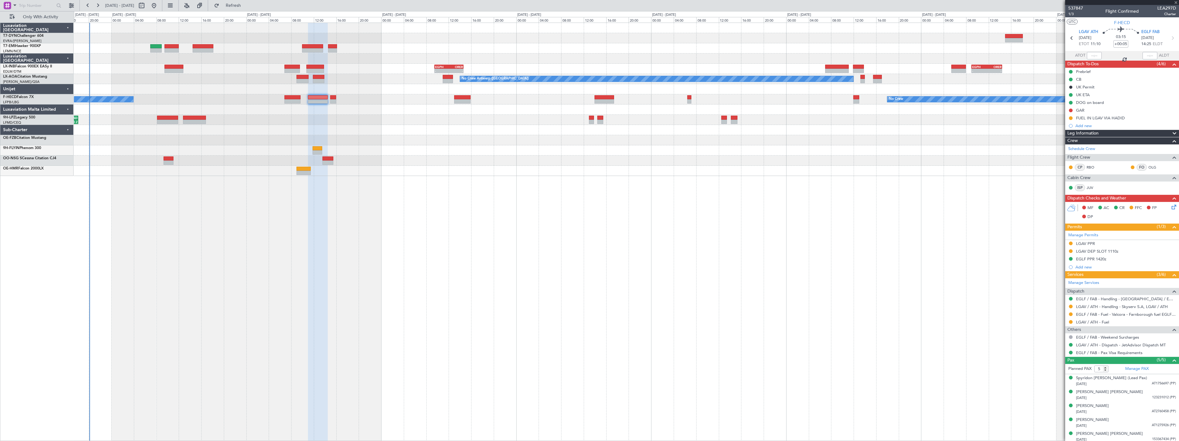
type input "0"
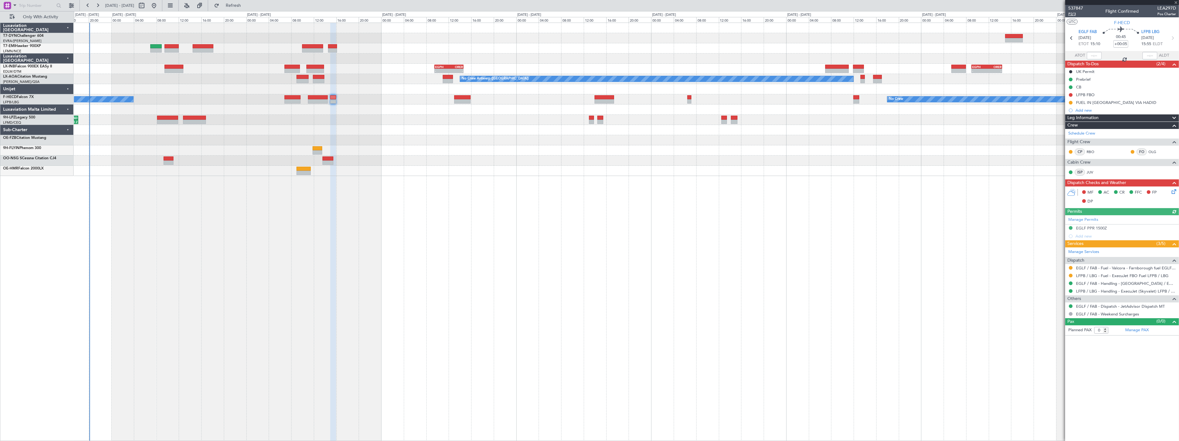
click at [1078, 14] on span "P2/3" at bounding box center [1076, 13] width 15 height 5
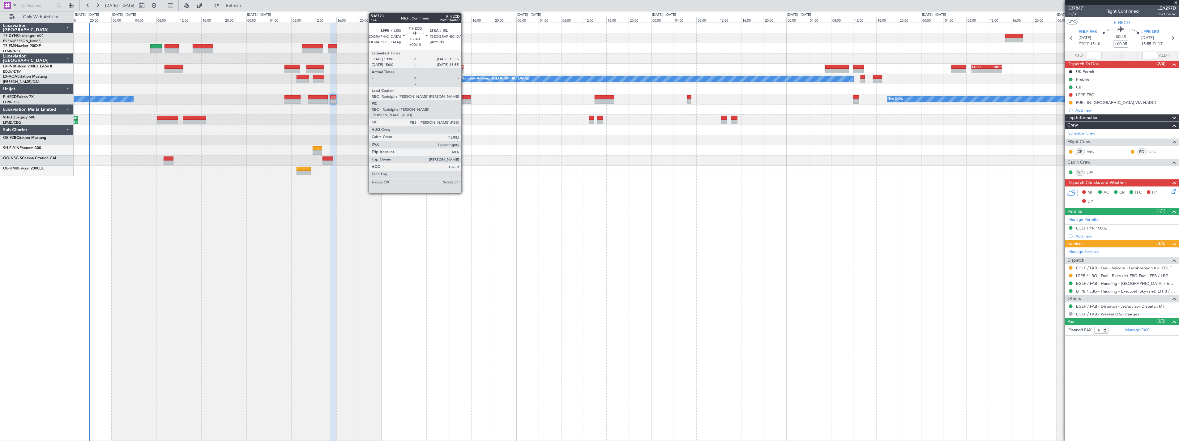
click at [465, 96] on div at bounding box center [462, 97] width 17 height 4
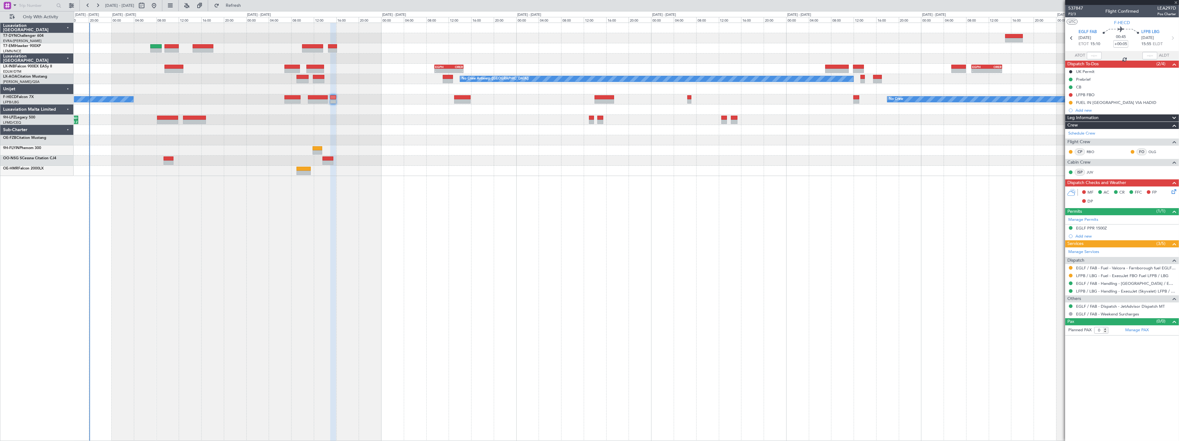
type input "+00:10"
type input "1"
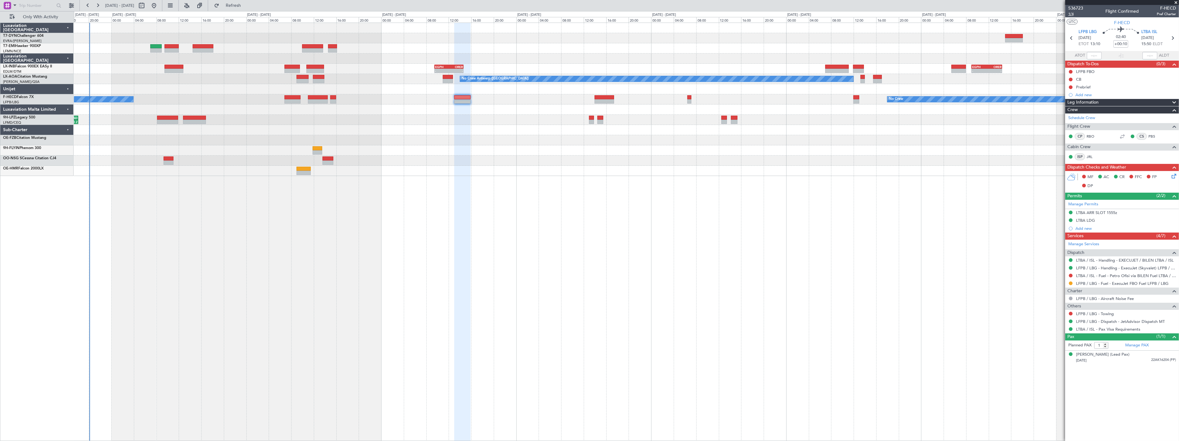
click at [1070, 13] on span "1/4" at bounding box center [1076, 13] width 15 height 5
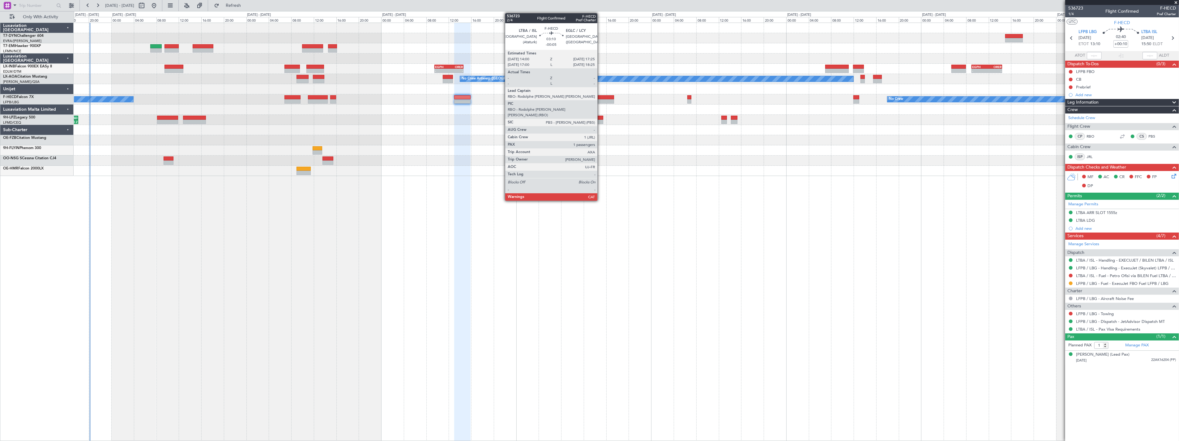
click at [601, 98] on div at bounding box center [604, 97] width 19 height 4
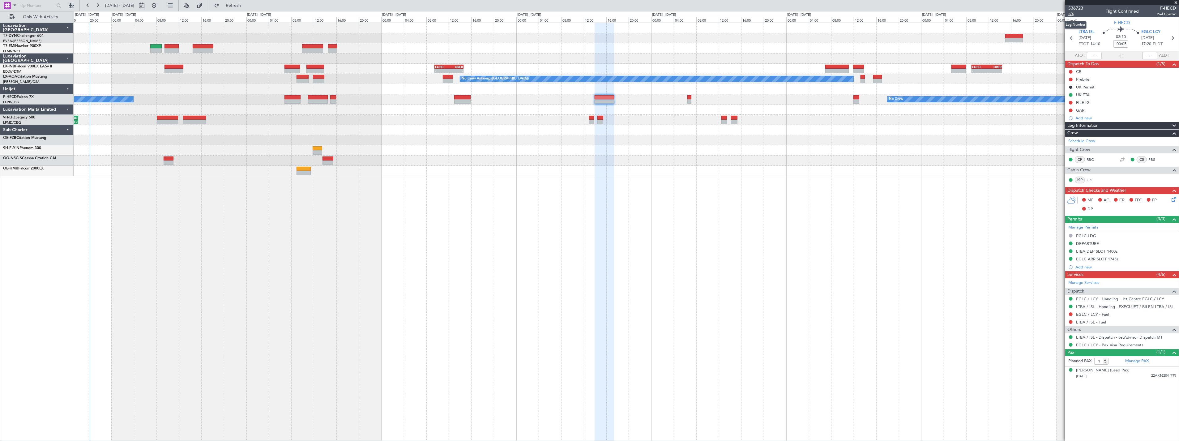
click at [1074, 14] on span "2/4" at bounding box center [1076, 13] width 15 height 5
click at [1158, 307] on link "LTBA / ISL - Handling - EXECUJET / BILEN LTBA / ISL" at bounding box center [1125, 306] width 98 height 5
click at [1144, 299] on link "EGLC / LCY - Handling - Jet Centre EGLC / LCY" at bounding box center [1120, 298] width 88 height 5
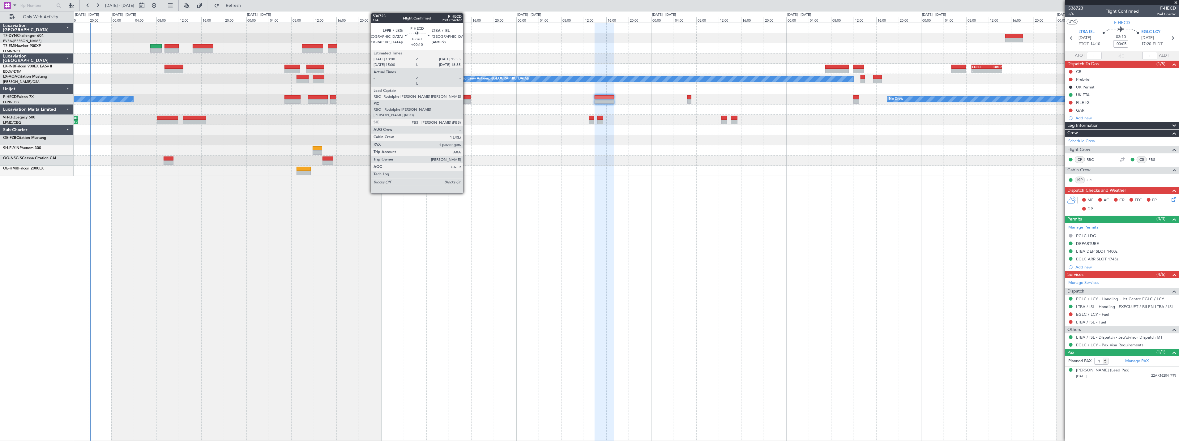
click at [466, 96] on div at bounding box center [462, 97] width 17 height 4
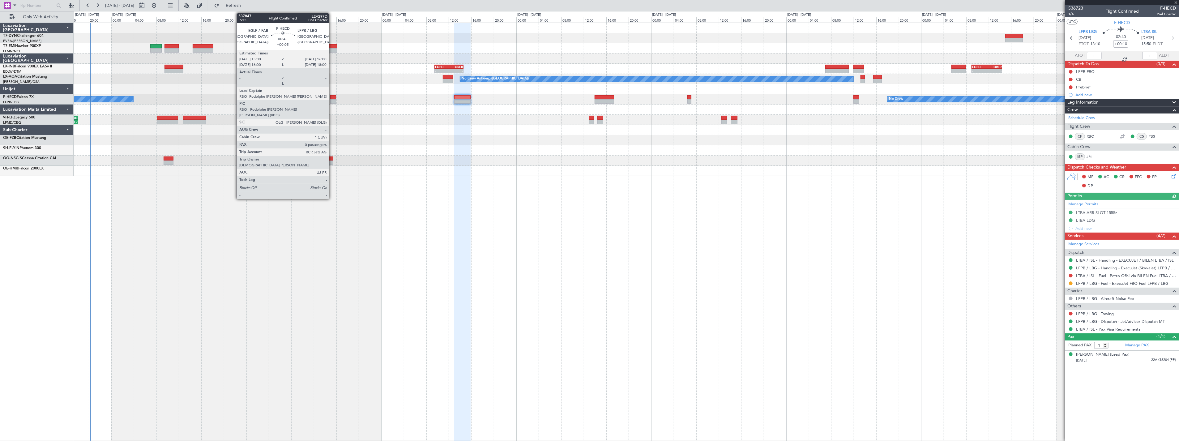
click at [332, 97] on div at bounding box center [333, 97] width 6 height 4
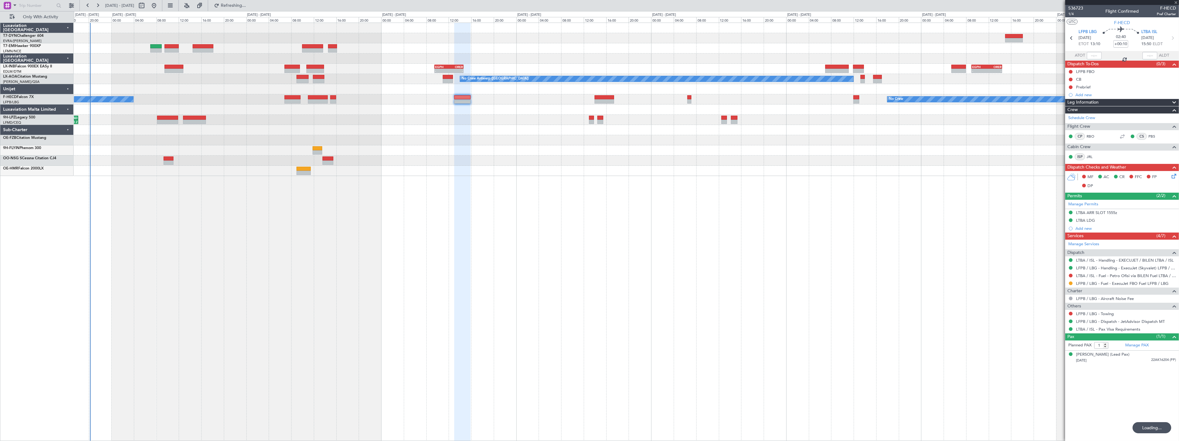
type input "+00:05"
type input "0"
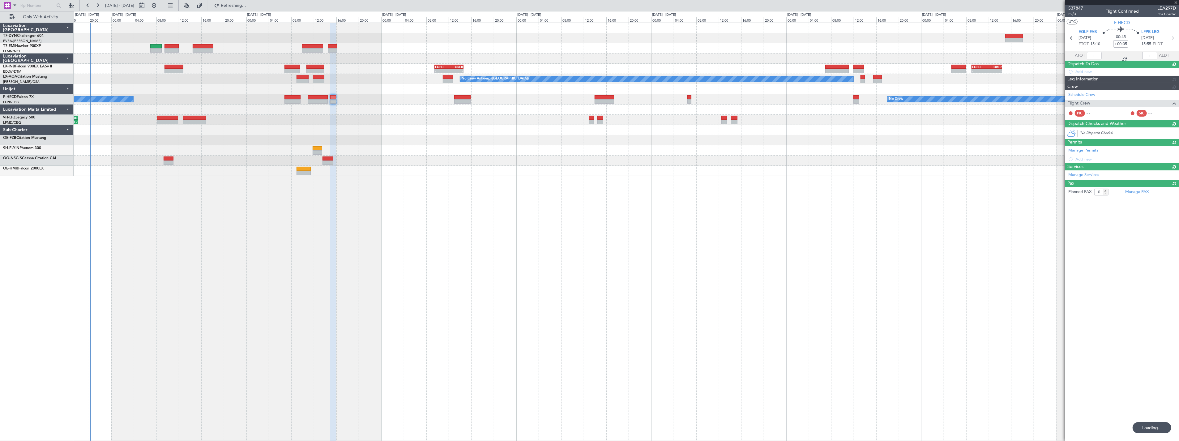
type input "+00:10"
type input "1"
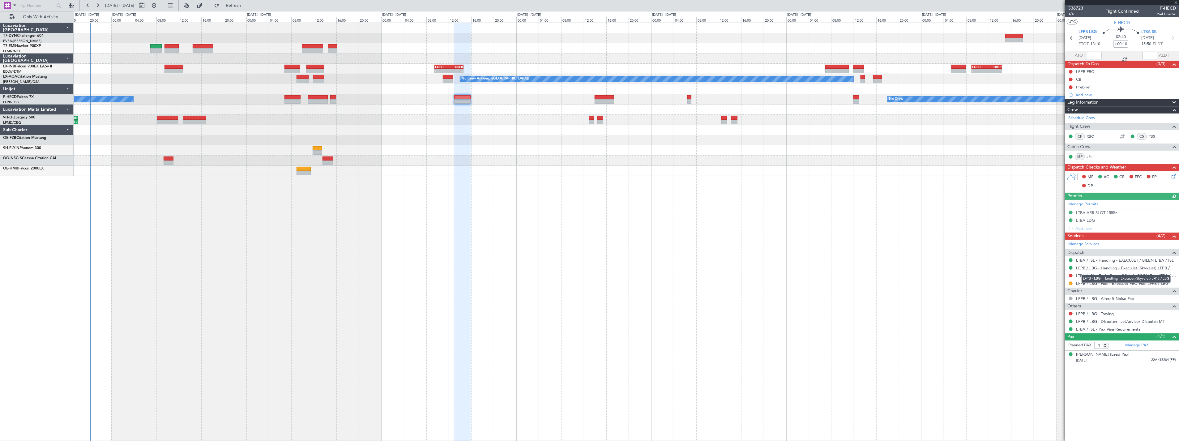
click at [1126, 266] on link "LFPB / LBG - Handling - ExecuJet (Skyvalet) LFPB / LBG" at bounding box center [1126, 267] width 100 height 5
click at [1137, 260] on link "LTBA / ISL - Handling - EXECUJET / BILEN LTBA / ISL" at bounding box center [1125, 260] width 98 height 5
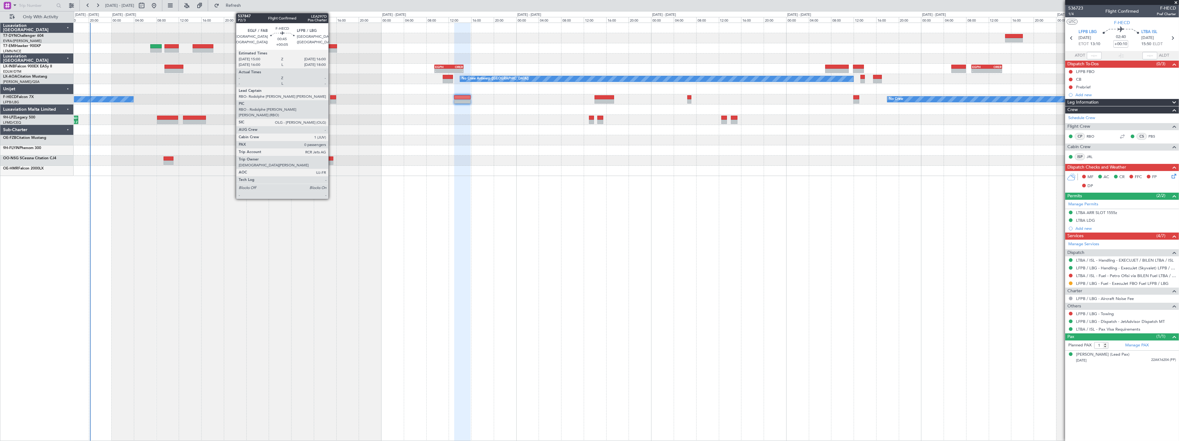
click at [332, 95] on div at bounding box center [333, 97] width 6 height 4
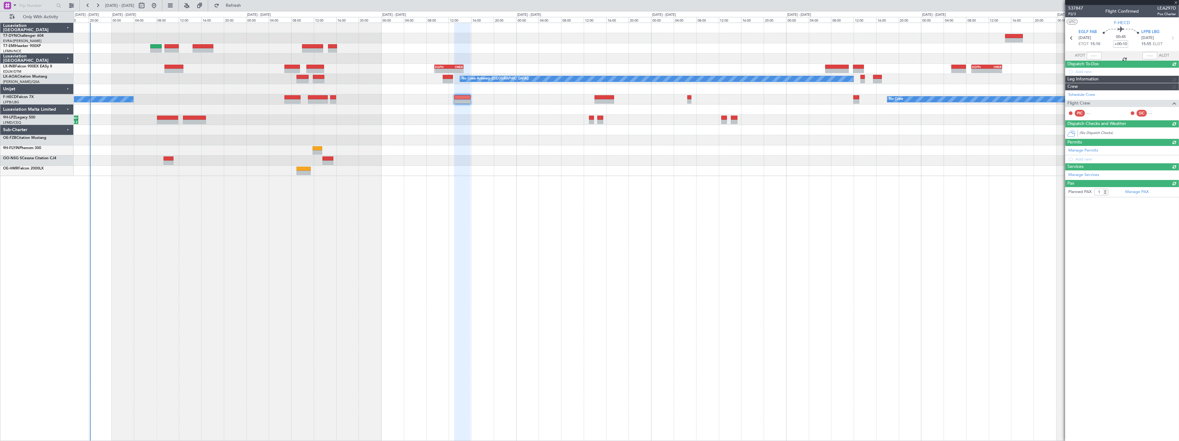
type input "+00:05"
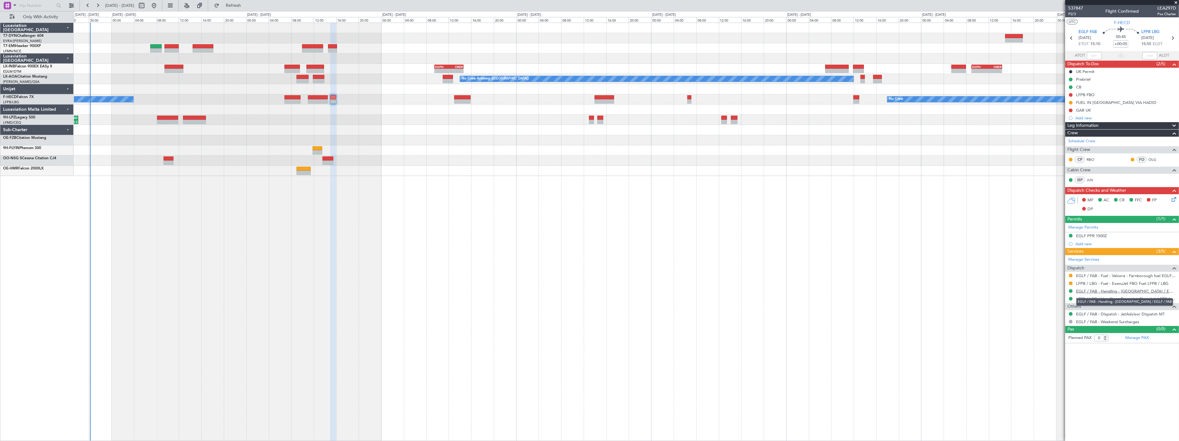
click at [1132, 289] on link "EGLF / FAB - Handling - [GEOGRAPHIC_DATA] / EGLF / FAB" at bounding box center [1126, 291] width 100 height 5
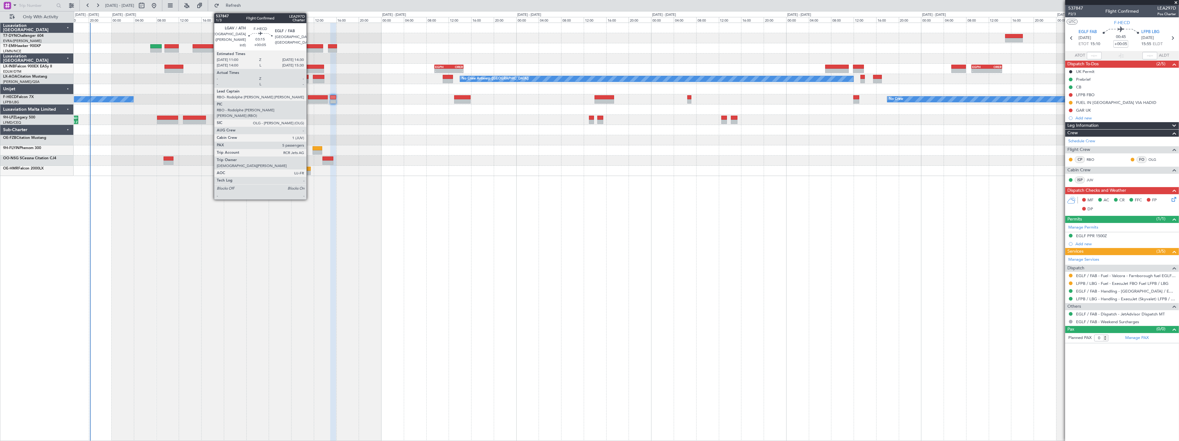
click at [310, 97] on div at bounding box center [318, 97] width 20 height 4
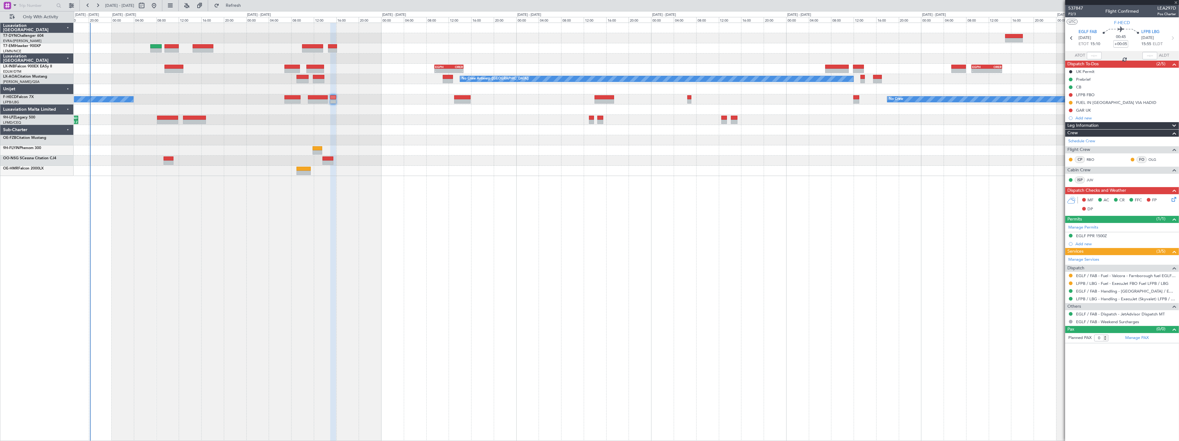
type input "5"
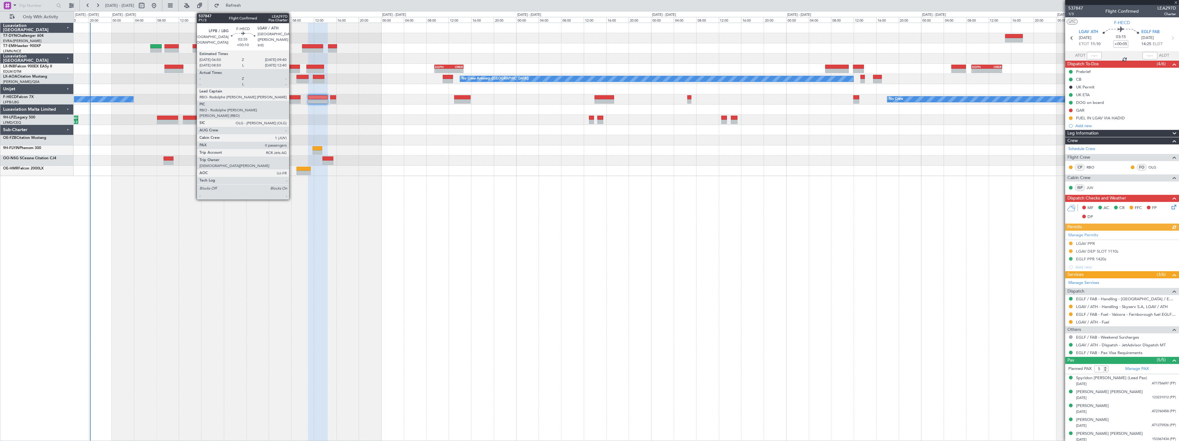
click at [292, 97] on div at bounding box center [293, 97] width 16 height 4
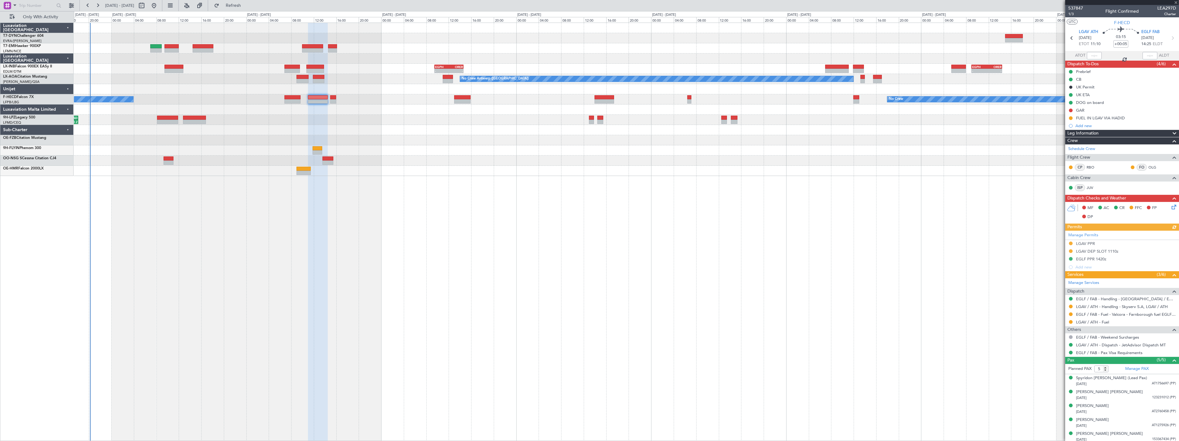
type input "+00:10"
type input "0"
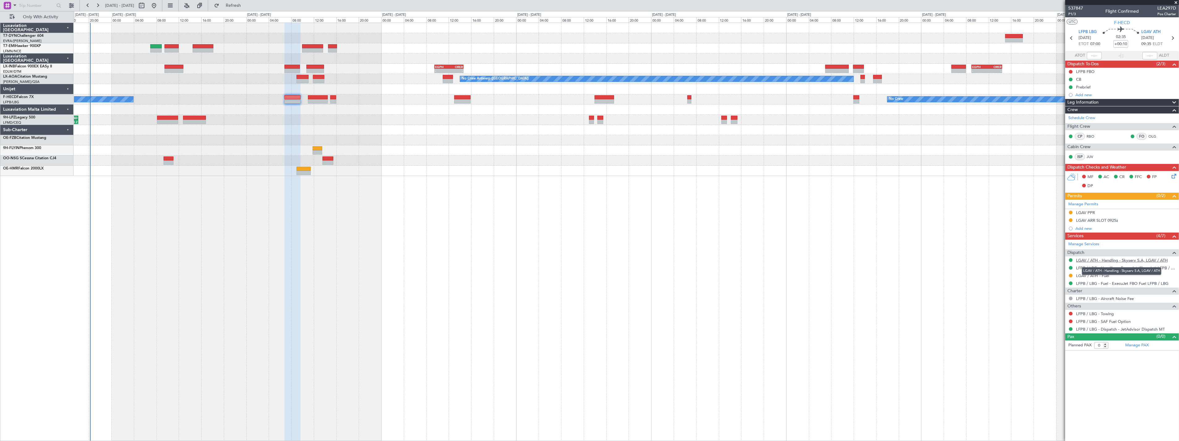
click at [1157, 262] on link "LGAV / ATH - Handling - Skyserv S.A, LGAV / ATH" at bounding box center [1122, 260] width 92 height 5
click at [1121, 267] on link "LFPB / LBG - Handling - ExecuJet (Skyvalet) LFPB / LBG" at bounding box center [1126, 267] width 100 height 5
click at [1174, 174] on icon at bounding box center [1173, 175] width 5 height 5
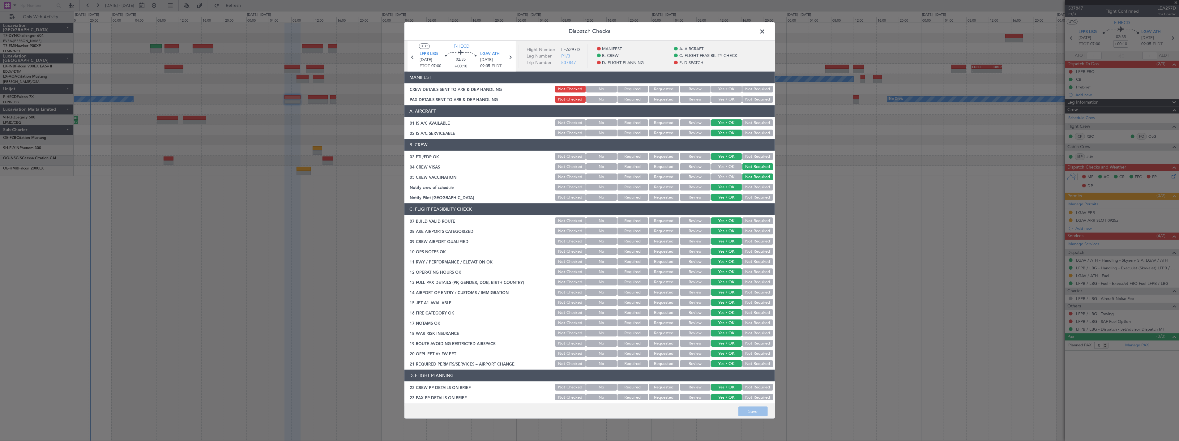
click at [721, 90] on button "Yes / OK" at bounding box center [726, 89] width 31 height 7
click at [720, 97] on button "Yes / OK" at bounding box center [726, 99] width 31 height 7
click at [755, 413] on button "Save" at bounding box center [753, 412] width 29 height 10
click at [766, 32] on span at bounding box center [766, 33] width 0 height 12
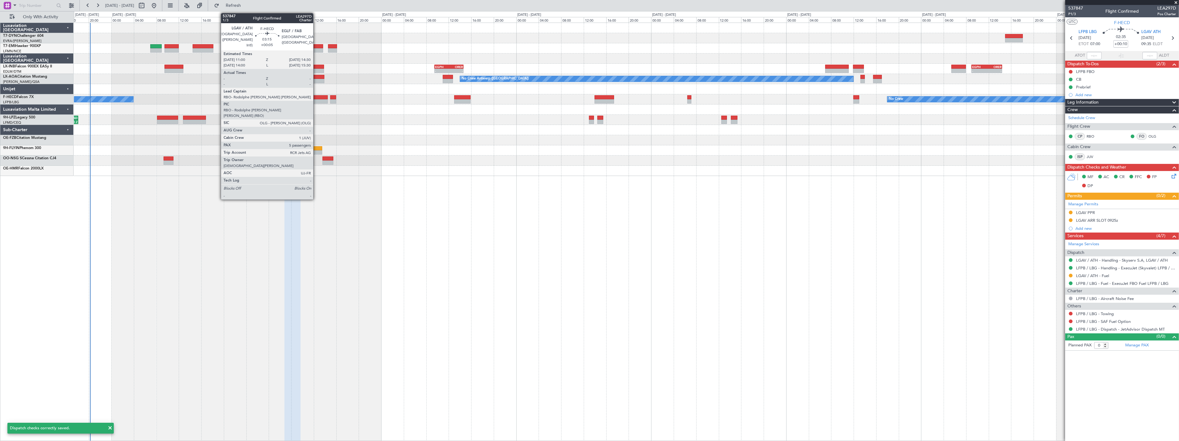
click at [317, 98] on div at bounding box center [318, 97] width 20 height 4
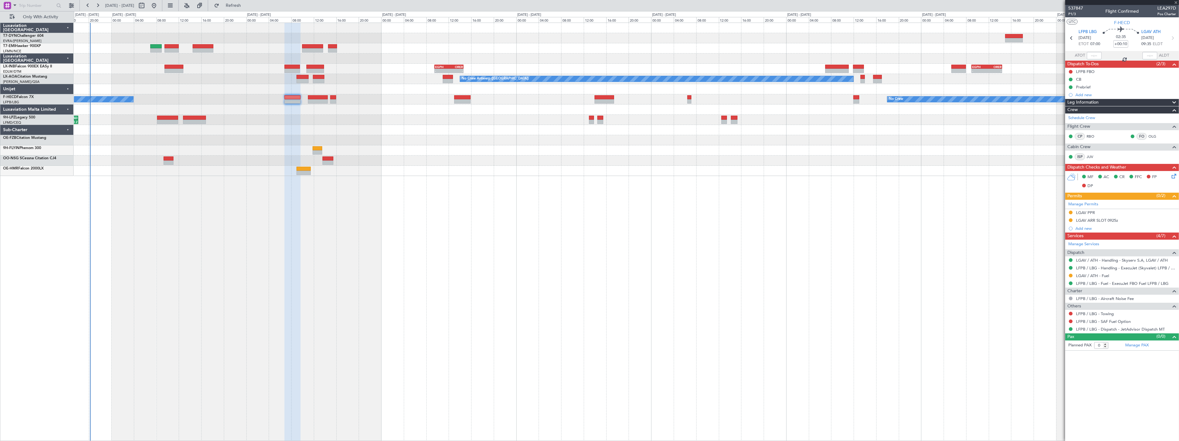
type input "+00:05"
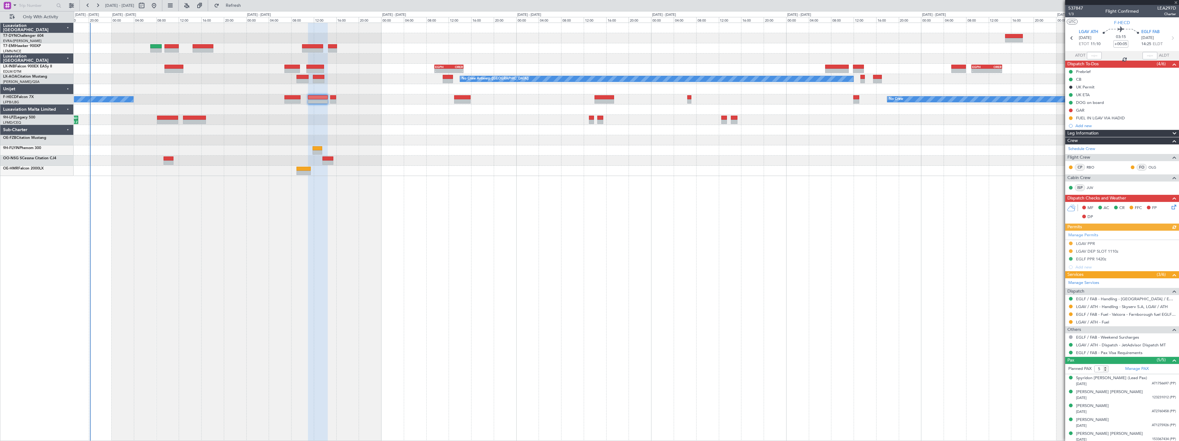
click at [1171, 207] on icon at bounding box center [1173, 206] width 5 height 5
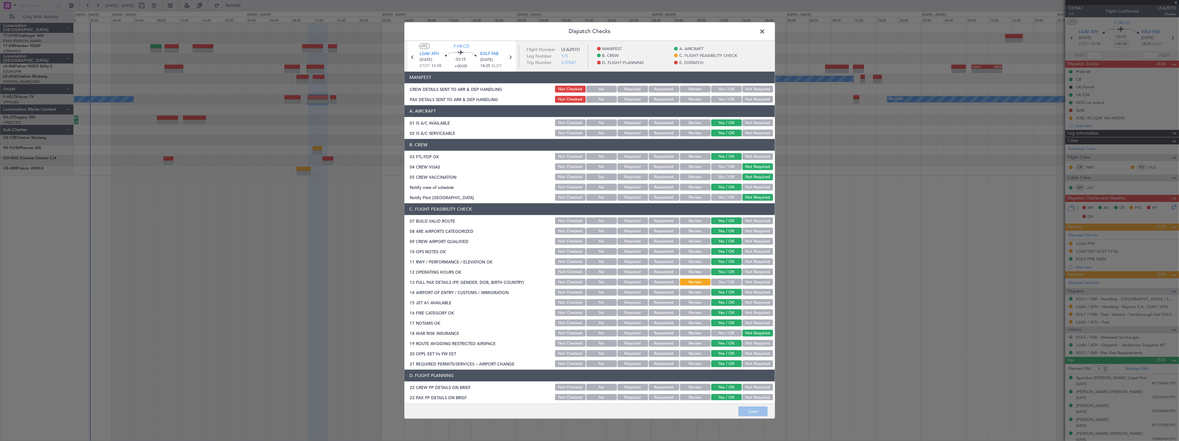
click at [726, 88] on button "Yes / OK" at bounding box center [726, 89] width 31 height 7
click at [722, 101] on button "Yes / OK" at bounding box center [726, 99] width 31 height 7
click at [758, 412] on button "Save" at bounding box center [753, 412] width 29 height 10
click at [766, 32] on span at bounding box center [766, 33] width 0 height 12
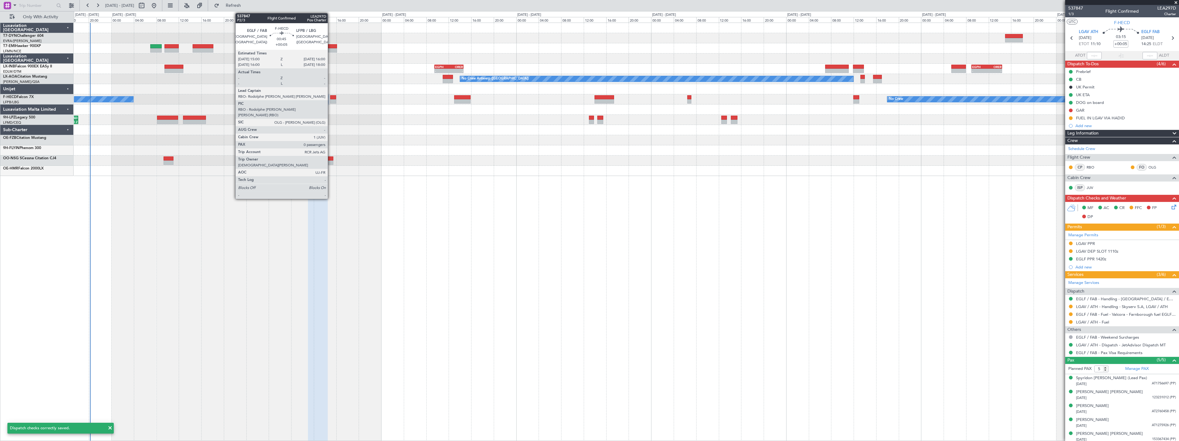
click at [331, 98] on div at bounding box center [333, 97] width 6 height 4
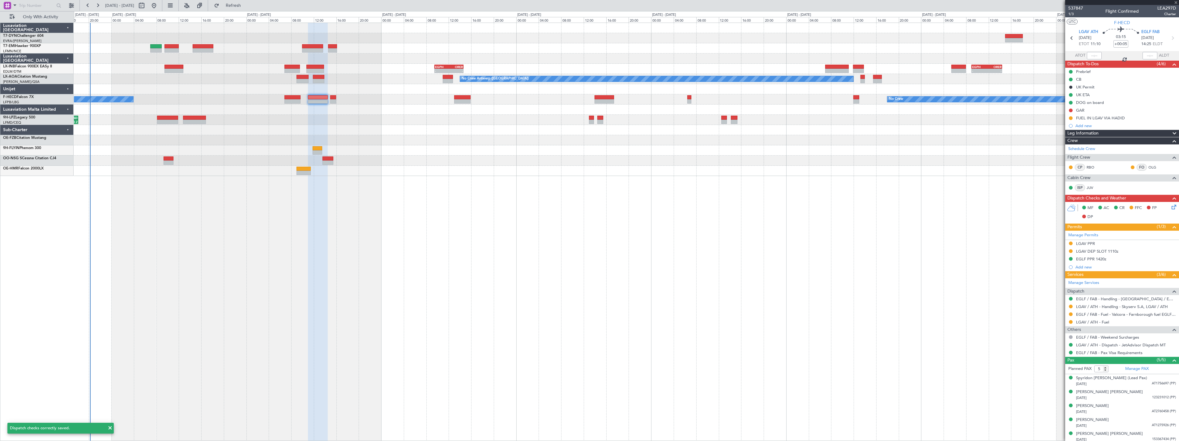
type input "0"
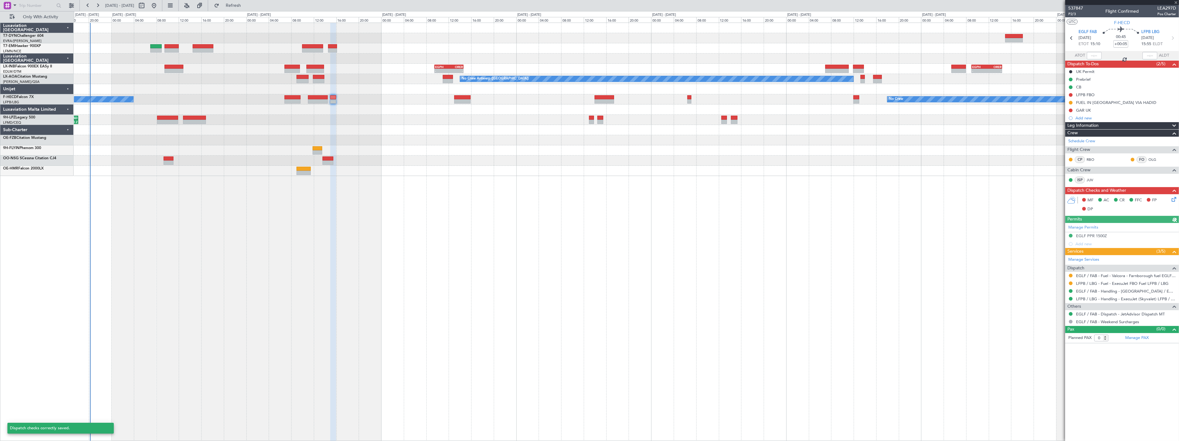
click at [1176, 199] on icon at bounding box center [1173, 198] width 5 height 5
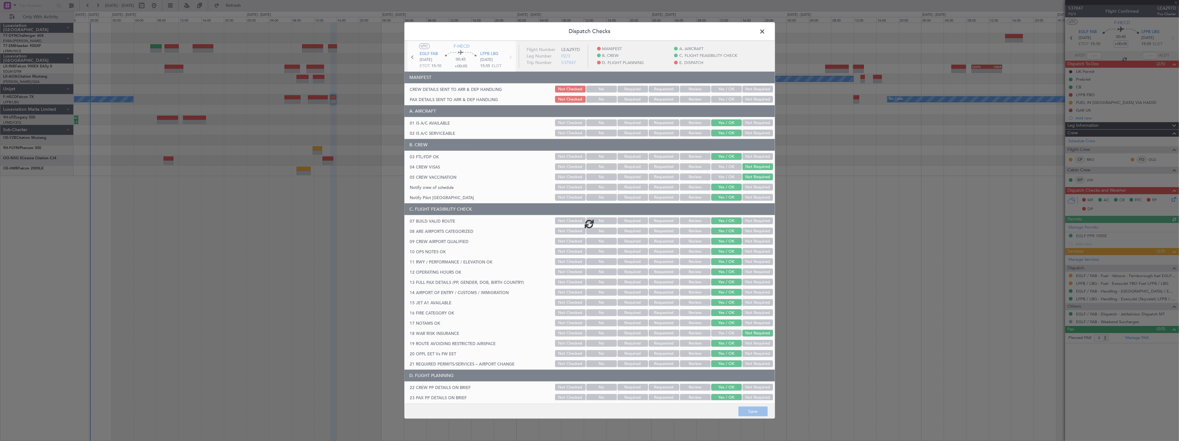
click at [713, 85] on div at bounding box center [590, 223] width 371 height 365
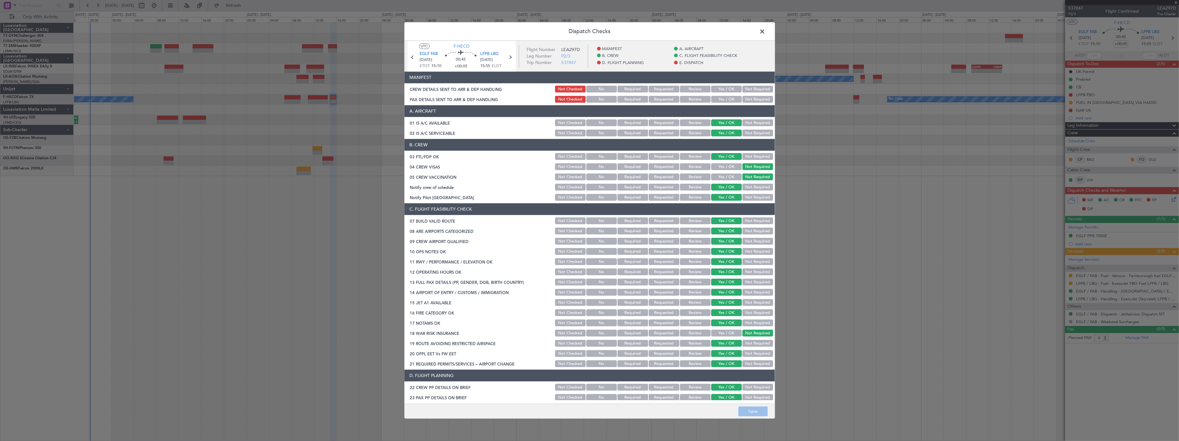
click at [715, 87] on button "Yes / OK" at bounding box center [726, 89] width 31 height 7
click at [722, 97] on button "Yes / OK" at bounding box center [726, 99] width 31 height 7
click at [752, 410] on button "Save" at bounding box center [753, 412] width 29 height 10
click at [766, 29] on span at bounding box center [766, 33] width 0 height 12
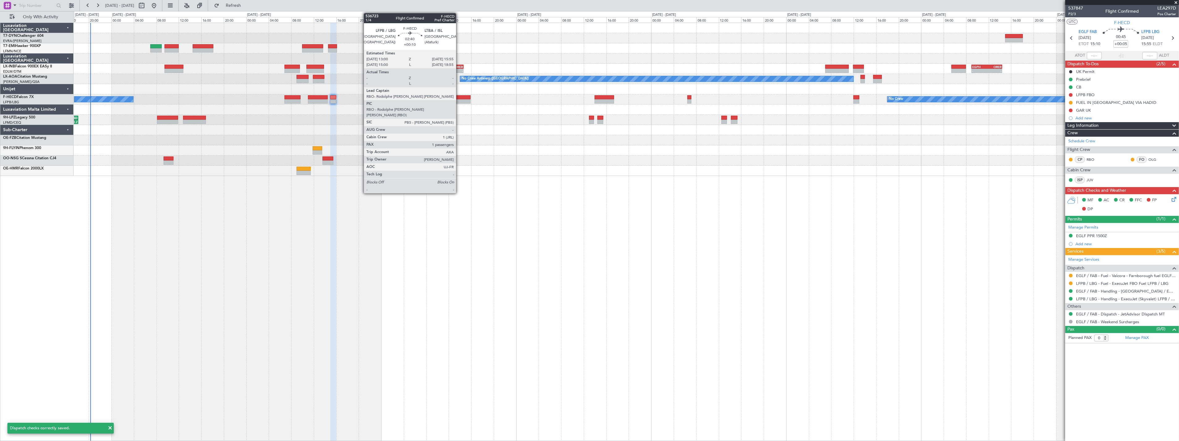
click at [459, 95] on div at bounding box center [462, 97] width 17 height 4
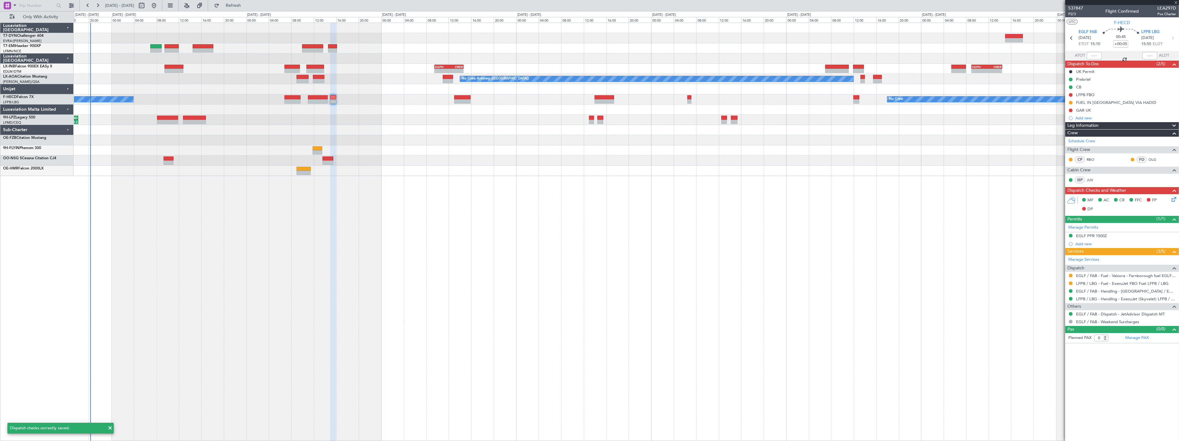
type input "+00:10"
type input "1"
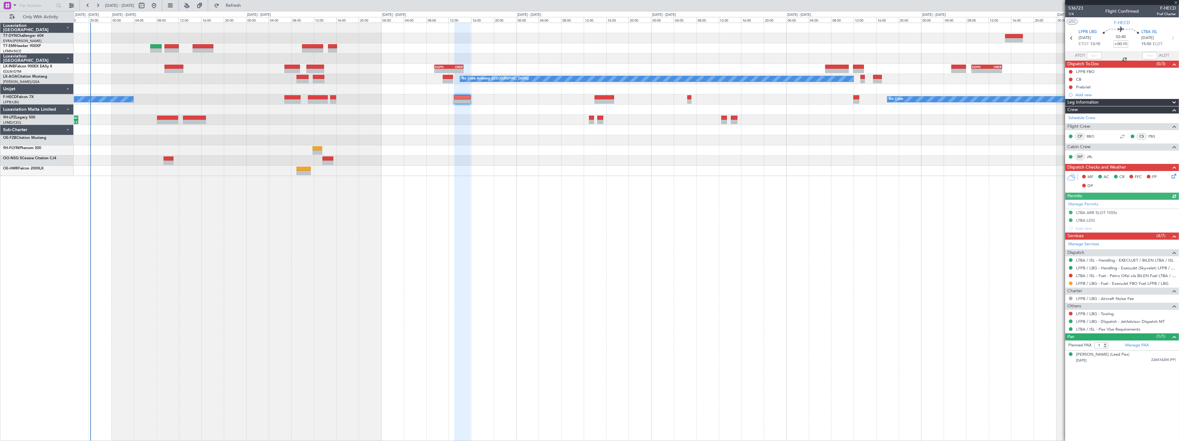
click at [1172, 176] on icon at bounding box center [1173, 175] width 5 height 5
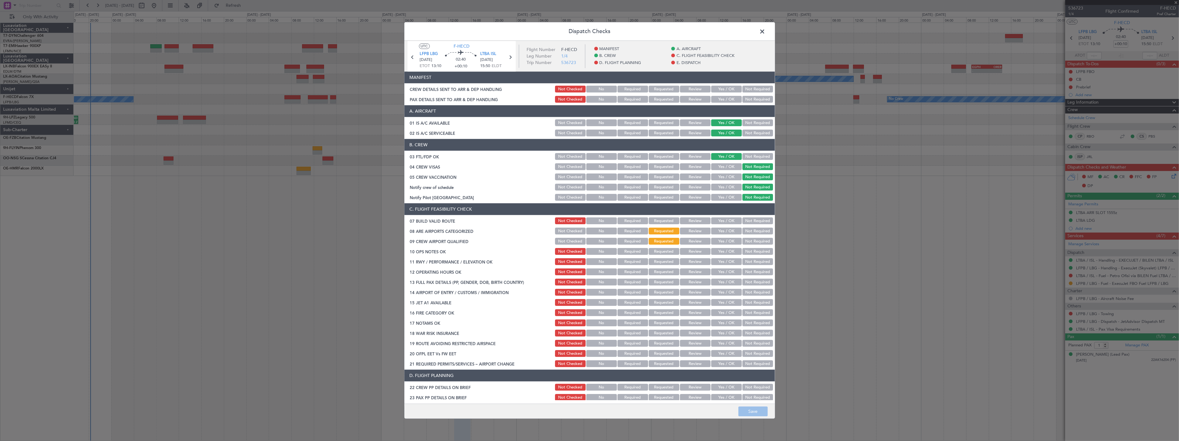
click at [713, 84] on section "MANIFEST CREW DETAILS SENT TO ARR & DEP HANDLING Not Checked No Required Reques…" at bounding box center [590, 88] width 371 height 32
click at [716, 90] on button "Yes / OK" at bounding box center [726, 89] width 31 height 7
click at [719, 102] on button "Yes / OK" at bounding box center [726, 99] width 31 height 7
click at [754, 410] on button "Save" at bounding box center [753, 412] width 29 height 10
click at [754, 410] on footer "Save" at bounding box center [590, 411] width 371 height 15
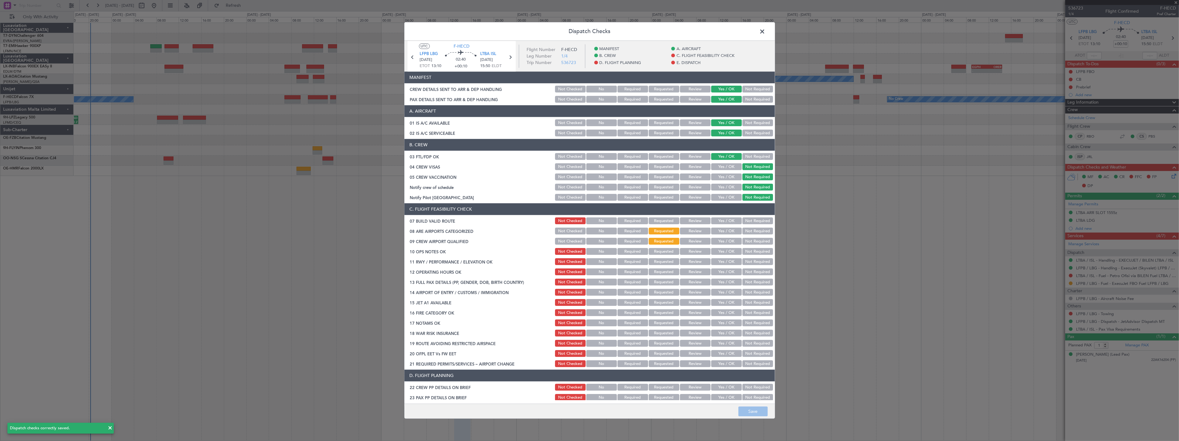
click at [766, 31] on span at bounding box center [766, 33] width 0 height 12
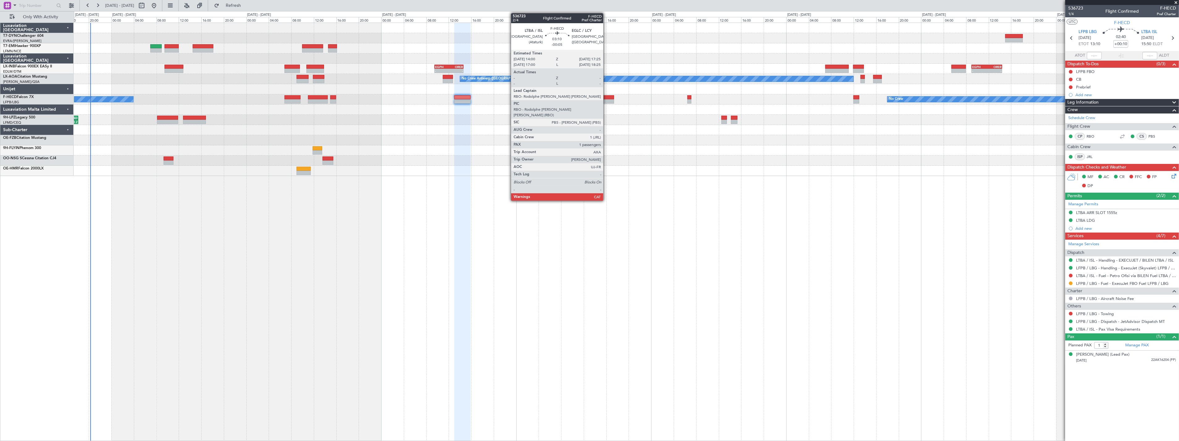
click at [607, 99] on div at bounding box center [604, 101] width 19 height 4
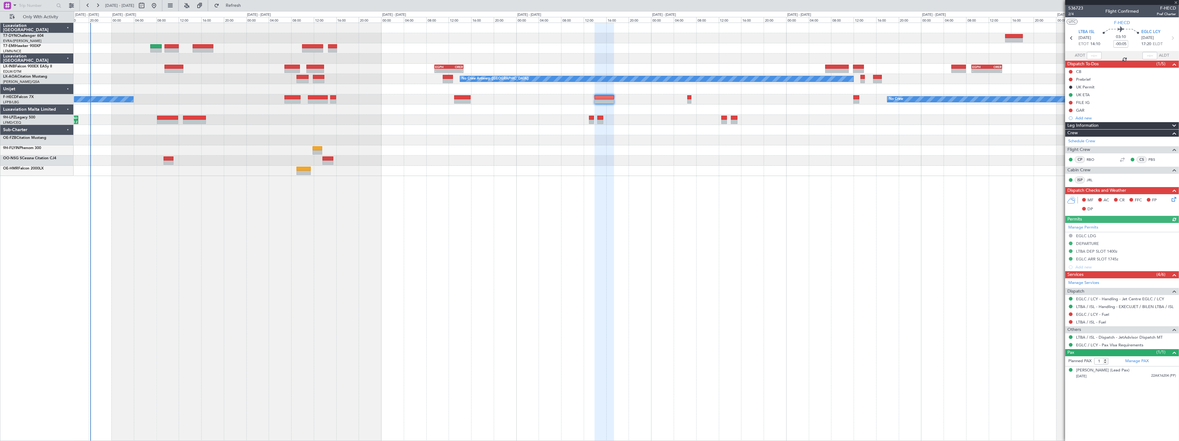
click at [1176, 197] on icon at bounding box center [1173, 198] width 5 height 5
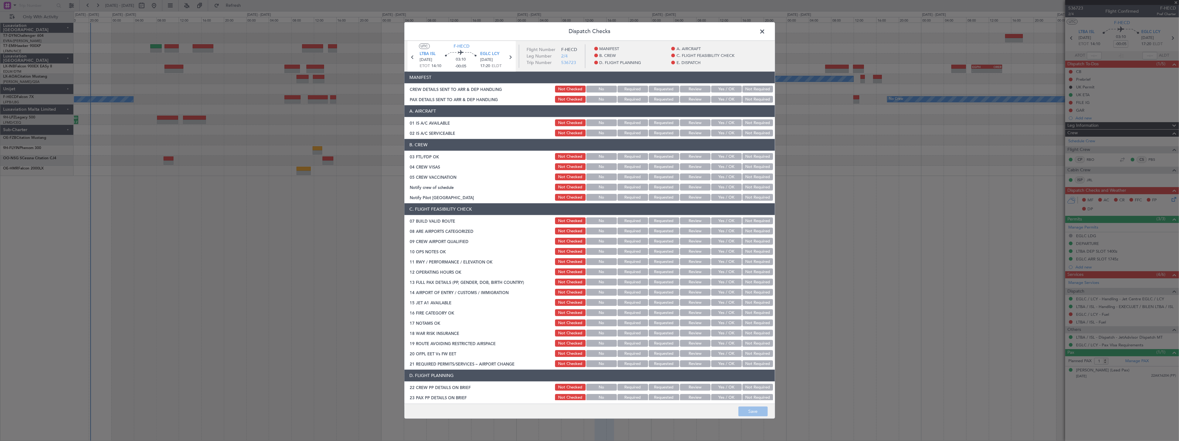
click at [711, 86] on button "Yes / OK" at bounding box center [726, 89] width 31 height 7
click at [715, 96] on button "Yes / OK" at bounding box center [726, 99] width 31 height 7
click at [759, 415] on button "Save" at bounding box center [753, 412] width 29 height 10
click at [766, 32] on span at bounding box center [766, 33] width 0 height 12
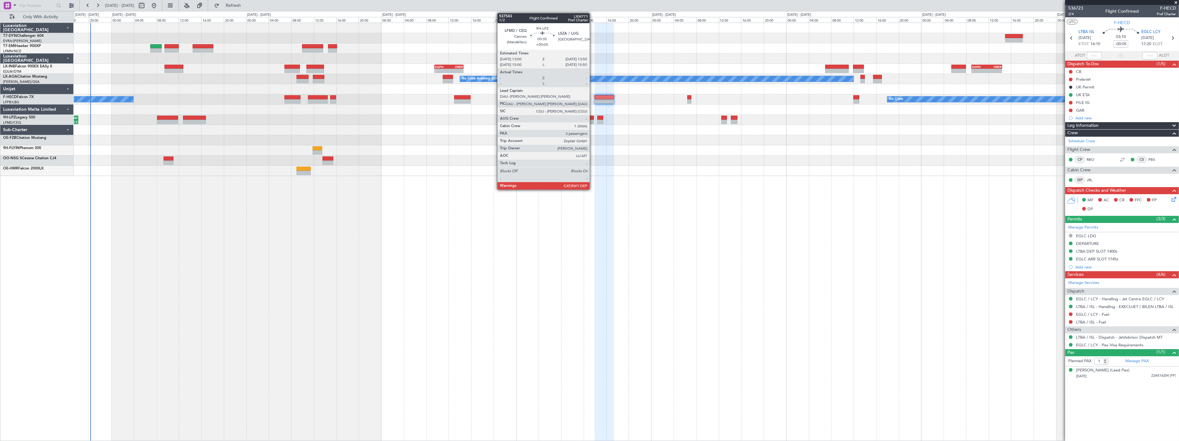
click at [593, 118] on div at bounding box center [591, 118] width 5 height 4
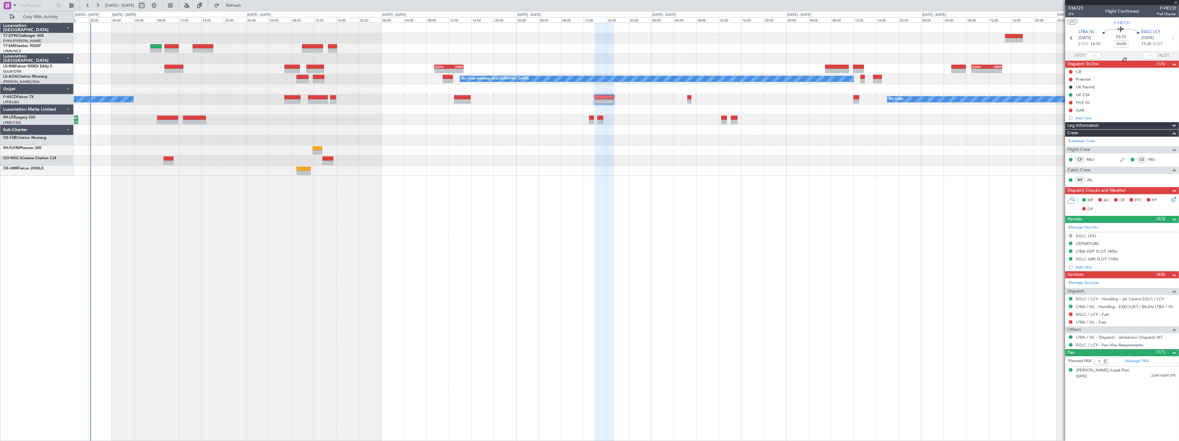
type input "+00:05"
type input "3"
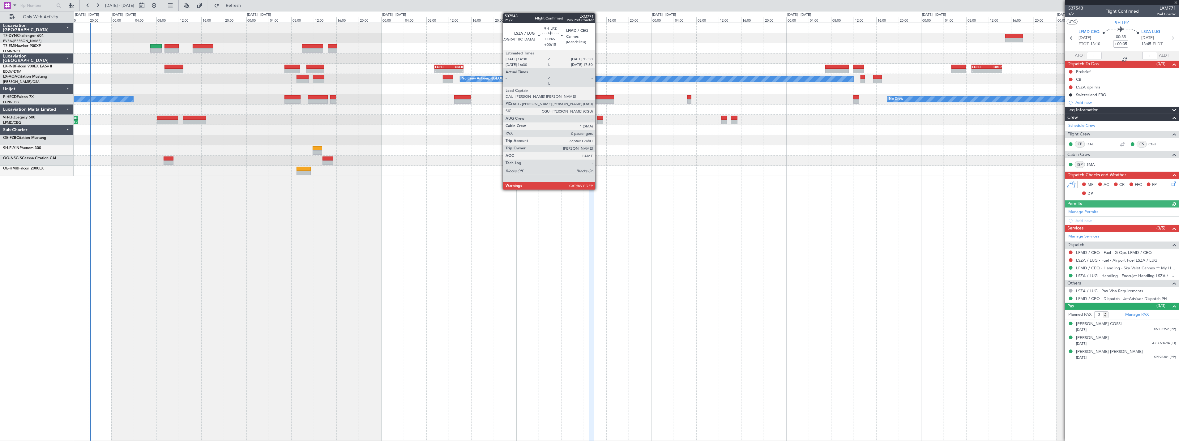
click at [599, 118] on div at bounding box center [601, 118] width 6 height 4
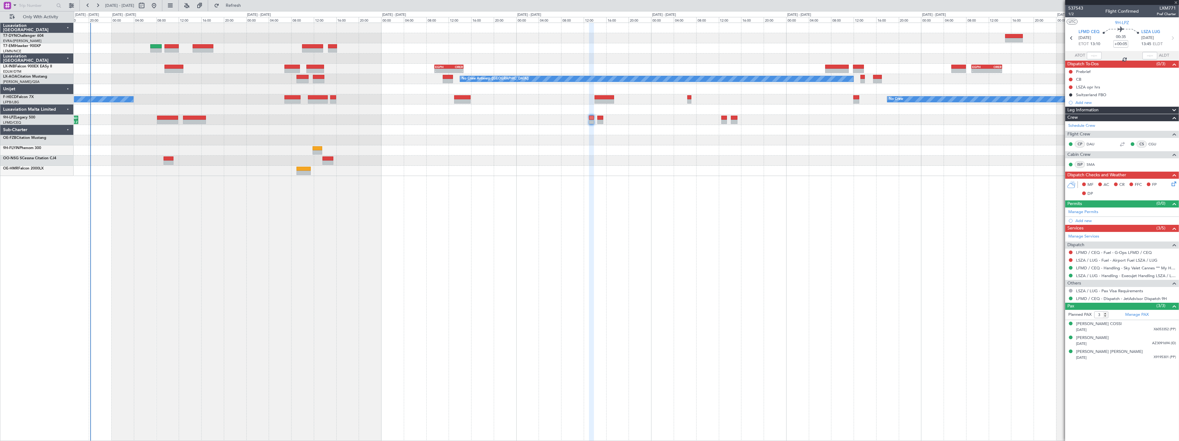
type input "+00:15"
type input "0"
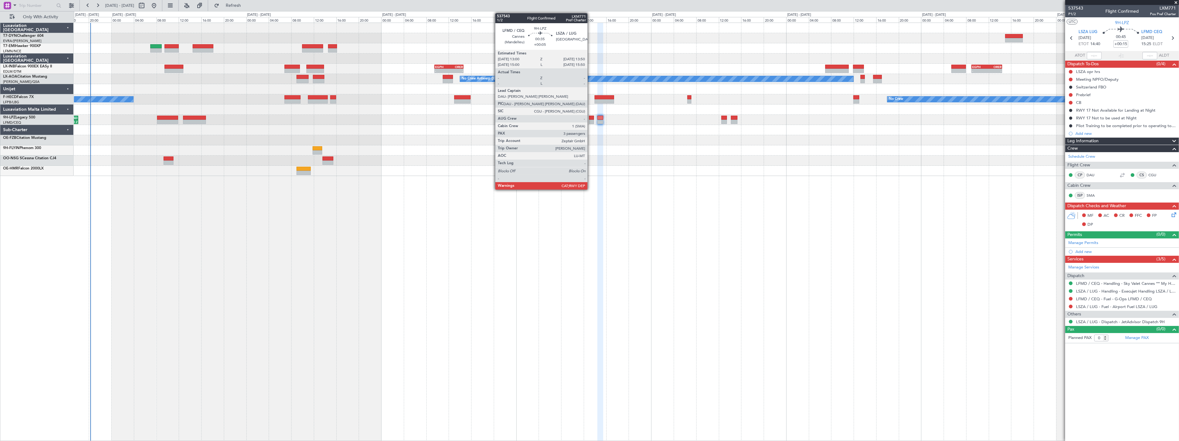
click at [591, 117] on div at bounding box center [591, 118] width 5 height 4
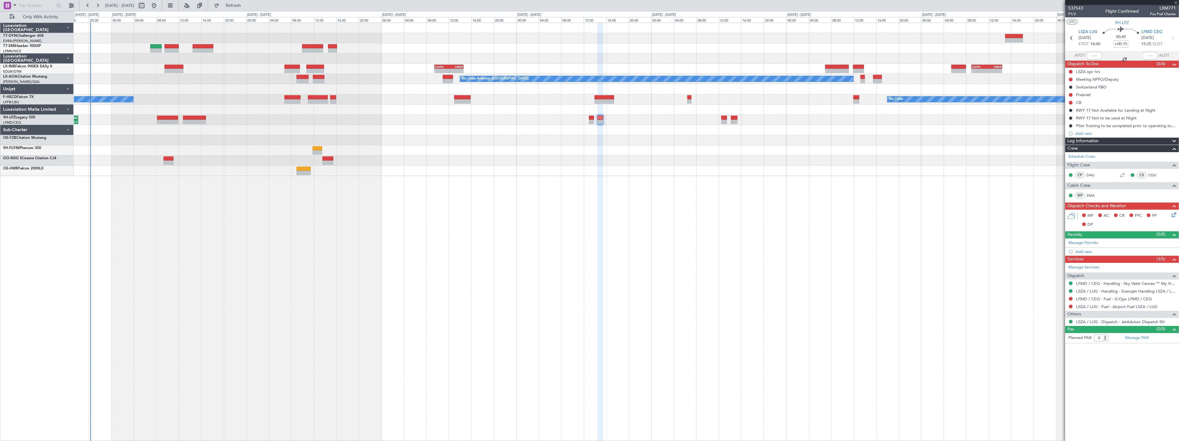
type input "+00:05"
type input "3"
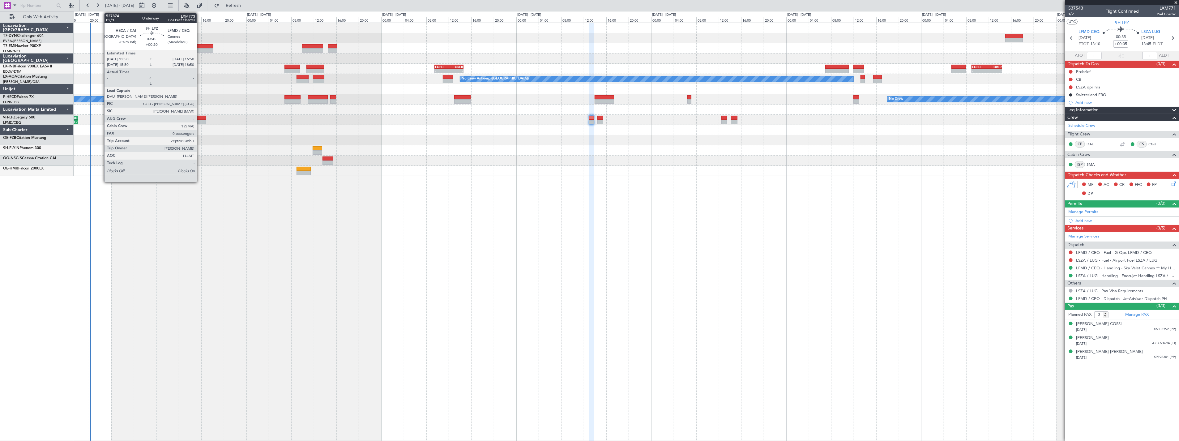
click at [200, 116] on div at bounding box center [194, 118] width 23 height 4
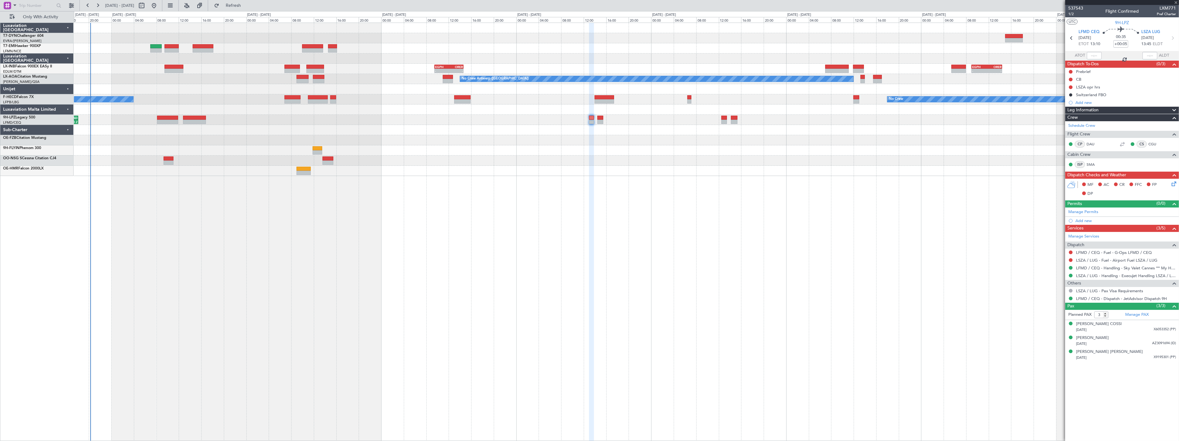
type input "+00:20"
type input "0"
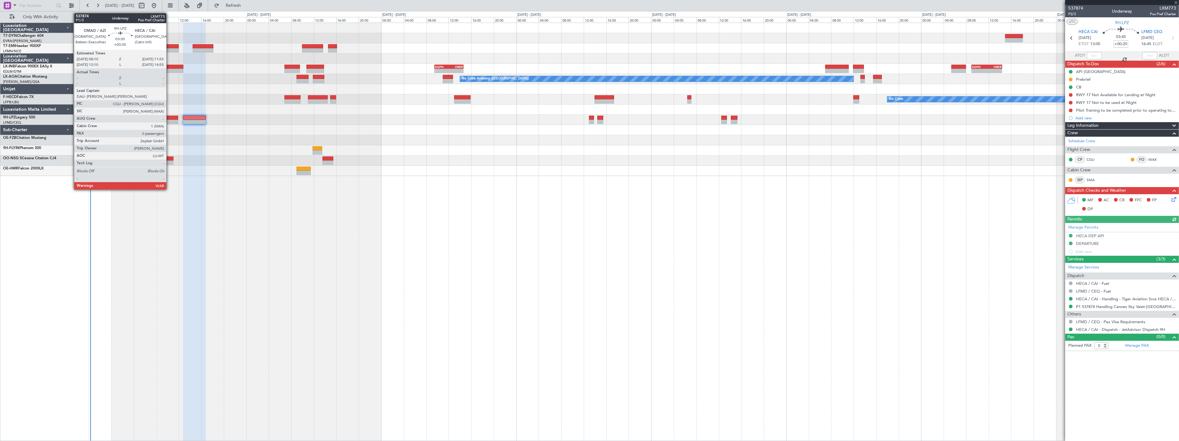
click at [170, 118] on div at bounding box center [167, 118] width 21 height 4
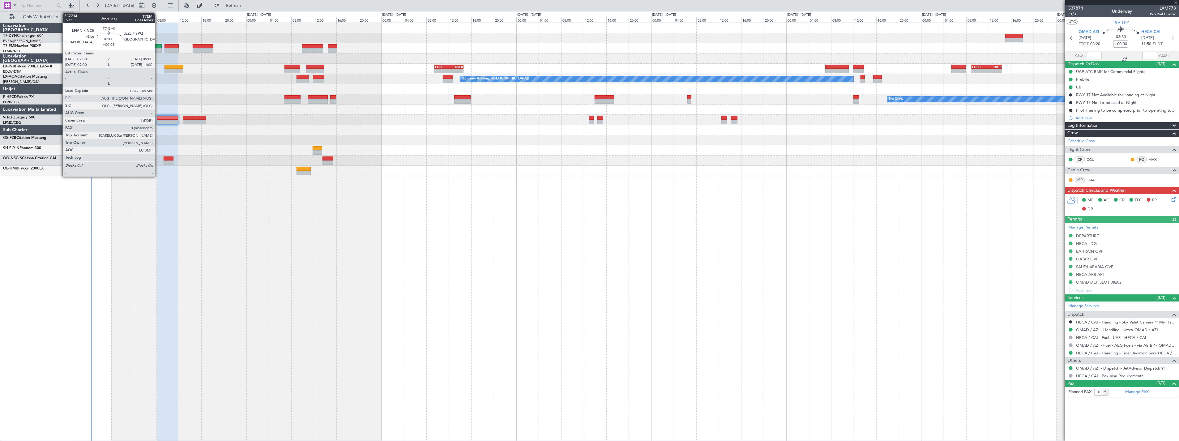
click at [158, 45] on div at bounding box center [155, 46] width 11 height 4
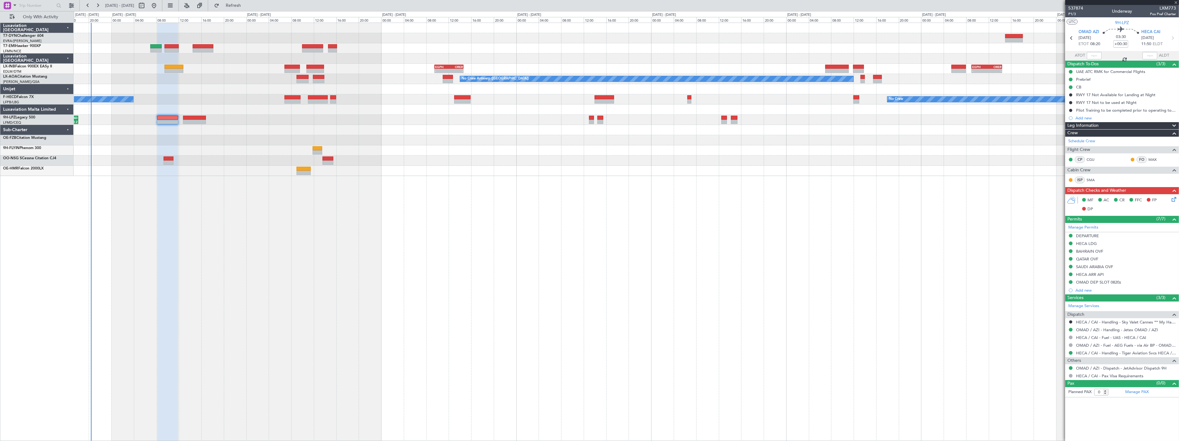
type input "+00:05"
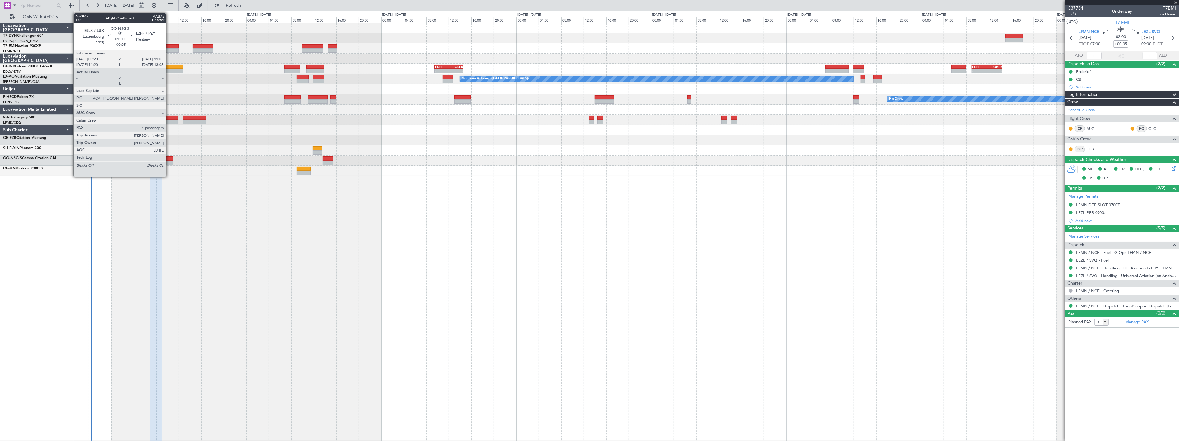
click at [169, 158] on div at bounding box center [169, 159] width 10 height 4
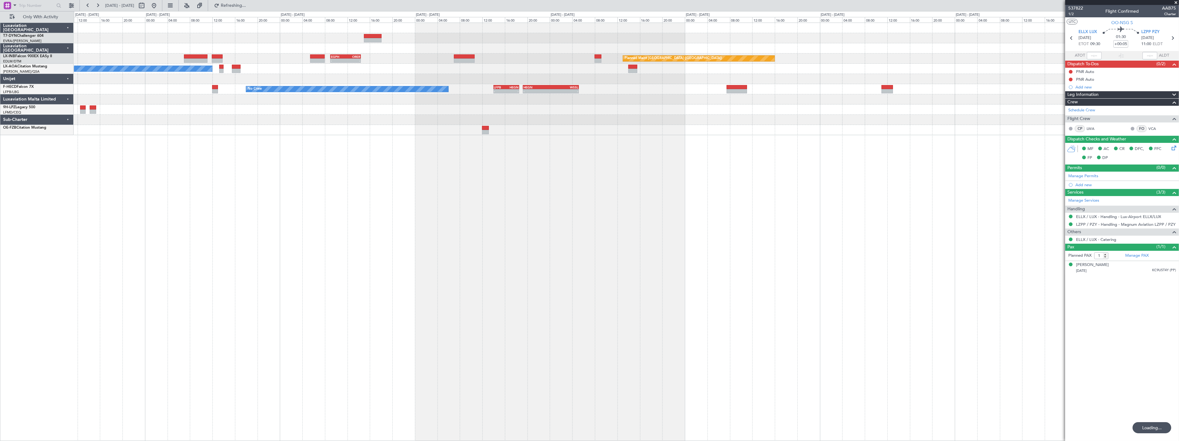
click at [202, 303] on div "- - EGPH 09:00 Z ORER 14:25 Z Planned Maint London (Farnborough) EGPH 09:30 Z O…" at bounding box center [627, 232] width 1106 height 419
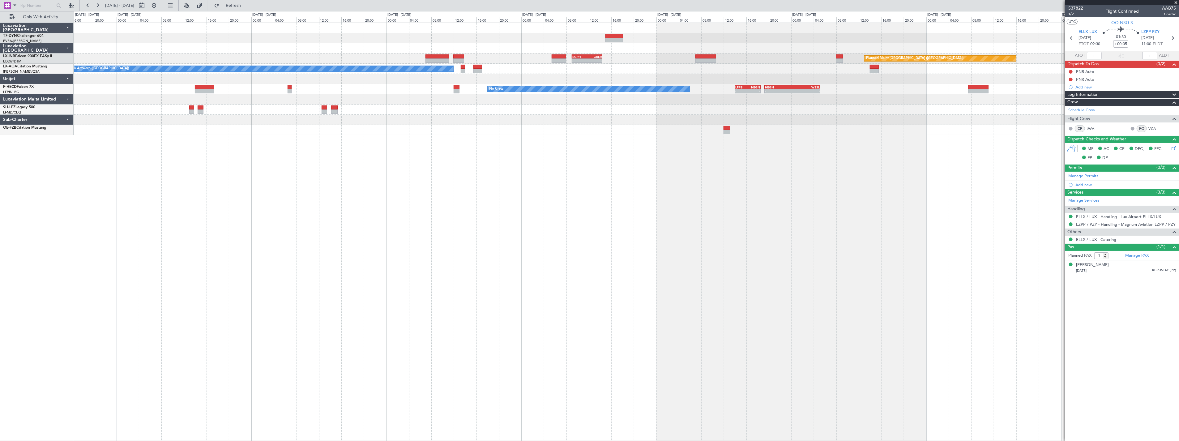
click at [528, 221] on div "Planned Maint London (Farnborough) - - EGPH 09:00 Z ORER 14:25 Z EGPH 09:30 Z O…" at bounding box center [627, 232] width 1106 height 419
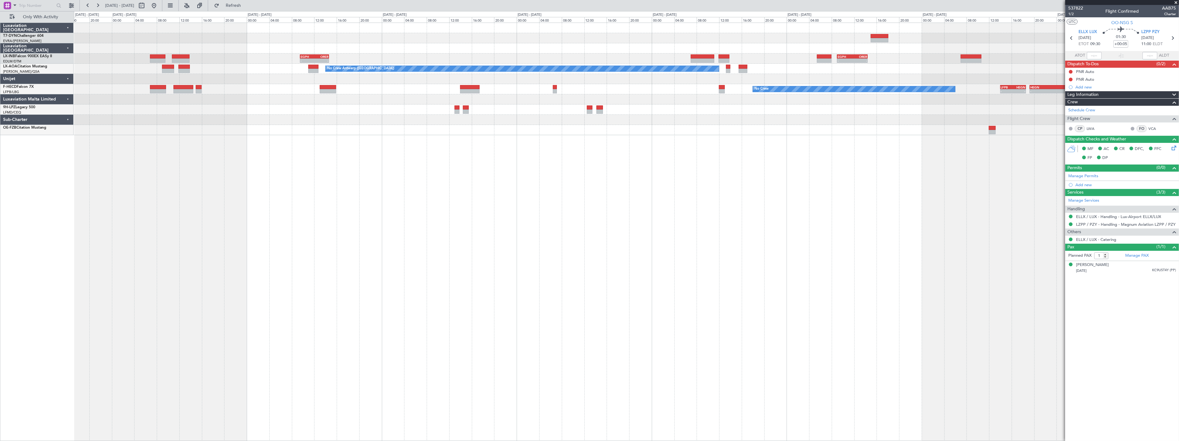
click at [468, 206] on div "Planned Maint London (Farnborough) - - EGPH 09:00 Z ORER 14:25 Z EGPH 09:30 Z O…" at bounding box center [627, 232] width 1106 height 419
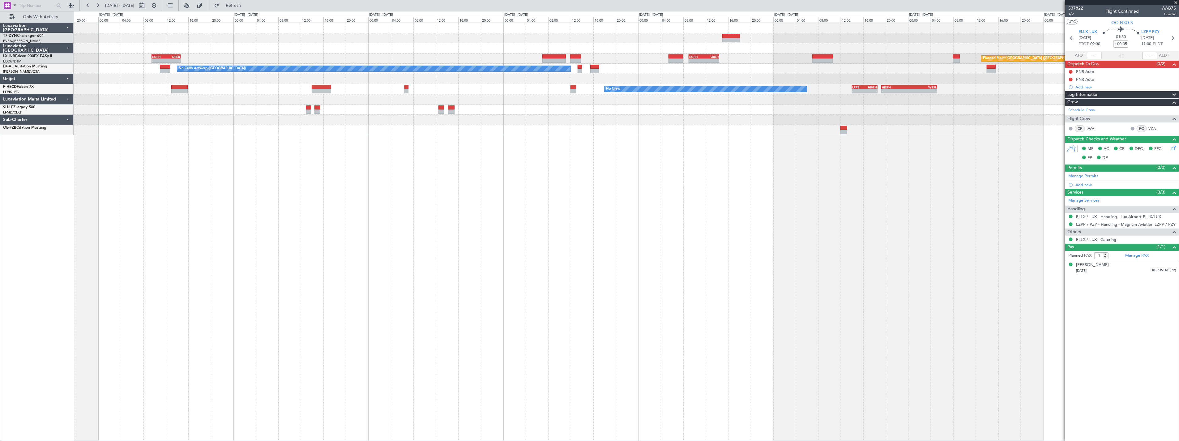
click at [563, 116] on div at bounding box center [626, 120] width 1105 height 10
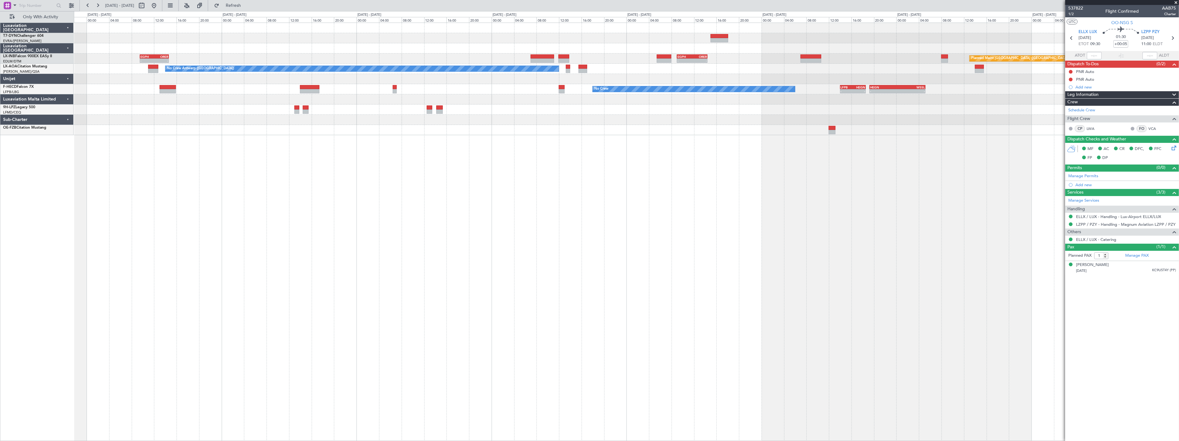
click at [563, 116] on div at bounding box center [626, 120] width 1105 height 10
click at [539, 205] on div "Planned Maint London (Farnborough) - - EGPH 09:00 Z ORER 14:25 Z EGPH 09:30 Z O…" at bounding box center [627, 232] width 1106 height 419
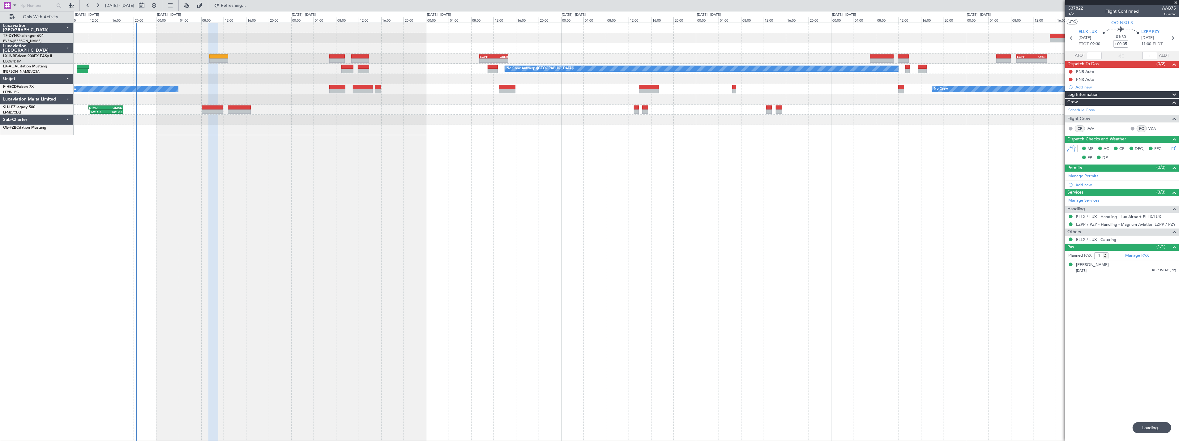
click at [700, 194] on div "- - EGPH 09:00 Z ORER 14:25 Z EGPH 09:30 Z ORER 14:40 Z - - Planned Maint Londo…" at bounding box center [627, 232] width 1106 height 419
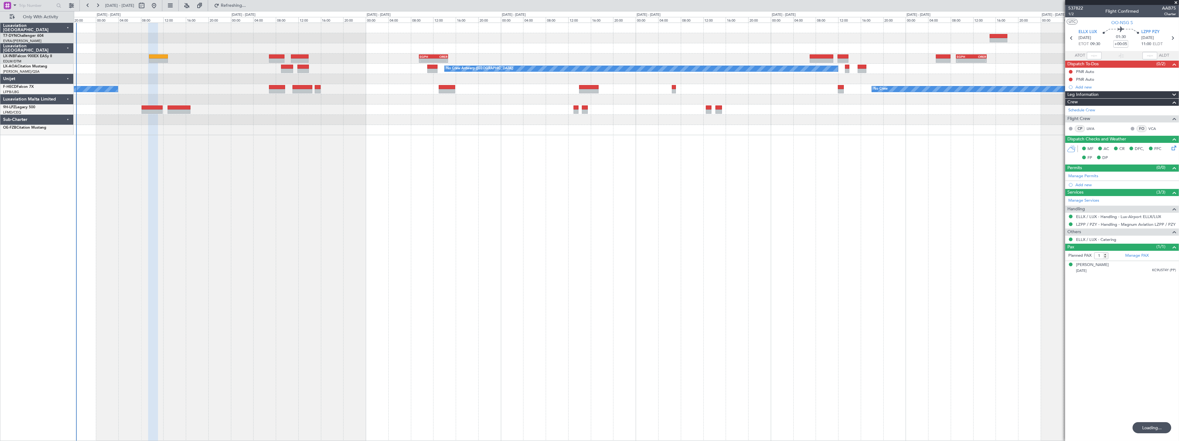
click at [671, 196] on div "- - EGPH 09:00 Z ORER 14:25 Z EGPH 09:30 Z ORER 14:40 Z - - Planned Maint Londo…" at bounding box center [627, 232] width 1106 height 419
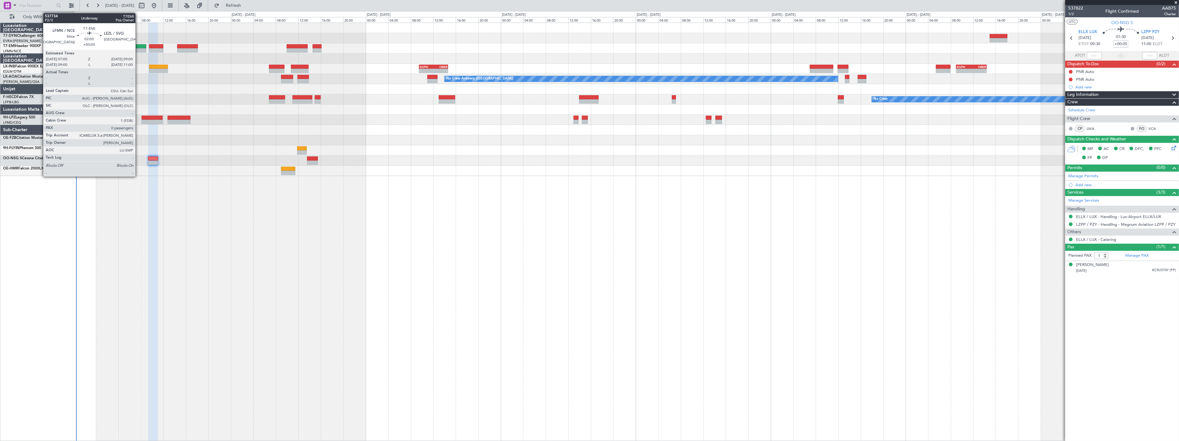
click at [139, 47] on div at bounding box center [140, 46] width 11 height 4
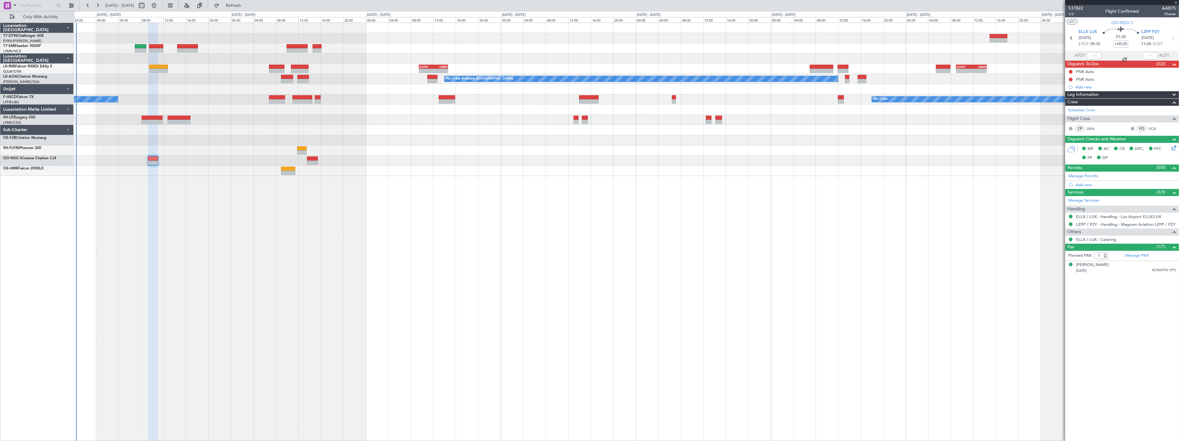
type input "0"
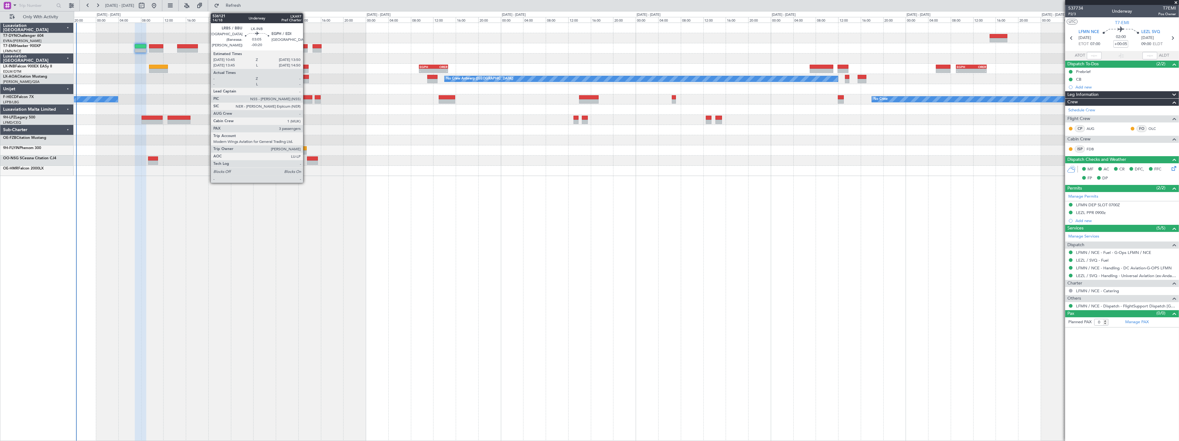
click at [306, 67] on div at bounding box center [300, 67] width 18 height 4
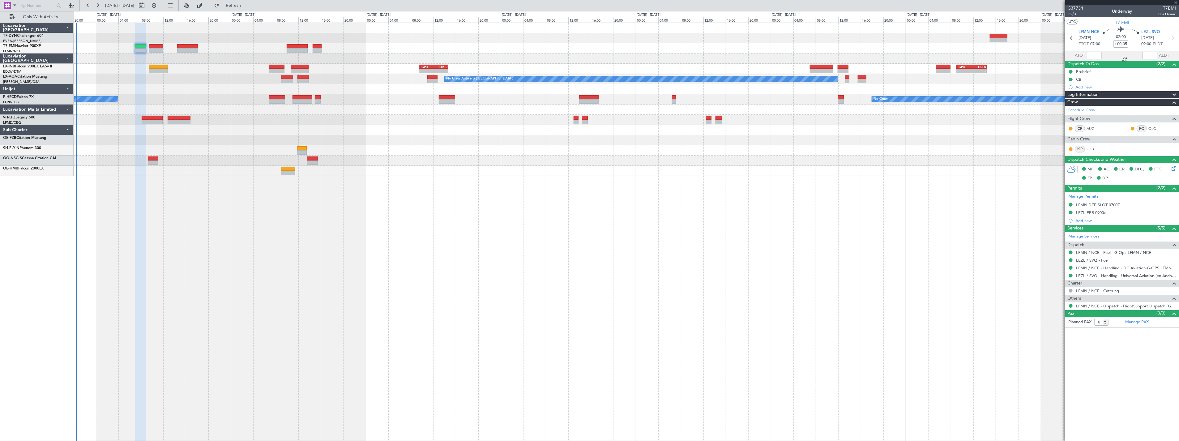
type input "-00:20"
type input "3"
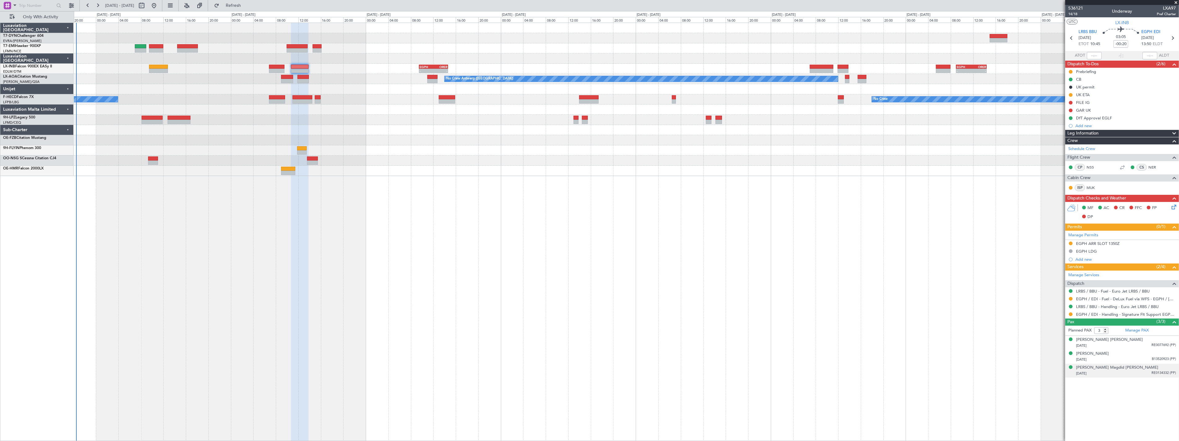
click at [1142, 373] on div "25/04/1979 RE0134332 (PP)" at bounding box center [1126, 374] width 100 height 6
click at [1123, 366] on div "Sirwan Magdid Ahmad Ahmad" at bounding box center [1117, 368] width 82 height 6
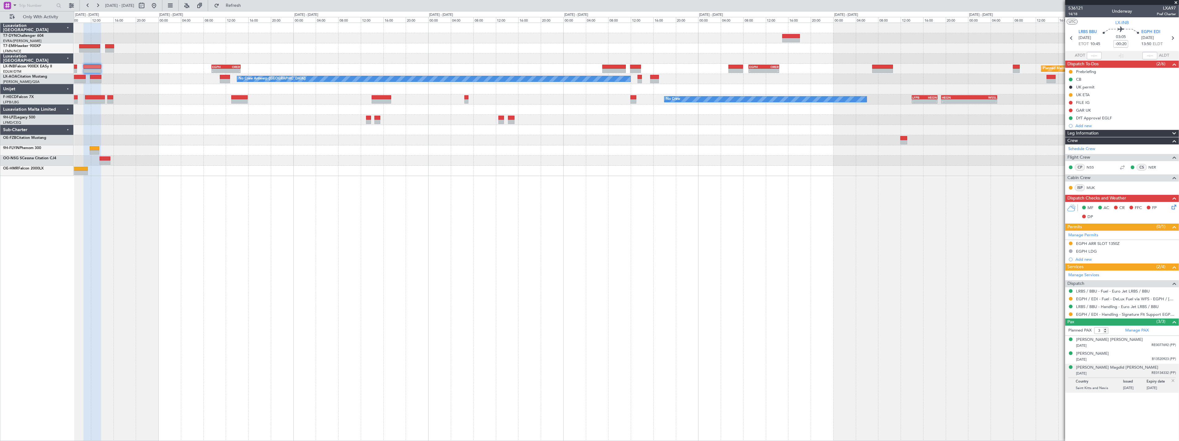
click at [547, 67] on div "- - EGPH 09:30 Z ORER 14:40 Z - - EGPH 09:00 Z ORER 14:25 Z Planned Maint Londo…" at bounding box center [626, 99] width 1105 height 153
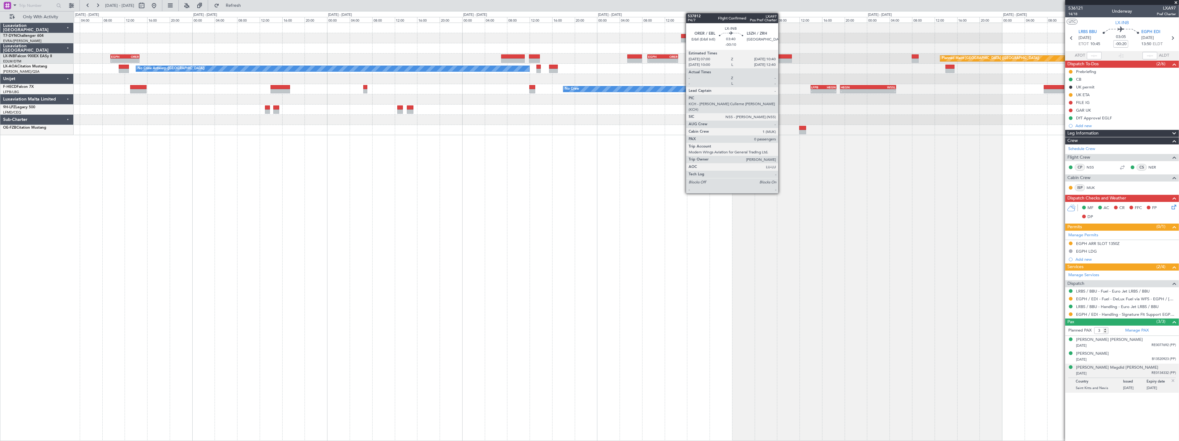
click at [782, 56] on div at bounding box center [781, 56] width 21 height 4
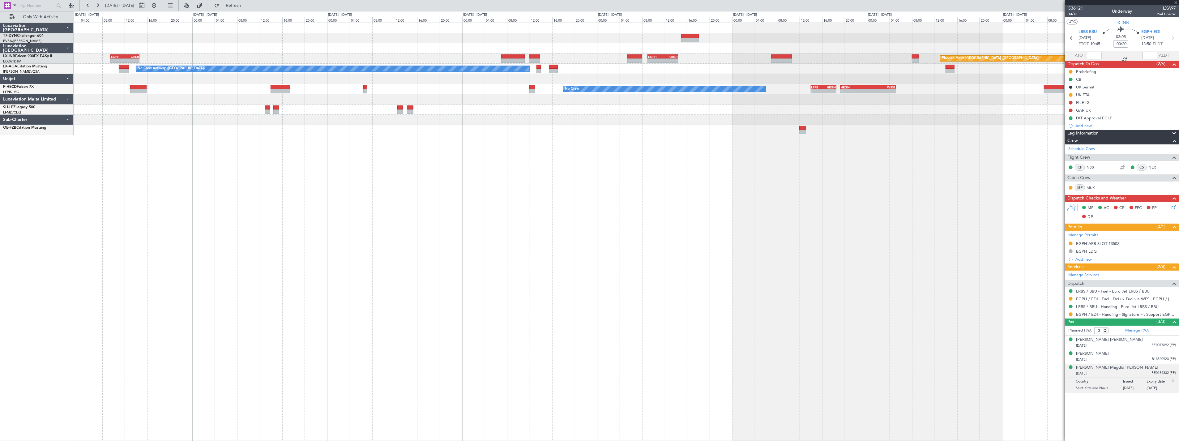
type input "-00:10"
type input "0"
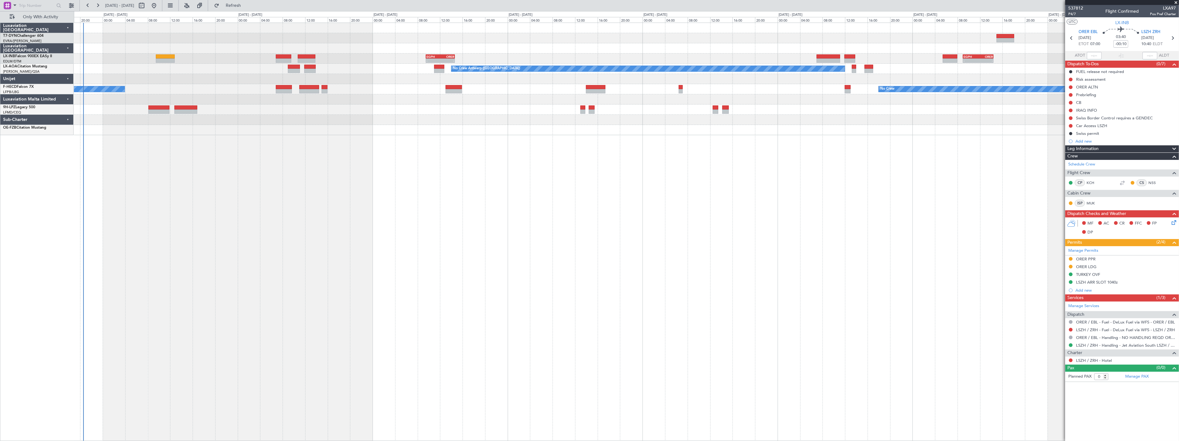
click at [545, 134] on div at bounding box center [626, 130] width 1105 height 10
click at [364, 145] on div "- - EGPH 09:30 Z ORER 14:40 Z - - EGPH 09:00 Z ORER 14:25 Z Planned Maint Londo…" at bounding box center [627, 232] width 1106 height 419
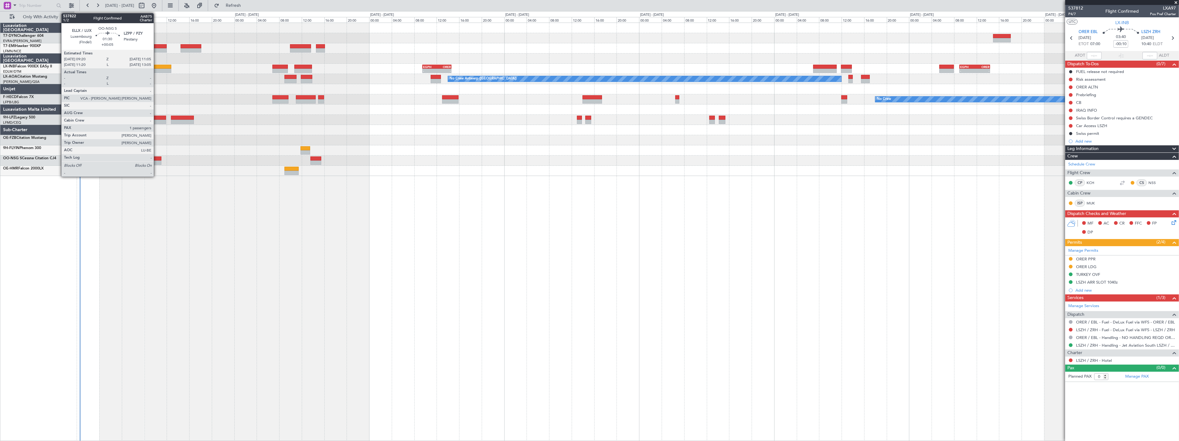
click at [157, 159] on div at bounding box center [157, 159] width 10 height 4
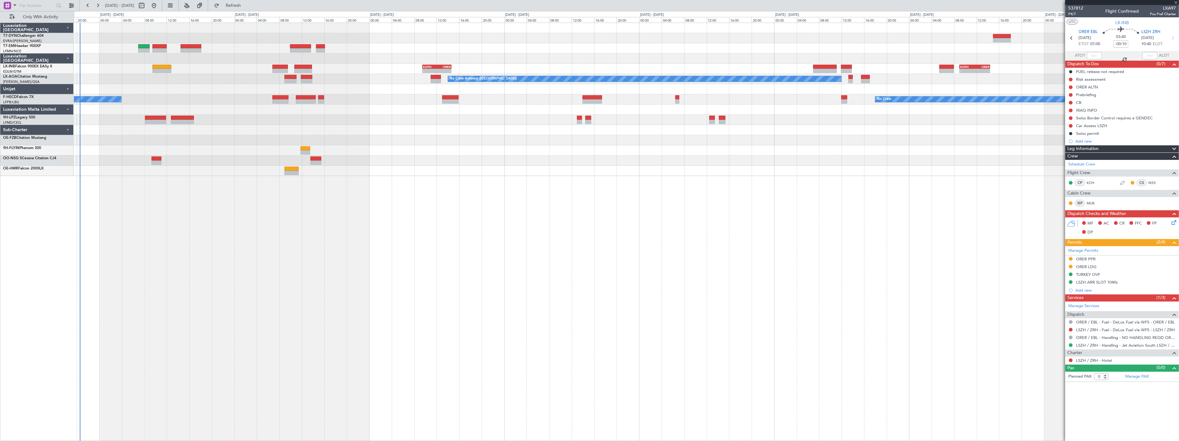
type input "+00:05"
type input "1"
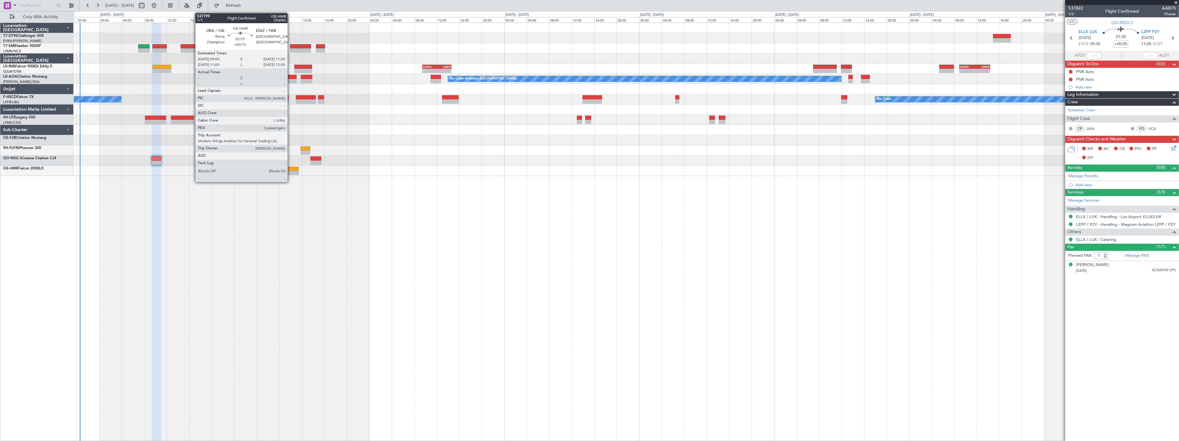
click at [291, 167] on div at bounding box center [292, 169] width 14 height 4
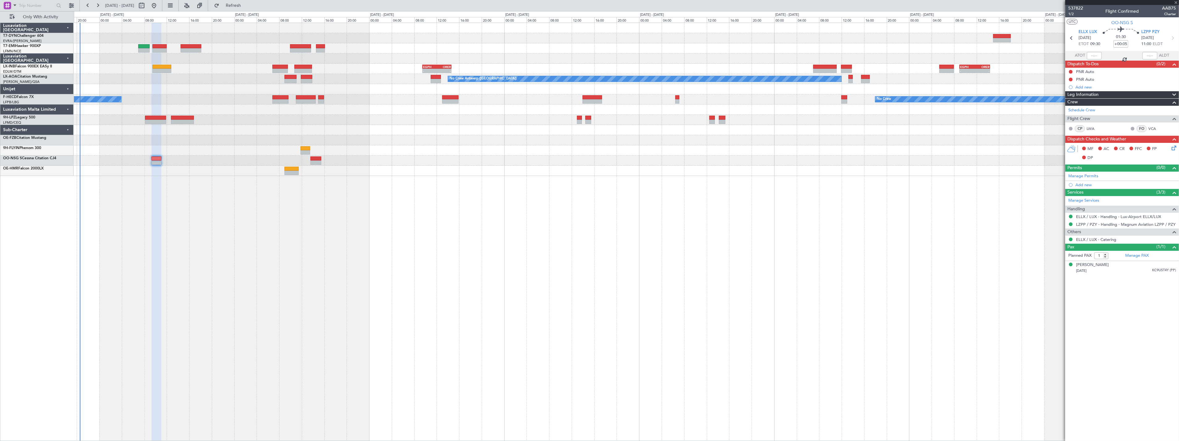
type input "+00:15"
type input "3"
